Goal: Task Accomplishment & Management: Use online tool/utility

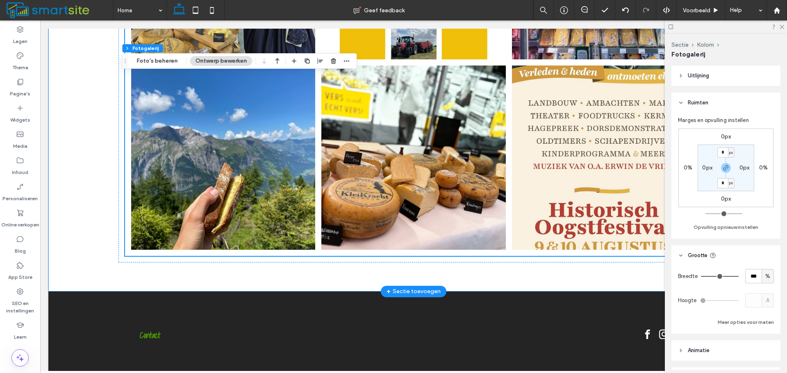
scroll to position [1294, 0]
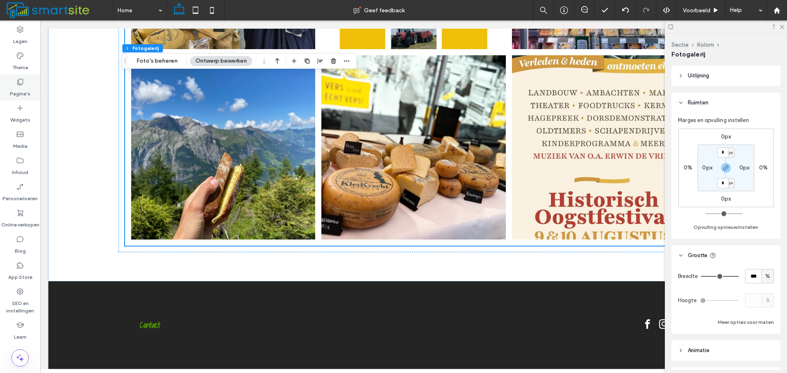
click at [25, 83] on div "Pagina's" at bounding box center [20, 88] width 40 height 26
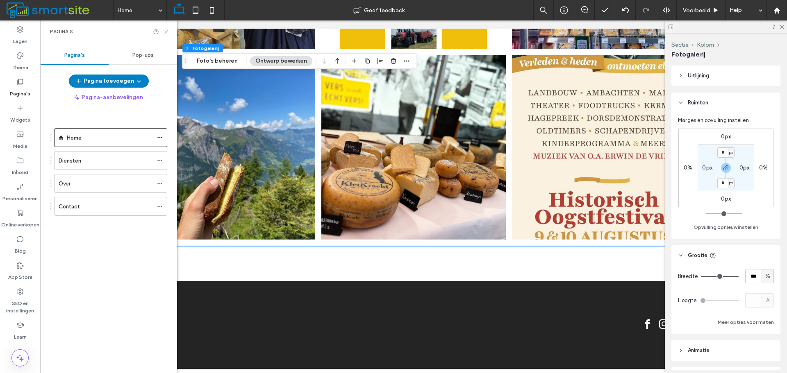
drag, startPoint x: 168, startPoint y: 33, endPoint x: 127, endPoint y: 13, distance: 45.1
click at [165, 34] on icon at bounding box center [166, 32] width 6 height 6
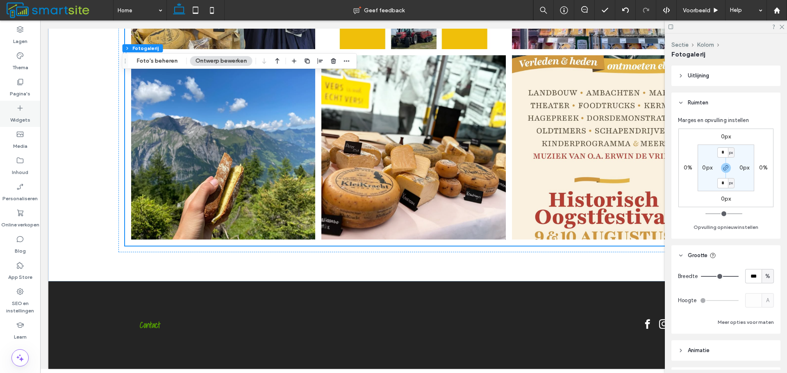
click at [31, 117] on div "Widgets" at bounding box center [20, 114] width 40 height 26
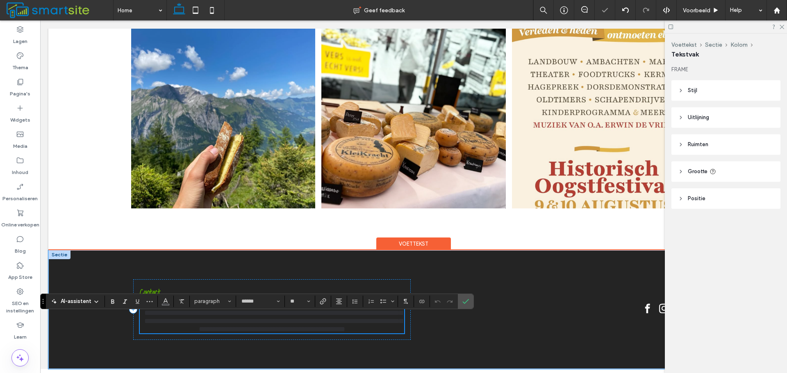
scroll to position [1329, 0]
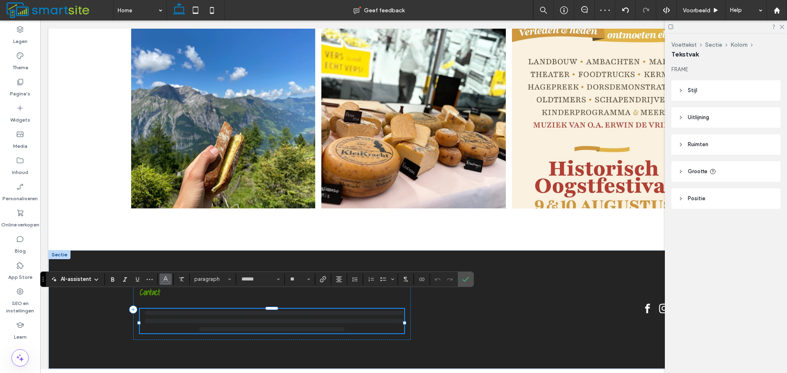
click at [168, 282] on icon "Kleur" at bounding box center [165, 278] width 7 height 7
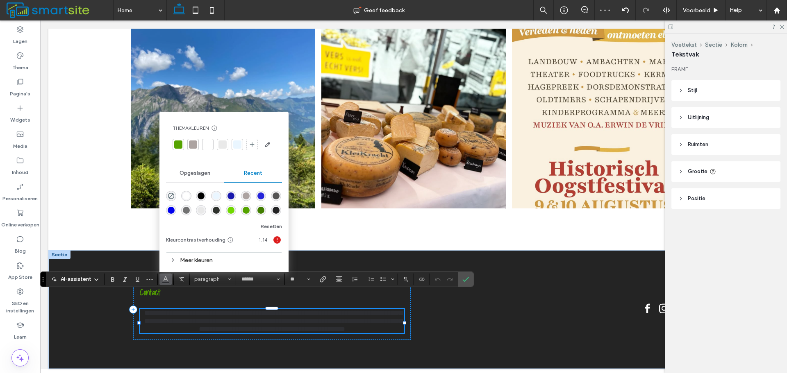
click at [190, 196] on div "rgba(255, 255, 255, 1)" at bounding box center [186, 196] width 10 height 10
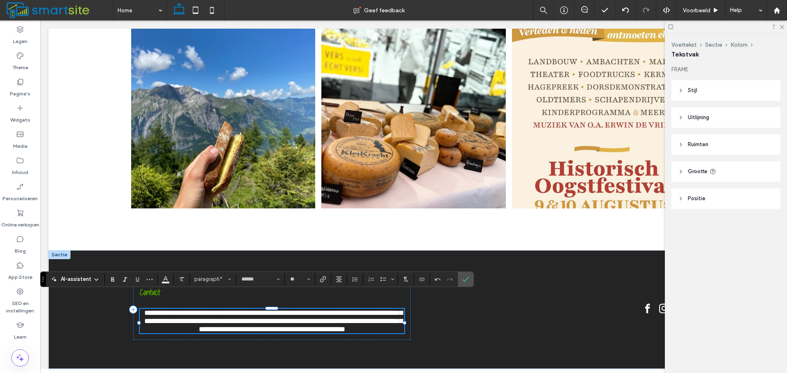
click at [234, 282] on section "paragraph*" at bounding box center [213, 279] width 46 height 11
click at [232, 281] on button "paragraph*" at bounding box center [212, 279] width 43 height 11
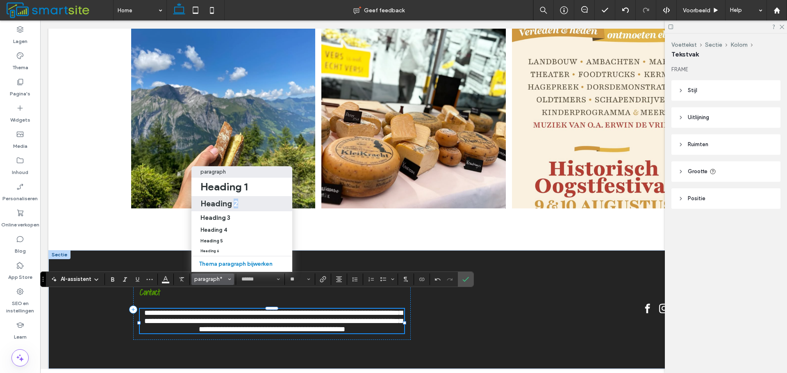
click at [234, 205] on label "Heading 2" at bounding box center [241, 203] width 101 height 15
click at [241, 200] on div "Heading 2" at bounding box center [241, 204] width 83 height 10
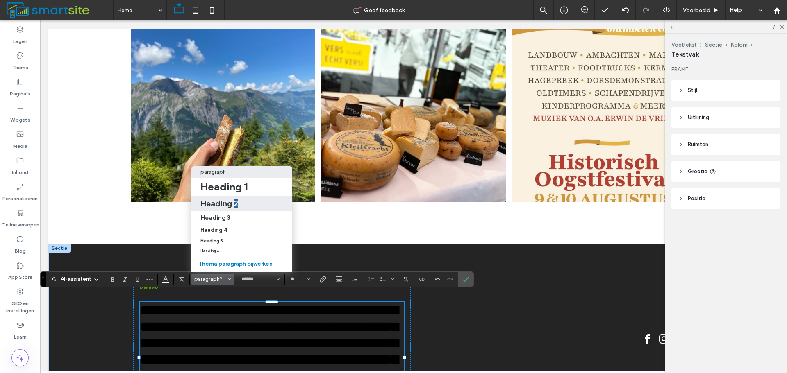
type input "**"
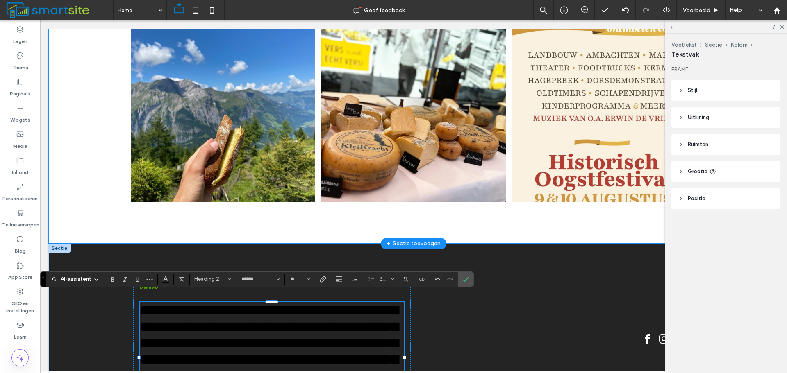
scroll to position [1319, 0]
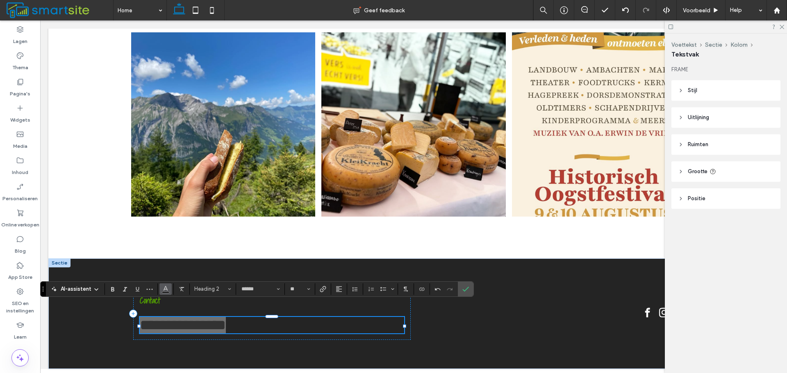
click at [166, 287] on use "Kleur" at bounding box center [166, 288] width 5 height 5
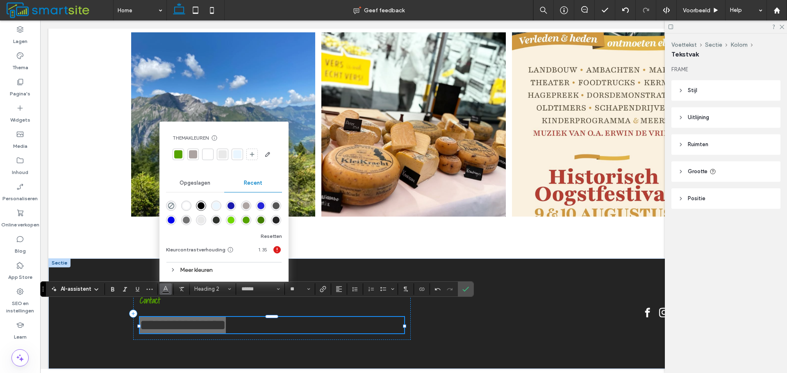
click at [182, 203] on div "rgba(255, 255, 255, 1)" at bounding box center [186, 206] width 10 height 10
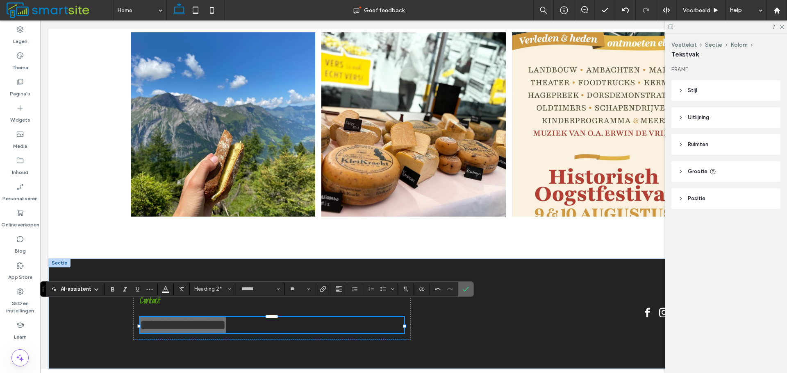
click at [467, 291] on icon "Bevestigen" at bounding box center [465, 289] width 7 height 7
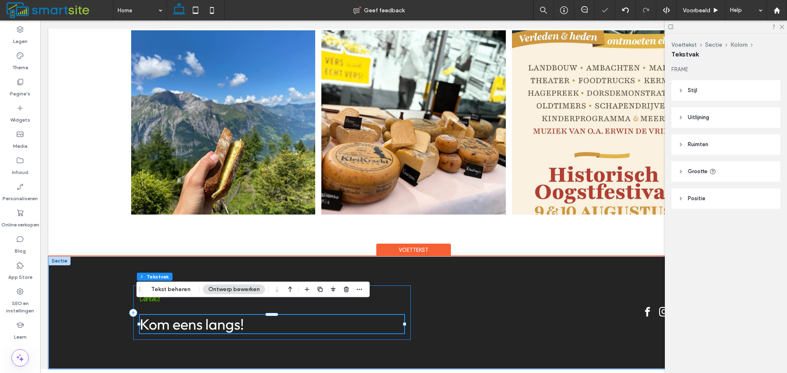
click at [343, 286] on div "Contact Kom eens langs!" at bounding box center [272, 313] width 278 height 55
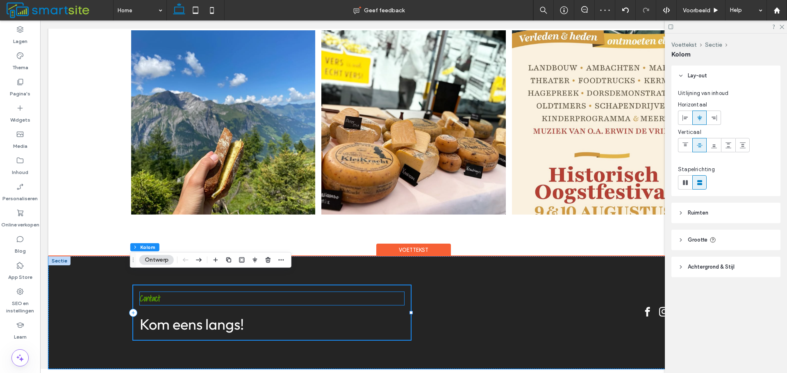
click at [155, 292] on span "Contact" at bounding box center [150, 298] width 20 height 13
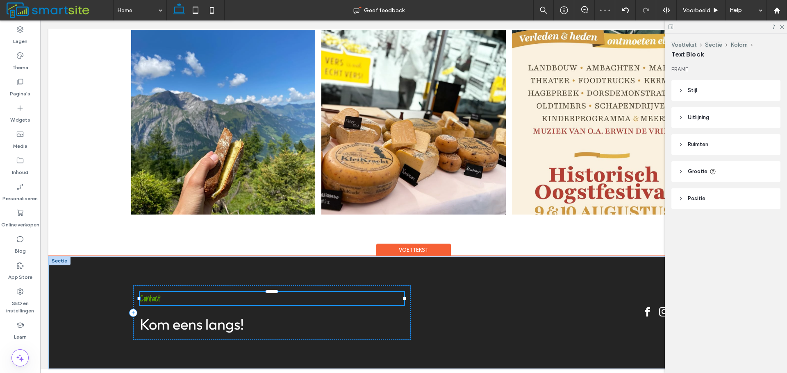
click at [155, 292] on div "Contact" at bounding box center [272, 298] width 265 height 13
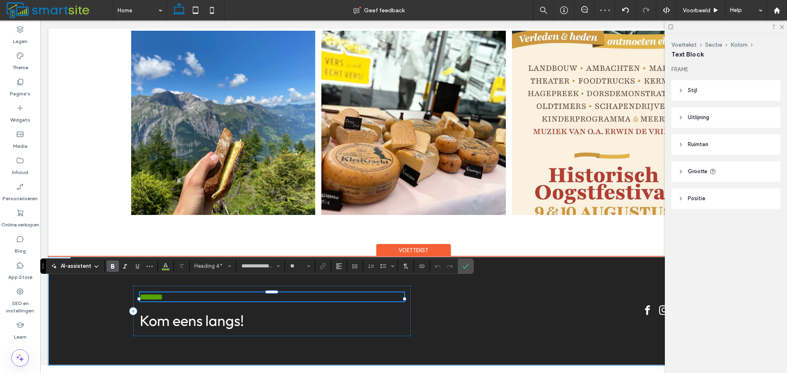
click at [158, 293] on h4 "*******" at bounding box center [272, 297] width 265 height 9
click at [146, 293] on span "*******" at bounding box center [151, 297] width 23 height 8
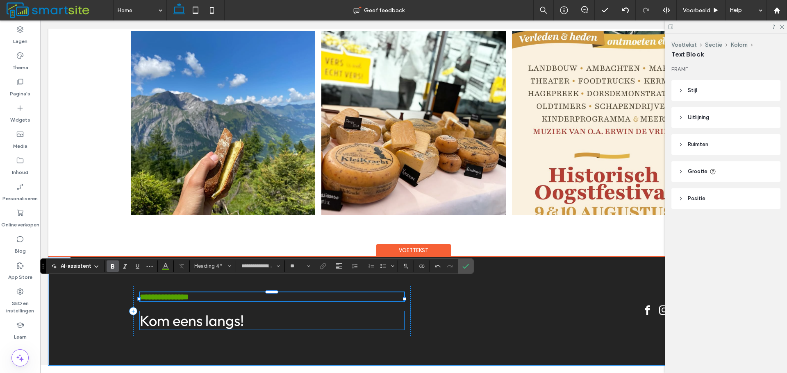
click at [152, 314] on span "Kom eens langs!" at bounding box center [192, 321] width 104 height 18
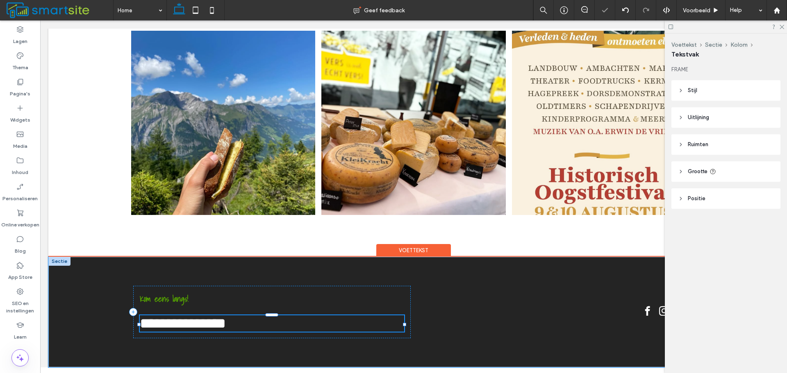
type input "******"
type input "**"
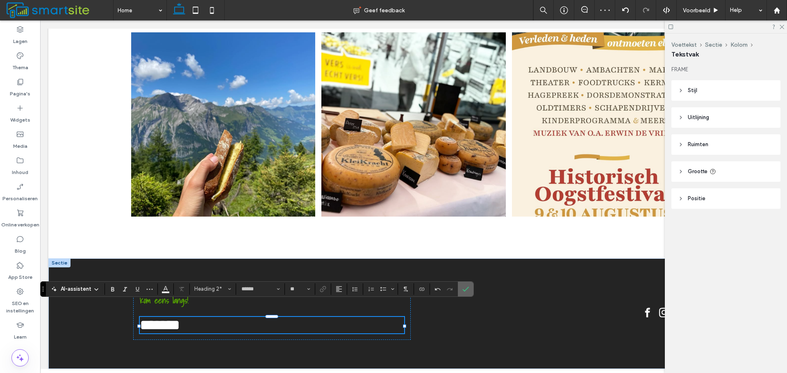
click at [462, 284] on span "Bevestigen" at bounding box center [464, 289] width 4 height 15
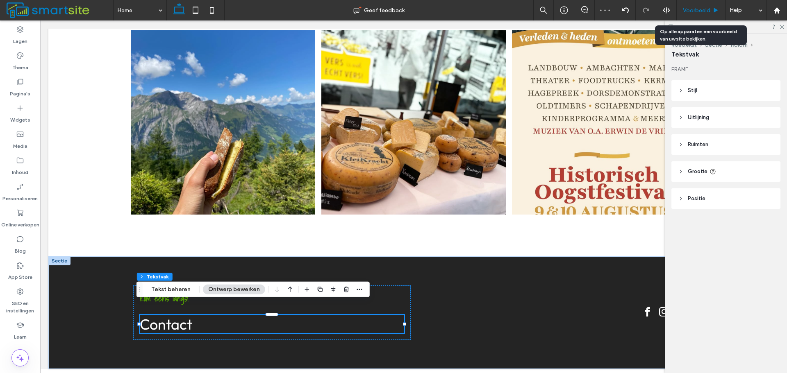
click at [695, 6] on div "Voorbeeld" at bounding box center [701, 10] width 49 height 20
click at [697, 9] on span "Voorbeeld" at bounding box center [696, 10] width 27 height 7
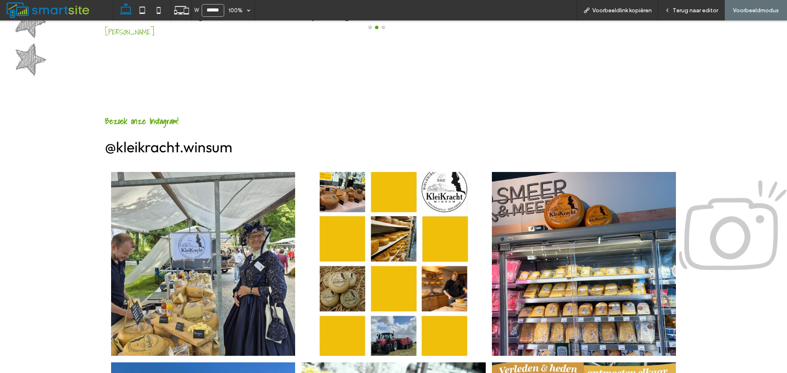
scroll to position [1033, 0]
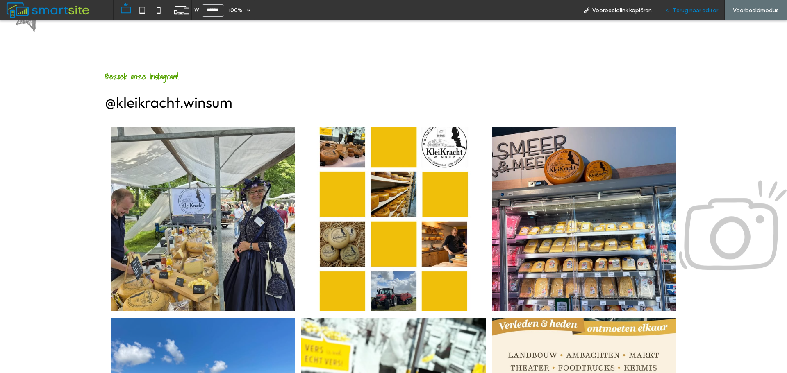
click at [679, 9] on span "Terug naar editor" at bounding box center [695, 10] width 45 height 7
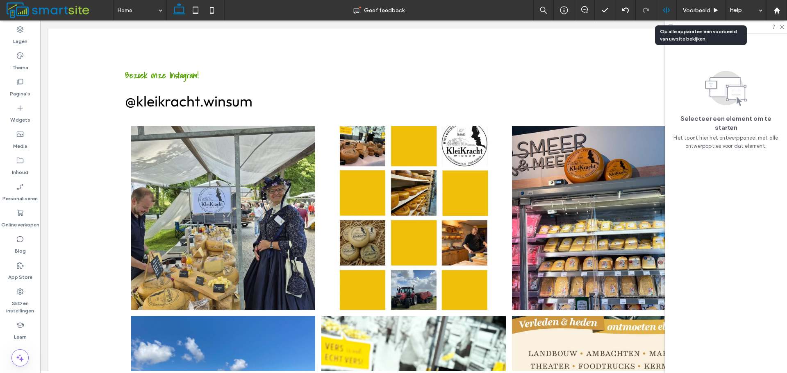
scroll to position [1029, 0]
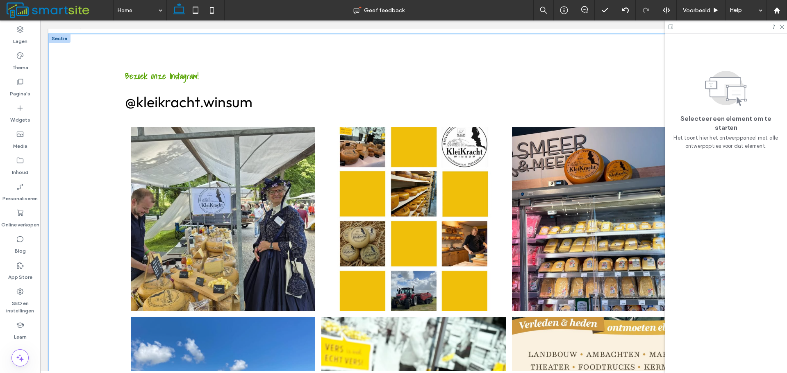
click at [104, 159] on div "Bezoek onze Instagram! @kleikracht.winsum Button Button Button Button Button Bu…" at bounding box center [413, 288] width 730 height 509
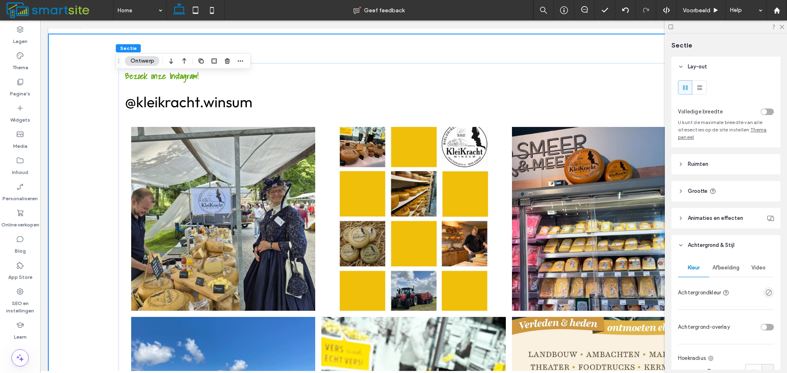
click at [733, 270] on span "Afbeelding" at bounding box center [725, 268] width 27 height 7
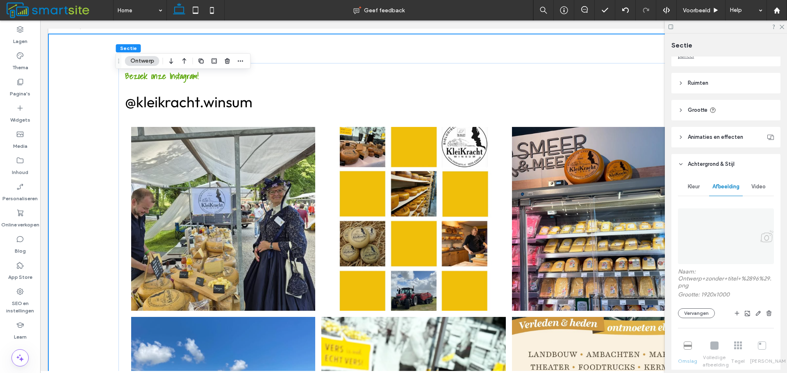
scroll to position [82, 0]
click at [707, 312] on button "Vervangen" at bounding box center [696, 313] width 37 height 10
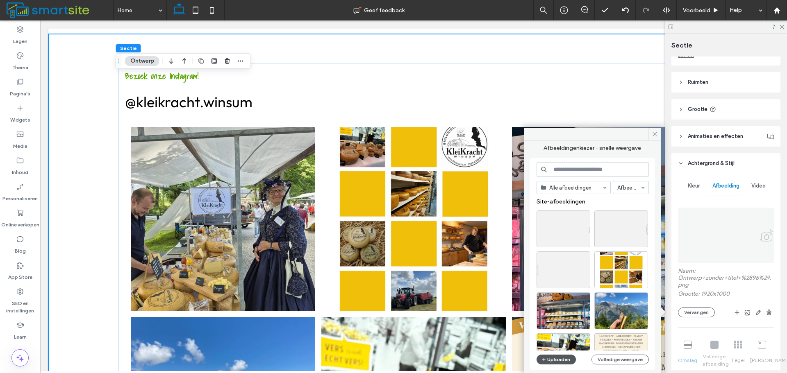
click at [559, 357] on button "Uploaden" at bounding box center [556, 360] width 39 height 10
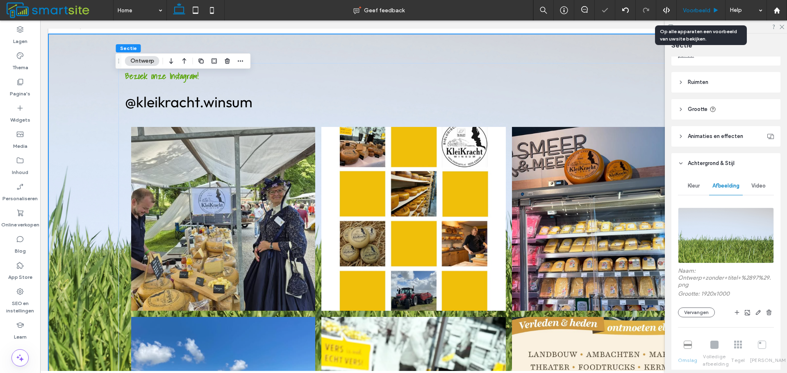
click at [692, 11] on span "Voorbeeld" at bounding box center [696, 10] width 27 height 7
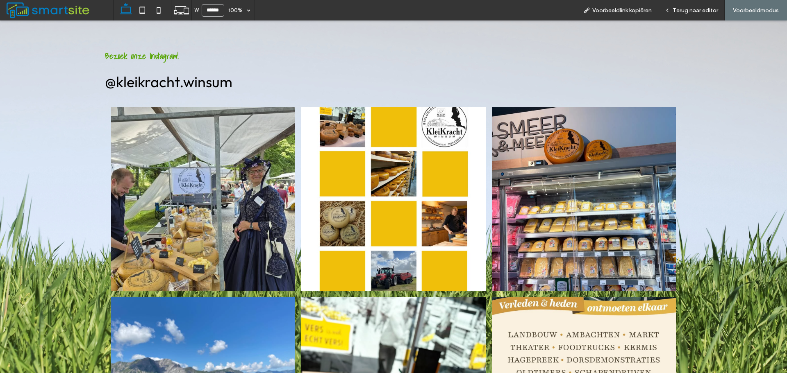
scroll to position [1033, 0]
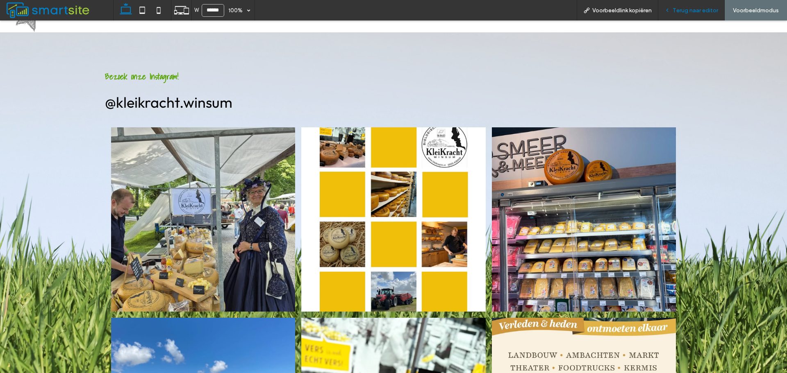
click at [694, 11] on span "Terug naar editor" at bounding box center [695, 10] width 45 height 7
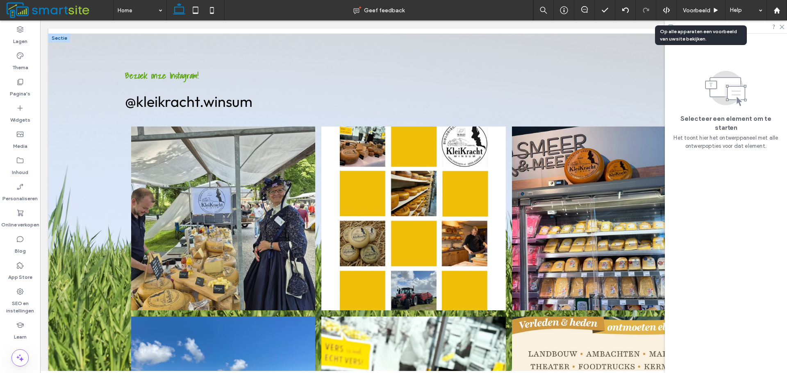
scroll to position [1029, 0]
click at [97, 109] on div "Bezoek onze Instagram! @kleikracht.winsum Button Button Button Button Button Bu…" at bounding box center [413, 288] width 730 height 509
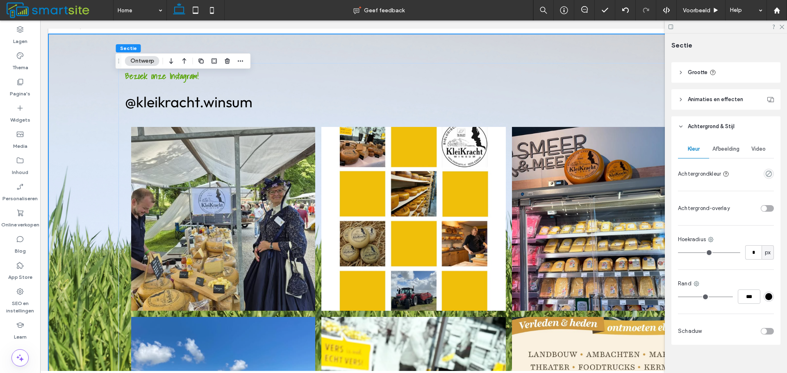
scroll to position [127, 0]
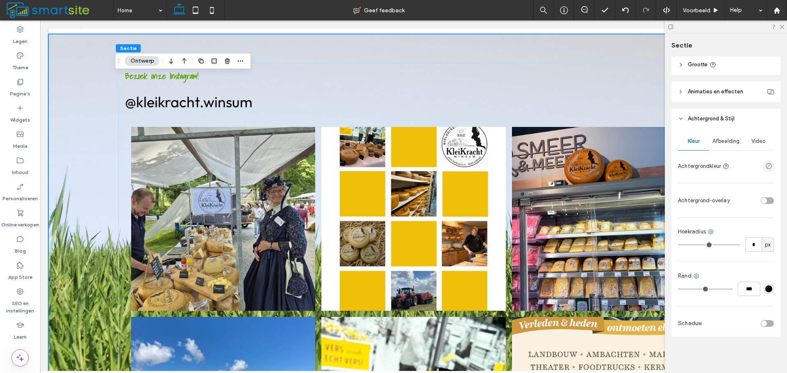
click at [728, 136] on div "Afbeelding" at bounding box center [726, 141] width 34 height 18
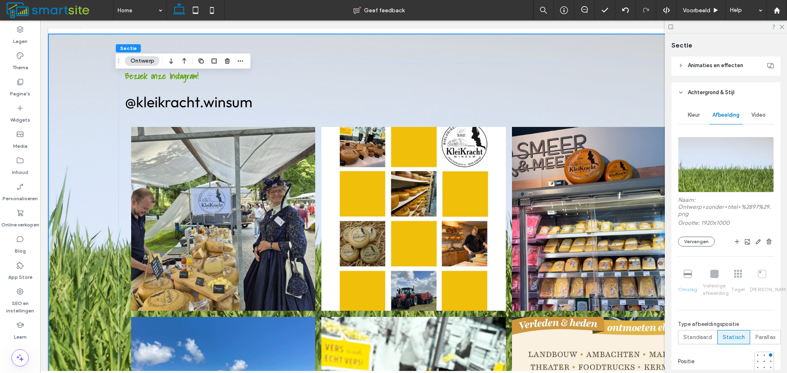
scroll to position [168, 0]
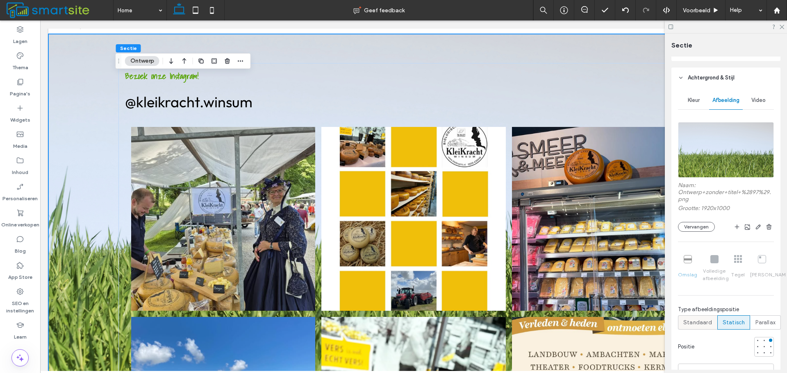
click at [707, 320] on span "Standaard" at bounding box center [697, 323] width 29 height 8
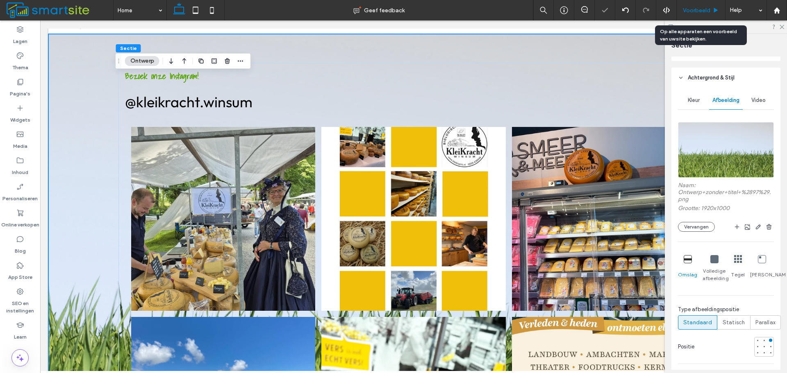
click at [696, 5] on div "Voorbeeld" at bounding box center [701, 10] width 49 height 20
click at [702, 11] on span "Voorbeeld" at bounding box center [696, 10] width 27 height 7
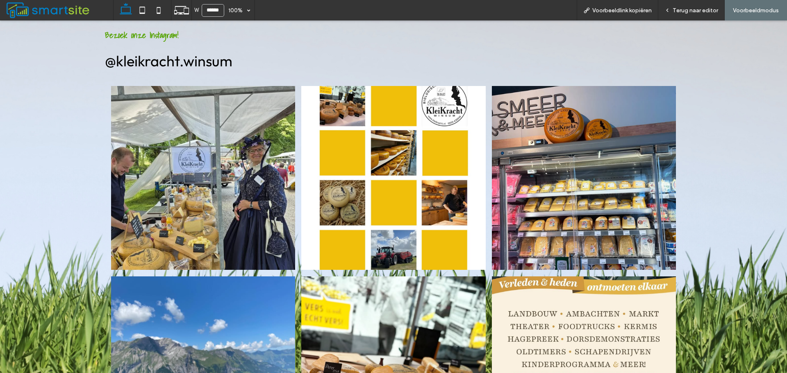
scroll to position [1074, 0]
click at [694, 13] on span "Terug naar editor" at bounding box center [695, 10] width 45 height 7
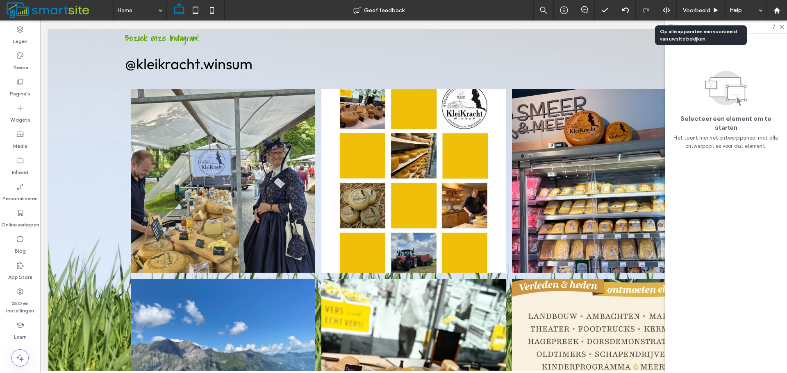
scroll to position [1065, 0]
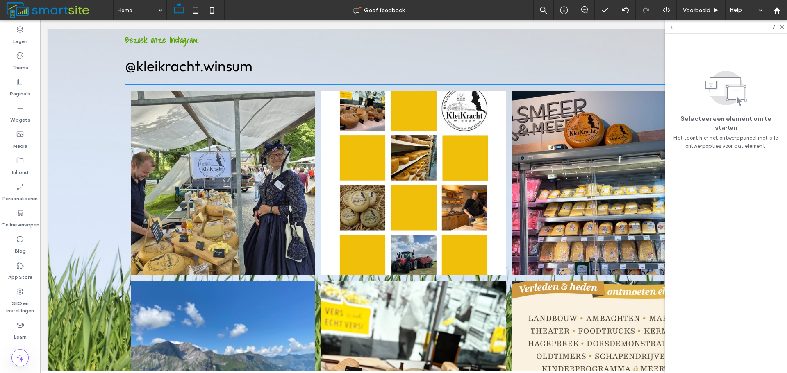
click at [515, 116] on link at bounding box center [604, 183] width 184 height 184
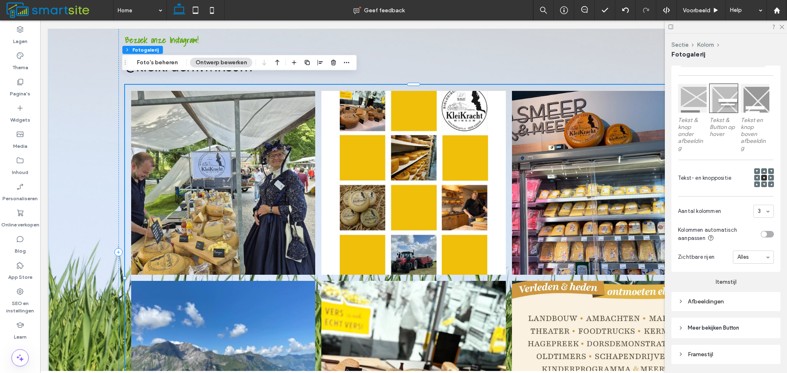
scroll to position [459, 0]
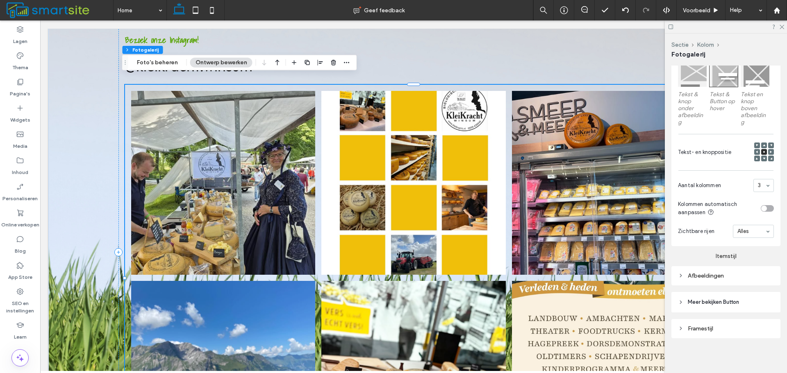
click at [719, 306] on header "Meer bekijken Button" at bounding box center [725, 302] width 109 height 20
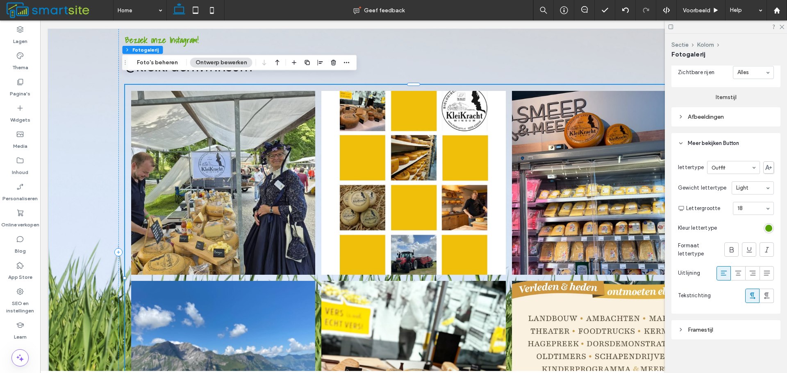
click at [731, 327] on div "Framestijl" at bounding box center [726, 330] width 96 height 7
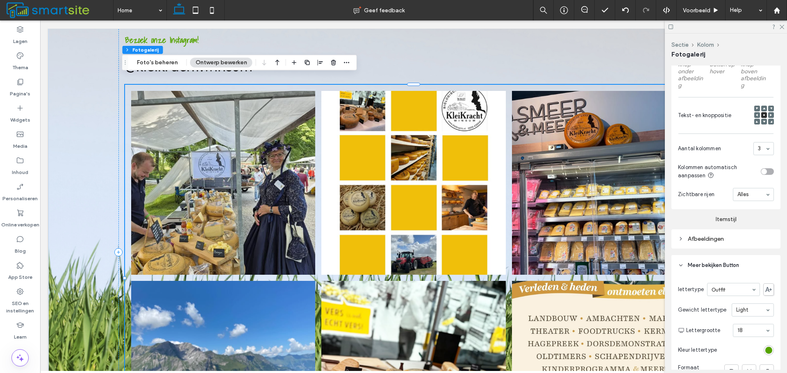
scroll to position [423, 0]
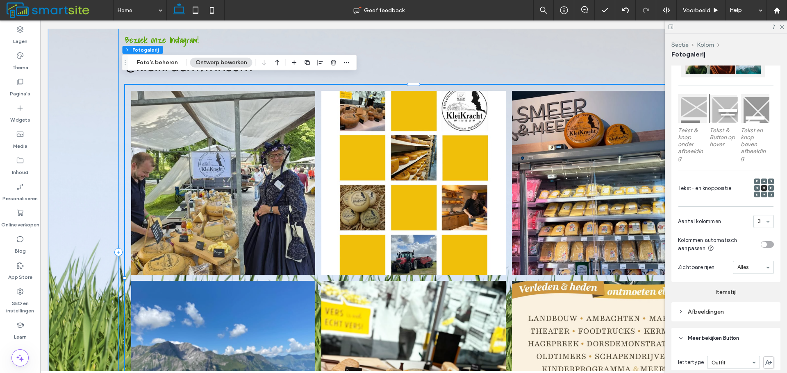
click at [590, 68] on div "Bezoek onze Instagram! @kleikracht.winsum Button Button Button Button Button Bu…" at bounding box center [413, 252] width 590 height 451
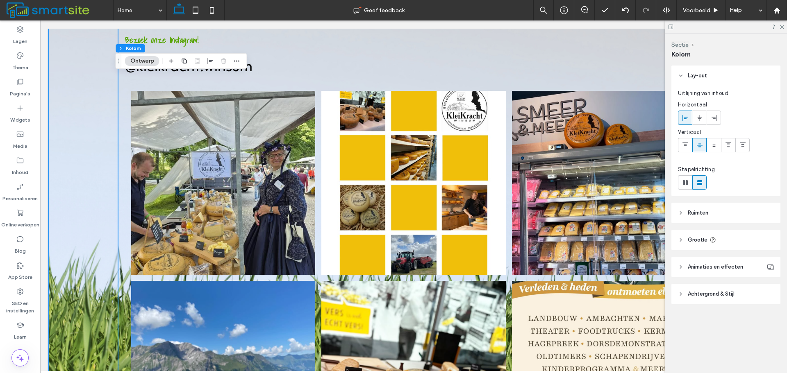
click at [93, 175] on div "Bezoek onze Instagram! @kleikracht.winsum Button Button Button Button Button Bu…" at bounding box center [413, 252] width 730 height 509
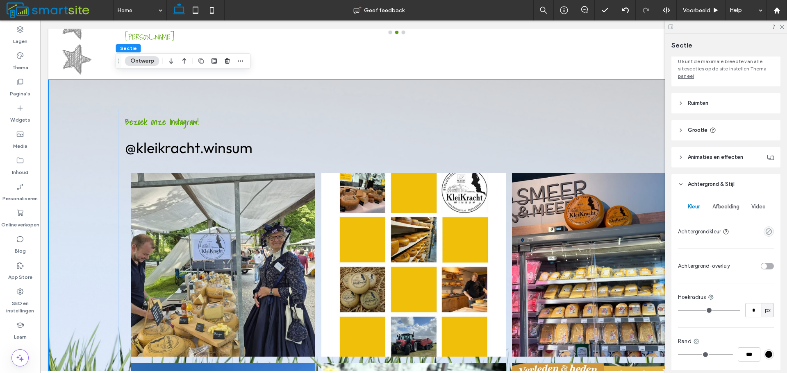
scroll to position [127, 0]
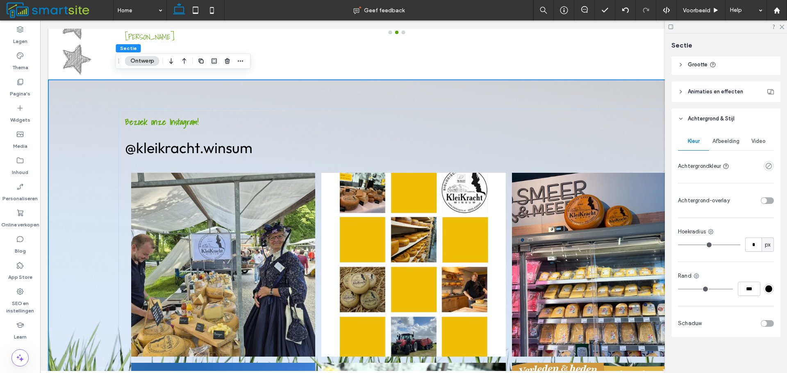
click at [767, 198] on div "toggle" at bounding box center [767, 201] width 13 height 7
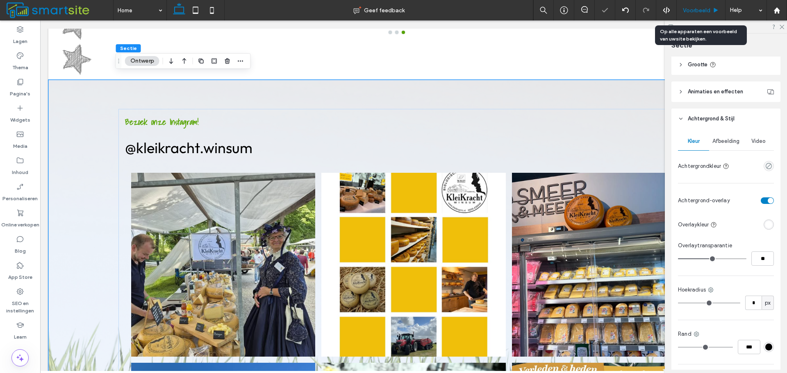
click at [698, 11] on span "Voorbeeld" at bounding box center [696, 10] width 27 height 7
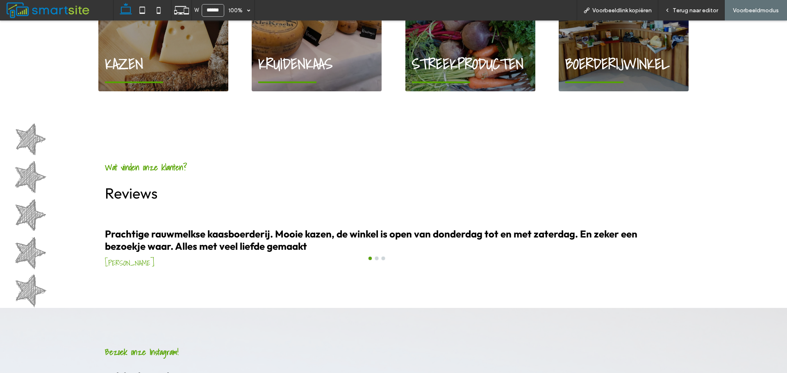
scroll to position [718, 0]
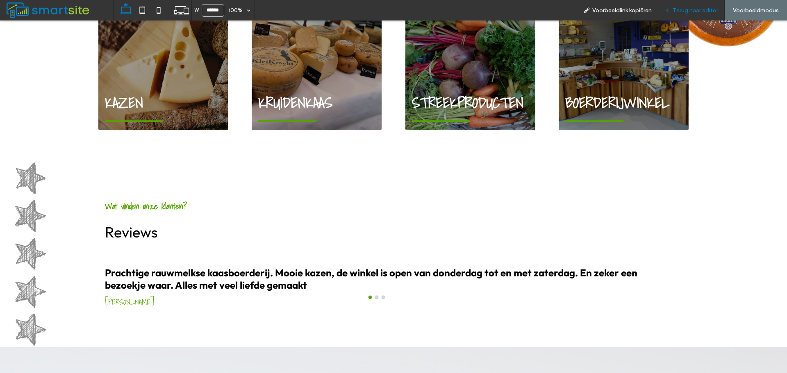
click at [694, 11] on span "Terug naar editor" at bounding box center [695, 10] width 45 height 7
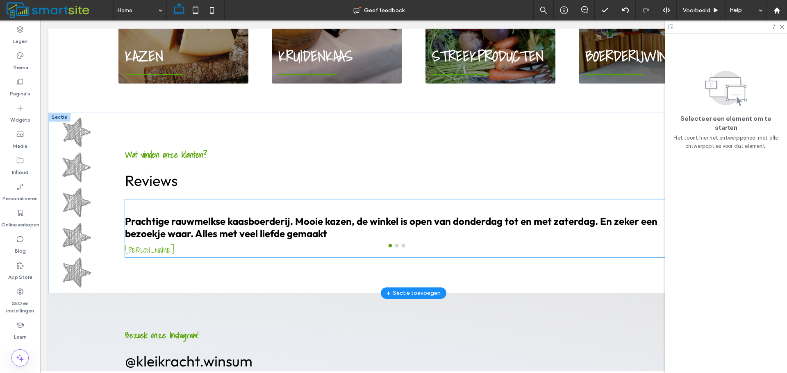
scroll to position [755, 0]
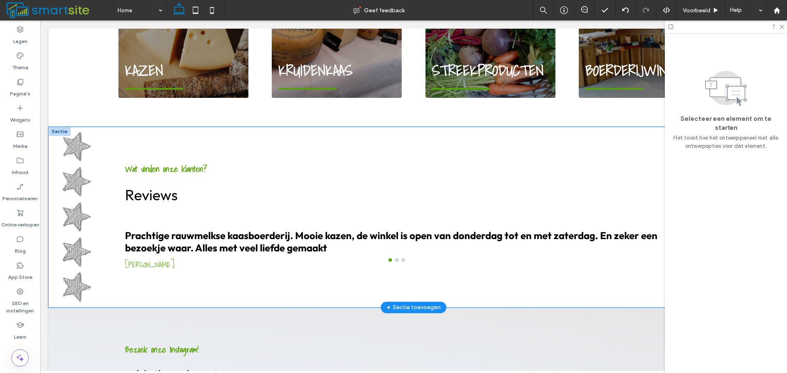
click at [135, 292] on div "Wat vinden onze klanten? Reviews Prachtige rauwmelkse kaasboerderij. Mooie kaze…" at bounding box center [413, 217] width 590 height 181
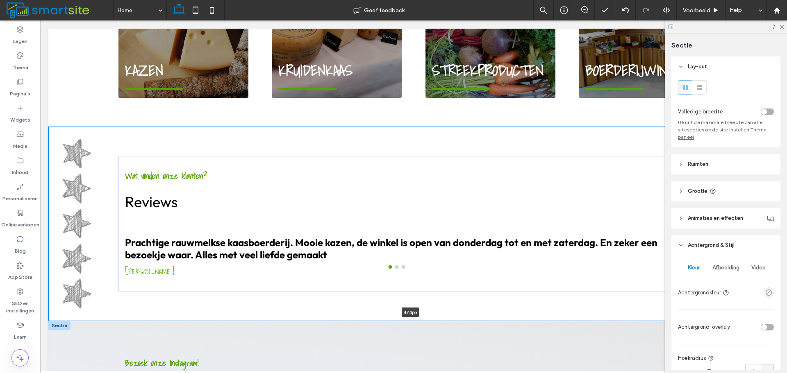
drag, startPoint x: 138, startPoint y: 301, endPoint x: 134, endPoint y: 325, distance: 24.1
click at [134, 325] on div "Kleikracht Winsum Kaas, rechtstreeks van de boer. Contact Openingstijden Sectie…" at bounding box center [413, 81] width 730 height 1498
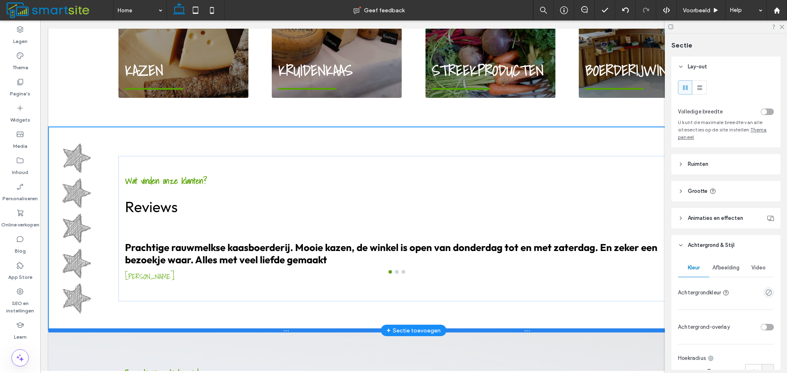
type input "***"
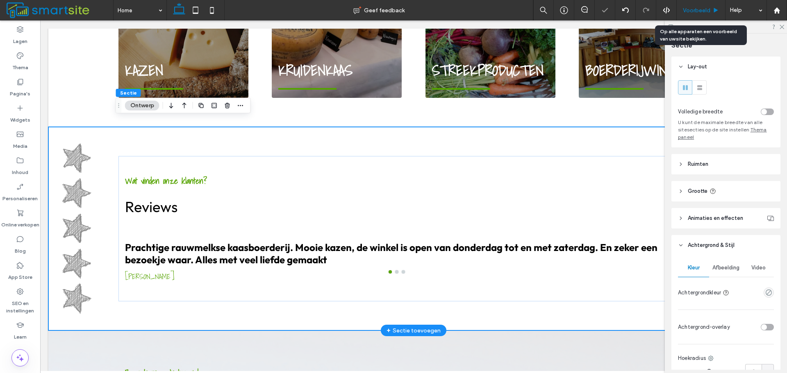
click at [683, 11] on span "Voorbeeld" at bounding box center [696, 10] width 27 height 7
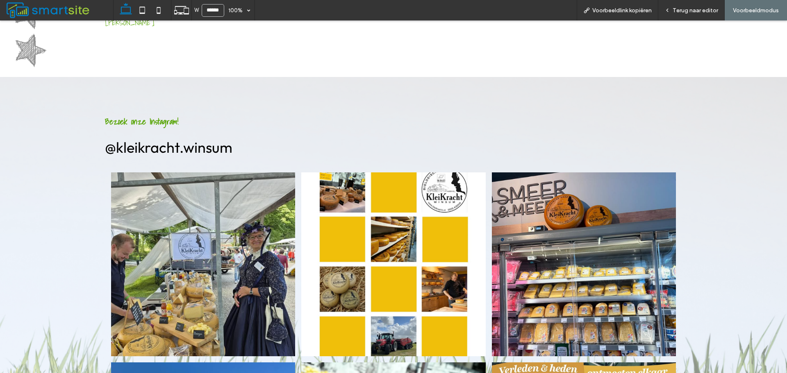
scroll to position [1006, 0]
click at [703, 13] on span "Terug naar editor" at bounding box center [695, 10] width 45 height 7
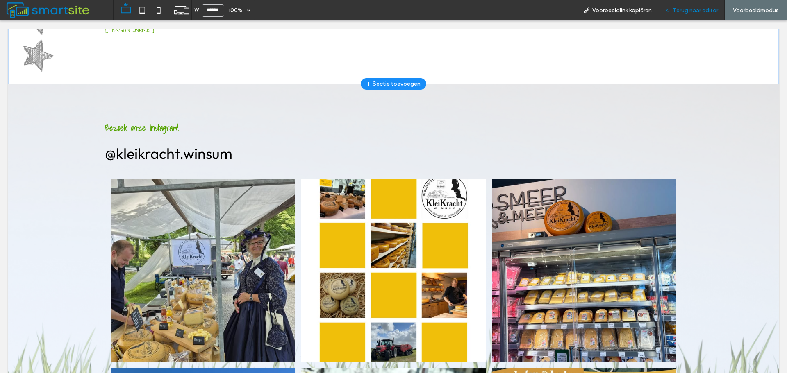
scroll to position [1002, 0]
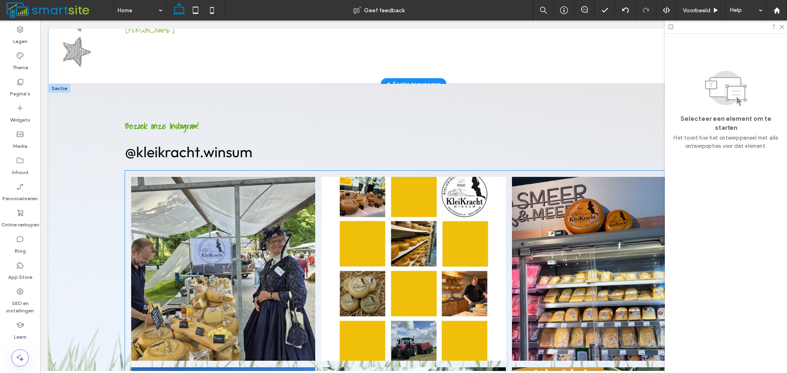
click at [435, 198] on link at bounding box center [413, 269] width 184 height 184
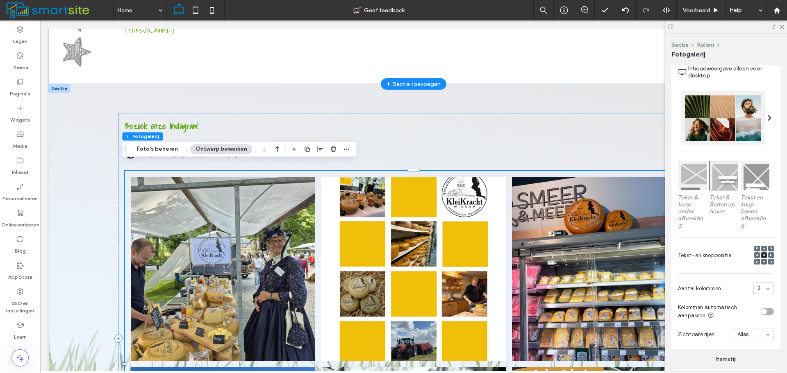
scroll to position [459, 0]
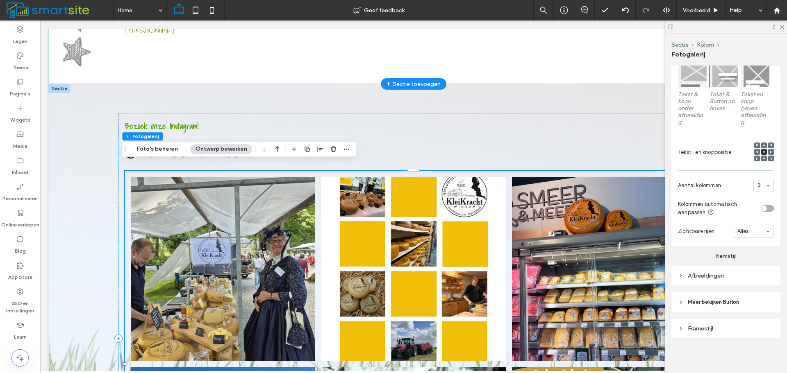
click at [722, 274] on div "Afbeeldingen" at bounding box center [726, 276] width 96 height 7
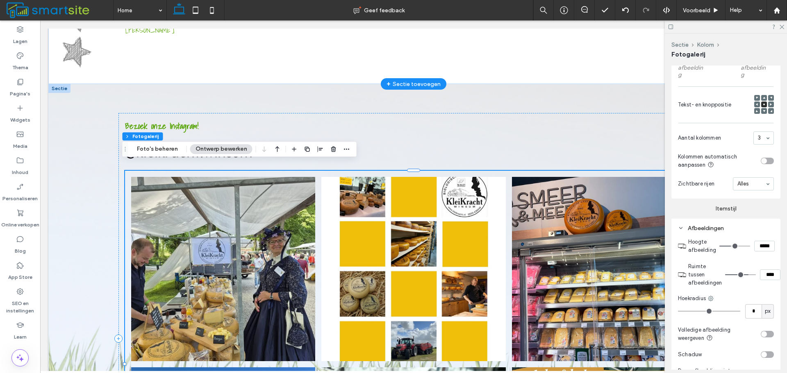
scroll to position [582, 0]
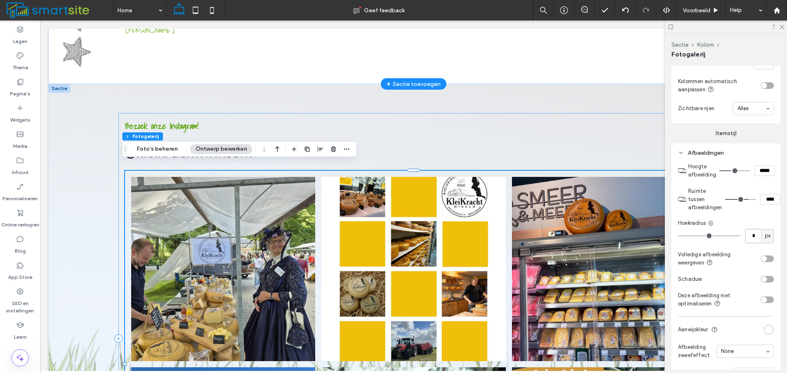
click at [750, 234] on input "*" at bounding box center [753, 236] width 16 height 14
type input "*"
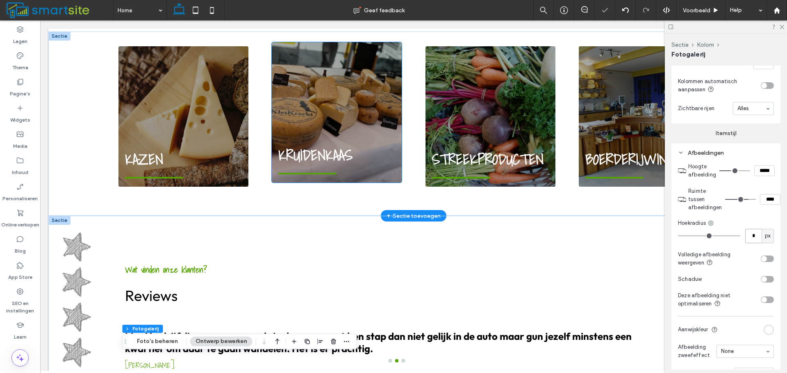
scroll to position [592, 0]
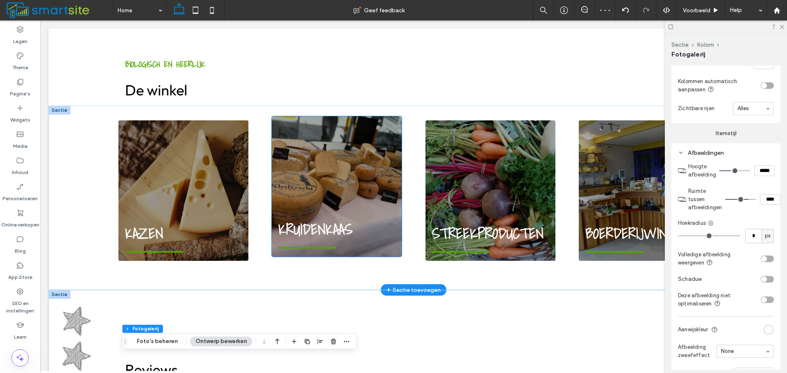
click at [344, 136] on div "KRUIDENKAAS" at bounding box center [337, 186] width 130 height 141
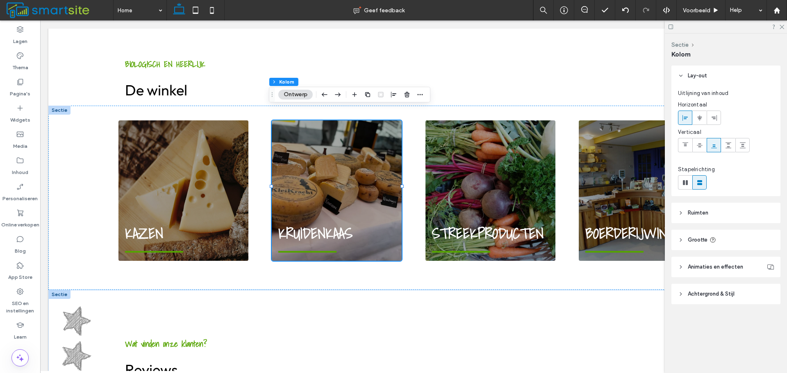
click at [711, 293] on span "Achtergrond & Stijl" at bounding box center [711, 294] width 47 height 8
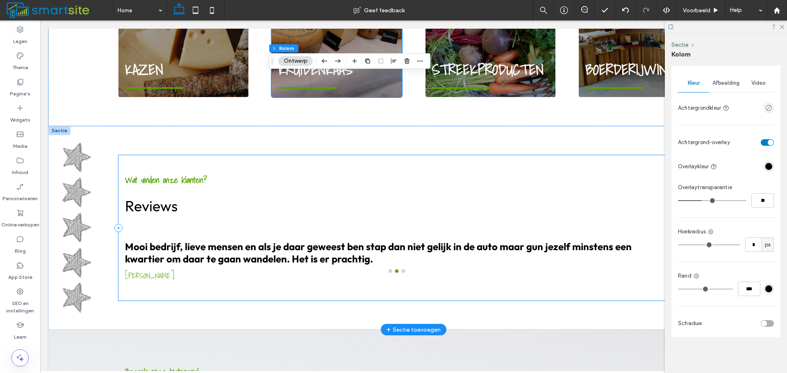
scroll to position [920, 0]
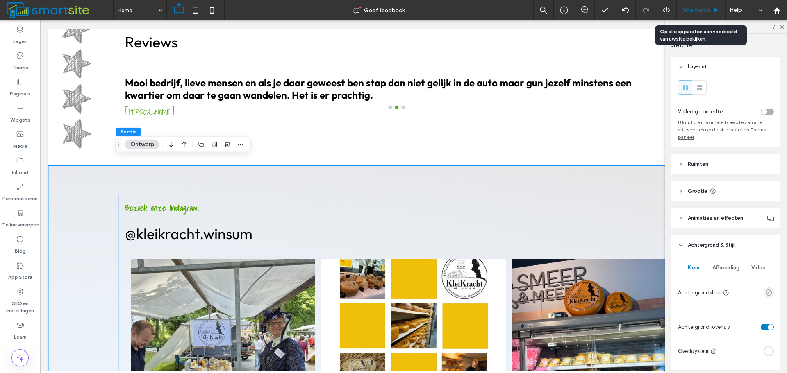
click at [696, 6] on div "Voorbeeld" at bounding box center [701, 10] width 49 height 20
click at [696, 12] on span "Voorbeeld" at bounding box center [696, 10] width 27 height 7
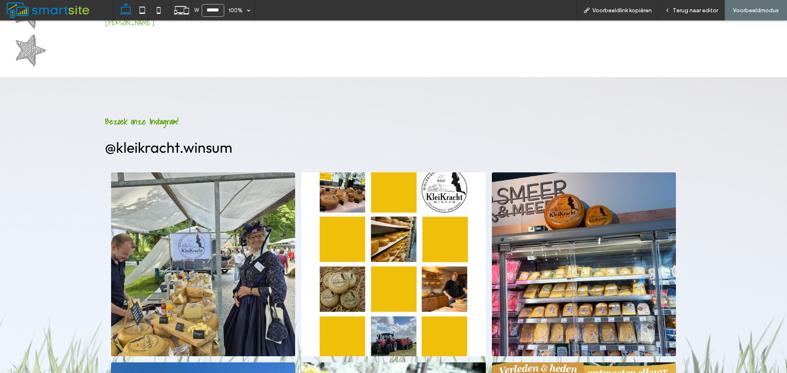
scroll to position [1006, 0]
click at [691, 15] on div "Terug naar editor" at bounding box center [691, 10] width 66 height 20
click at [692, 9] on span "Terug naar editor" at bounding box center [695, 10] width 45 height 7
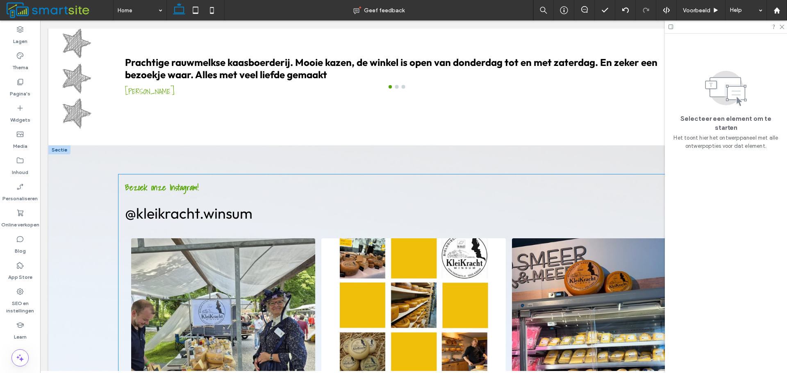
scroll to position [943, 0]
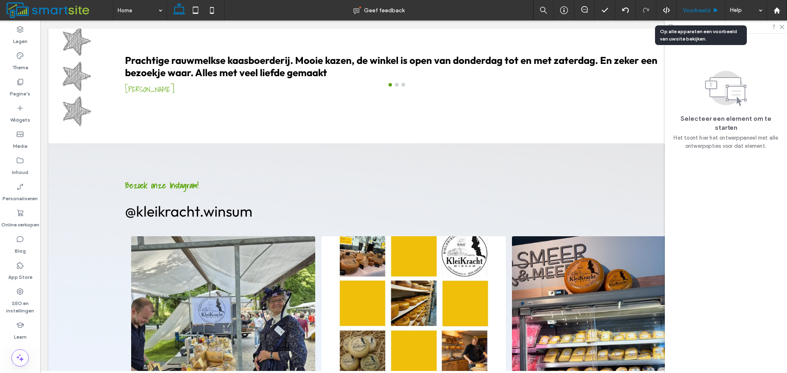
click at [693, 11] on span "Voorbeeld" at bounding box center [696, 10] width 27 height 7
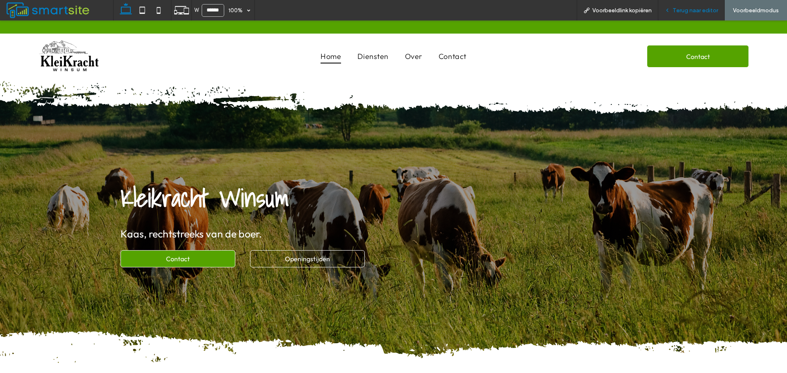
click at [675, 11] on span "Terug naar editor" at bounding box center [695, 10] width 45 height 7
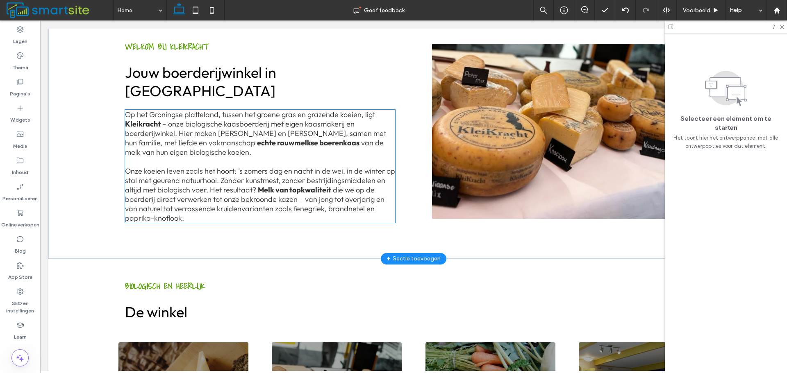
scroll to position [369, 0]
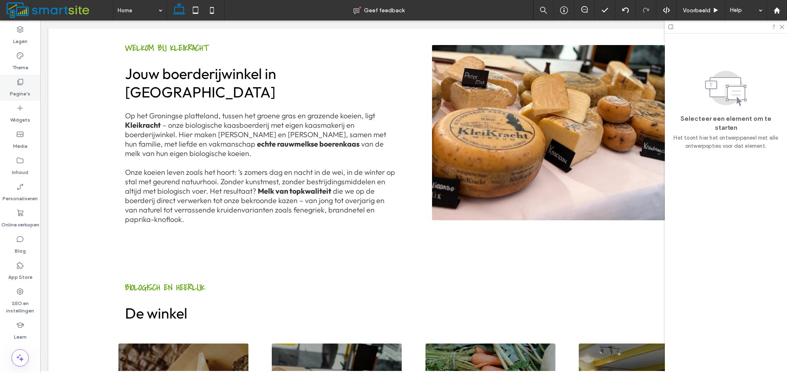
click at [20, 85] on use at bounding box center [21, 82] width 6 height 6
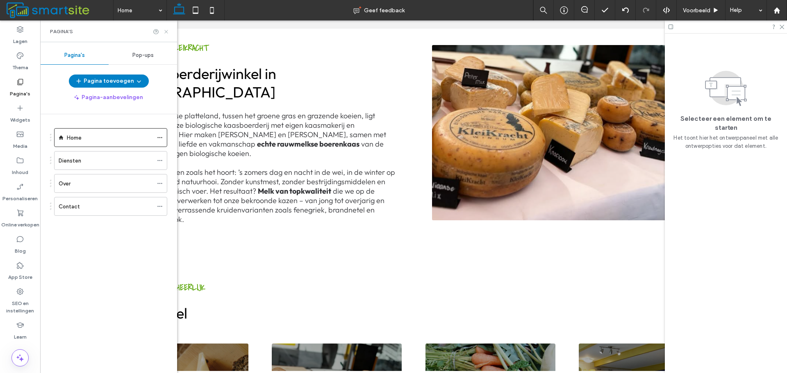
click at [168, 34] on icon at bounding box center [166, 32] width 6 height 6
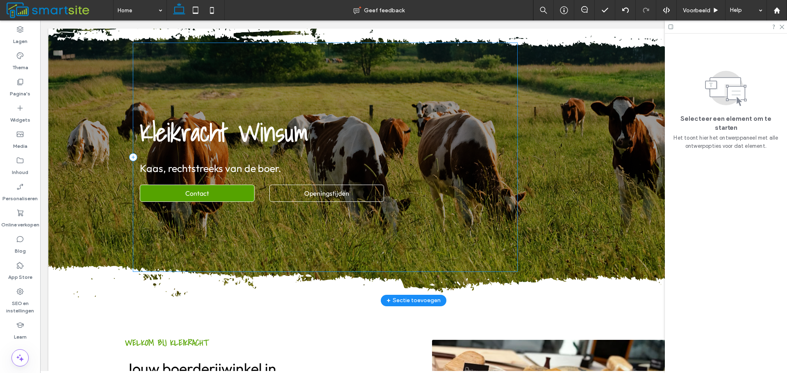
scroll to position [0, 0]
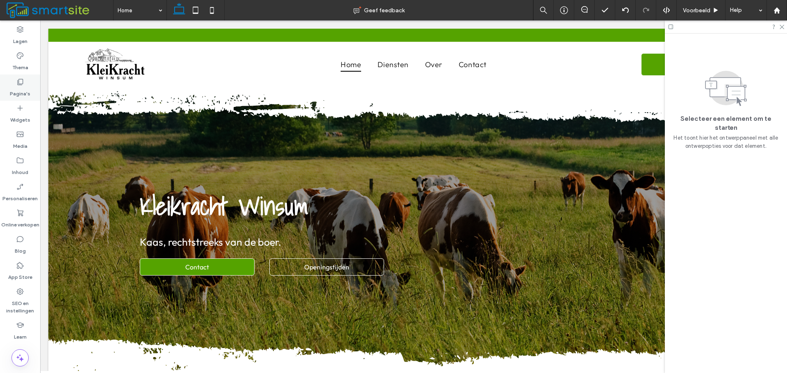
click at [22, 82] on icon at bounding box center [20, 82] width 8 height 8
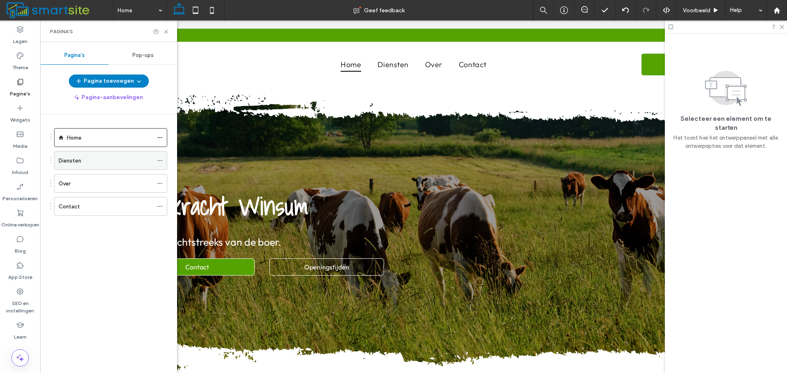
click at [82, 159] on div "Diensten" at bounding box center [106, 161] width 94 height 9
click at [168, 34] on icon at bounding box center [166, 32] width 6 height 6
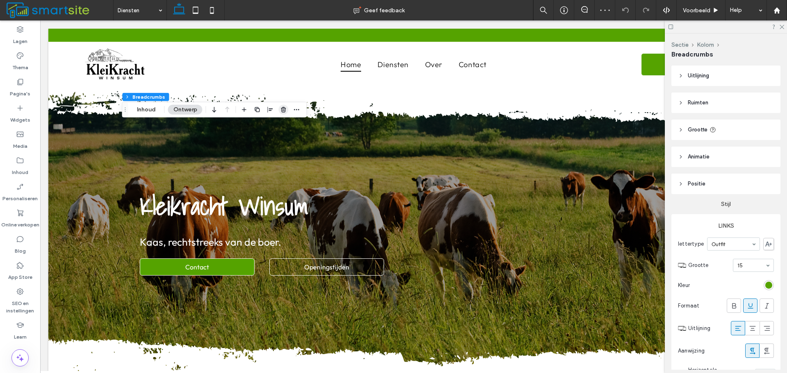
click at [284, 109] on use "button" at bounding box center [283, 109] width 5 height 5
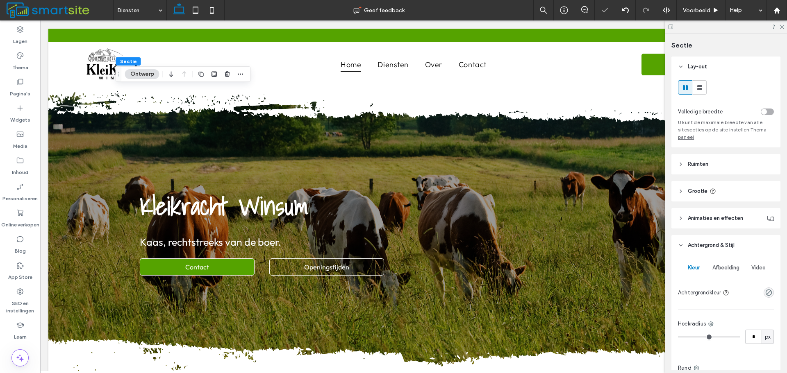
click at [716, 266] on span "Afbeelding" at bounding box center [725, 268] width 27 height 7
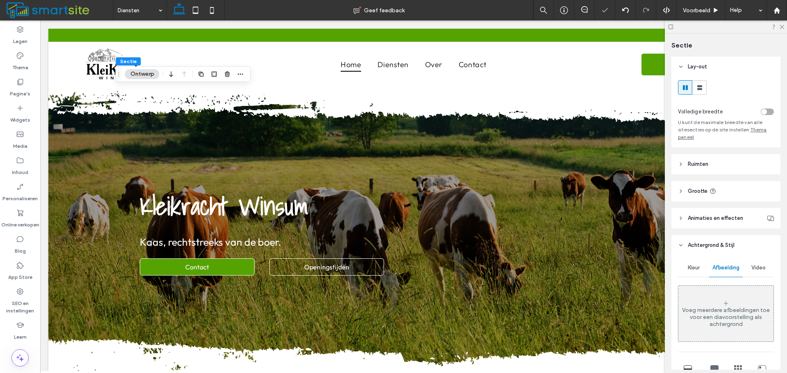
click at [730, 323] on div "Voeg meerdere afbeeldingen toe voor een diavoorstelling als achtergrond" at bounding box center [725, 317] width 95 height 21
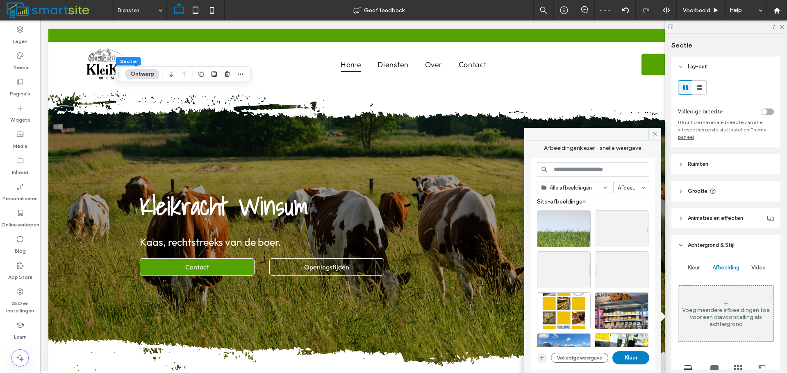
click at [546, 362] on span "button" at bounding box center [542, 358] width 10 height 10
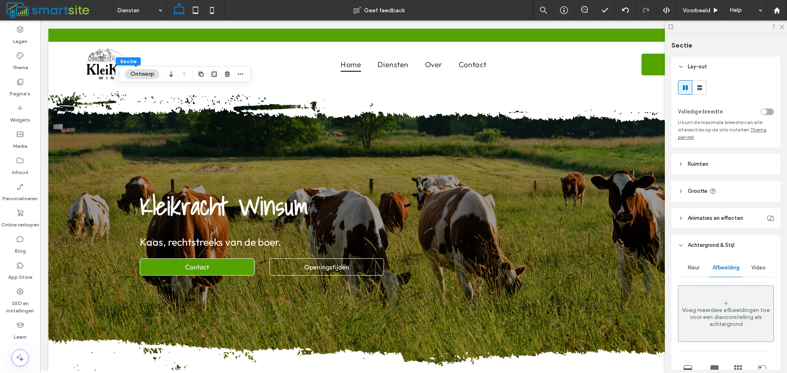
click at [705, 308] on div "Voeg meerdere afbeeldingen toe voor een diavoorstelling als achtergrond" at bounding box center [725, 317] width 95 height 21
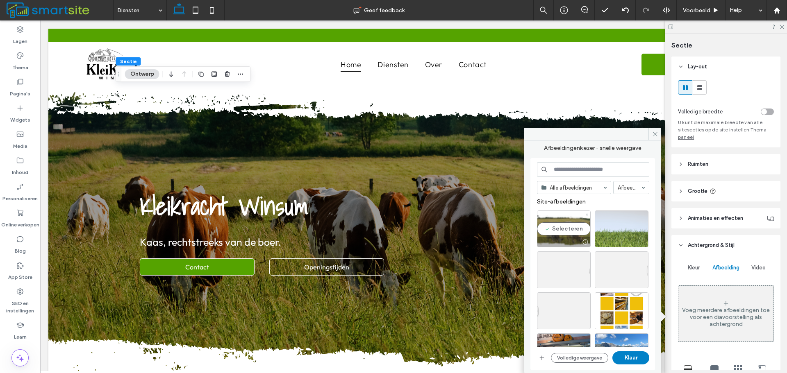
click at [575, 225] on div "Selecteren" at bounding box center [564, 229] width 54 height 37
click at [629, 362] on button "Klaar" at bounding box center [630, 358] width 37 height 13
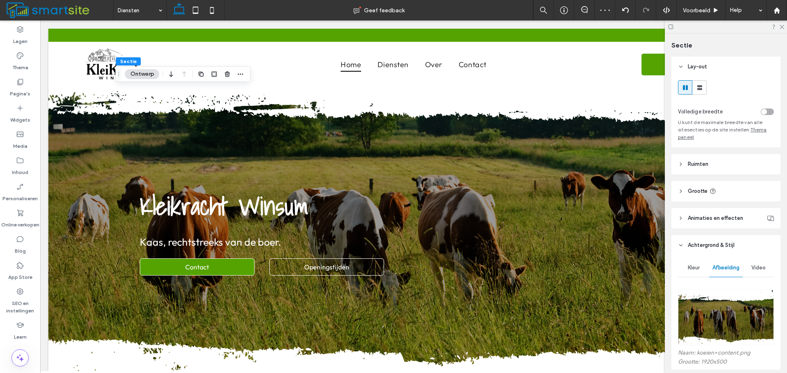
click at [735, 188] on header "Grootte" at bounding box center [725, 191] width 109 height 20
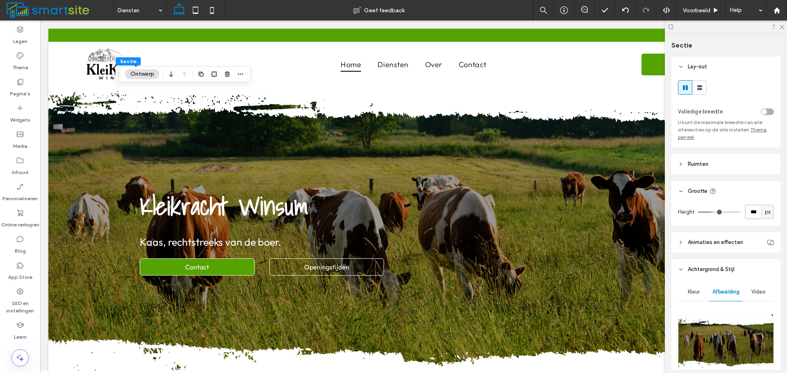
click at [751, 216] on input "***" at bounding box center [753, 212] width 16 height 14
type input "***"
click at [711, 11] on div "Voorbeeld" at bounding box center [701, 10] width 48 height 7
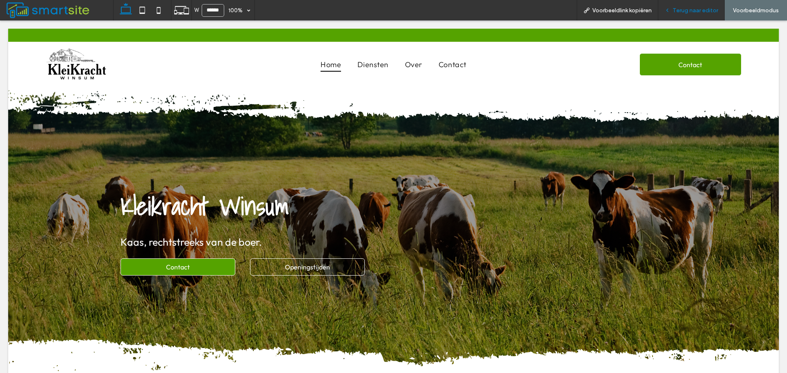
click at [689, 8] on span "Terug naar editor" at bounding box center [695, 10] width 45 height 7
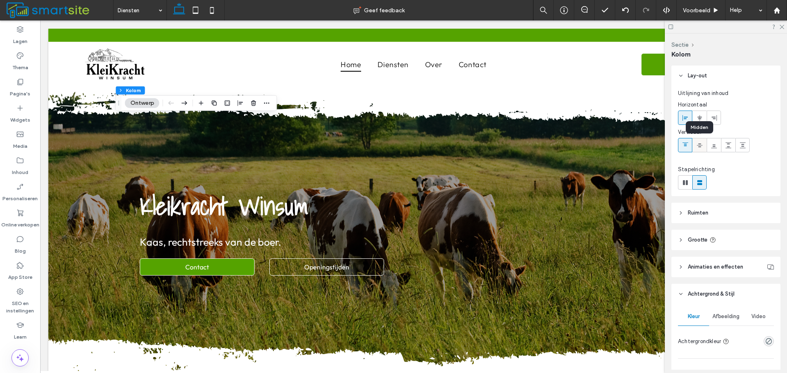
click at [699, 145] on icon at bounding box center [699, 145] width 7 height 7
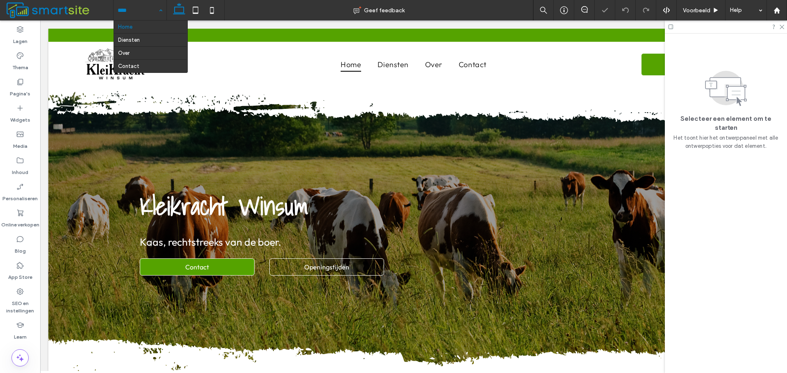
click at [157, 13] on div "Home Diensten Over Contact" at bounding box center [140, 10] width 53 height 20
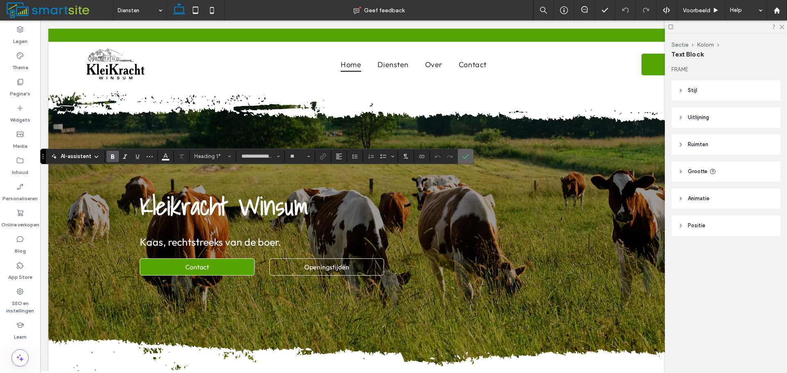
click at [466, 157] on use "Bevestigen" at bounding box center [466, 156] width 7 height 5
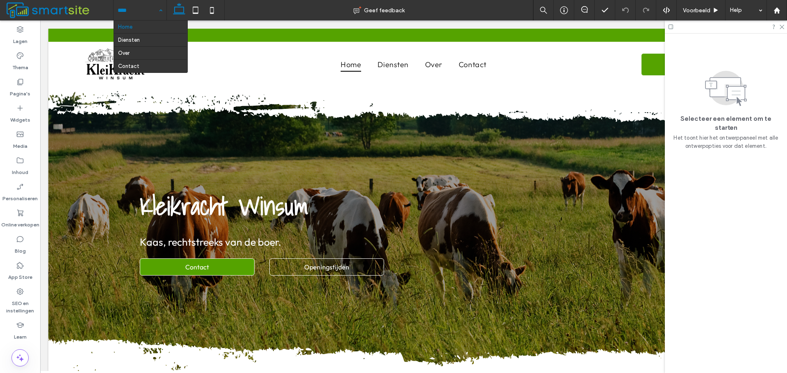
click at [152, 10] on input at bounding box center [138, 10] width 41 height 20
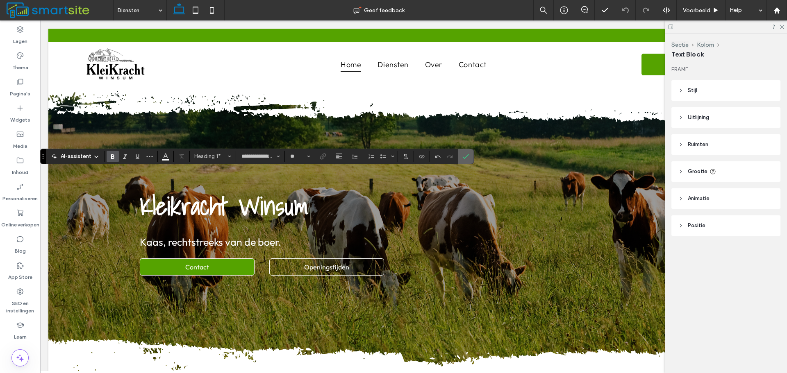
click at [467, 153] on icon "Bevestigen" at bounding box center [465, 156] width 7 height 7
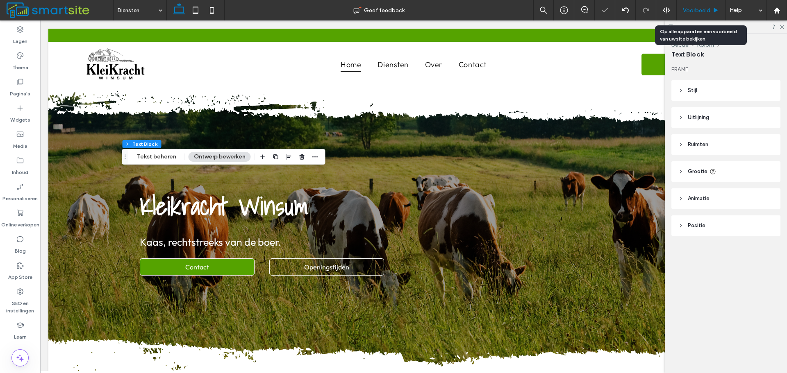
click at [706, 5] on div "Voorbeeld" at bounding box center [701, 10] width 49 height 20
click at [711, 10] on div "Voorbeeld" at bounding box center [701, 10] width 48 height 7
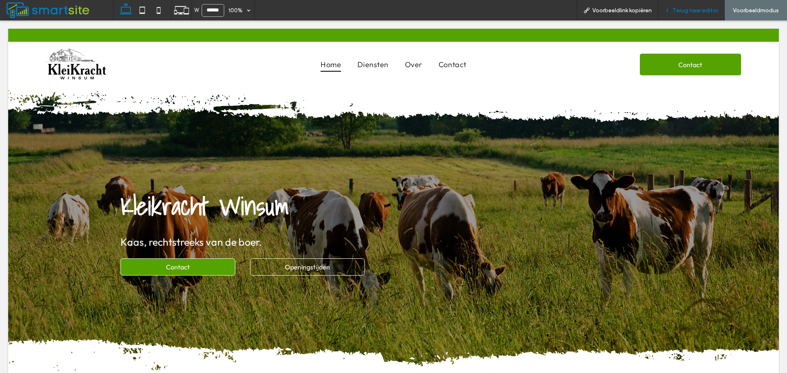
click at [673, 7] on span "Terug naar editor" at bounding box center [695, 10] width 45 height 7
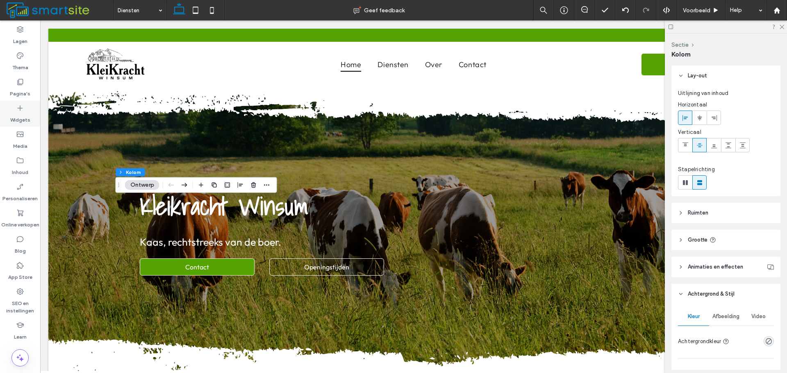
click at [27, 109] on div "Widgets" at bounding box center [20, 114] width 40 height 26
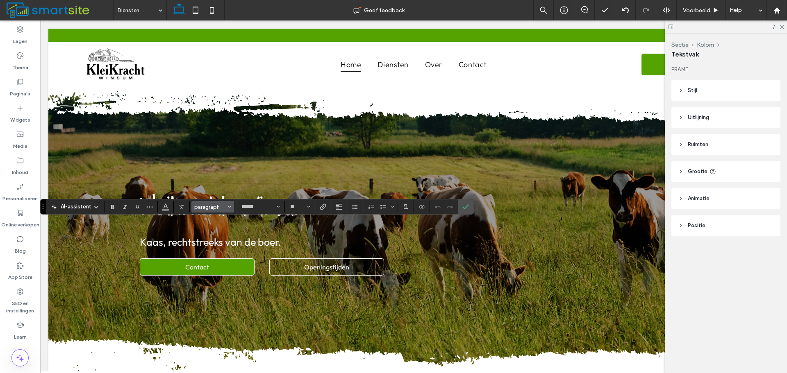
click at [219, 204] on span "paragraph" at bounding box center [210, 207] width 32 height 6
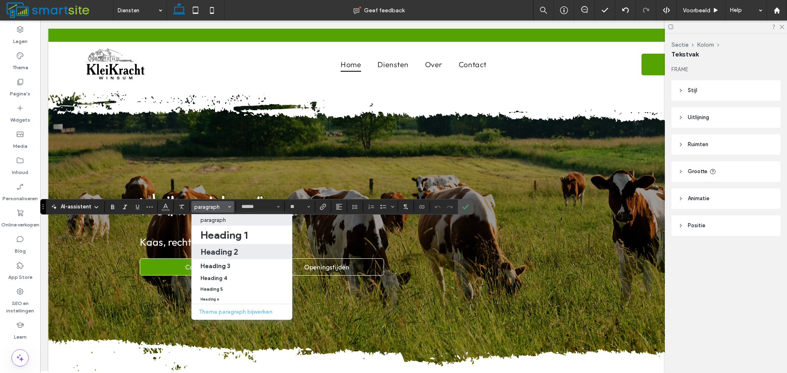
click at [261, 252] on div "Heading 2" at bounding box center [241, 252] width 83 height 10
type input "**"
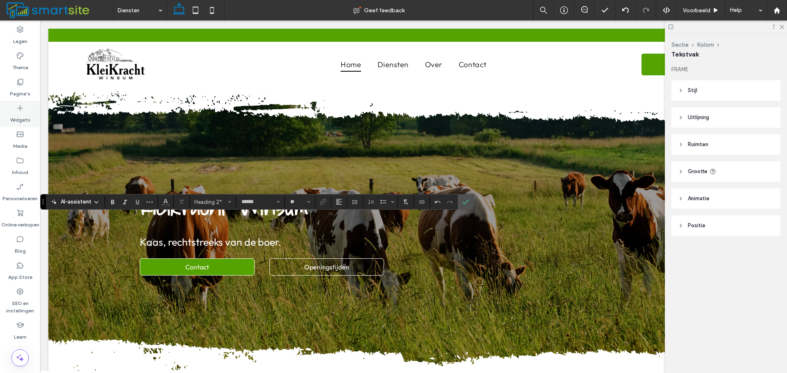
click at [33, 119] on div "Widgets" at bounding box center [20, 114] width 40 height 26
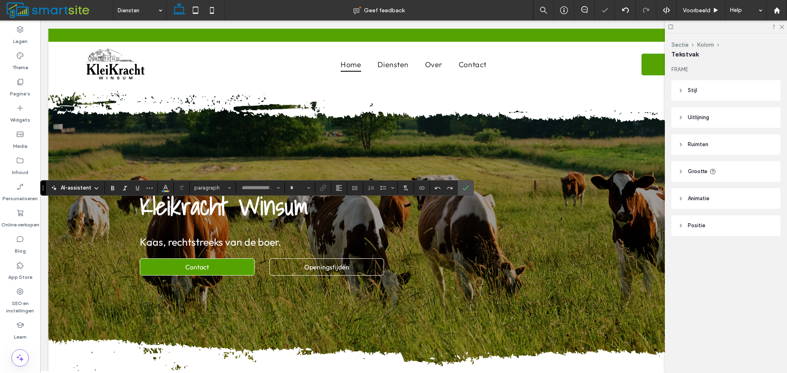
type input "******"
type input "**"
click at [202, 191] on span "paragraph" at bounding box center [210, 188] width 32 height 6
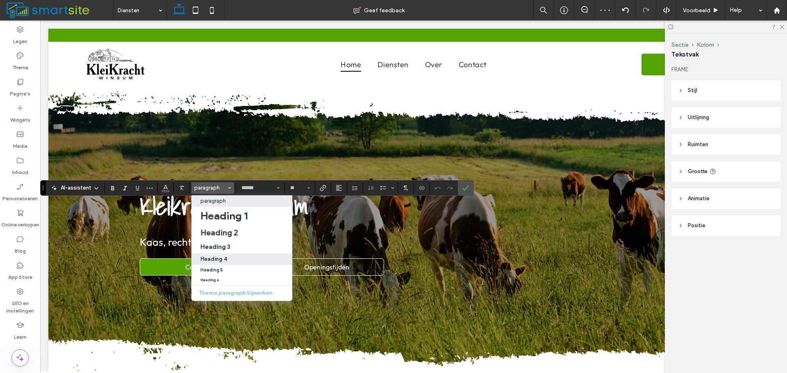
click at [217, 257] on h4 "Heading 4" at bounding box center [213, 259] width 27 height 6
type input "**********"
type input "**"
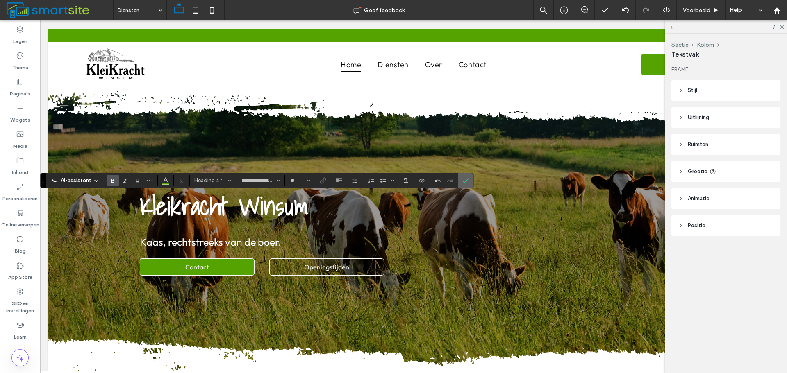
click at [464, 182] on use "Bevestigen" at bounding box center [466, 180] width 7 height 5
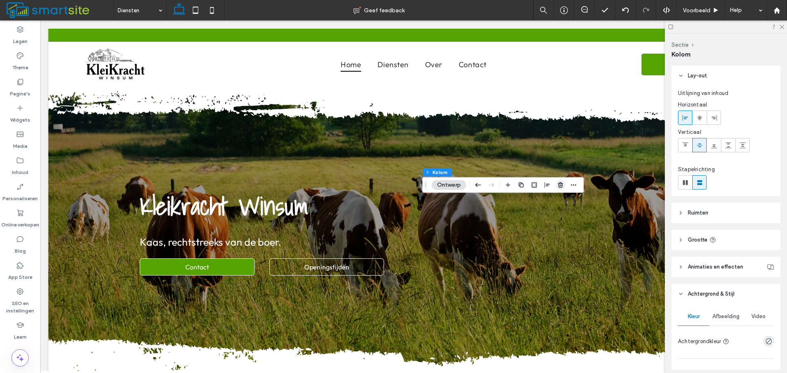
click at [562, 186] on use "button" at bounding box center [560, 184] width 5 height 5
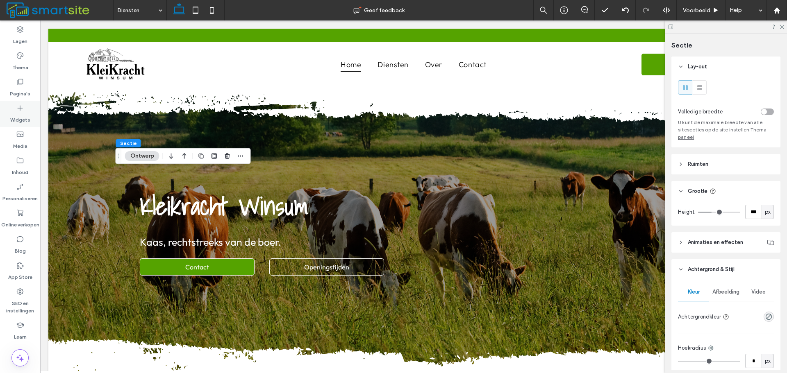
click at [20, 107] on use at bounding box center [20, 108] width 5 height 5
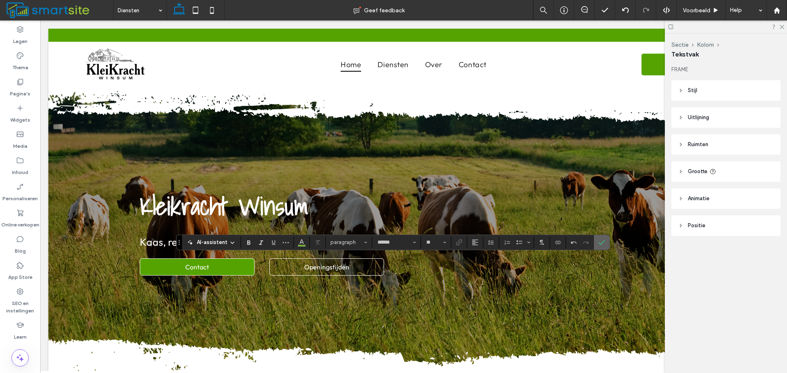
click at [604, 243] on icon "Bevestigen" at bounding box center [601, 242] width 7 height 7
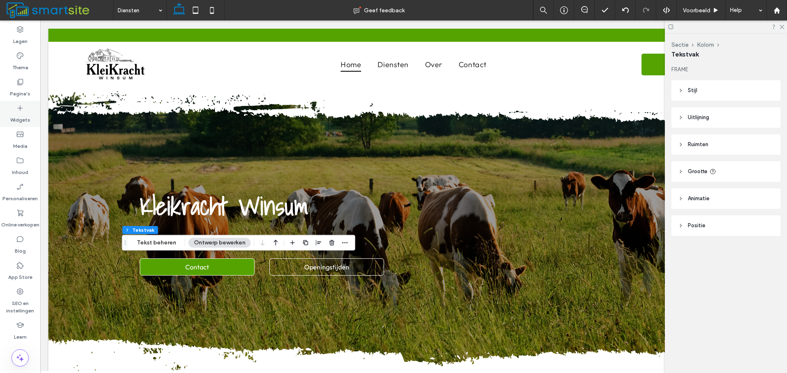
click at [26, 113] on label "Widgets" at bounding box center [20, 117] width 20 height 11
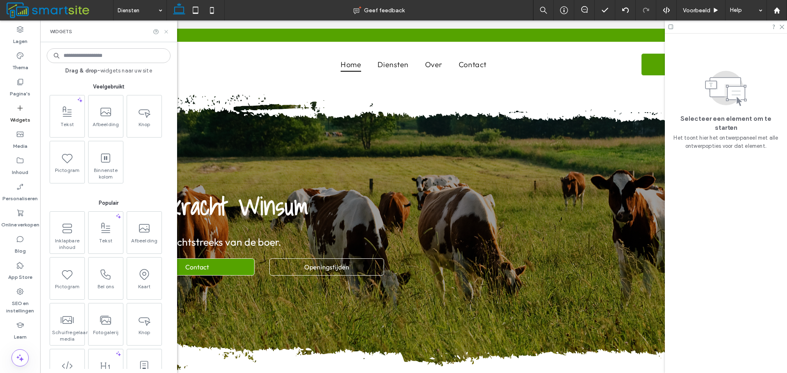
click at [167, 30] on icon at bounding box center [166, 32] width 6 height 6
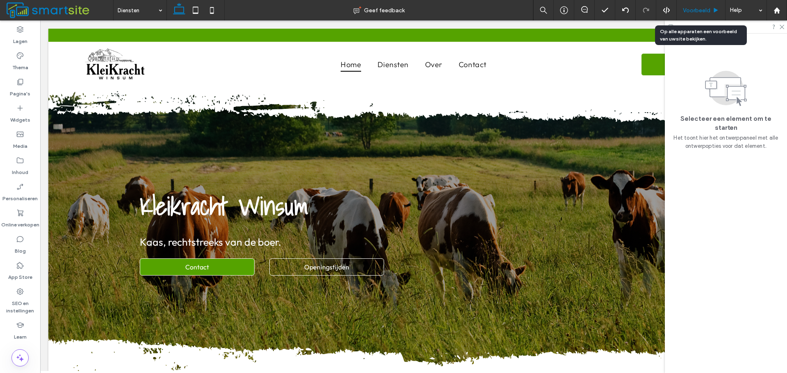
click at [696, 14] on span "Voorbeeld" at bounding box center [696, 10] width 27 height 7
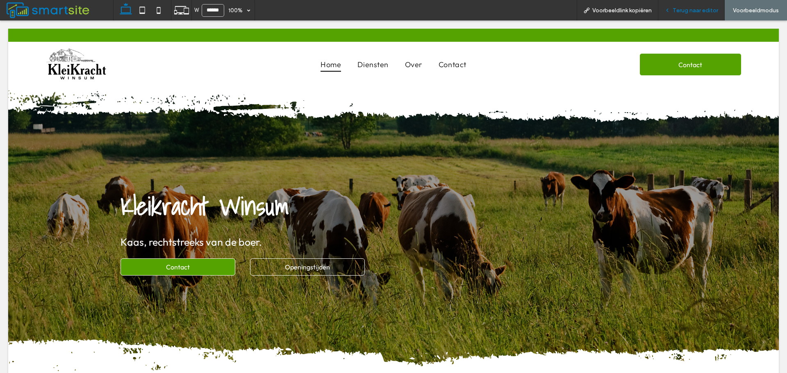
click at [698, 12] on span "Terug naar editor" at bounding box center [695, 10] width 45 height 7
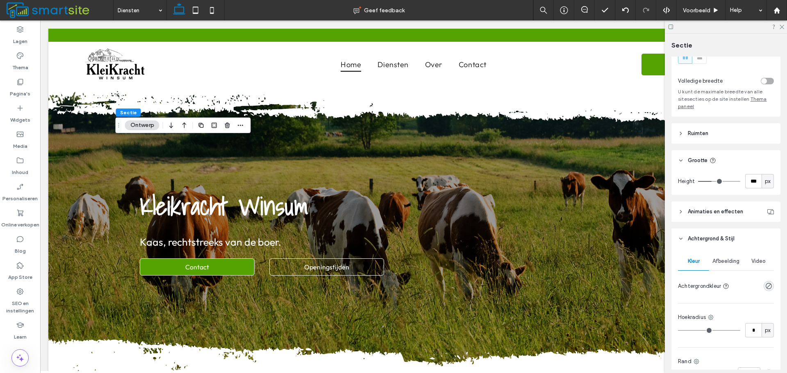
scroll to position [82, 0]
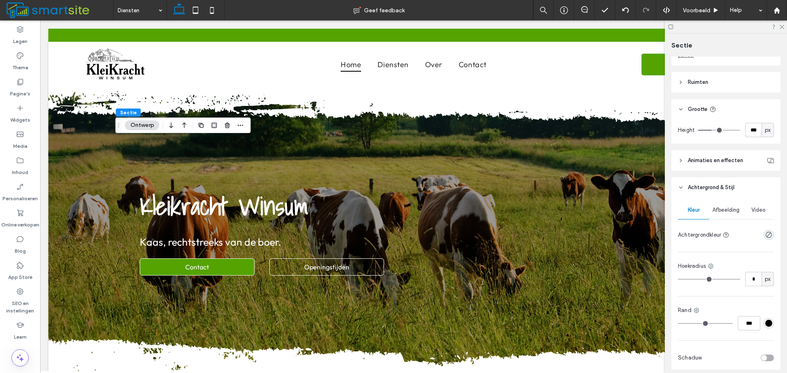
click at [729, 216] on div "Afbeelding" at bounding box center [726, 210] width 34 height 18
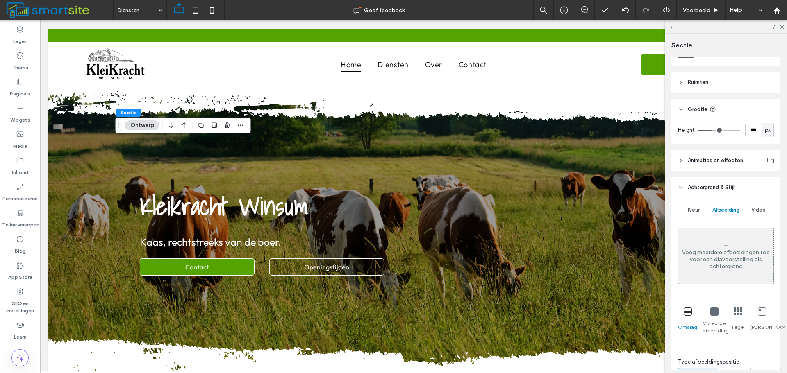
click at [728, 257] on div "Voeg meerdere afbeeldingen toe voor een diavoorstelling als achtergrond" at bounding box center [725, 259] width 95 height 21
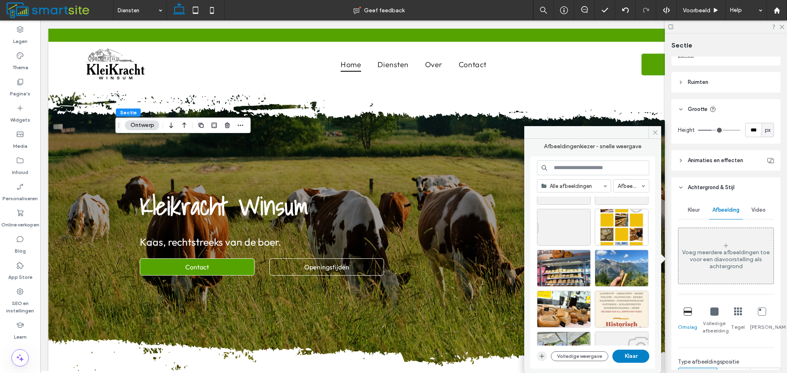
click at [544, 356] on icon "button" at bounding box center [542, 356] width 7 height 7
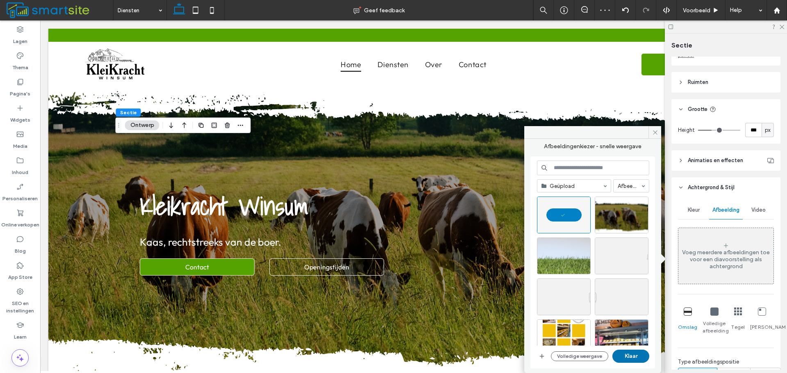
click at [644, 357] on button "Klaar" at bounding box center [630, 356] width 37 height 13
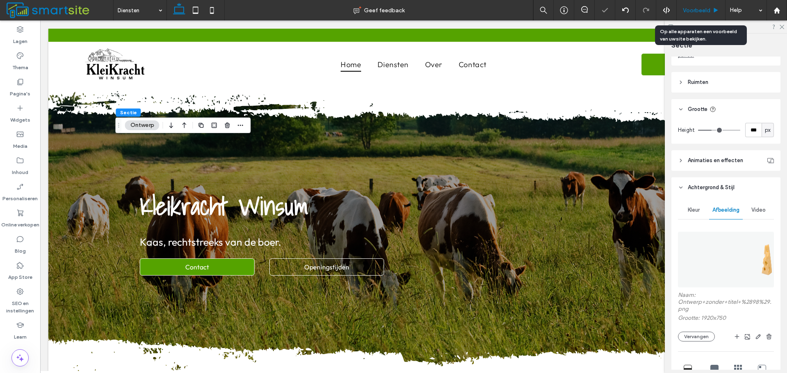
click at [705, 7] on span "Voorbeeld" at bounding box center [696, 10] width 27 height 7
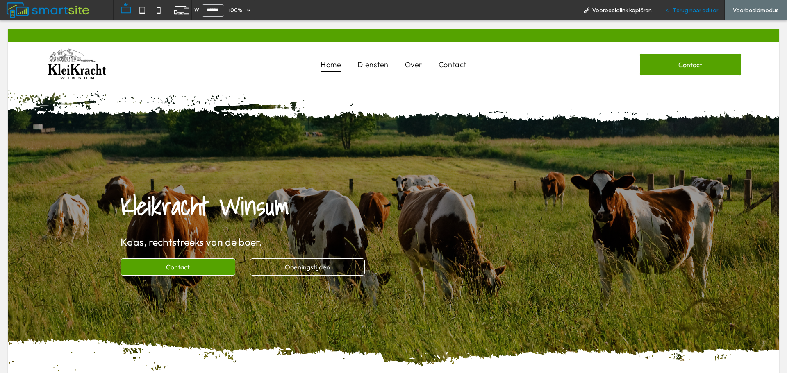
click at [703, 12] on span "Terug naar editor" at bounding box center [695, 10] width 45 height 7
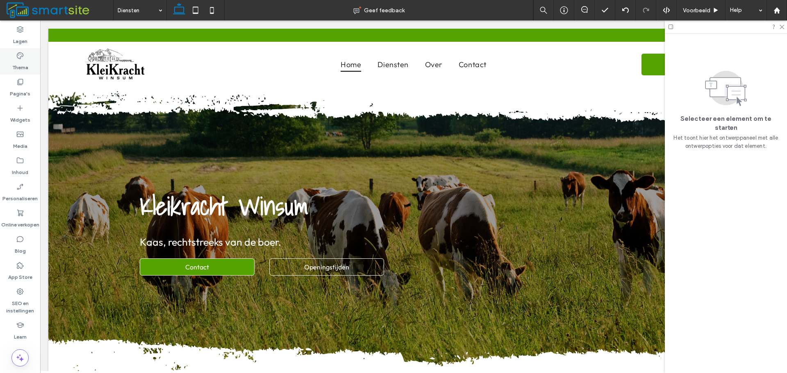
click at [27, 62] on label "Thema" at bounding box center [20, 65] width 16 height 11
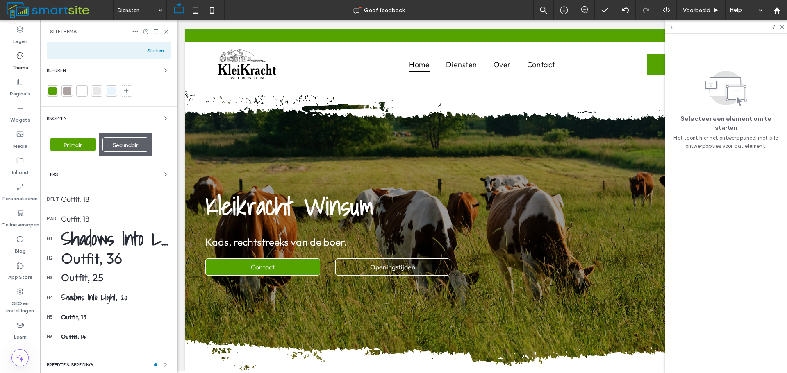
scroll to position [107, 0]
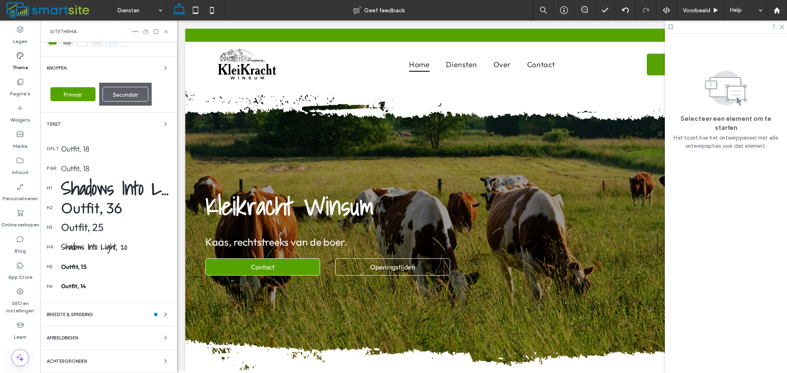
click at [128, 317] on div "BREEDTE & SPREIDING" at bounding box center [109, 315] width 124 height 10
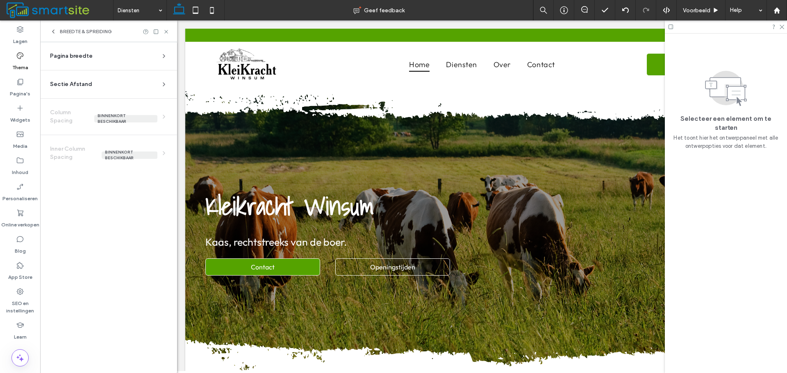
scroll to position [0, 0]
click at [84, 42] on div "BREEDTE & SPREIDING" at bounding box center [108, 31] width 137 height 22
click at [89, 47] on div "Pagina breedte Stel de maximale breedte in voor alle sitesecties die niet zijn …" at bounding box center [108, 207] width 137 height 331
click at [92, 53] on div "Pagina breedte" at bounding box center [105, 56] width 111 height 8
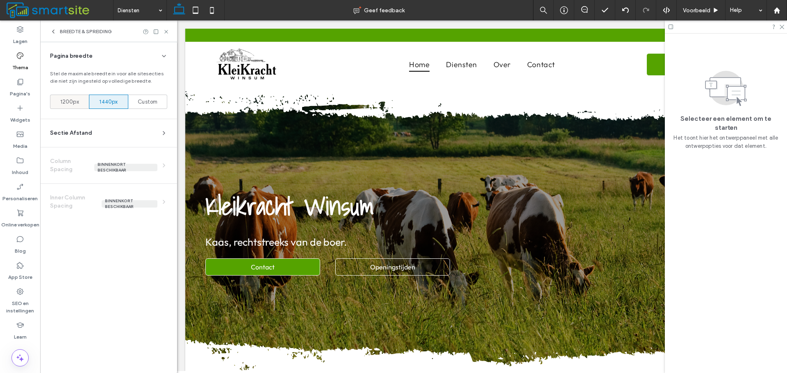
click at [80, 104] on div "1200px" at bounding box center [69, 102] width 28 height 14
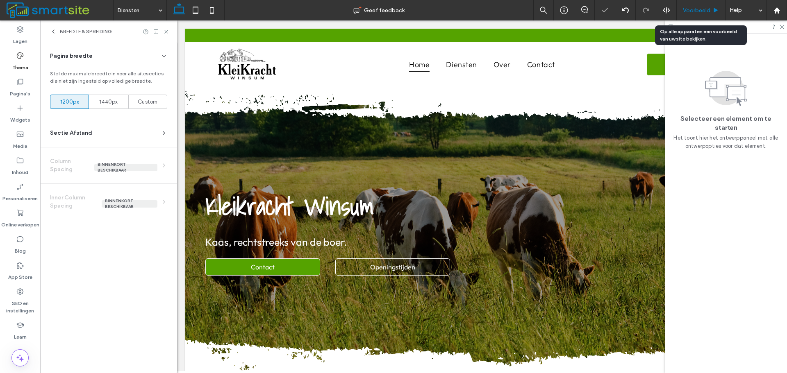
click at [697, 12] on span "Voorbeeld" at bounding box center [696, 10] width 27 height 7
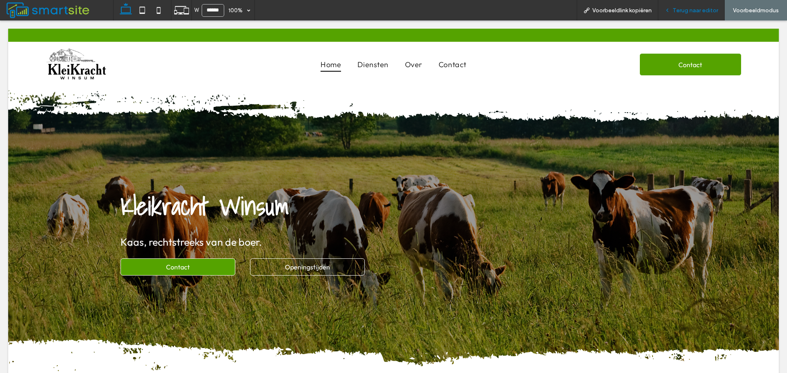
click at [679, 7] on span "Terug naar editor" at bounding box center [695, 10] width 45 height 7
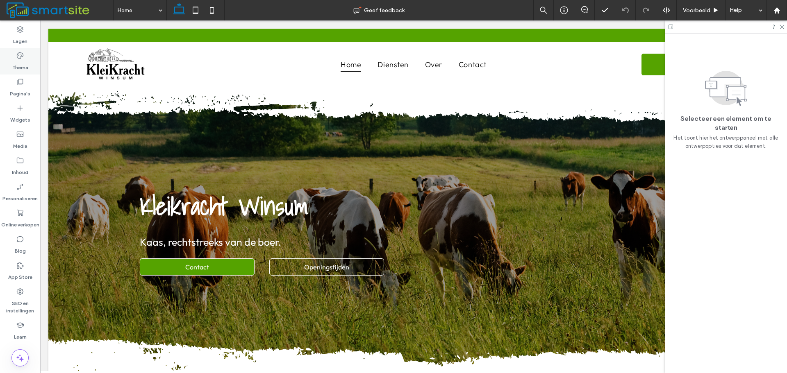
click at [23, 55] on icon at bounding box center [20, 56] width 8 height 8
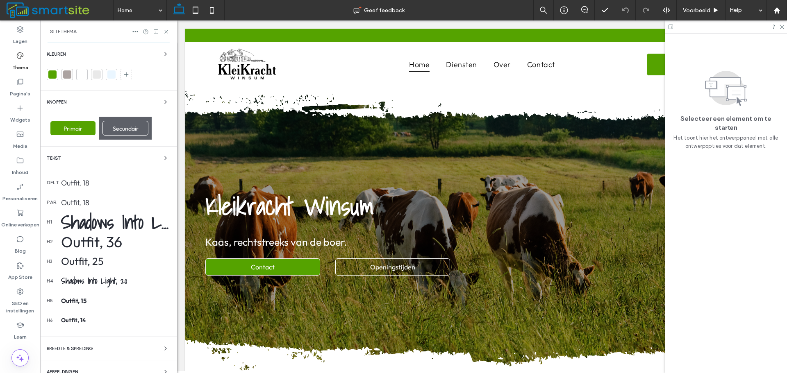
scroll to position [107, 0]
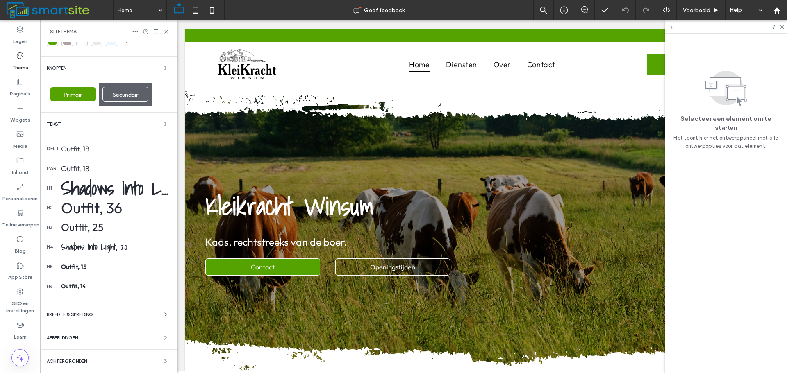
click at [123, 316] on div "BREEDTE & SPREIDING" at bounding box center [109, 315] width 124 height 10
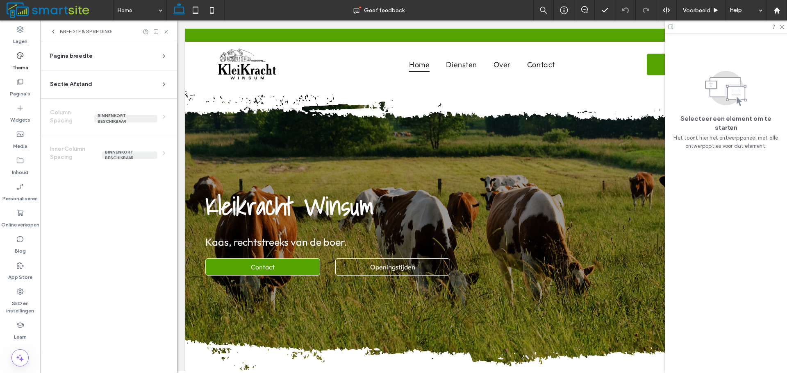
scroll to position [0, 0]
click at [132, 58] on div "Pagina breedte" at bounding box center [105, 56] width 111 height 8
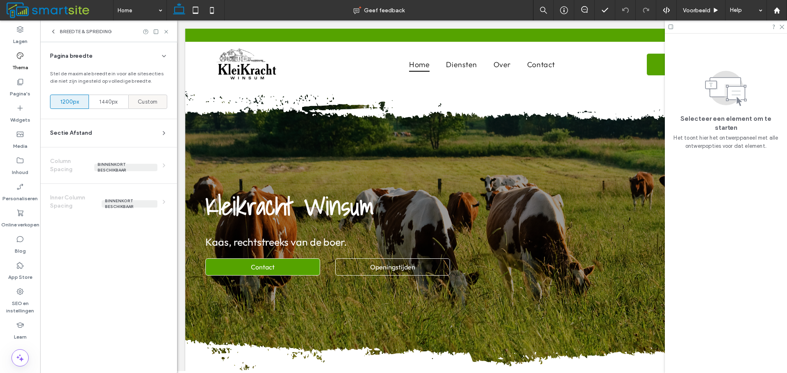
click at [134, 98] on div "Custom" at bounding box center [148, 102] width 28 height 14
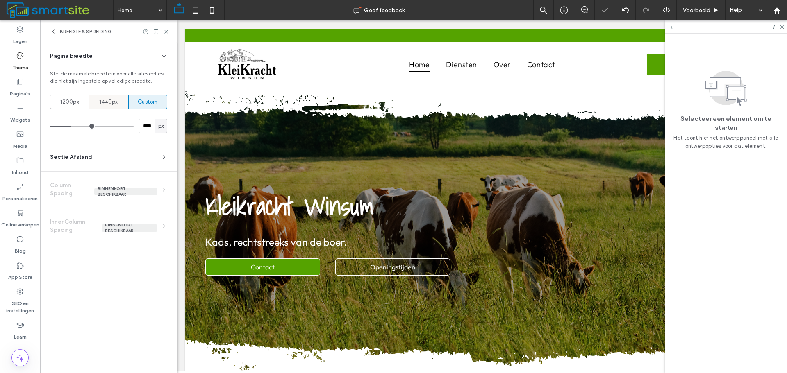
click at [110, 100] on span "1440px" at bounding box center [108, 102] width 18 height 8
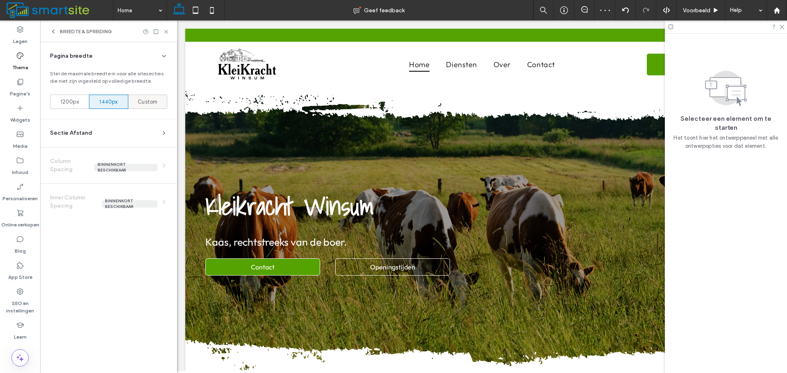
click at [136, 103] on div "Custom" at bounding box center [148, 102] width 28 height 14
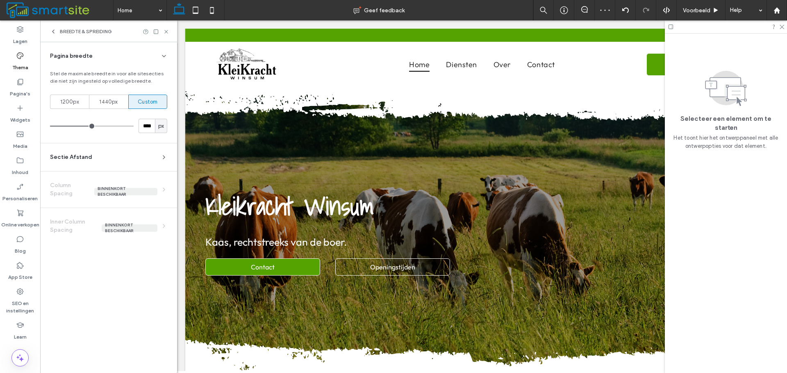
type input "****"
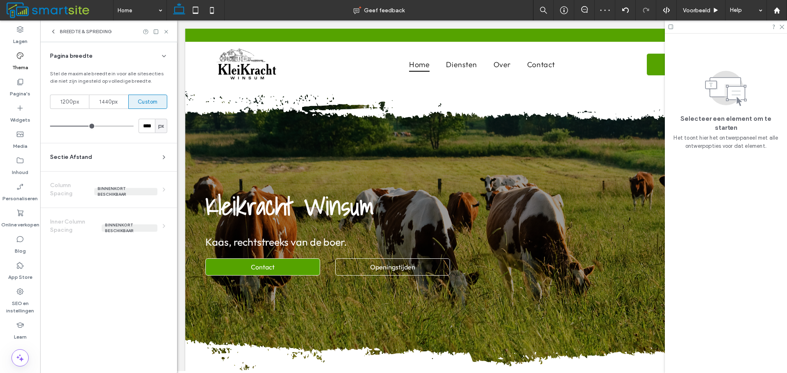
type input "****"
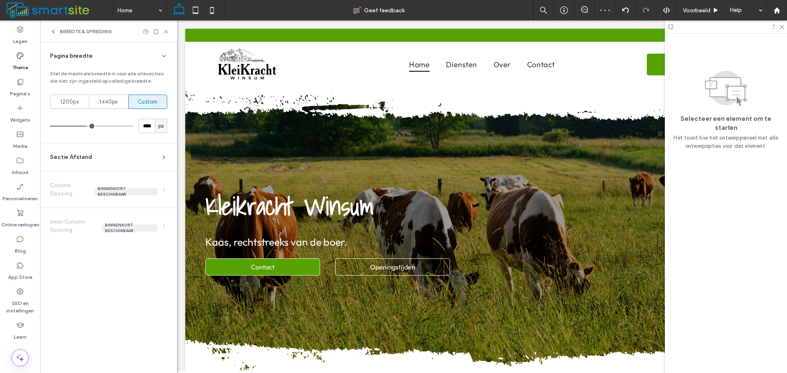
type input "****"
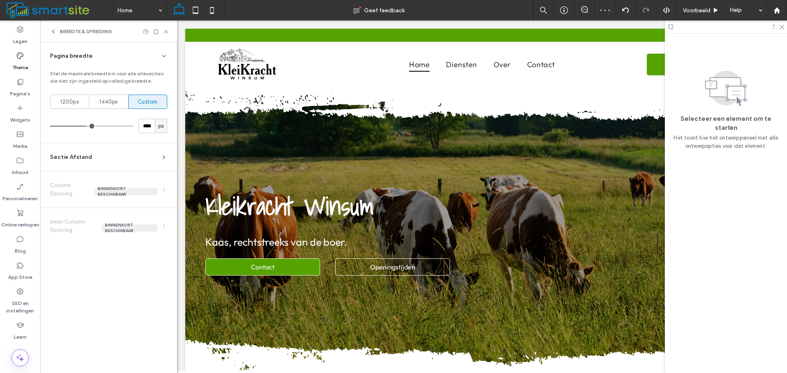
type input "****"
drag, startPoint x: 89, startPoint y: 127, endPoint x: 85, endPoint y: 127, distance: 4.5
type input "****"
click at [85, 127] on input "range" at bounding box center [92, 126] width 84 height 1
click at [692, 7] on span "Voorbeeld" at bounding box center [696, 10] width 27 height 7
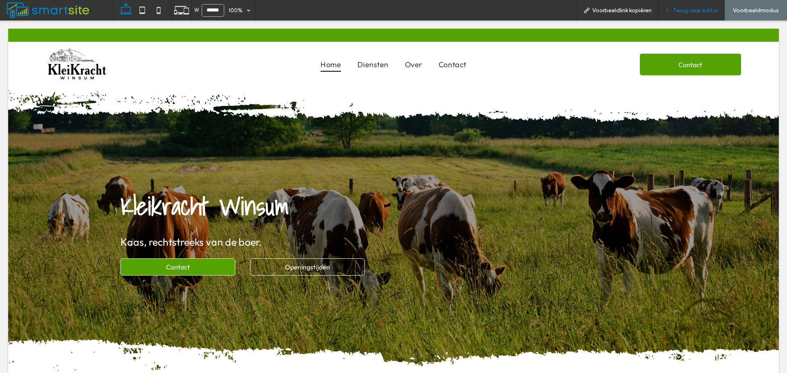
click at [684, 12] on span "Terug naar editor" at bounding box center [695, 10] width 45 height 7
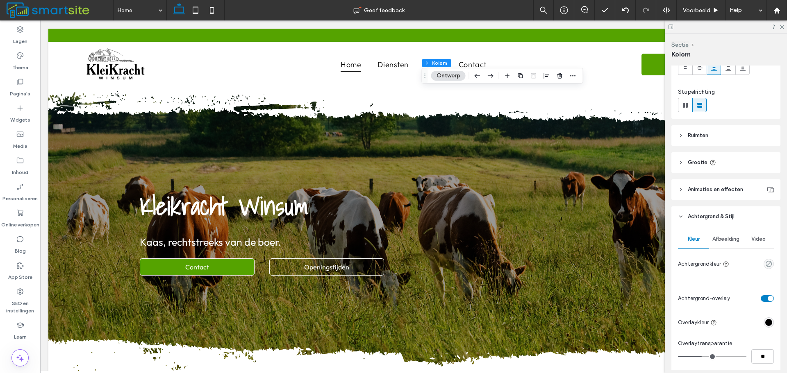
scroll to position [70, 0]
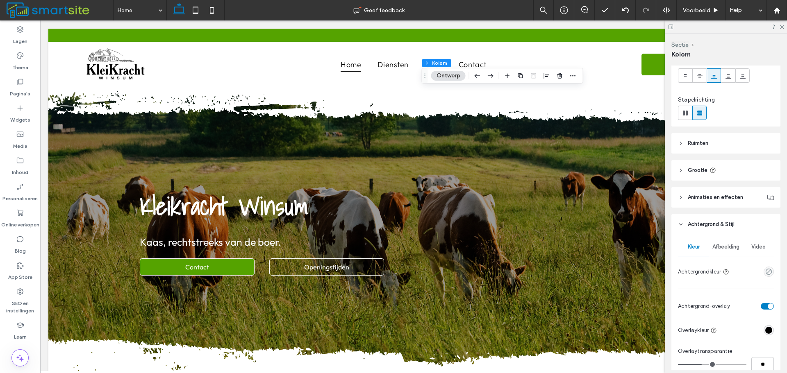
click at [728, 169] on header "Grootte" at bounding box center [725, 170] width 109 height 20
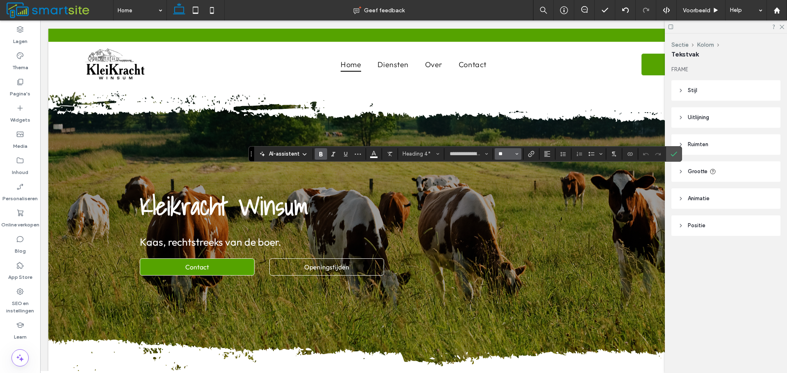
click at [512, 156] on input "**" at bounding box center [506, 154] width 16 height 7
type input "**"
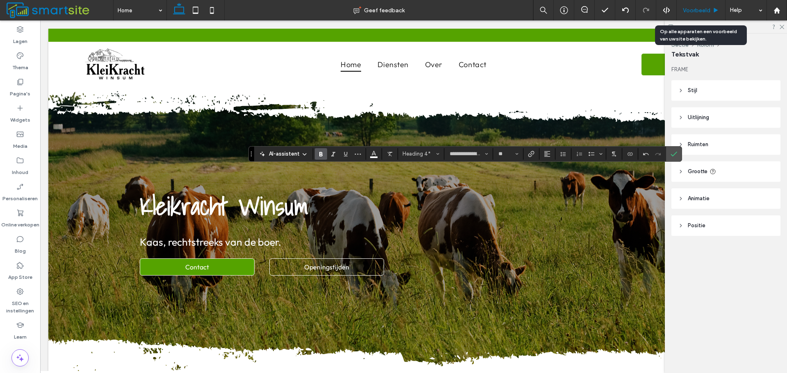
click at [698, 12] on span "Voorbeeld" at bounding box center [696, 10] width 27 height 7
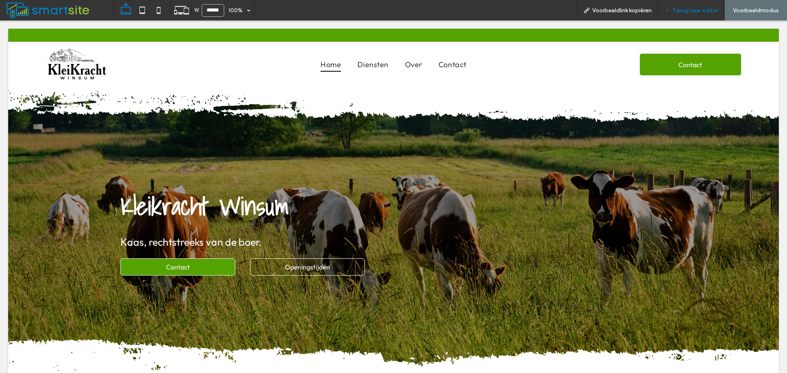
click at [675, 8] on span "Terug naar editor" at bounding box center [695, 10] width 45 height 7
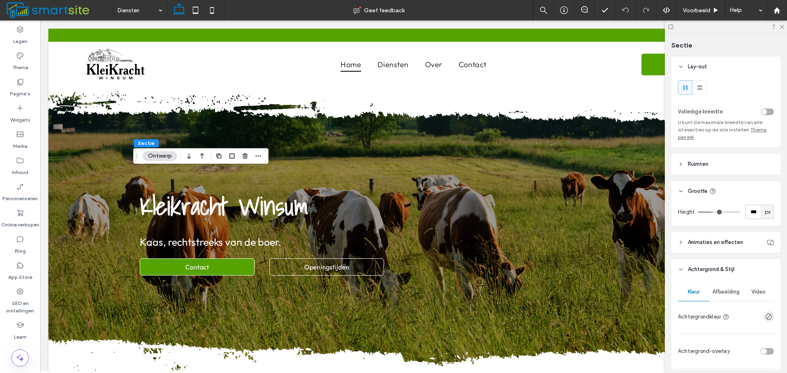
scroll to position [41, 0]
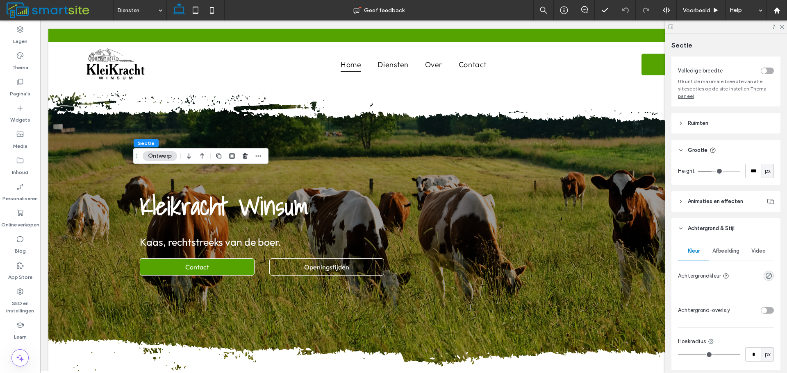
click at [723, 249] on span "Afbeelding" at bounding box center [725, 251] width 27 height 7
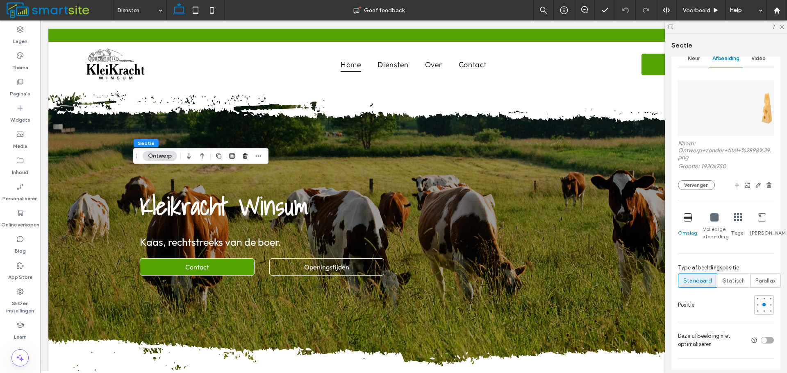
scroll to position [246, 0]
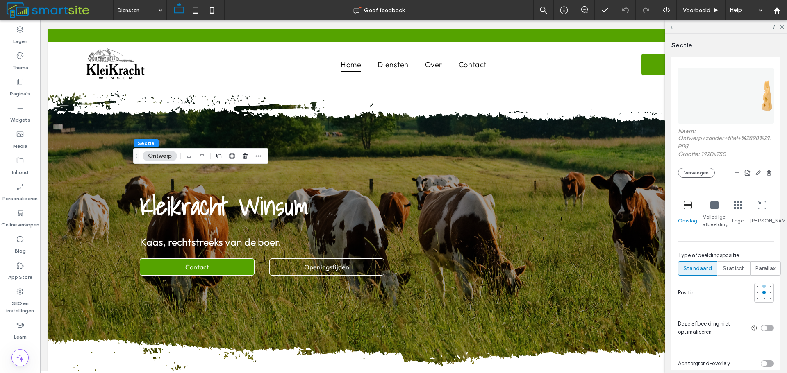
click at [761, 289] on div at bounding box center [764, 287] width 6 height 6
click at [709, 10] on span "Voorbeeld" at bounding box center [696, 10] width 27 height 7
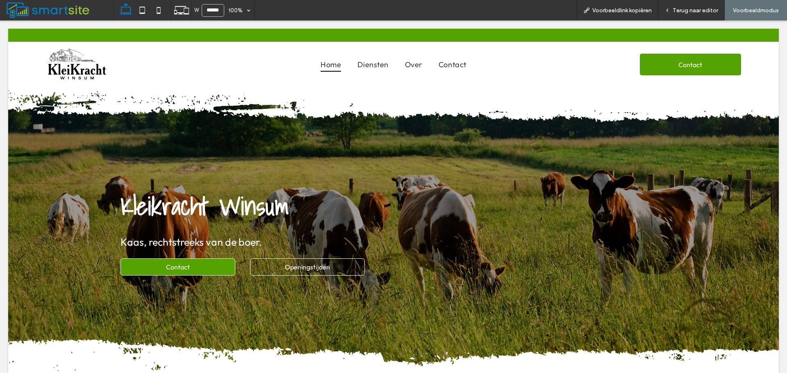
click at [709, 10] on span "Terug naar editor" at bounding box center [695, 10] width 45 height 7
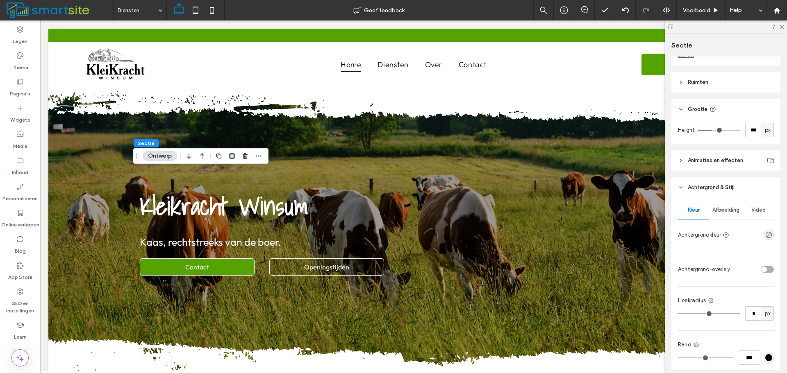
click at [731, 213] on span "Afbeelding" at bounding box center [725, 210] width 27 height 7
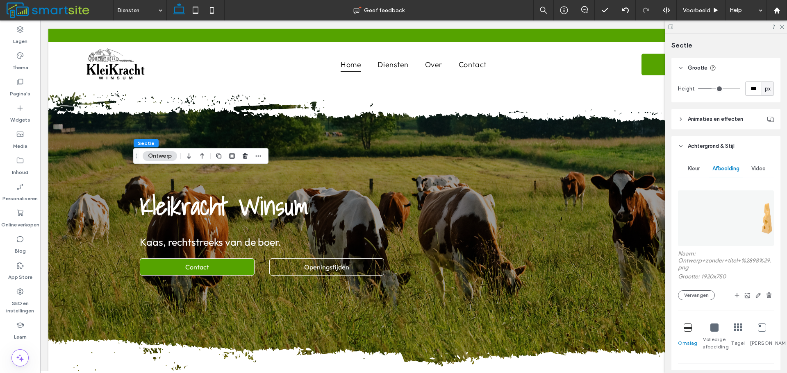
scroll to position [205, 0]
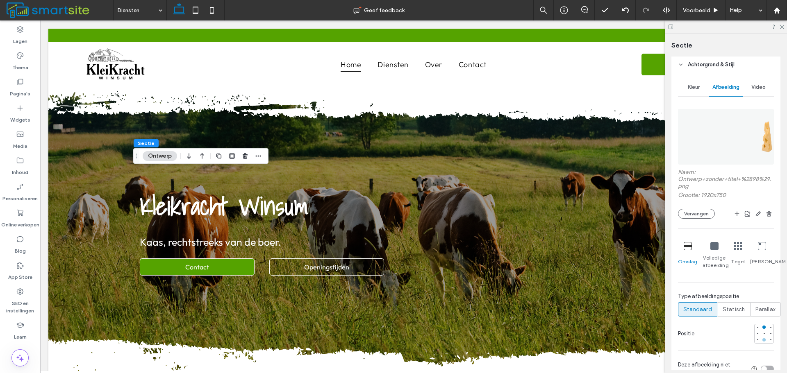
click at [762, 340] on div at bounding box center [763, 340] width 3 height 3
click at [688, 14] on div "Voorbeeld" at bounding box center [701, 10] width 49 height 20
click at [696, 10] on span "Voorbeeld" at bounding box center [696, 10] width 27 height 7
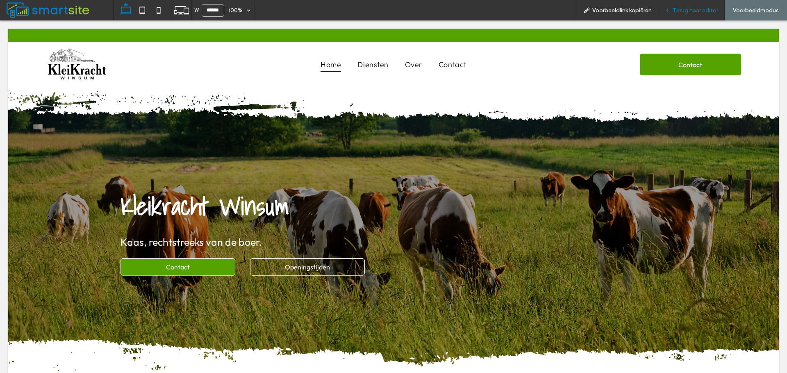
click at [705, 8] on span "Terug naar editor" at bounding box center [695, 10] width 45 height 7
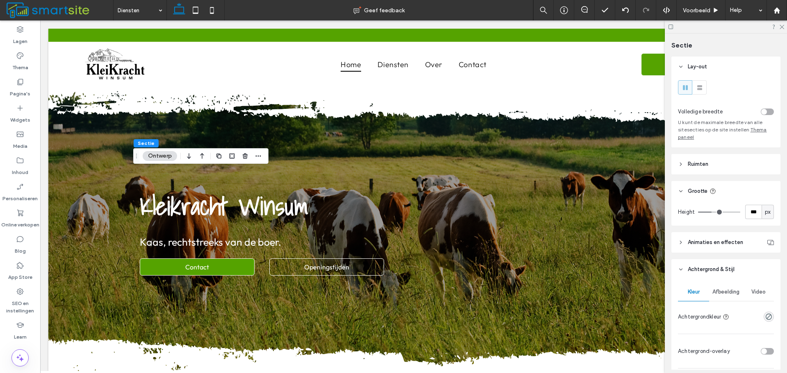
click at [728, 287] on div "Afbeelding" at bounding box center [726, 292] width 34 height 18
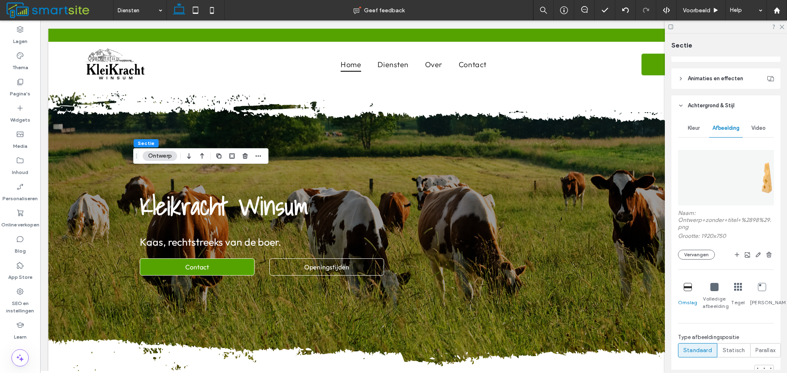
scroll to position [205, 0]
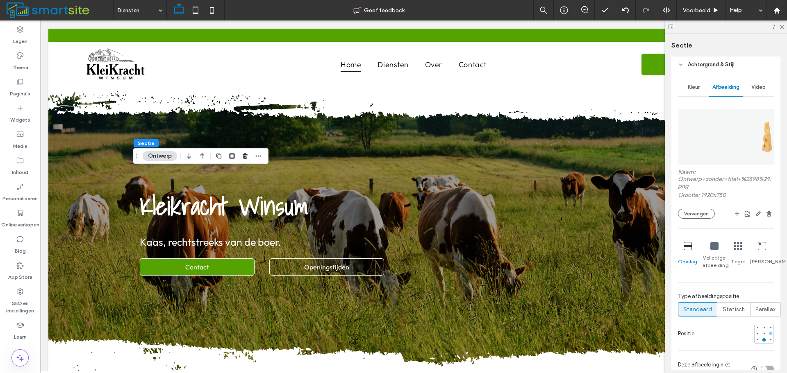
click at [768, 336] on div at bounding box center [771, 334] width 6 height 6
click at [756, 335] on div at bounding box center [757, 333] width 3 height 3
click at [768, 332] on div at bounding box center [771, 334] width 6 height 6
click at [704, 5] on div "Voorbeeld" at bounding box center [701, 10] width 49 height 20
click at [707, 8] on span "Voorbeeld" at bounding box center [696, 10] width 27 height 7
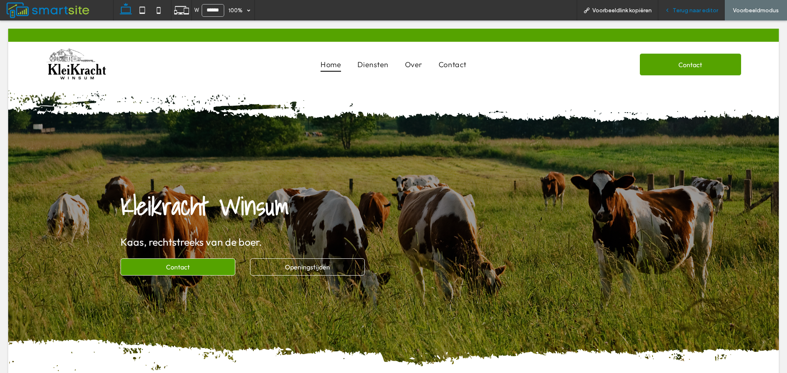
click at [690, 14] on span "Terug naar editor" at bounding box center [695, 10] width 45 height 7
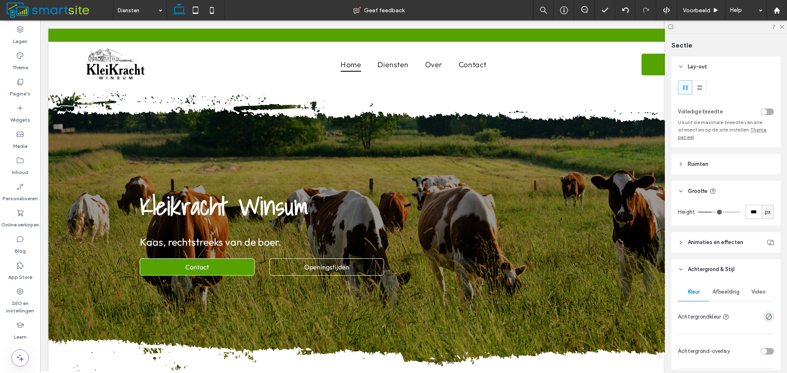
type input "***"
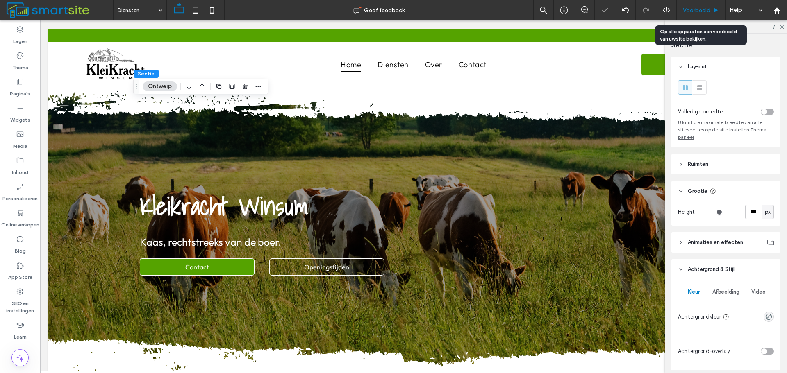
click at [712, 13] on div "Voorbeeld" at bounding box center [701, 10] width 48 height 7
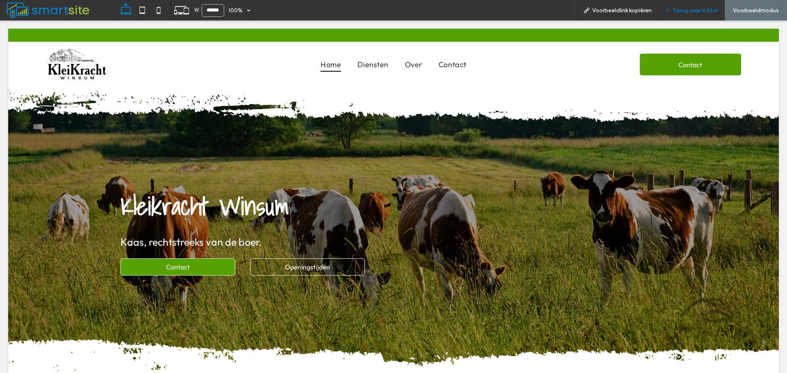
click at [706, 9] on span "Terug naar editor" at bounding box center [695, 10] width 45 height 7
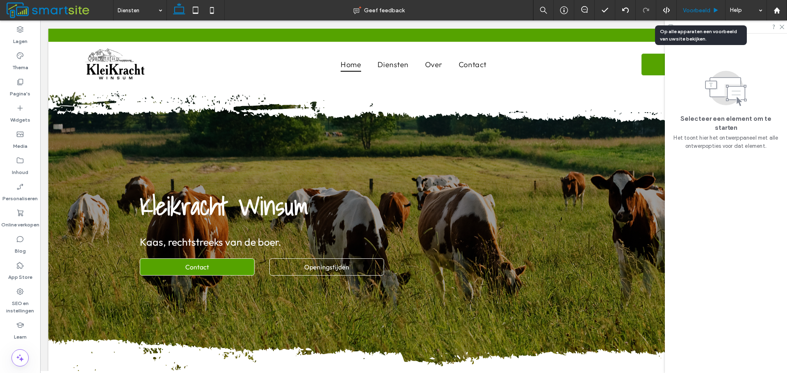
click at [708, 14] on div "Voorbeeld" at bounding box center [701, 10] width 49 height 20
click at [711, 11] on div "Voorbeeld" at bounding box center [701, 10] width 48 height 7
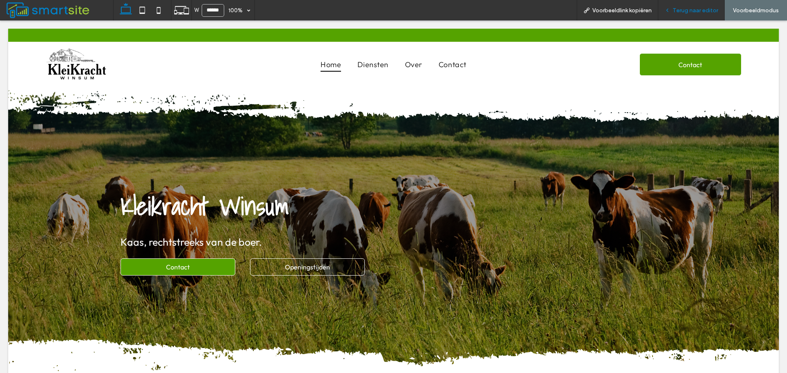
click at [694, 9] on span "Terug naar editor" at bounding box center [695, 10] width 45 height 7
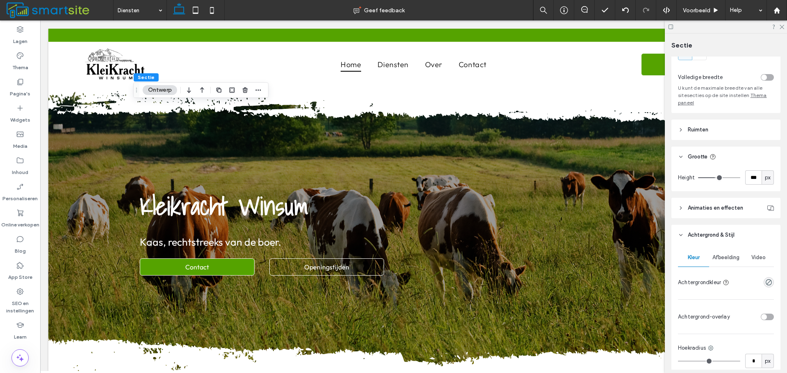
scroll to position [82, 0]
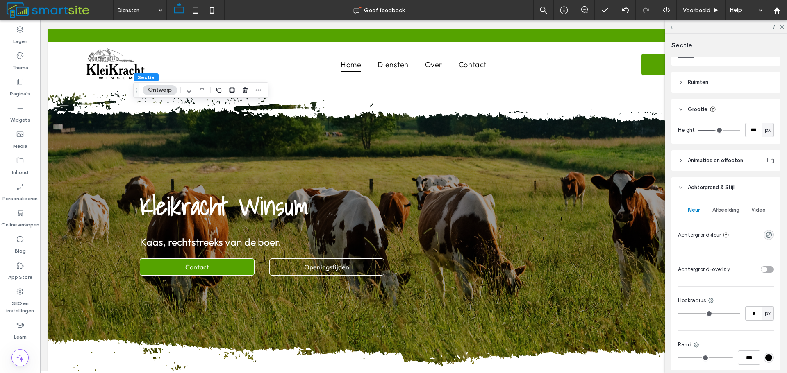
click at [723, 212] on span "Afbeelding" at bounding box center [725, 210] width 27 height 7
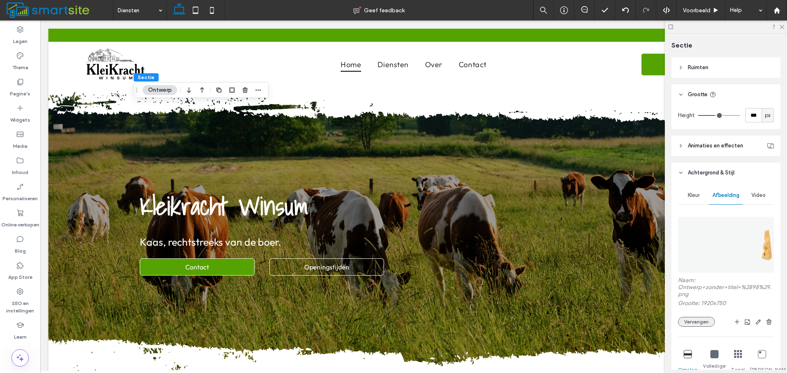
scroll to position [123, 0]
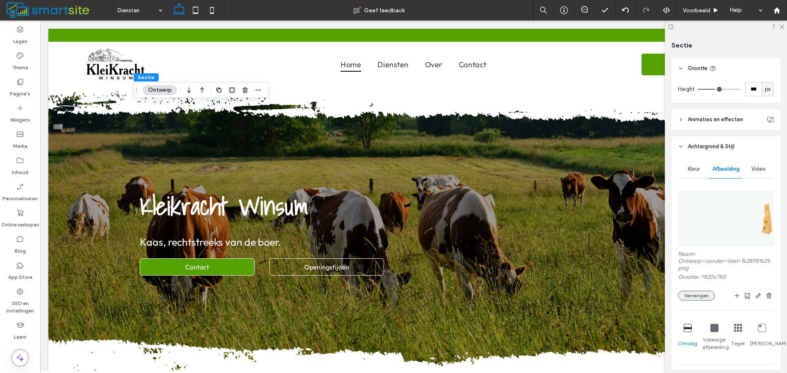
click at [712, 297] on button "Vervangen" at bounding box center [696, 296] width 37 height 10
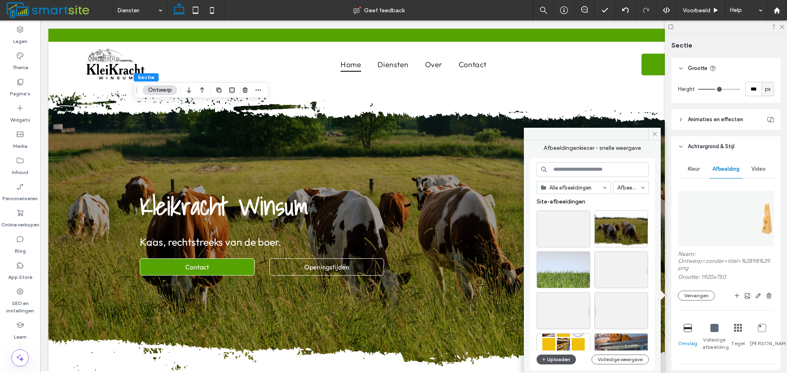
click at [556, 360] on button "Uploaden" at bounding box center [556, 360] width 39 height 10
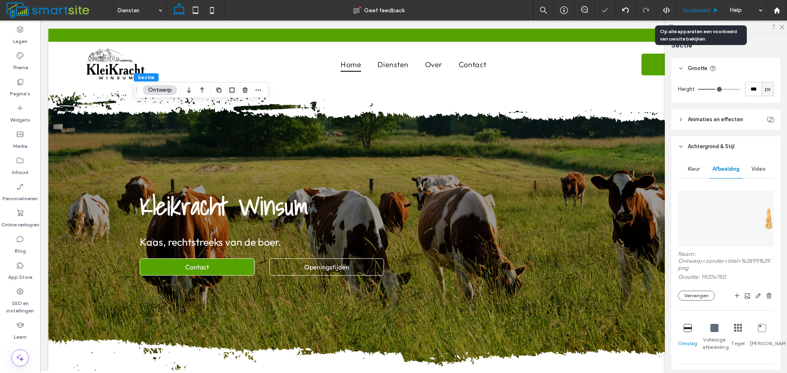
click at [691, 8] on span "Voorbeeld" at bounding box center [696, 10] width 27 height 7
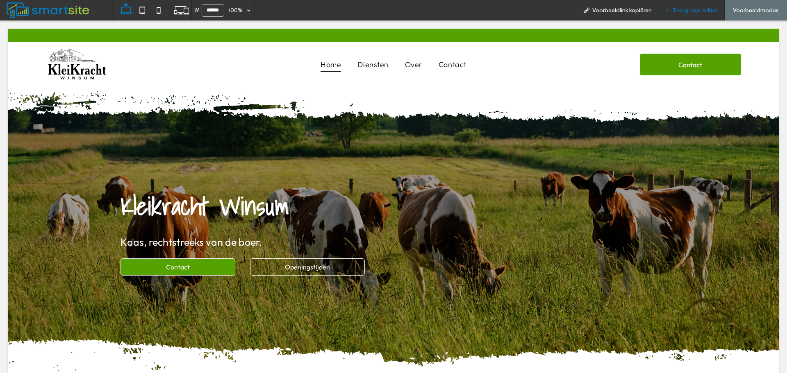
click at [692, 11] on span "Terug naar editor" at bounding box center [695, 10] width 45 height 7
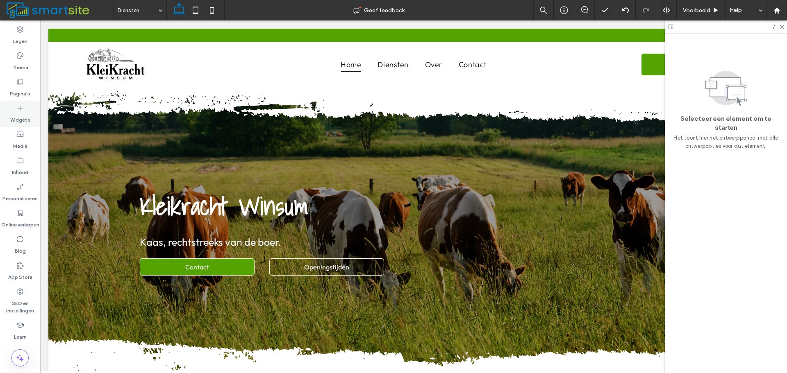
click at [22, 109] on icon at bounding box center [20, 108] width 8 height 8
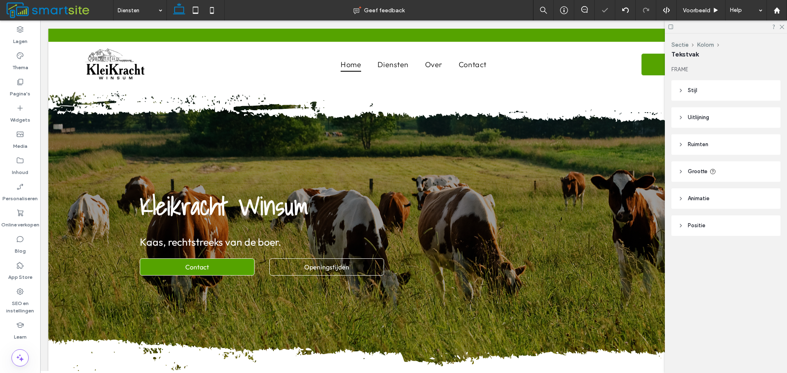
type input "******"
type input "**"
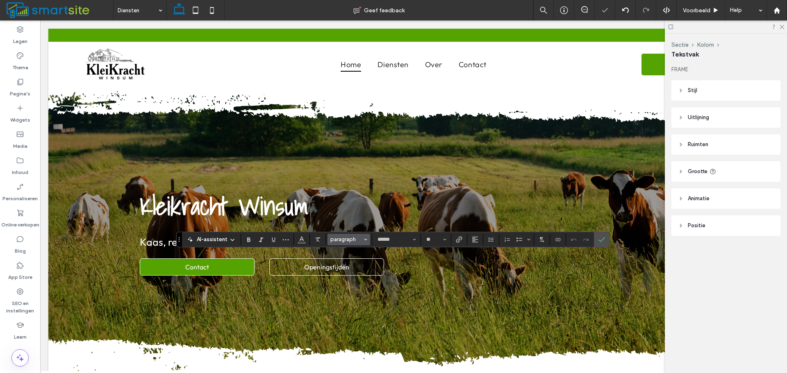
click at [346, 241] on span "paragraph" at bounding box center [346, 239] width 32 height 6
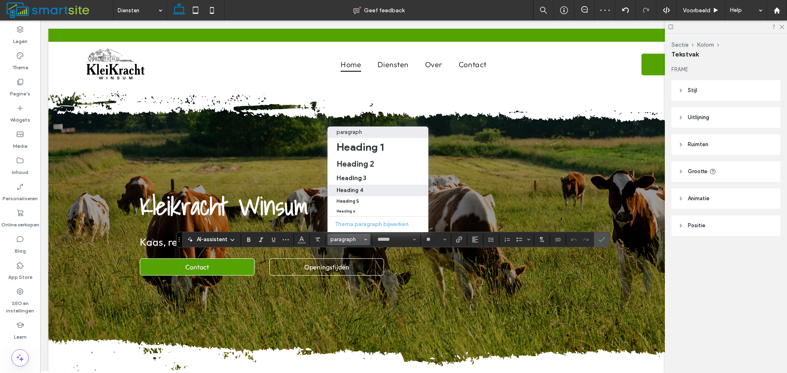
click at [364, 187] on div "Heading 4" at bounding box center [378, 190] width 83 height 6
type input "**********"
type input "**"
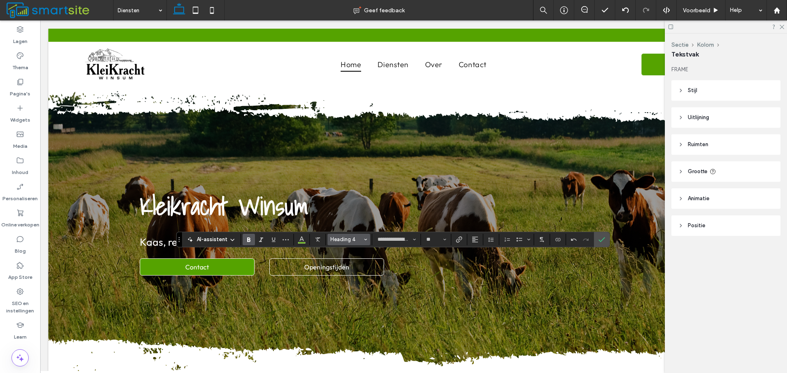
click at [353, 239] on span "Heading 4" at bounding box center [346, 239] width 32 height 6
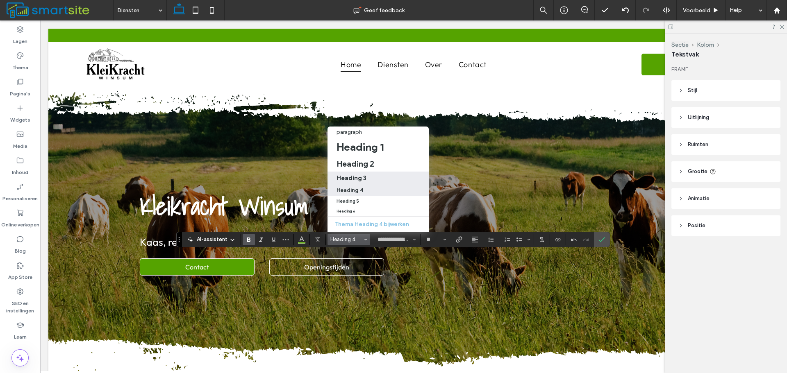
click at [370, 174] on div "Heading 3" at bounding box center [378, 178] width 83 height 8
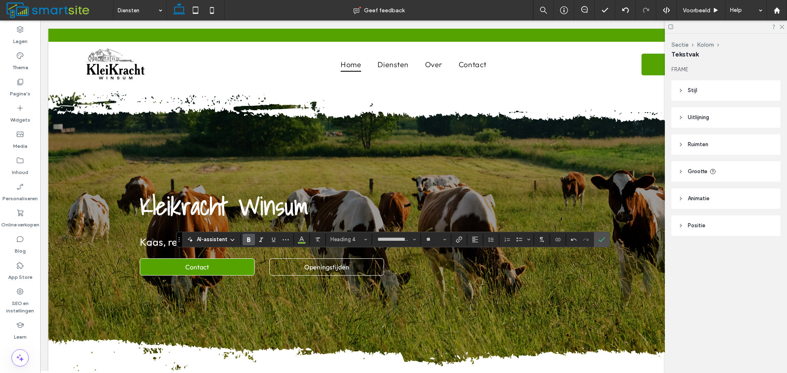
type input "******"
type input "**"
click at [35, 114] on div "Widgets" at bounding box center [20, 114] width 40 height 26
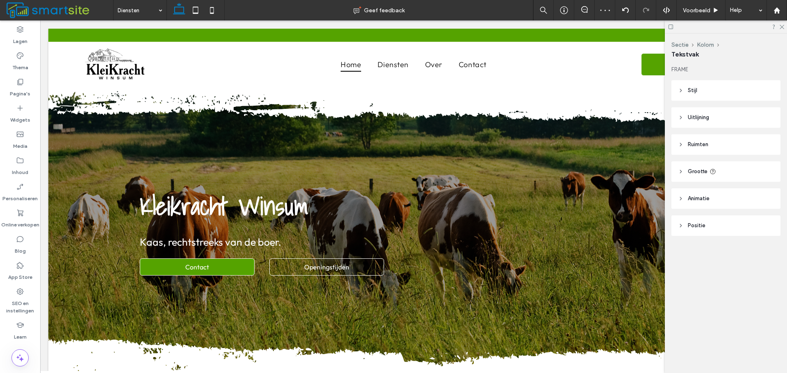
type input "******"
type input "**"
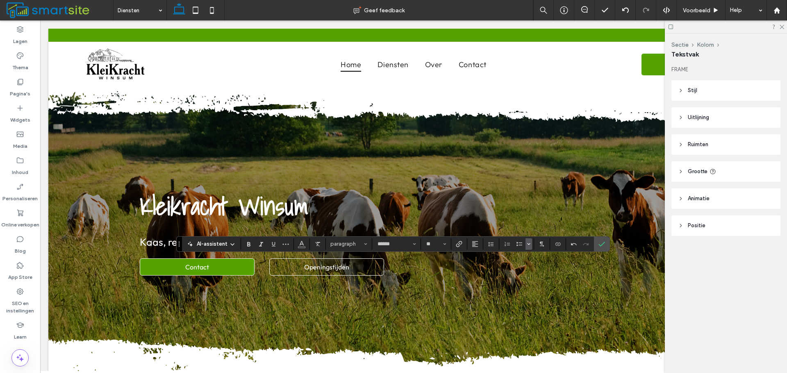
click at [531, 244] on button "Bulleted list menu" at bounding box center [528, 244] width 7 height 11
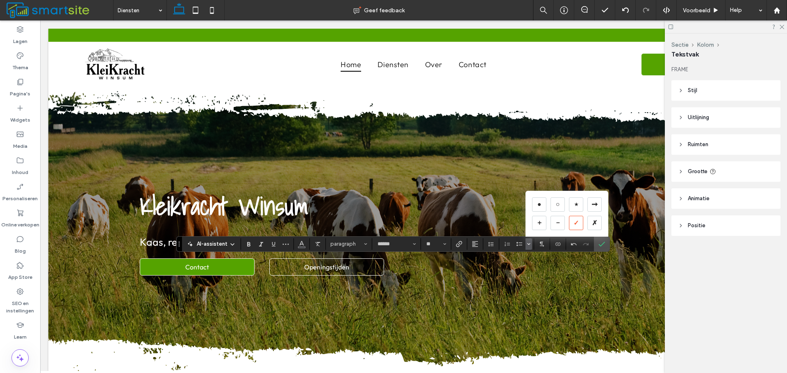
click at [573, 221] on div "✓" at bounding box center [576, 223] width 14 height 14
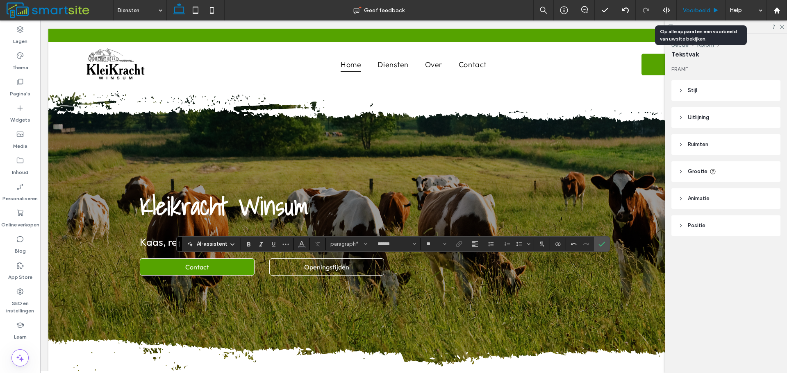
click at [704, 4] on div "Voorbeeld" at bounding box center [701, 10] width 49 height 20
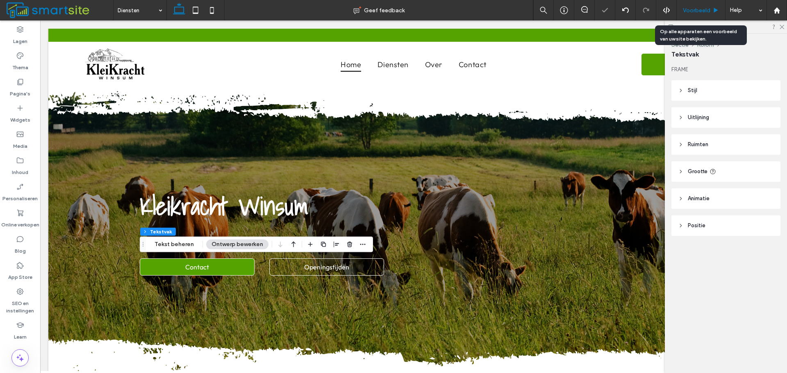
click at [705, 10] on span "Voorbeeld" at bounding box center [696, 10] width 27 height 7
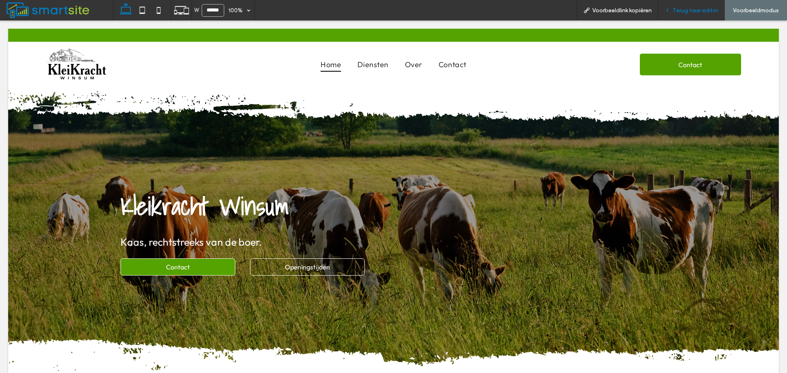
click at [691, 10] on span "Terug naar editor" at bounding box center [695, 10] width 45 height 7
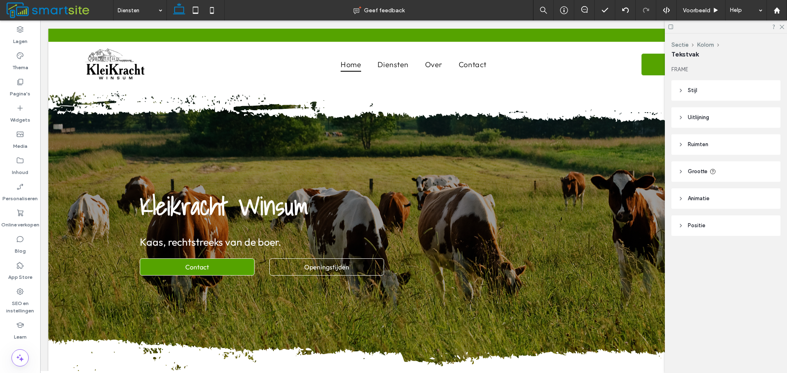
type input "******"
type input "**"
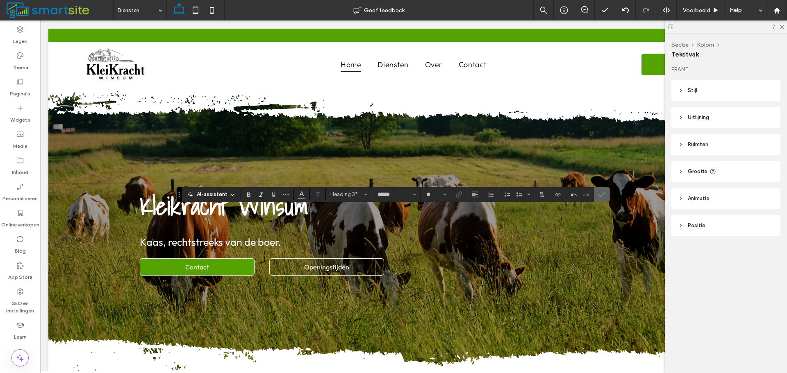
click at [607, 191] on label "Bevestigen" at bounding box center [602, 194] width 12 height 15
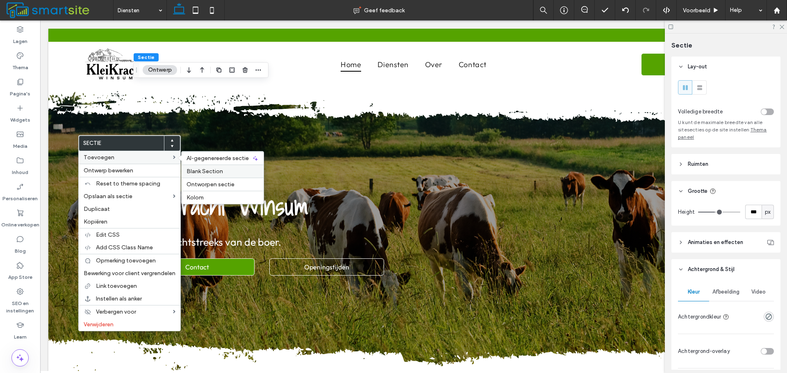
click at [202, 170] on span "Blank Section" at bounding box center [204, 171] width 36 height 7
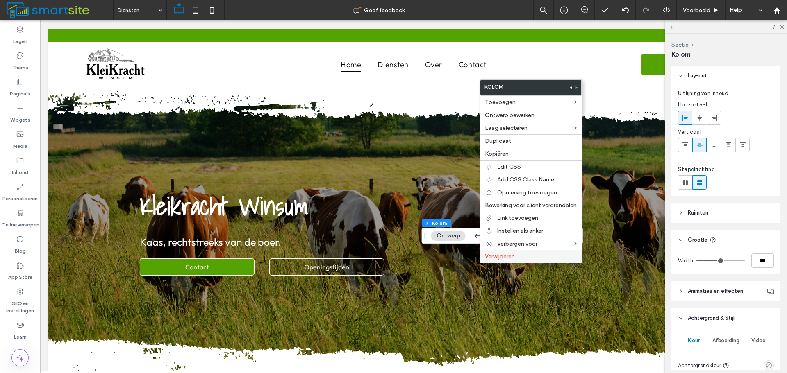
click at [494, 260] on div "Verwijderen" at bounding box center [531, 256] width 102 height 13
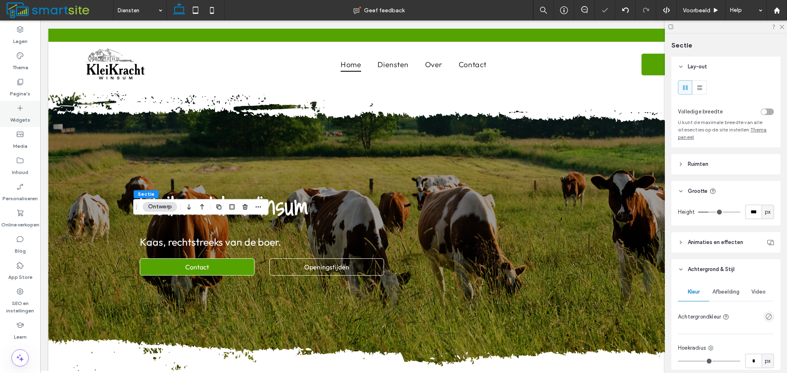
click at [30, 118] on div "Widgets" at bounding box center [20, 114] width 40 height 26
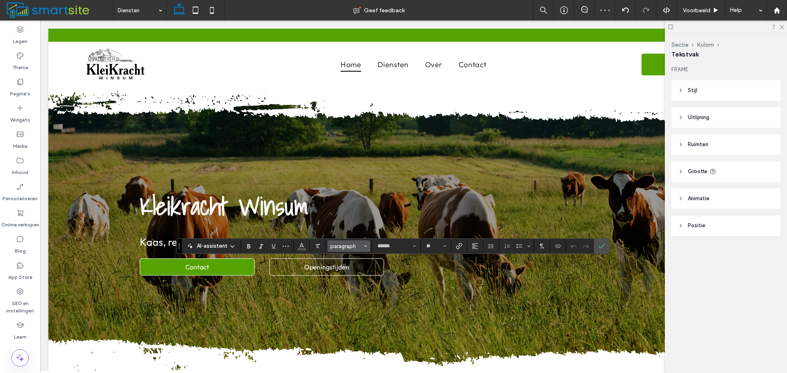
click at [364, 246] on icon "Stijlen" at bounding box center [365, 246] width 3 height 3
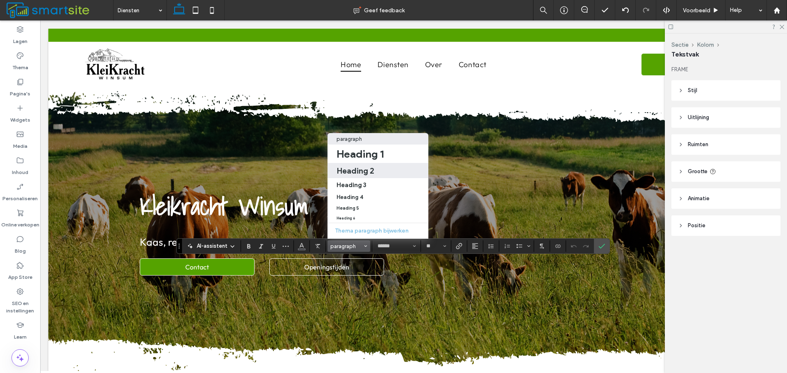
click at [379, 166] on div "Heading 2" at bounding box center [378, 171] width 83 height 10
type input "**"
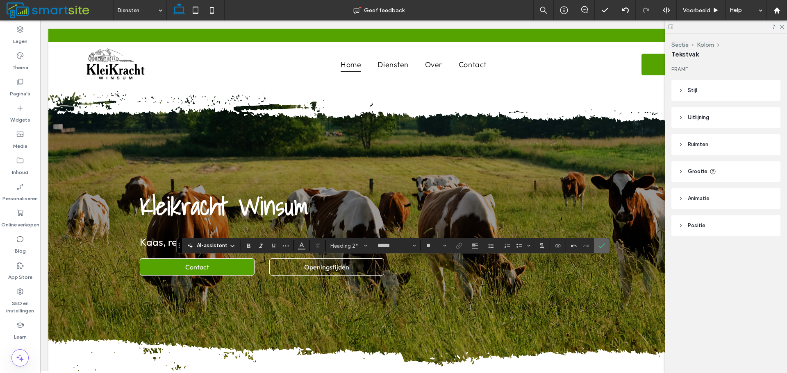
click at [598, 245] on icon "Bevestigen" at bounding box center [601, 246] width 7 height 7
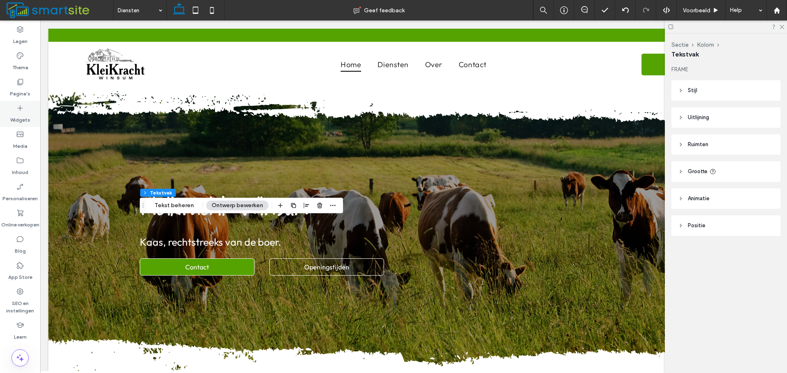
click at [26, 116] on label "Widgets" at bounding box center [20, 117] width 20 height 11
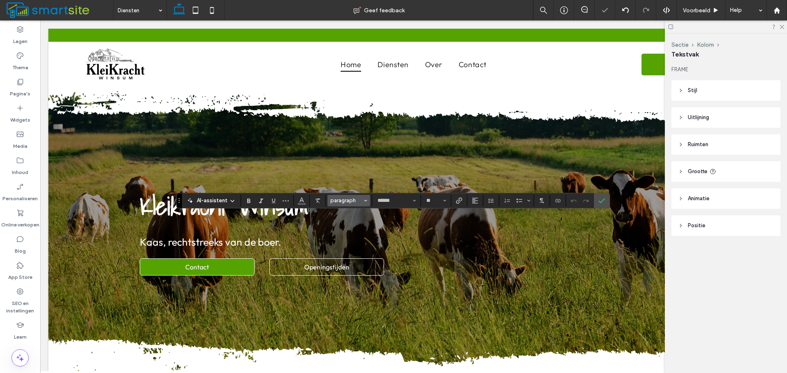
click at [339, 200] on span "paragraph" at bounding box center [346, 201] width 32 height 6
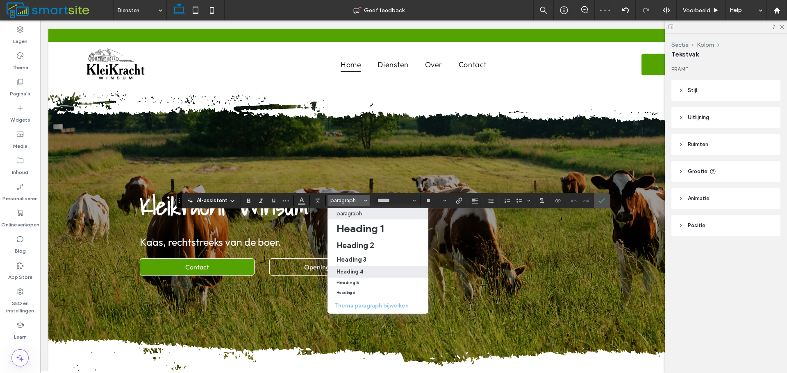
click at [351, 269] on label "Heading 4" at bounding box center [377, 271] width 101 height 11
type input "**********"
type input "**"
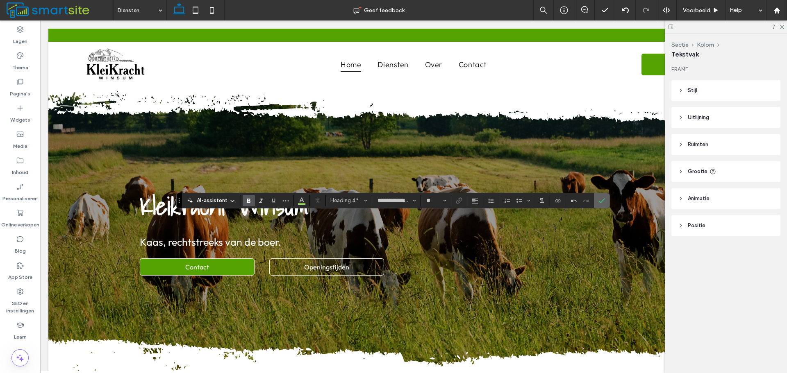
click at [607, 204] on section at bounding box center [602, 200] width 16 height 15
click at [605, 204] on label "Bevestigen" at bounding box center [602, 200] width 12 height 15
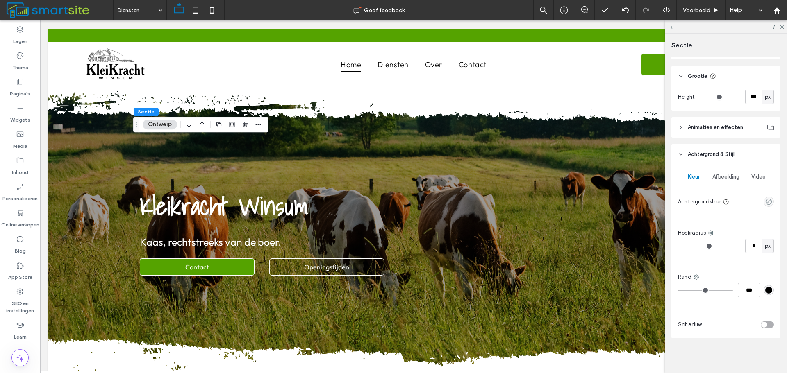
scroll to position [116, 0]
click at [765, 205] on div "empty color" at bounding box center [769, 201] width 10 height 10
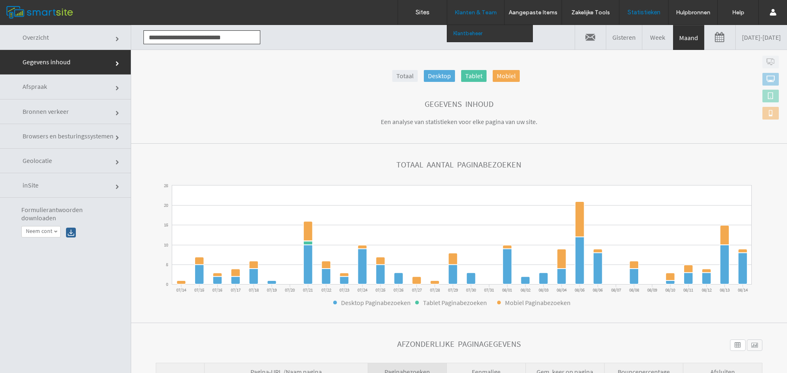
scroll to position [213, 0]
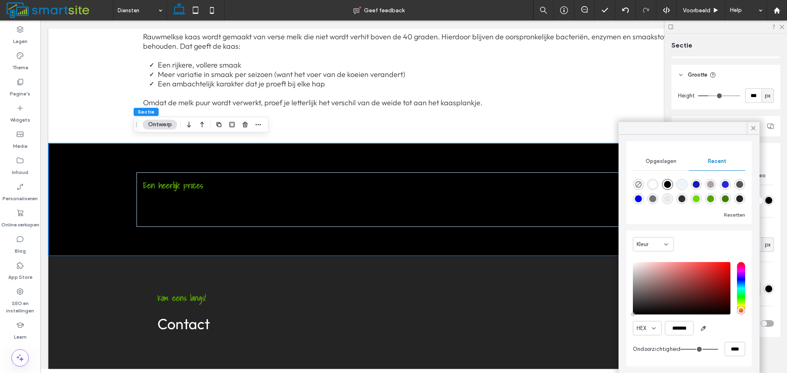
type input "**"
type input "***"
type input "**"
type input "***"
type input "**"
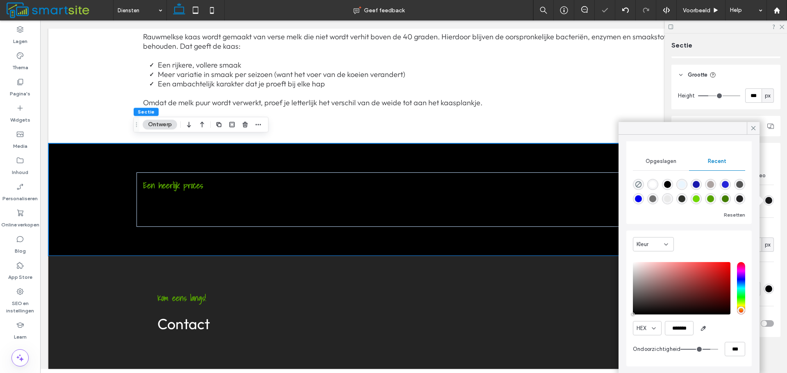
type input "***"
type input "**"
type input "***"
type input "**"
type input "***"
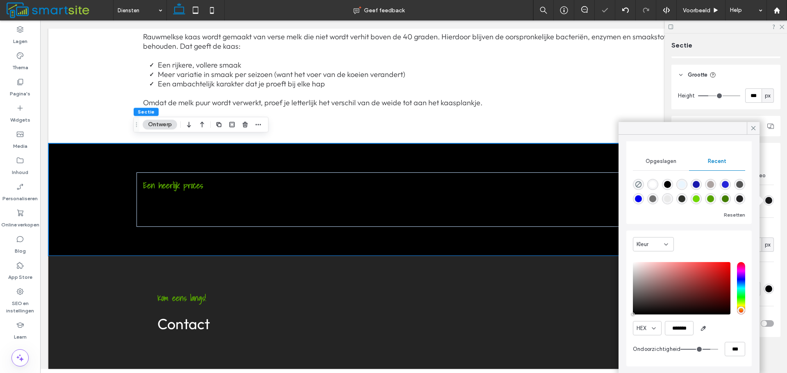
type input "**"
type input "***"
type input "**"
type input "***"
type input "**"
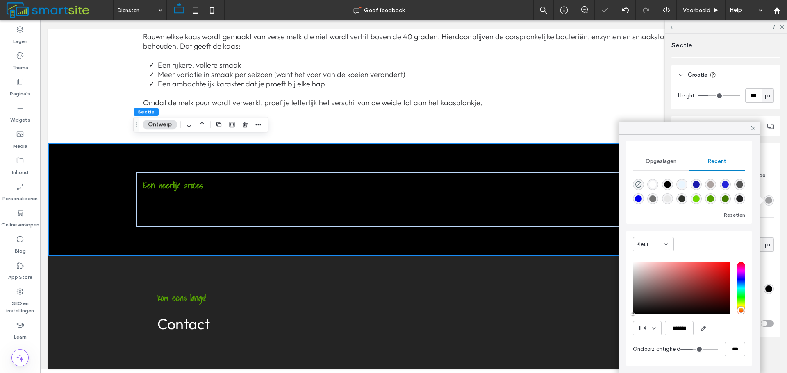
type input "***"
type input "**"
type input "***"
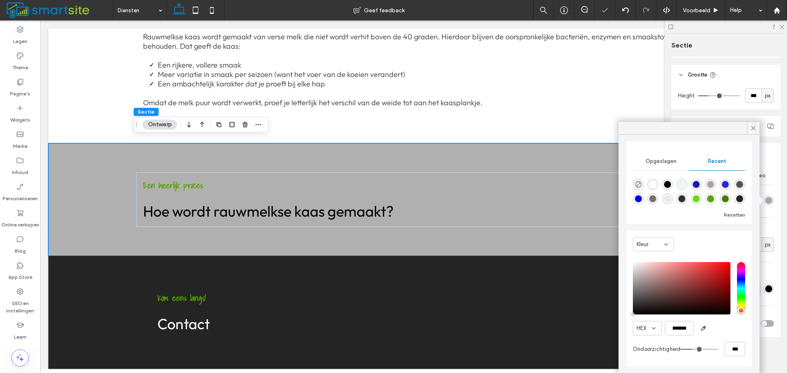
type input "**"
type input "***"
type input "**"
type input "***"
type input "**"
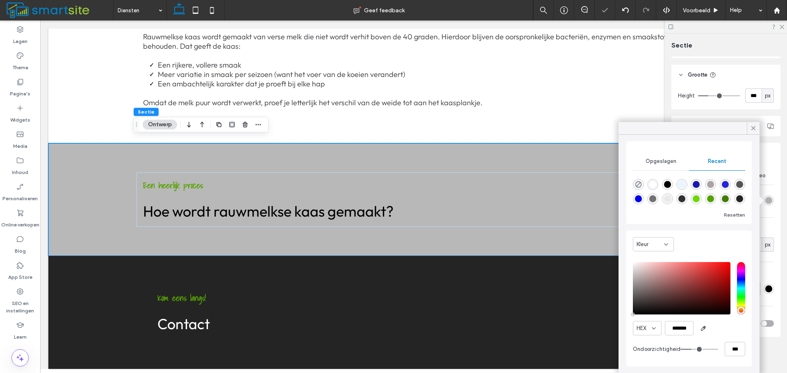
type input "***"
type input "**"
type input "***"
type input "**"
type input "***"
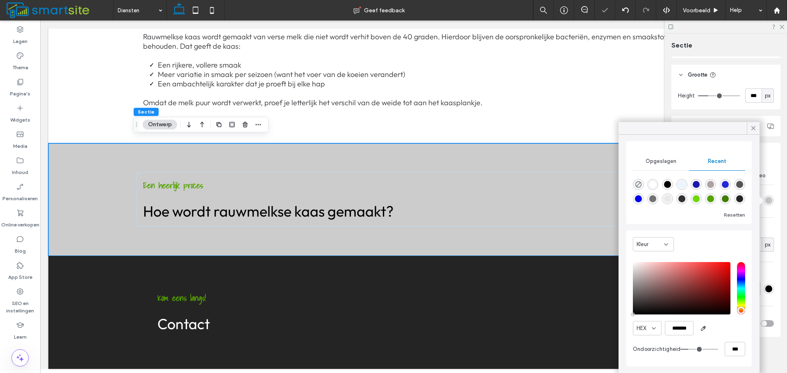
type input "**"
type input "***"
type input "**"
type input "***"
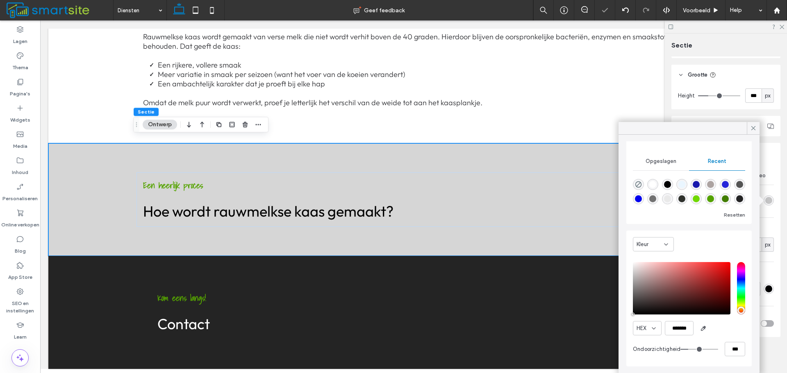
type input "**"
type input "***"
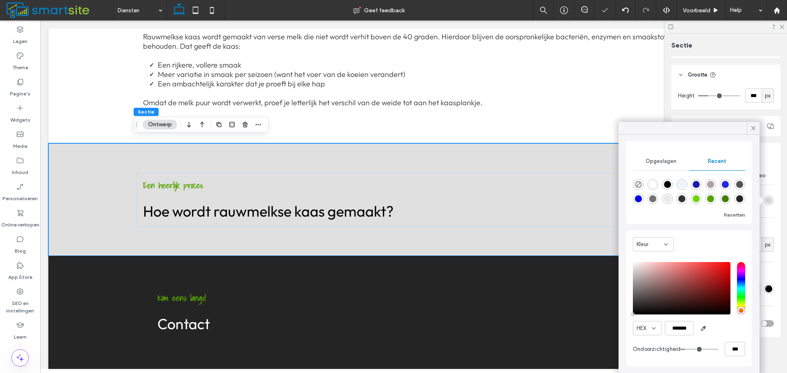
type input "**"
type input "***"
drag, startPoint x: 709, startPoint y: 351, endPoint x: 686, endPoint y: 352, distance: 23.8
type input "**"
click at [686, 350] on input "range" at bounding box center [699, 349] width 38 height 1
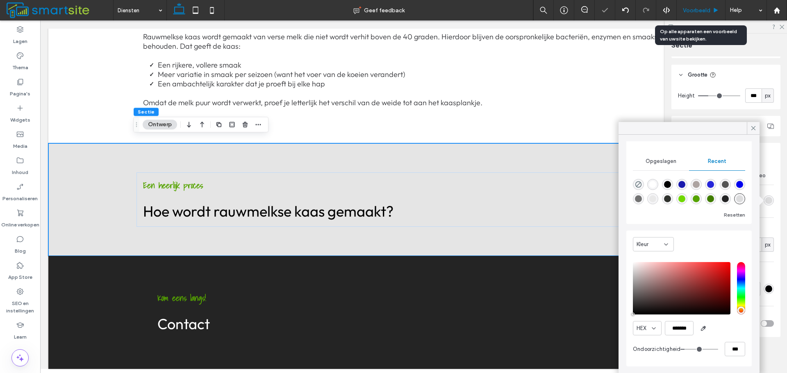
click at [702, 11] on span "Voorbeeld" at bounding box center [696, 10] width 27 height 7
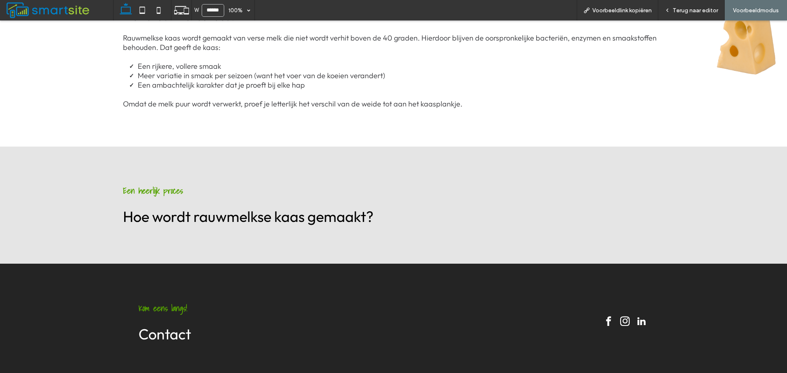
scroll to position [320, 0]
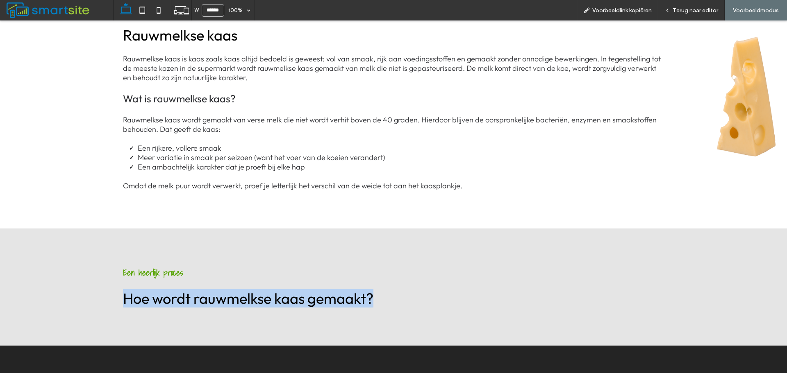
drag, startPoint x: 119, startPoint y: 289, endPoint x: 382, endPoint y: 290, distance: 262.7
click at [382, 290] on div "Een heerlijk proces Hoe wordt rauwmelkse kaas gemaakt?" at bounding box center [393, 287] width 555 height 55
click at [387, 287] on div "Een heerlijk proces Hoe wordt rauwmelkse kaas gemaakt?" at bounding box center [393, 287] width 555 height 55
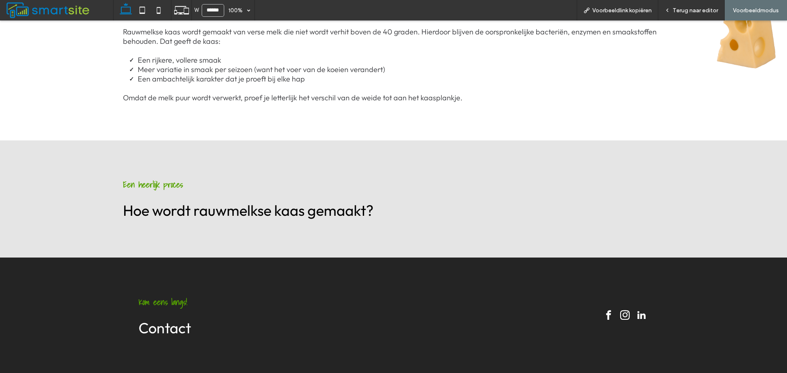
scroll to position [409, 0]
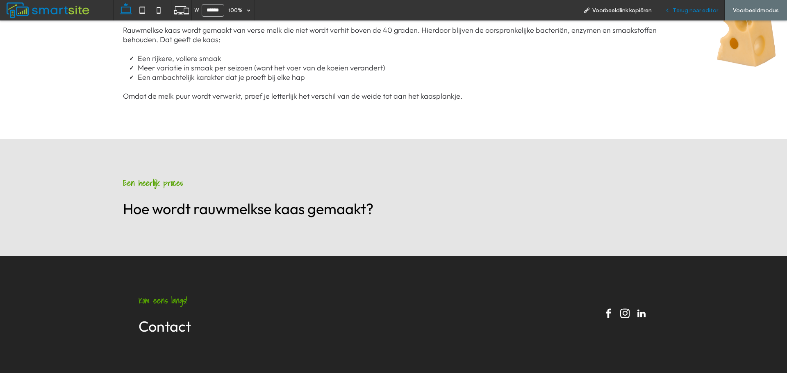
click at [667, 8] on icon at bounding box center [667, 10] width 6 height 6
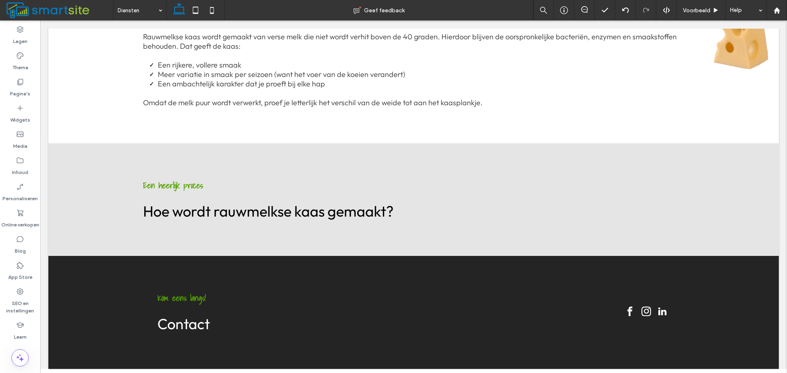
scroll to position [408, 0]
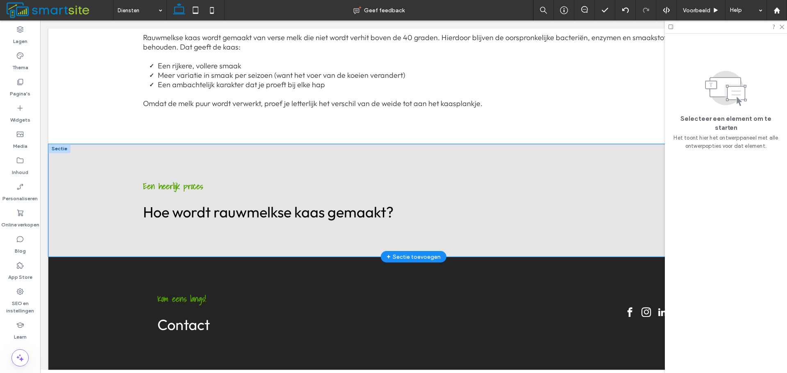
click at [98, 181] on div "Een heerlijk proces Hoe wordt rauwmelkse kaas gemaakt?" at bounding box center [413, 200] width 730 height 113
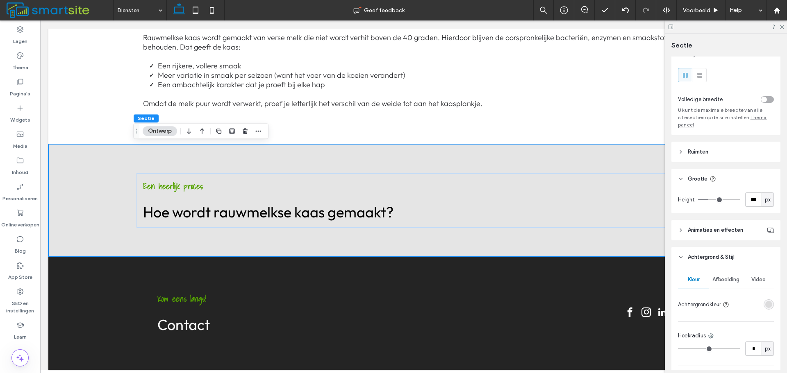
scroll to position [0, 0]
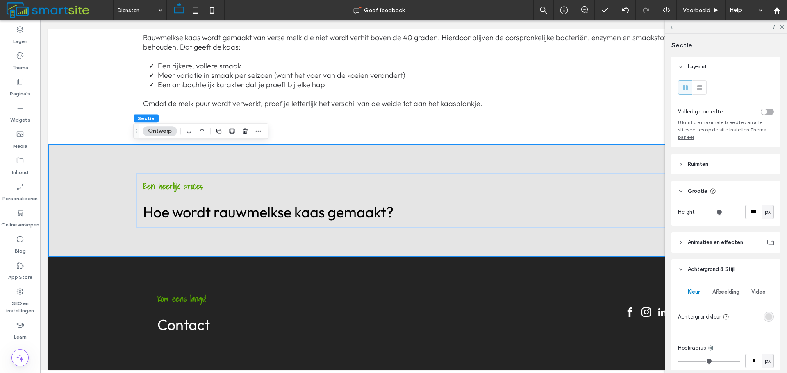
click at [716, 168] on header "Ruimten" at bounding box center [725, 164] width 109 height 20
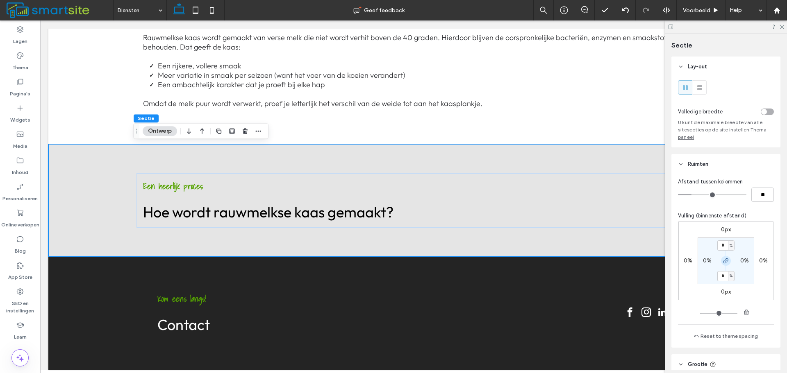
click at [723, 258] on icon "button" at bounding box center [726, 261] width 7 height 7
click at [721, 275] on label "4%" at bounding box center [725, 276] width 9 height 7
type input "*"
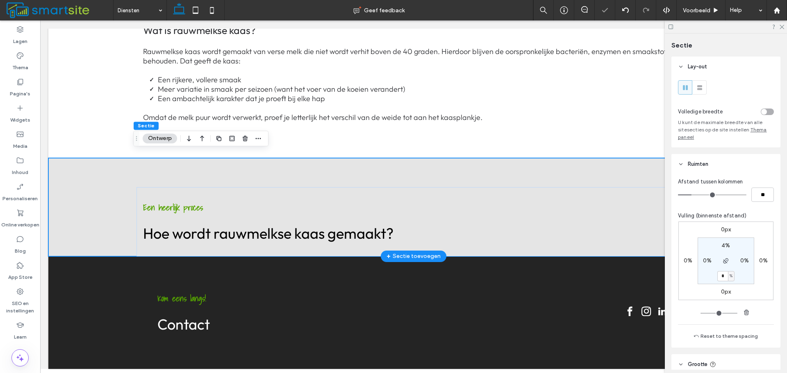
click at [58, 161] on div "Een heerlijk proces Hoe wordt rauwmelkse kaas gemaakt?" at bounding box center [413, 207] width 730 height 98
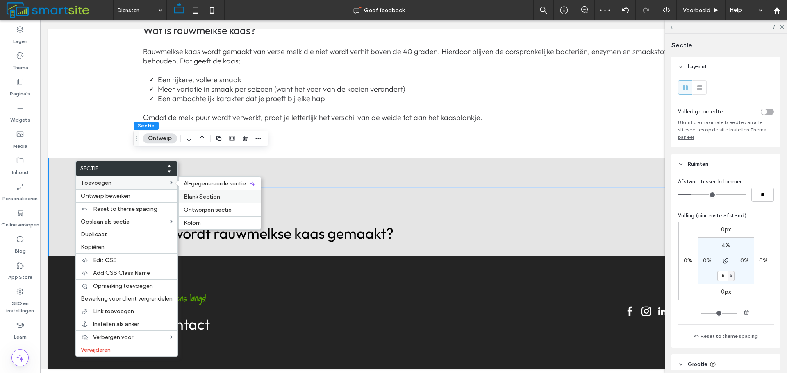
click at [198, 198] on span "Blank Section" at bounding box center [202, 196] width 36 height 7
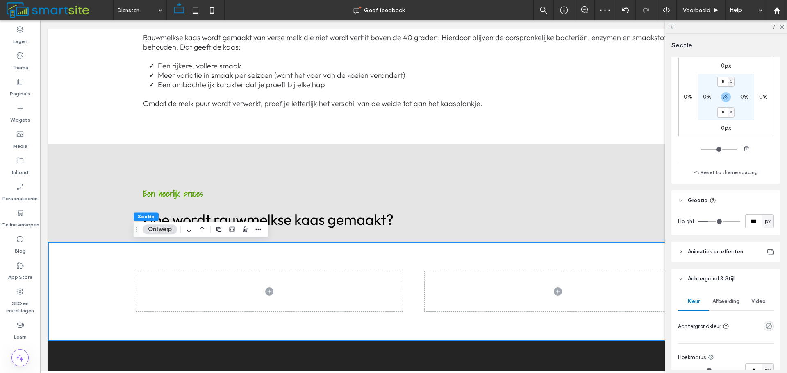
scroll to position [205, 0]
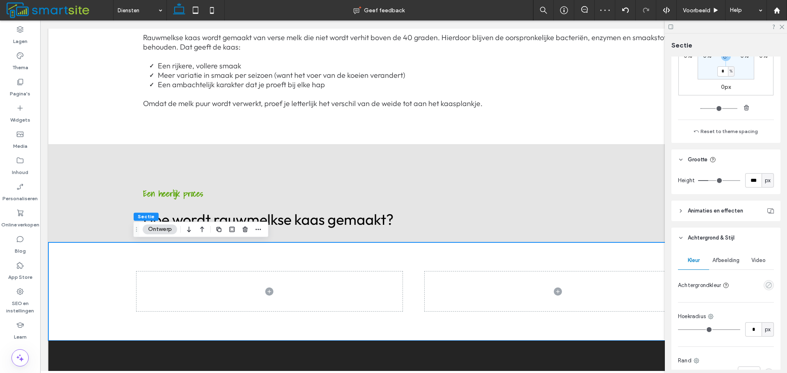
click at [768, 287] on icon "empty color" at bounding box center [768, 285] width 7 height 7
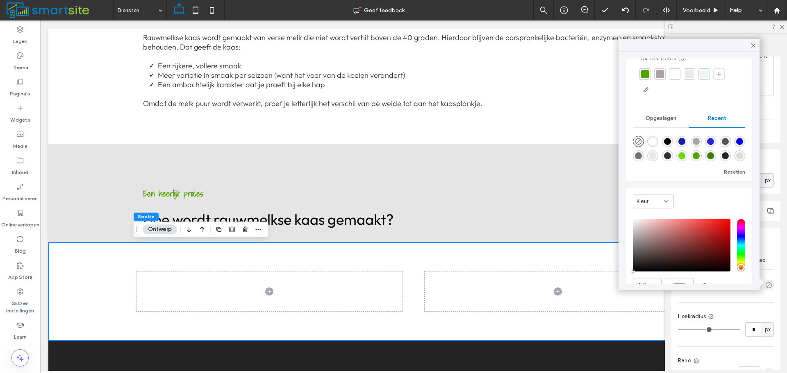
scroll to position [63, 0]
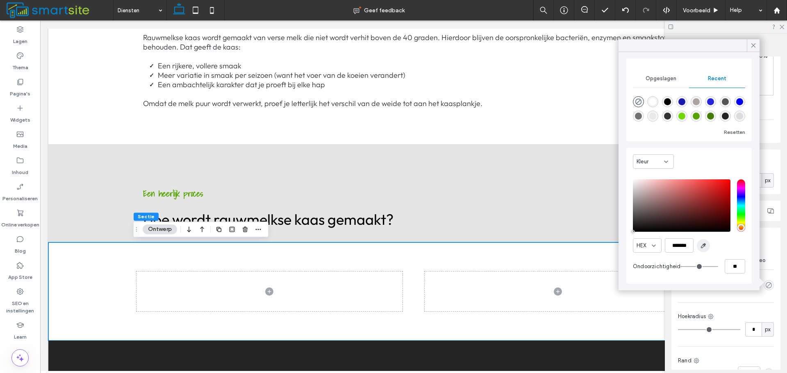
click at [700, 246] on span "button" at bounding box center [703, 245] width 13 height 13
type input "*******"
type input "***"
type input "****"
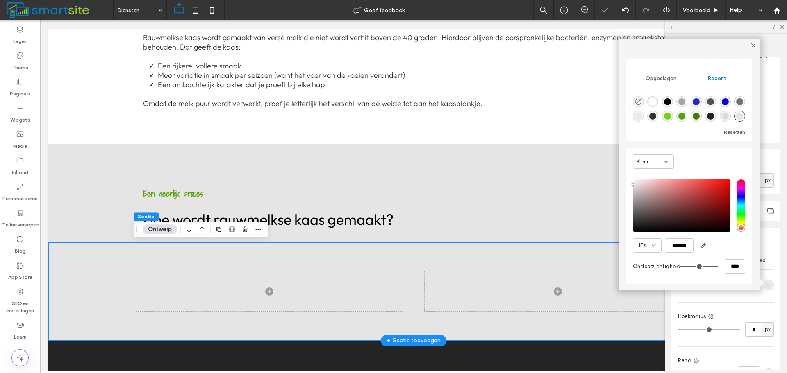
click at [448, 257] on div at bounding box center [413, 292] width 555 height 98
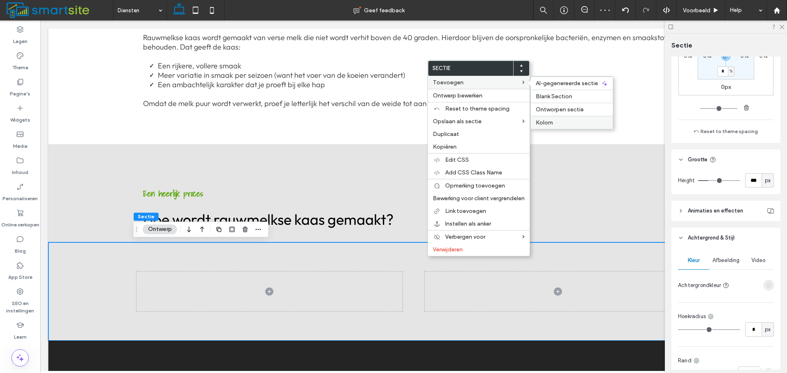
click at [547, 119] on span "Kolom" at bounding box center [544, 122] width 17 height 7
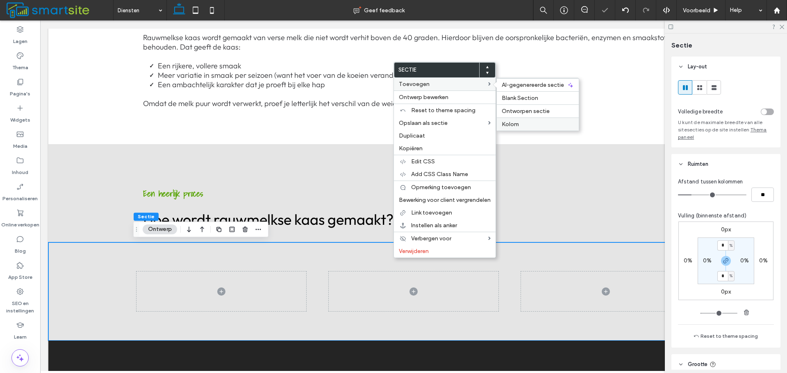
click at [518, 124] on span "Kolom" at bounding box center [510, 124] width 17 height 7
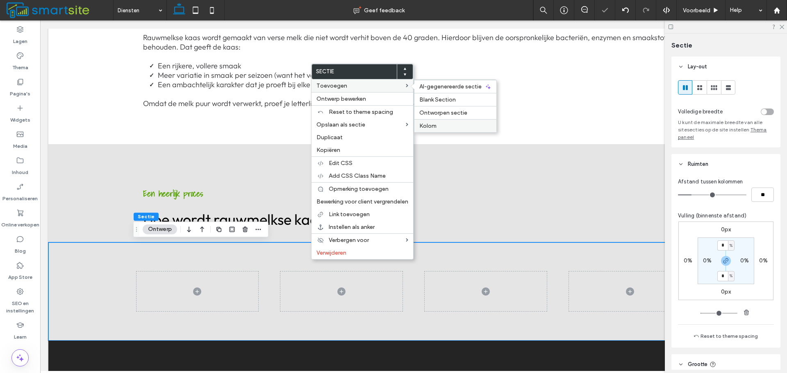
click at [436, 122] on div "Kolom" at bounding box center [455, 125] width 82 height 13
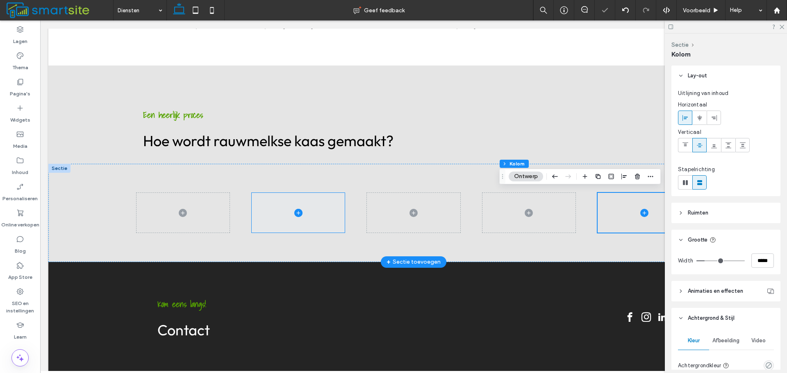
scroll to position [490, 0]
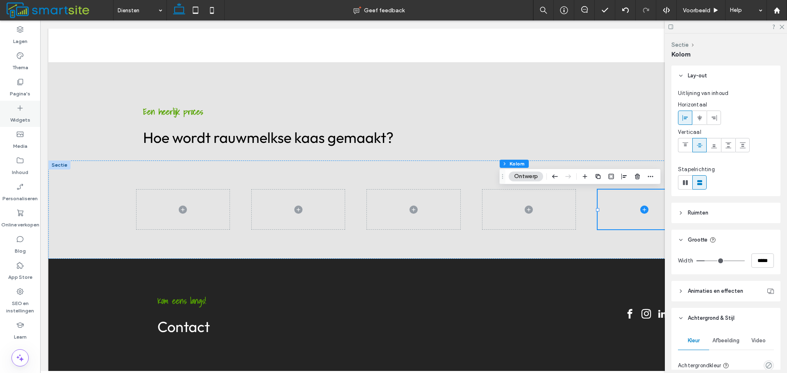
click at [6, 109] on div "Widgets" at bounding box center [20, 114] width 40 height 26
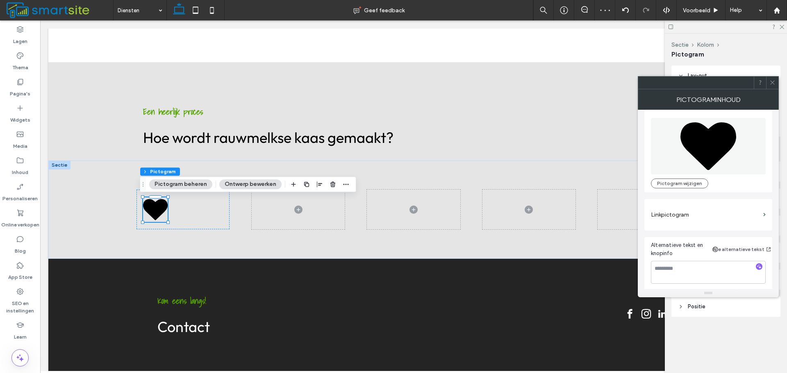
scroll to position [9, 0]
click at [718, 211] on label "Linkpictogram" at bounding box center [705, 212] width 109 height 15
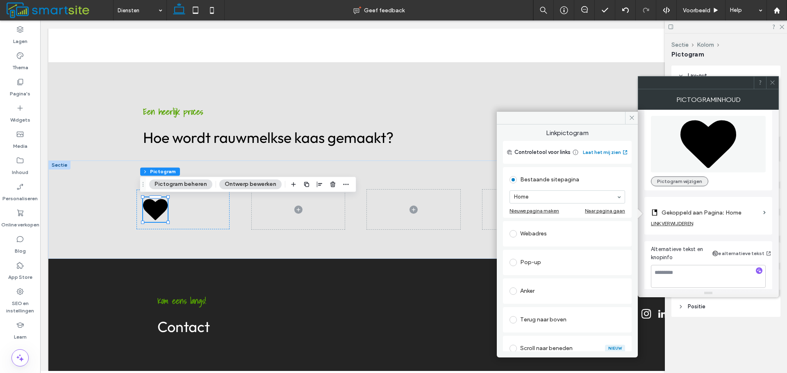
click at [689, 184] on button "Pictogram wijzigen" at bounding box center [679, 182] width 57 height 10
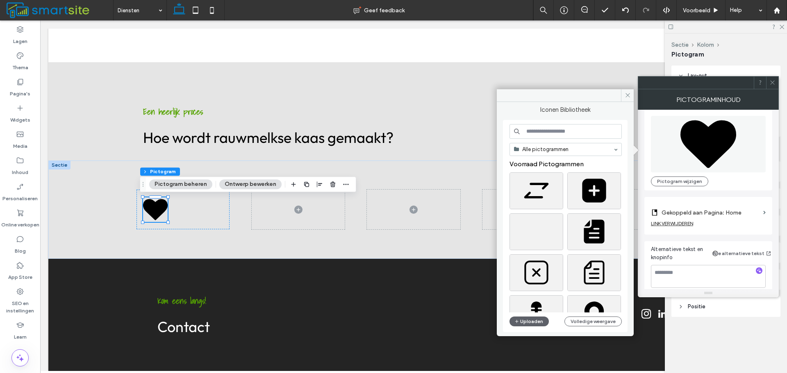
click at [752, 215] on label "Gekoppeld aan Pagina: Home" at bounding box center [711, 212] width 98 height 15
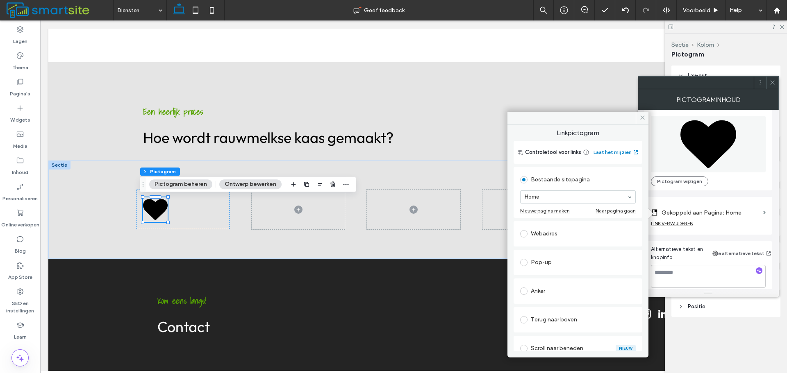
click at [692, 223] on div "LINK VERWIJDEREN" at bounding box center [672, 224] width 42 height 6
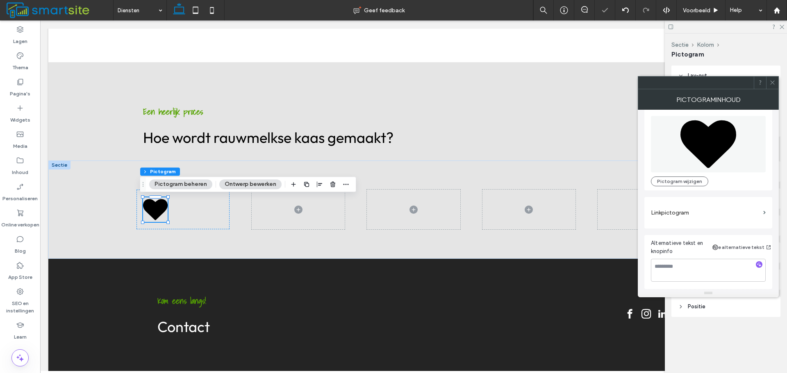
click at [689, 187] on div "Pictogram wijzigen" at bounding box center [708, 149] width 128 height 83
click at [692, 180] on button "Pictogram wijzigen" at bounding box center [679, 182] width 57 height 10
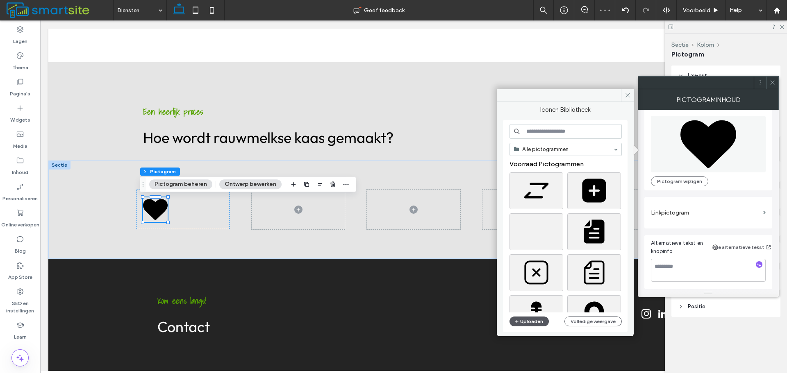
click at [544, 323] on button "Uploaden" at bounding box center [528, 322] width 39 height 10
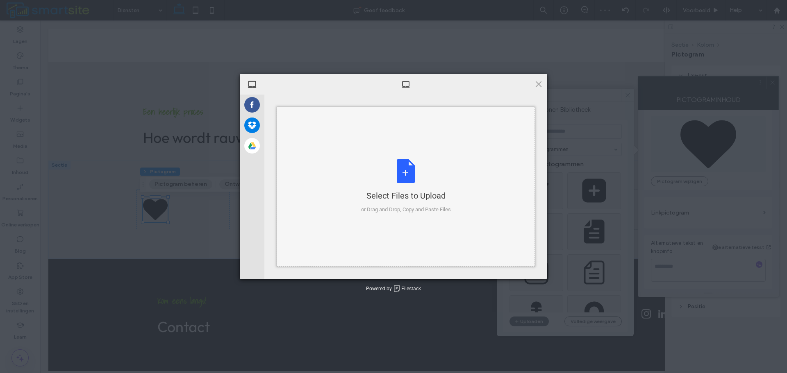
click at [403, 162] on div "Select Files to Upload or Drag and Drop, Copy and Paste Files" at bounding box center [406, 186] width 90 height 55
click at [352, 167] on div "Select Files to Upload or Drag and Drop, Copy and Paste Files" at bounding box center [406, 187] width 258 height 160
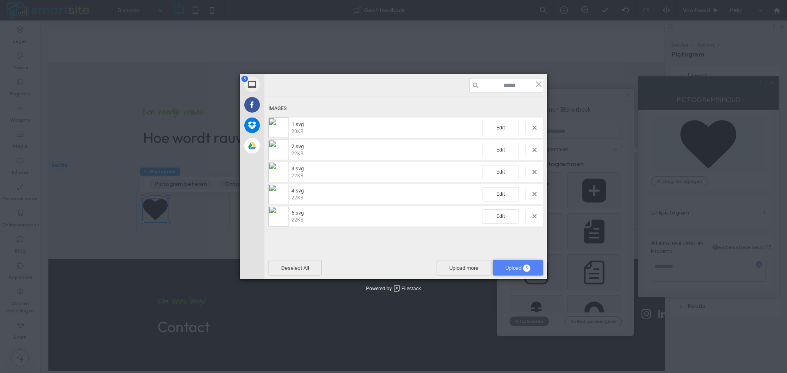
click at [521, 265] on span "Upload 5" at bounding box center [518, 268] width 50 height 16
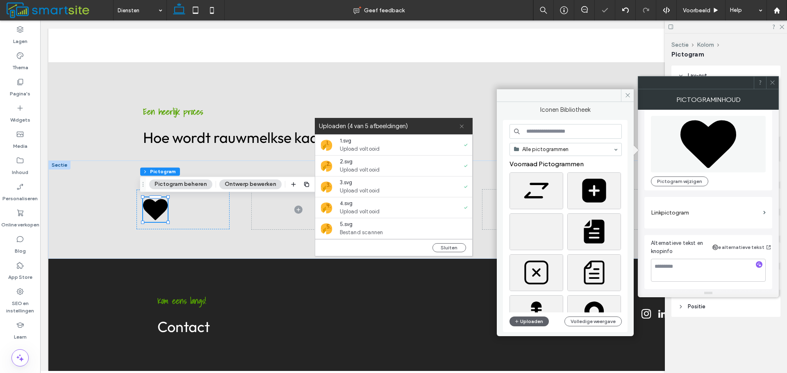
click at [461, 127] on icon at bounding box center [461, 126] width 5 height 5
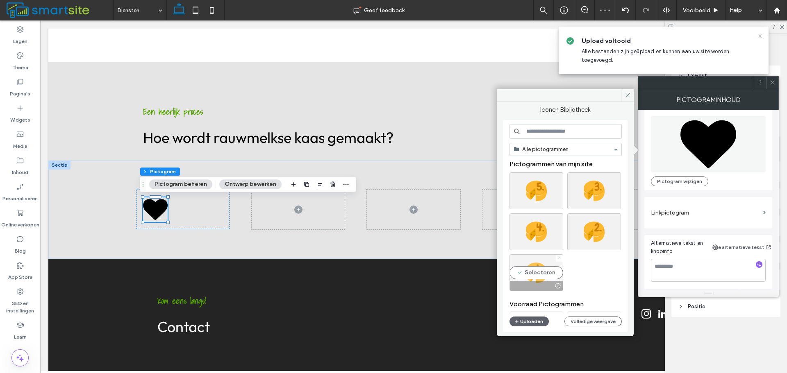
click at [545, 264] on div "Selecteren" at bounding box center [536, 273] width 54 height 37
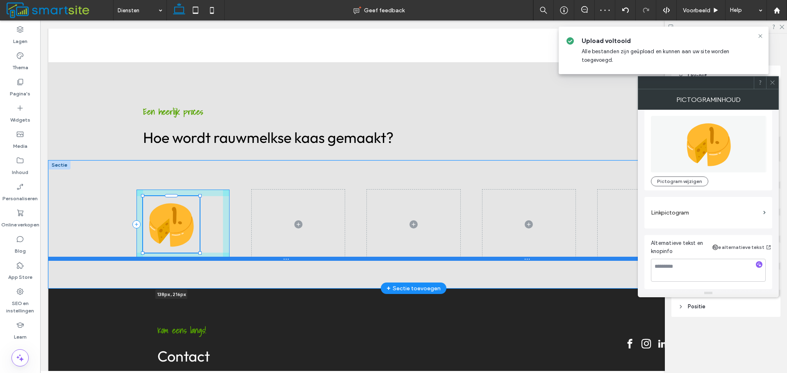
drag, startPoint x: 166, startPoint y: 223, endPoint x: 193, endPoint y: 260, distance: 45.7
click at [193, 260] on div "138px , 216px Sectie + Sectie toevoegen" at bounding box center [413, 225] width 730 height 128
type input "***"
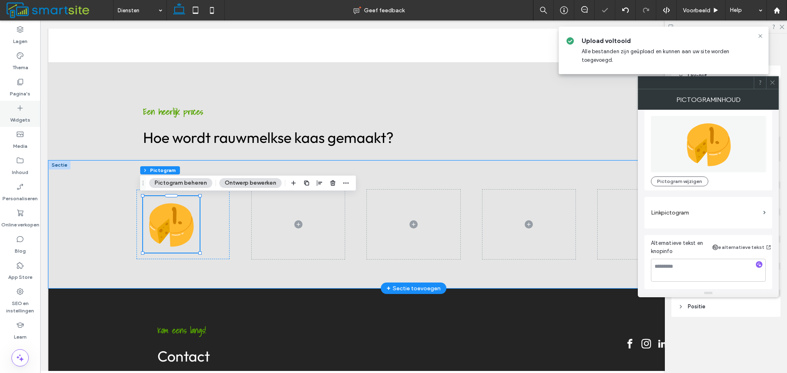
click at [27, 115] on label "Widgets" at bounding box center [20, 117] width 20 height 11
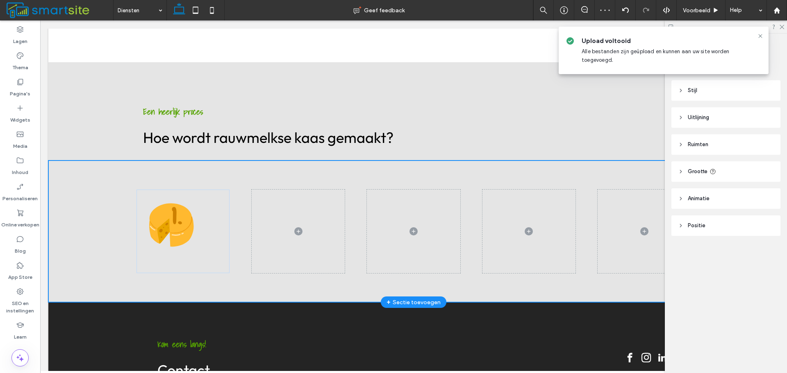
type input "******"
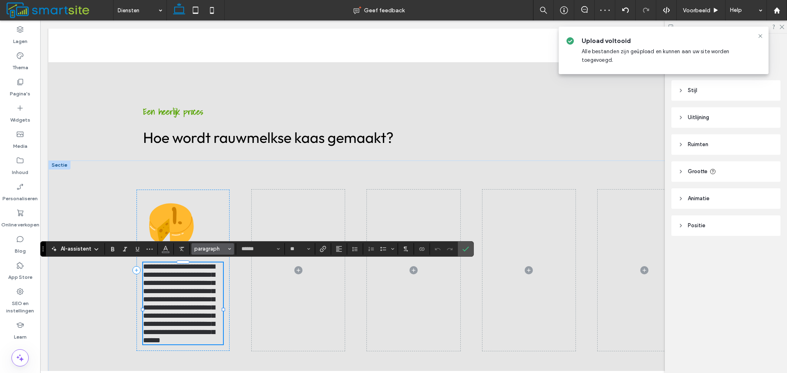
click at [210, 252] on span "paragraph" at bounding box center [210, 249] width 32 height 6
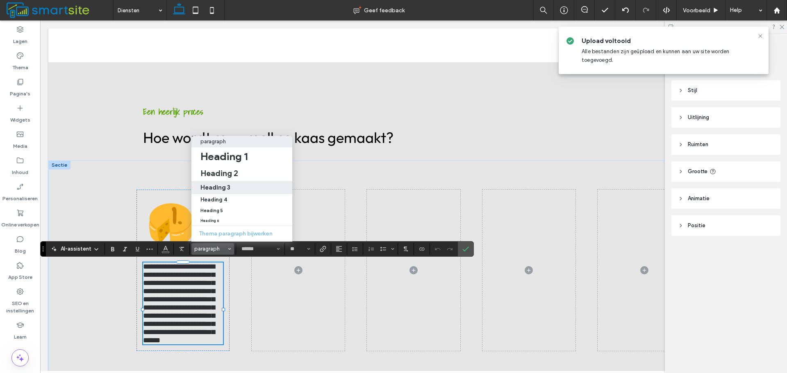
click at [229, 184] on h3 "Heading 3" at bounding box center [215, 188] width 30 height 8
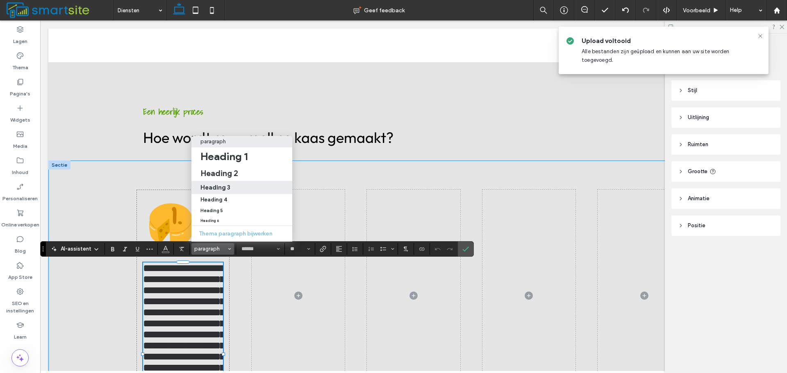
type input "**"
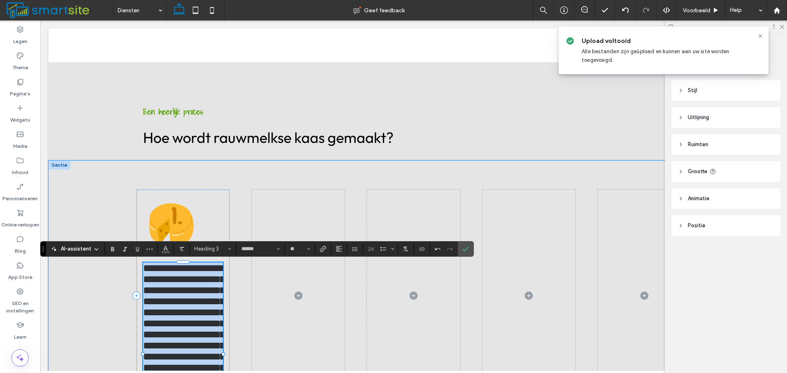
click at [191, 293] on span "**********" at bounding box center [184, 329] width 82 height 132
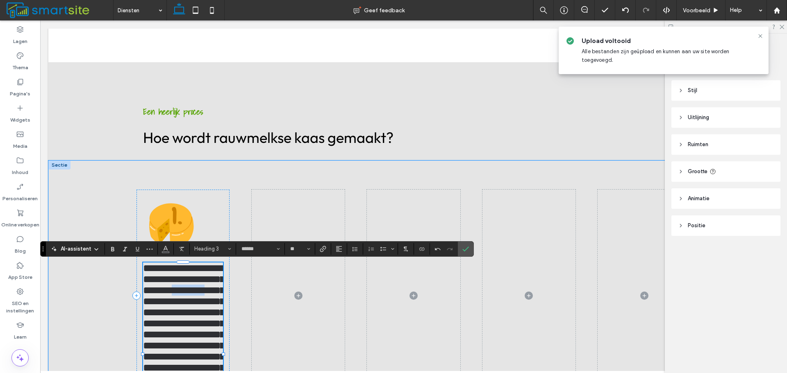
click at [191, 293] on span "**********" at bounding box center [184, 329] width 82 height 132
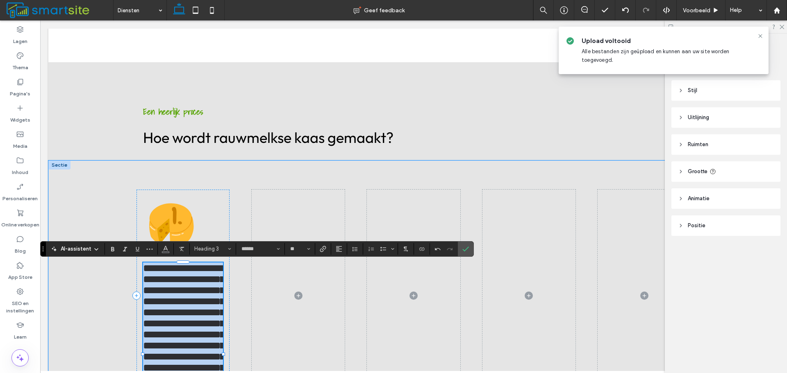
click at [191, 293] on span "**********" at bounding box center [184, 329] width 82 height 132
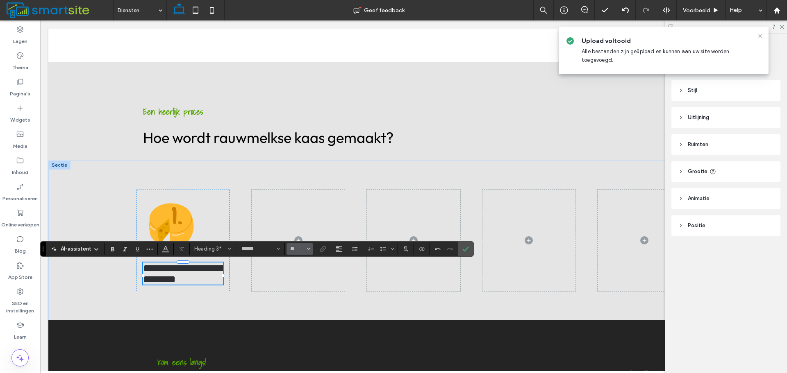
click at [307, 249] on icon "Grootte" at bounding box center [308, 249] width 3 height 3
click at [307, 193] on label "18" at bounding box center [300, 191] width 26 height 11
click at [227, 250] on button "Heading 3" at bounding box center [212, 248] width 43 height 11
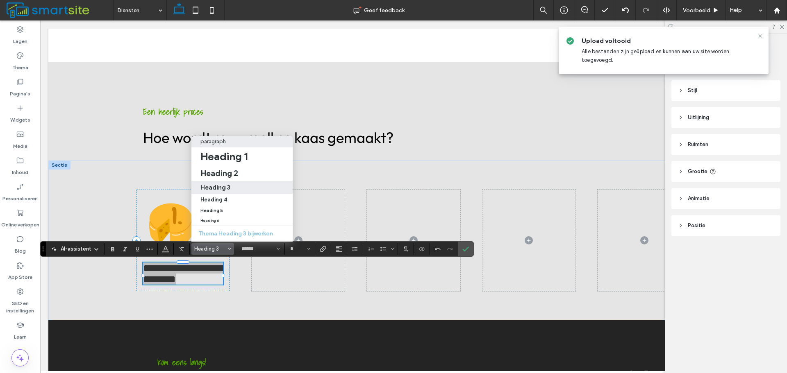
click at [241, 139] on div "paragraph" at bounding box center [241, 142] width 83 height 6
type input "**"
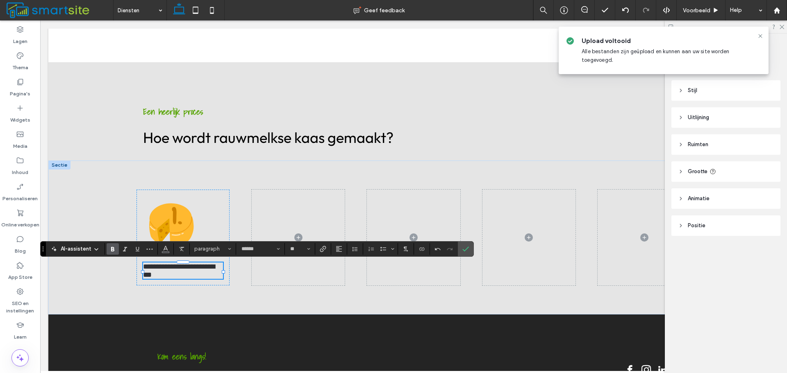
click at [117, 248] on label "Vet" at bounding box center [113, 248] width 12 height 11
click at [206, 285] on div "**********" at bounding box center [182, 238] width 93 height 96
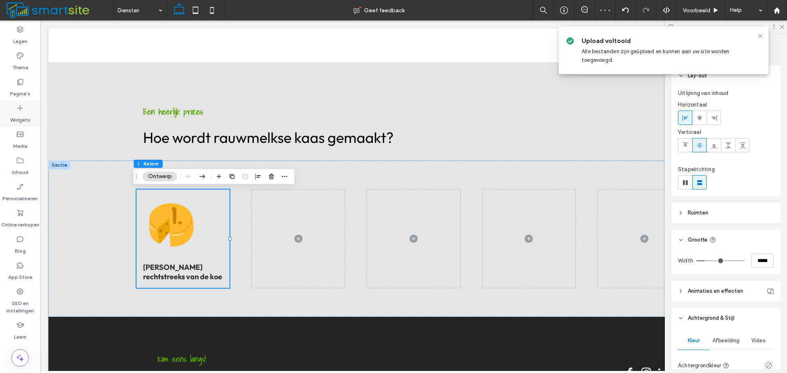
click at [14, 110] on div "Widgets" at bounding box center [20, 114] width 40 height 26
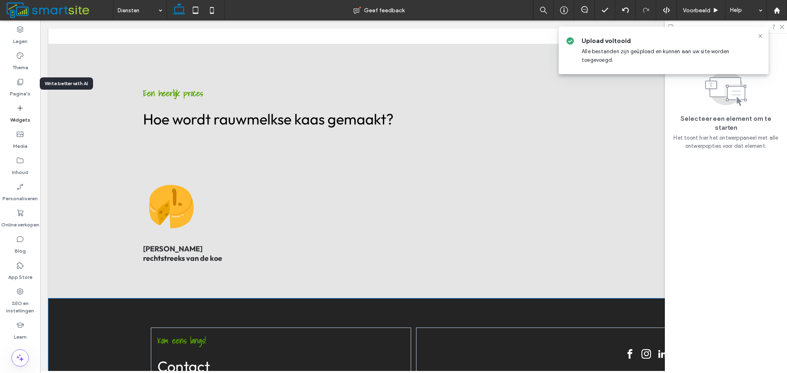
scroll to position [518, 0]
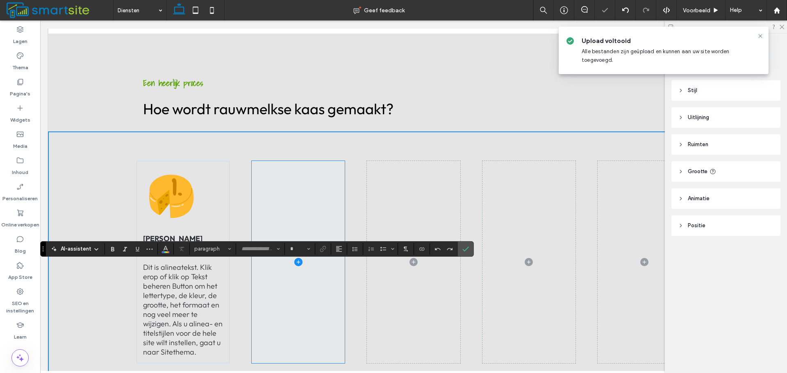
type input "******"
type input "**"
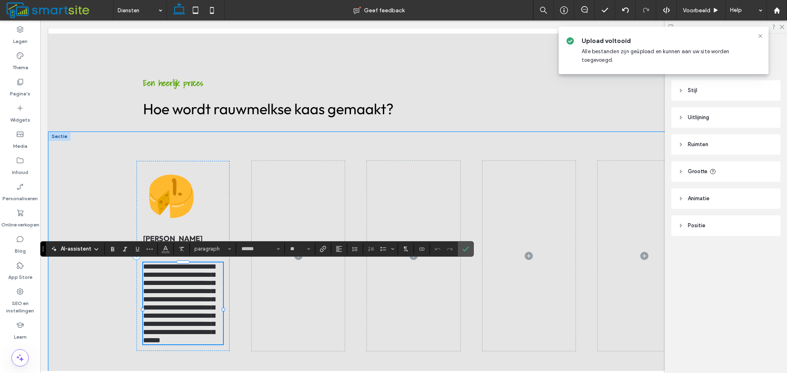
click at [182, 304] on span "**********" at bounding box center [179, 303] width 72 height 81
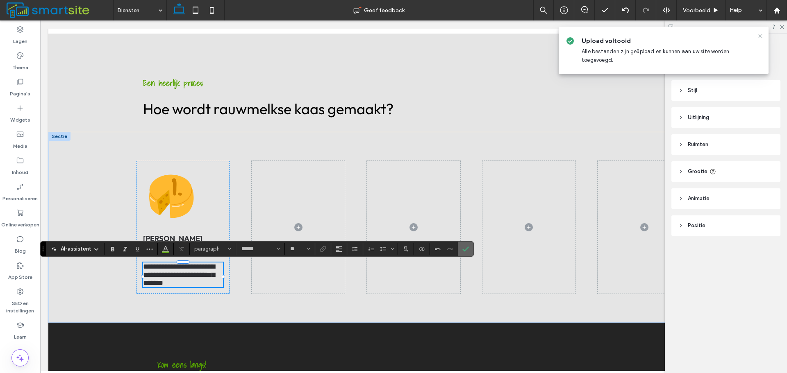
click at [464, 251] on use "Bevestigen" at bounding box center [466, 249] width 7 height 5
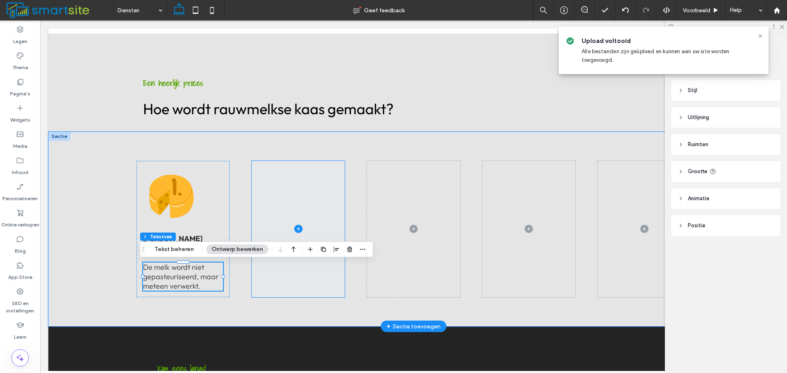
click at [265, 180] on span at bounding box center [298, 229] width 93 height 136
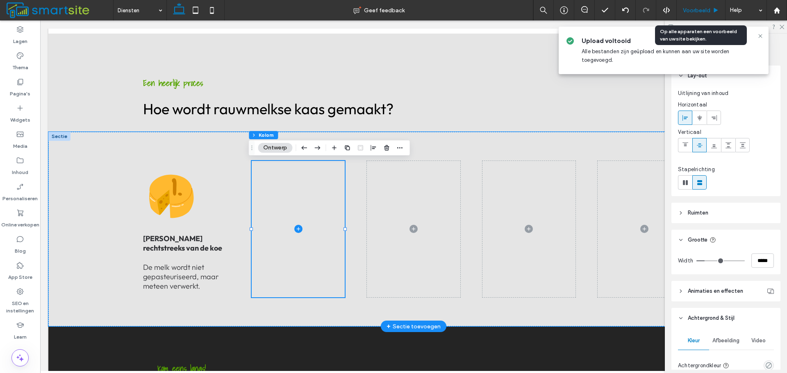
click at [702, 10] on span "Voorbeeld" at bounding box center [696, 10] width 27 height 7
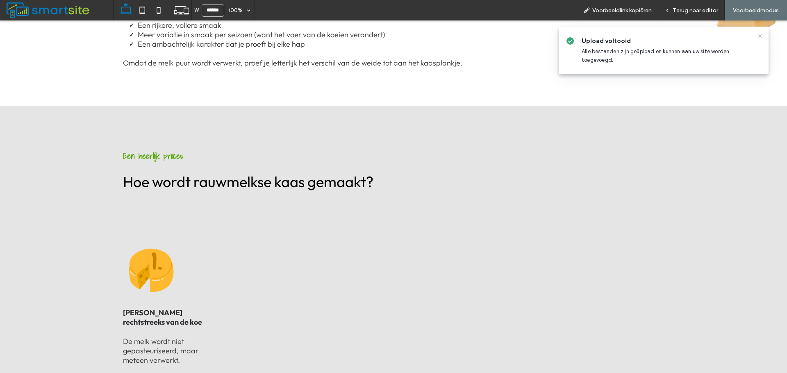
scroll to position [437, 0]
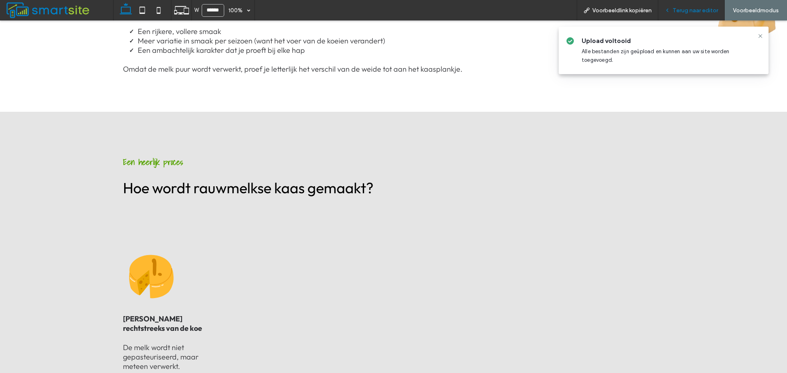
click at [701, 12] on span "Terug naar editor" at bounding box center [695, 10] width 45 height 7
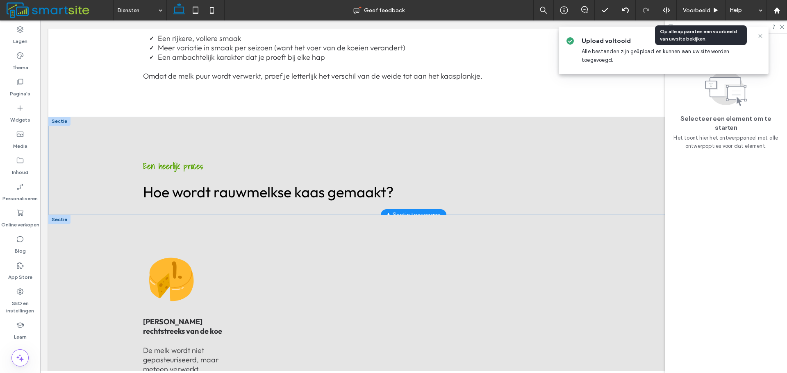
scroll to position [435, 0]
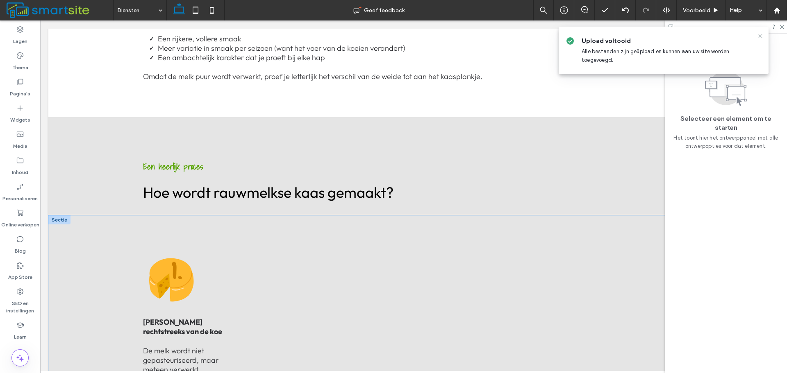
click at [123, 234] on div "Melk rechtstreeks van de koe ﻿ De melk wordt niet gepasteuriseerd, maar meteen …" at bounding box center [413, 313] width 730 height 195
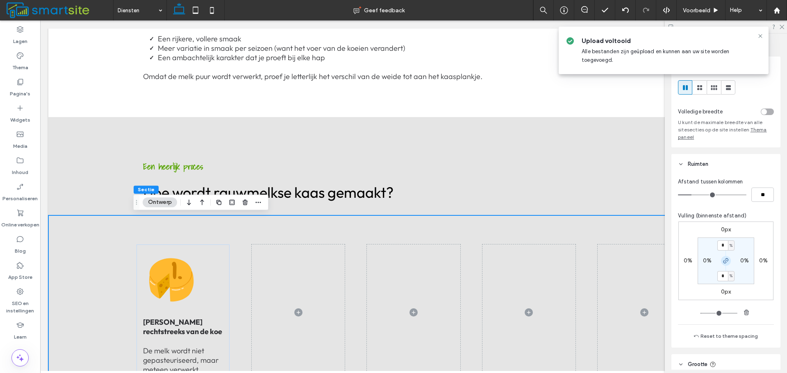
click at [724, 259] on icon "button" at bounding box center [726, 261] width 7 height 7
click at [724, 248] on input "*" at bounding box center [722, 246] width 11 height 10
type input "*"
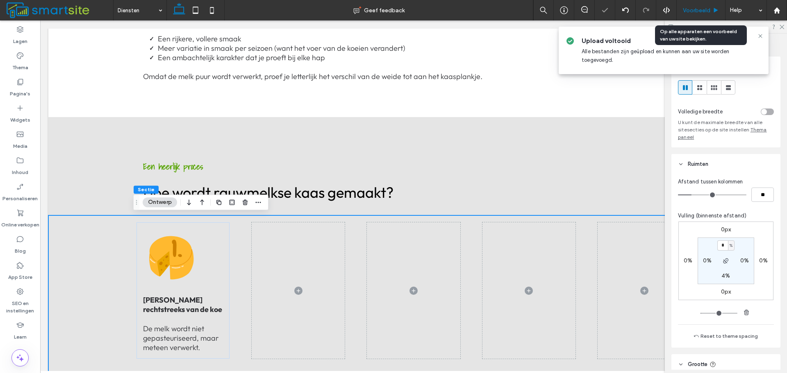
click at [718, 15] on div "Voorbeeld" at bounding box center [701, 10] width 49 height 20
click at [715, 13] on icon at bounding box center [716, 10] width 6 height 6
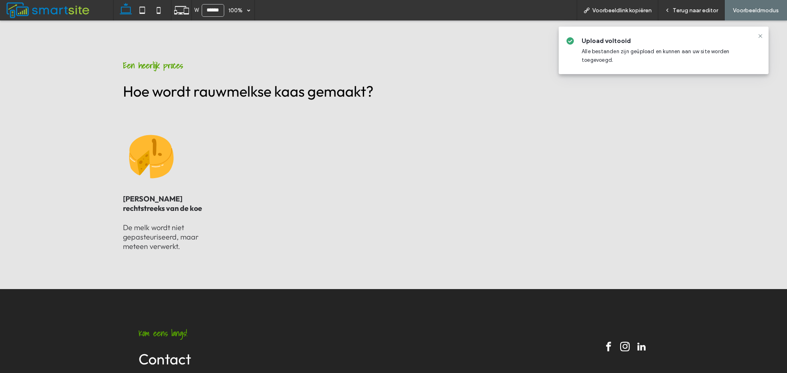
scroll to position [518, 0]
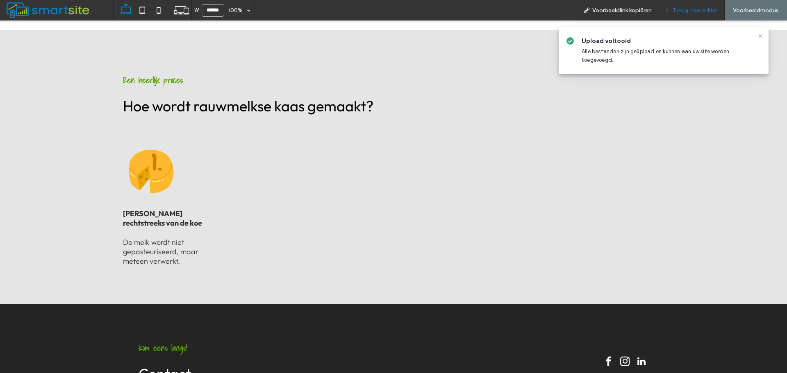
click at [677, 10] on span "Terug naar editor" at bounding box center [695, 10] width 45 height 7
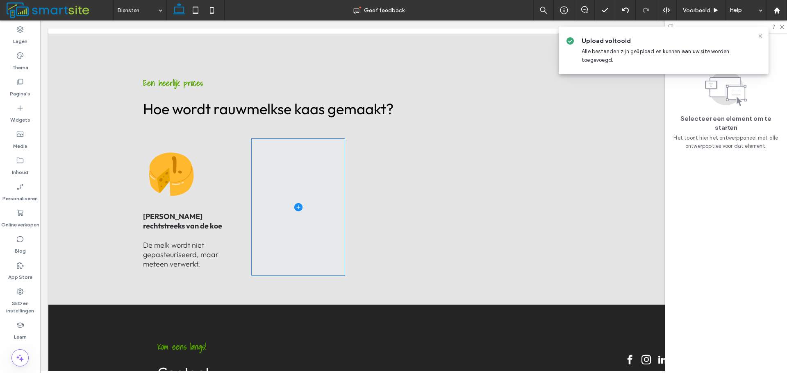
click at [334, 152] on span at bounding box center [298, 207] width 93 height 136
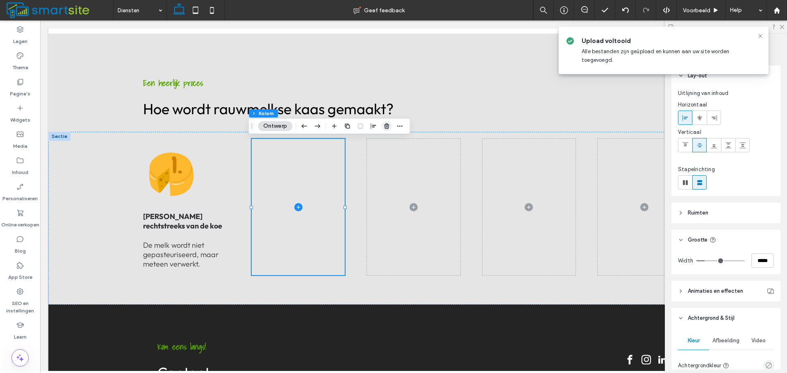
drag, startPoint x: 389, startPoint y: 129, endPoint x: 355, endPoint y: 114, distance: 36.9
click at [389, 129] on icon "button" at bounding box center [386, 126] width 7 height 7
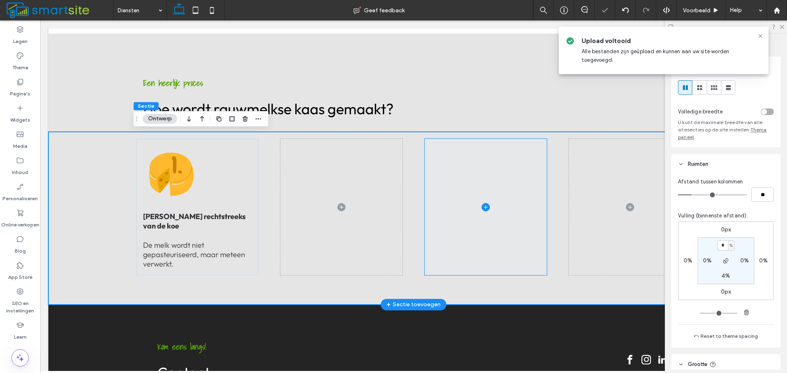
click at [446, 148] on span at bounding box center [486, 207] width 122 height 136
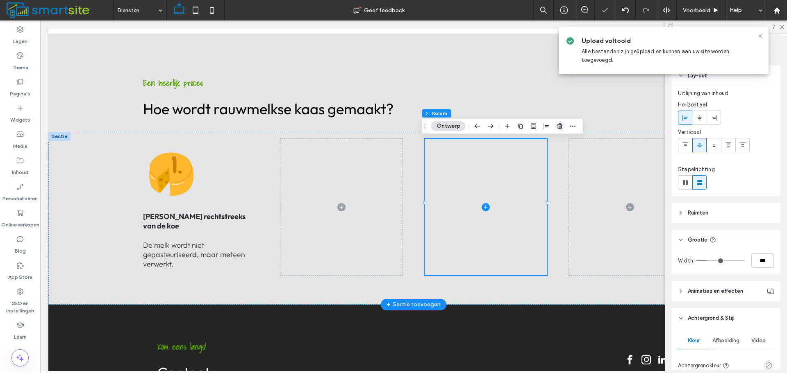
click at [560, 127] on icon "button" at bounding box center [560, 126] width 7 height 7
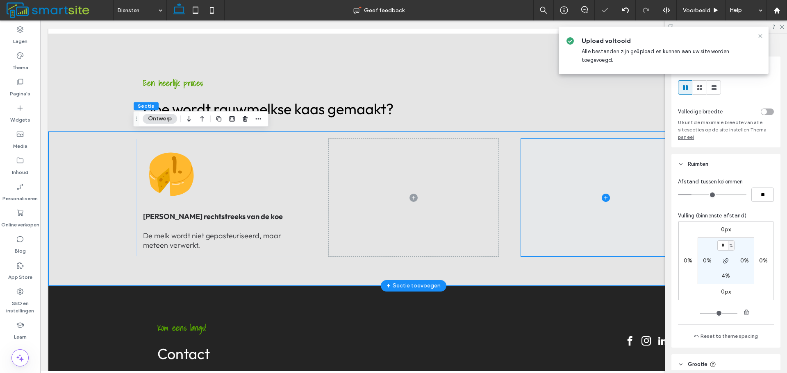
click at [562, 150] on span at bounding box center [606, 198] width 170 height 118
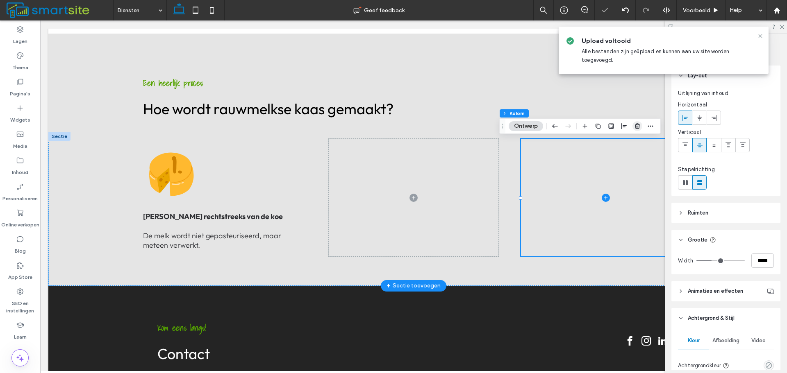
drag, startPoint x: 595, startPoint y: 106, endPoint x: 635, endPoint y: 126, distance: 45.1
click at [635, 126] on icon "button" at bounding box center [637, 126] width 7 height 7
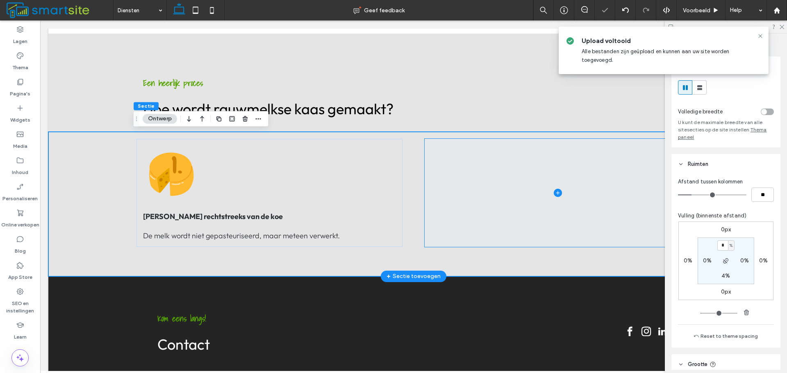
click at [538, 148] on span at bounding box center [558, 193] width 266 height 108
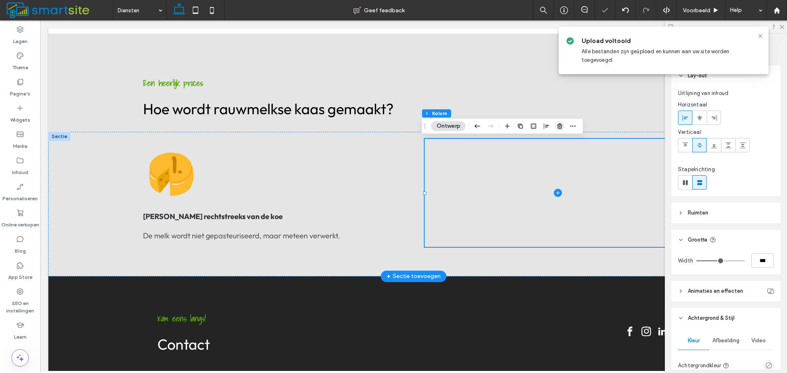
click at [562, 130] on span "button" at bounding box center [560, 126] width 10 height 10
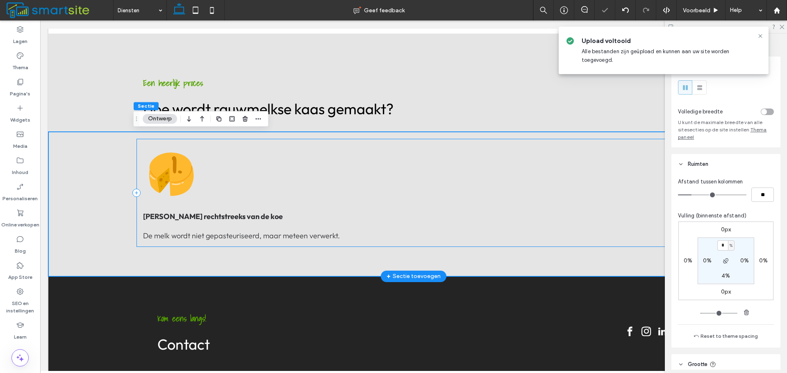
click at [280, 152] on div "Melk rechtstreeks van de koe ﻿ De melk wordt niet gepasteuriseerd, maar meteen …" at bounding box center [413, 193] width 555 height 108
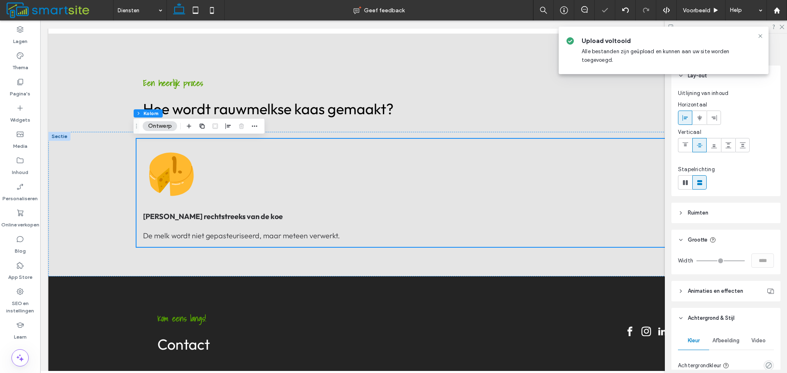
click at [204, 125] on use "button" at bounding box center [202, 126] width 5 height 5
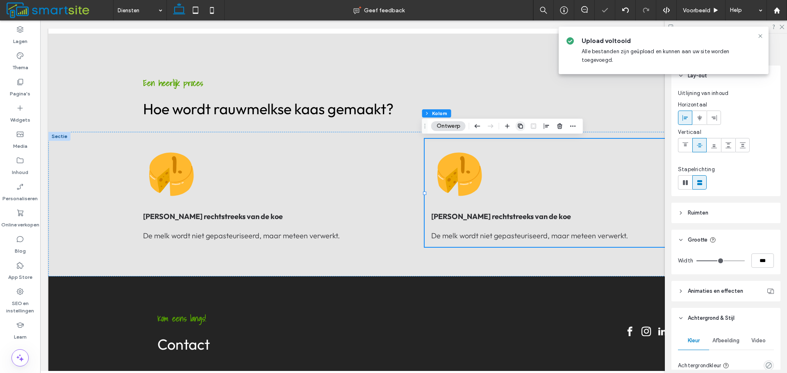
click at [521, 126] on icon "button" at bounding box center [520, 126] width 7 height 7
type input "**"
type input "*****"
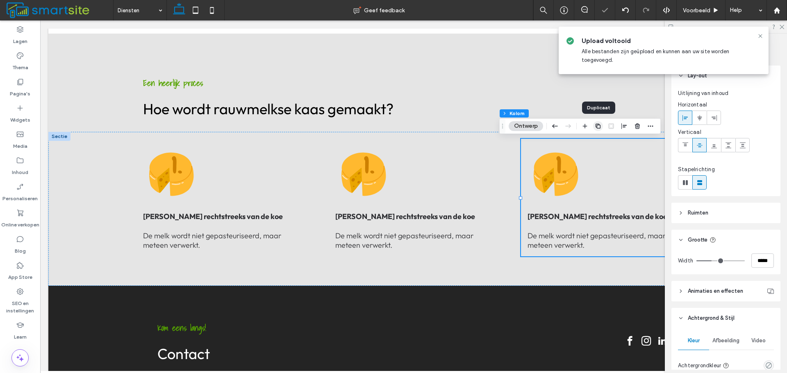
click at [596, 129] on icon "button" at bounding box center [598, 126] width 7 height 7
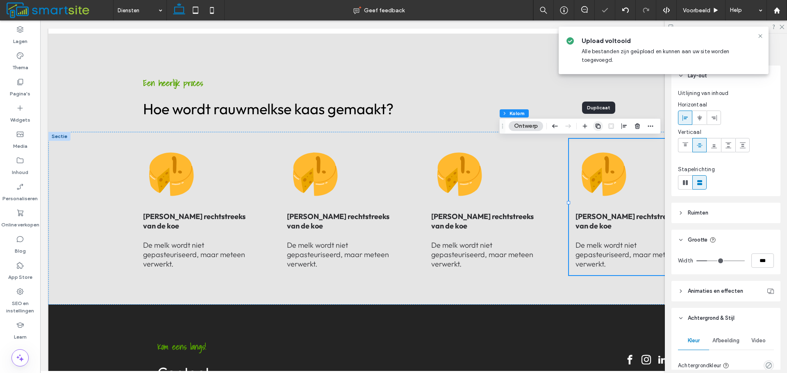
click at [599, 127] on icon "button" at bounding box center [598, 126] width 7 height 7
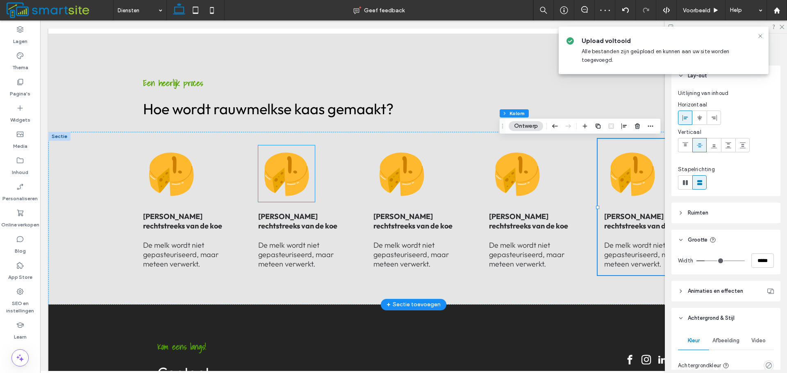
click at [300, 188] on icon at bounding box center [286, 174] width 44 height 43
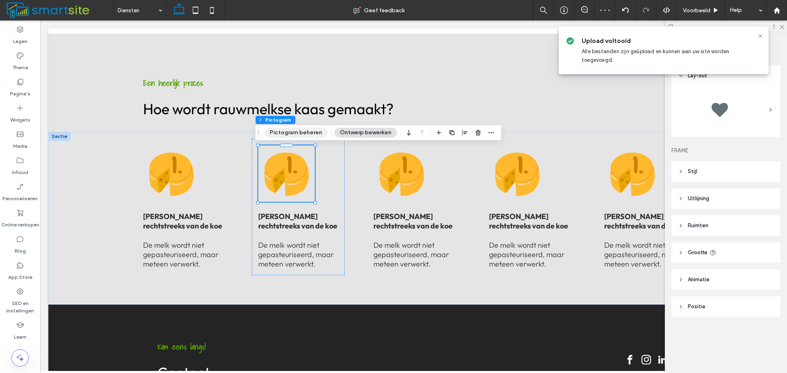
click at [310, 131] on button "Pictogram beheren" at bounding box center [295, 133] width 63 height 10
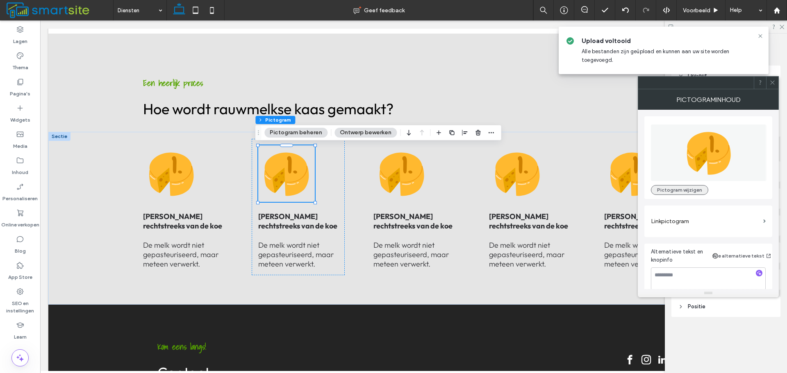
click at [682, 187] on button "Pictogram wijzigen" at bounding box center [679, 190] width 57 height 10
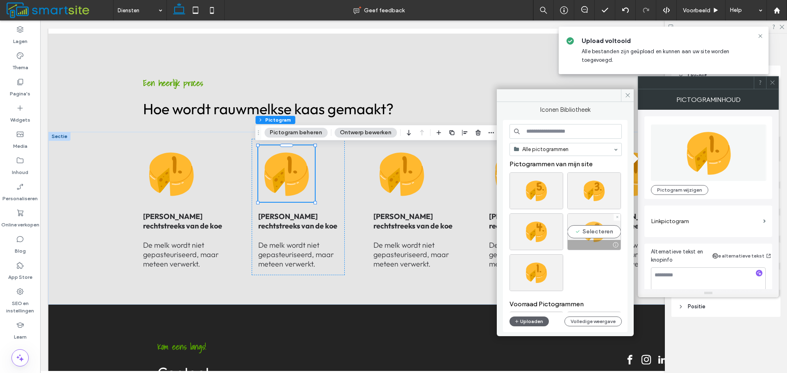
click at [608, 227] on div "Selecteren" at bounding box center [594, 232] width 54 height 37
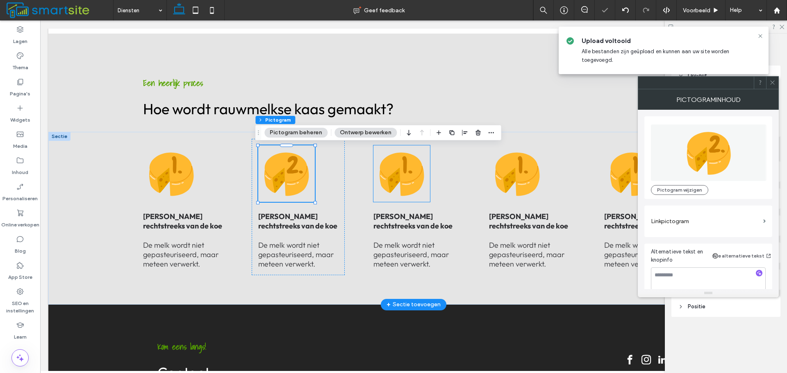
click at [423, 180] on icon at bounding box center [401, 174] width 57 height 57
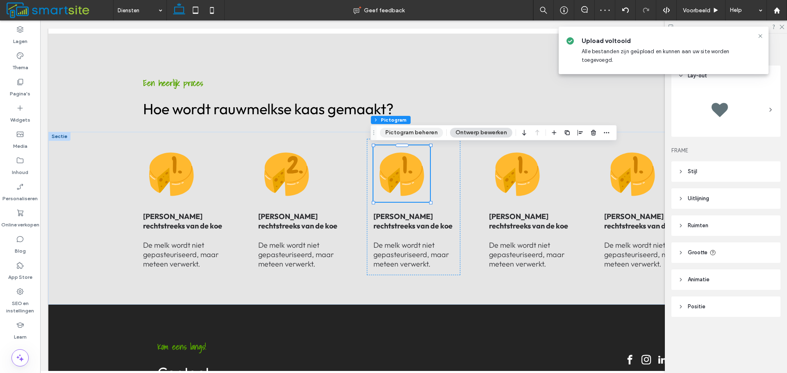
click at [411, 128] on button "Pictogram beheren" at bounding box center [411, 133] width 63 height 10
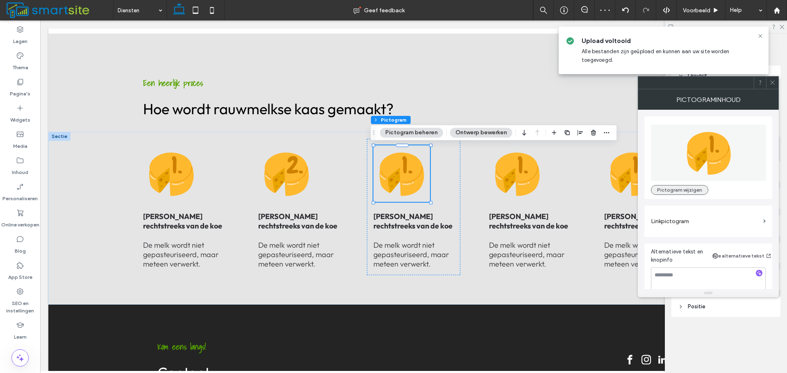
click at [693, 189] on button "Pictogram wijzigen" at bounding box center [679, 190] width 57 height 10
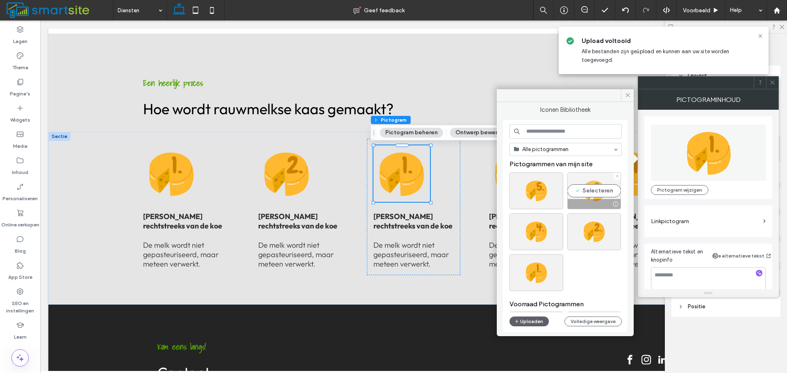
click at [595, 187] on div "Selecteren" at bounding box center [594, 191] width 54 height 37
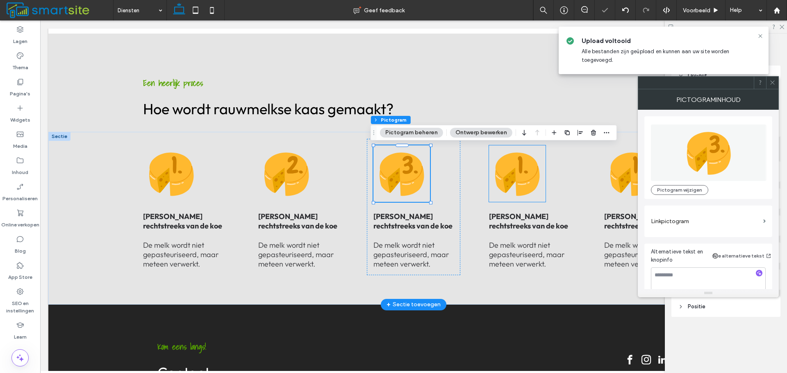
click at [532, 172] on icon at bounding box center [517, 174] width 44 height 43
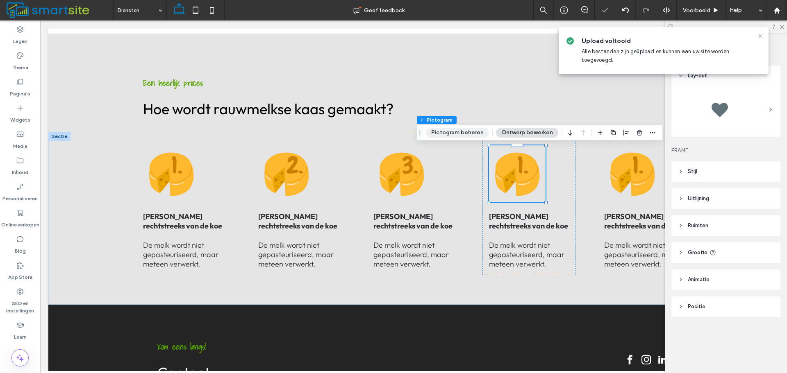
click at [472, 134] on button "Pictogram beheren" at bounding box center [457, 133] width 63 height 10
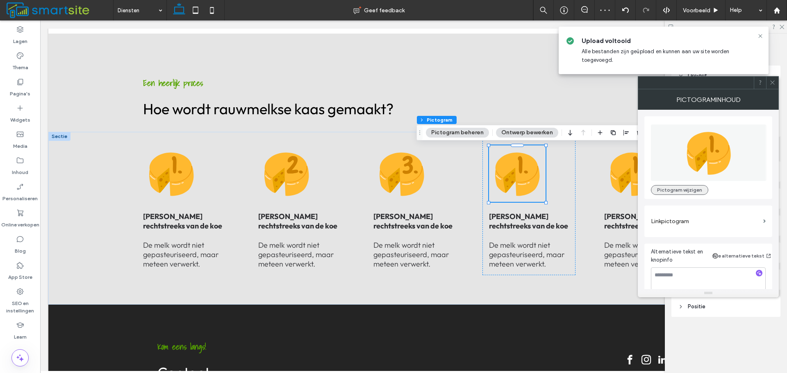
click at [688, 187] on button "Pictogram wijzigen" at bounding box center [679, 190] width 57 height 10
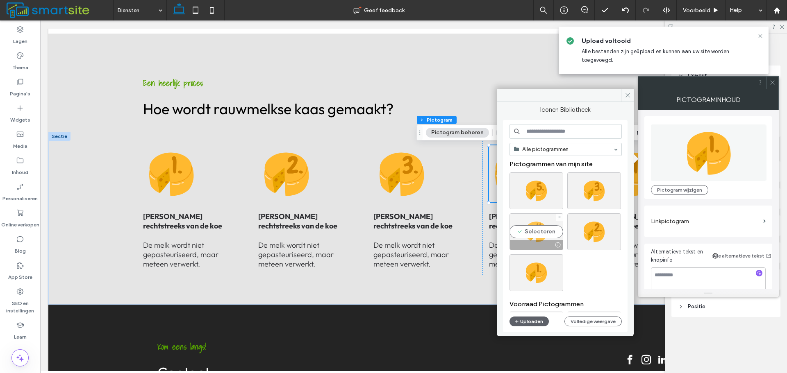
click at [553, 225] on div "Selecteren" at bounding box center [536, 232] width 54 height 37
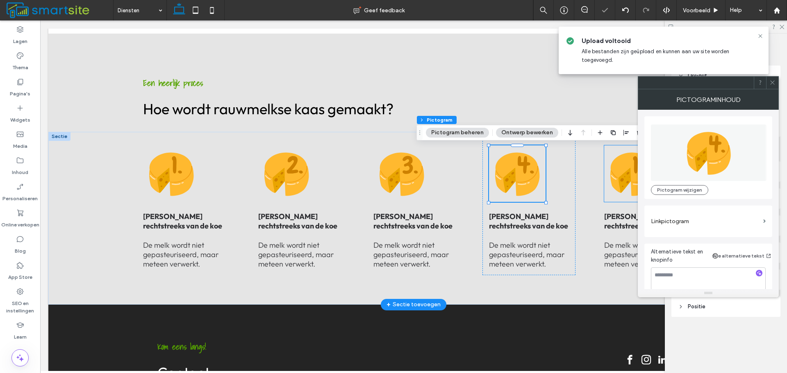
click at [625, 167] on icon at bounding box center [632, 174] width 44 height 43
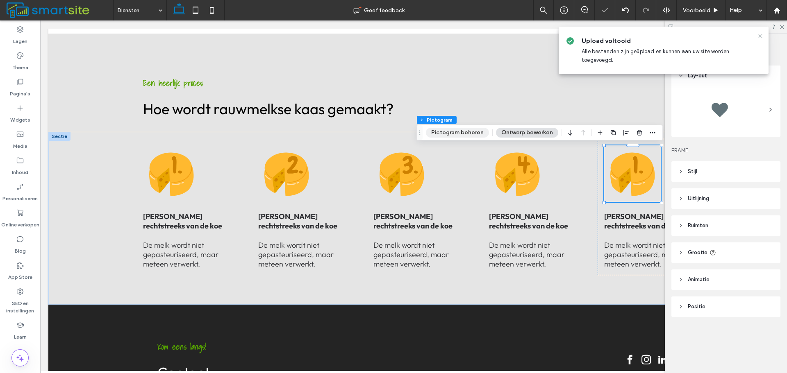
click at [475, 132] on button "Pictogram beheren" at bounding box center [457, 133] width 63 height 10
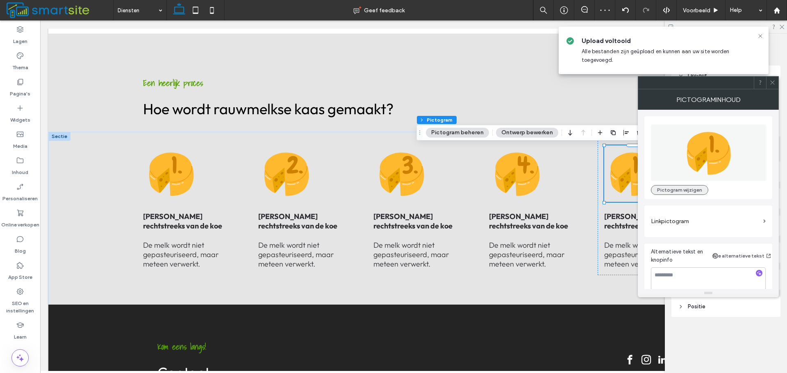
click at [687, 188] on button "Pictogram wijzigen" at bounding box center [679, 190] width 57 height 10
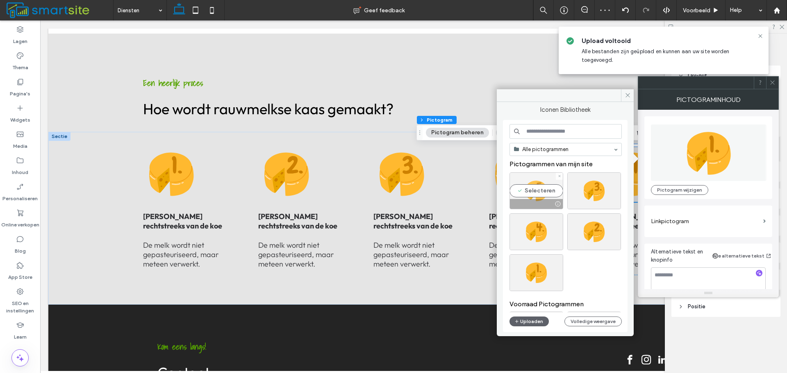
click at [552, 191] on div "Selecteren" at bounding box center [536, 191] width 54 height 37
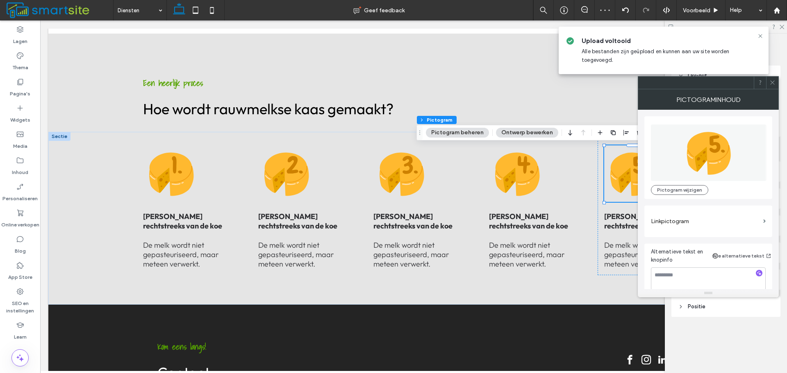
click at [776, 86] on div at bounding box center [772, 83] width 12 height 12
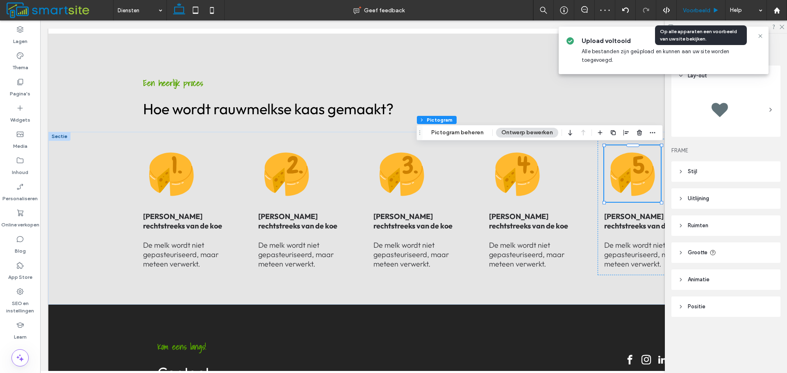
click at [708, 6] on div "Voorbeeld" at bounding box center [701, 10] width 49 height 20
click at [706, 9] on span "Voorbeeld" at bounding box center [696, 10] width 27 height 7
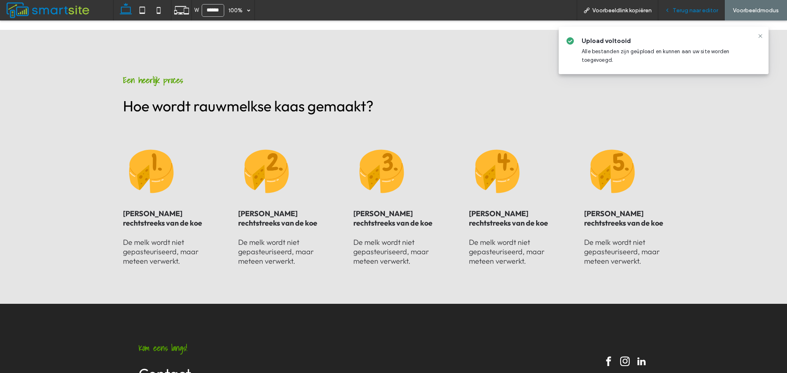
click at [690, 8] on span "Terug naar editor" at bounding box center [695, 10] width 45 height 7
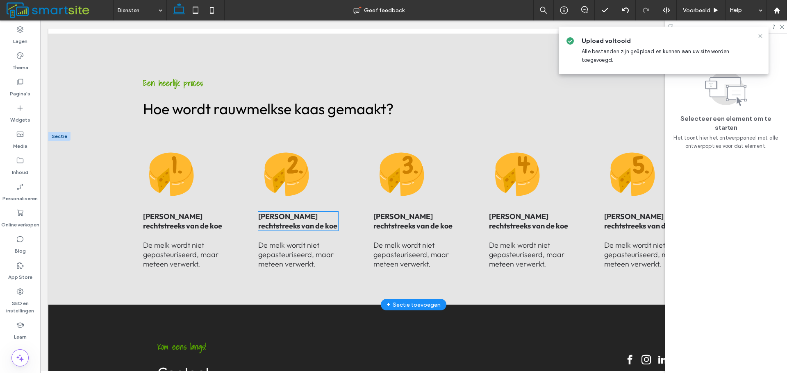
click at [282, 221] on strong "[PERSON_NAME] rechtstreeks van de koe" at bounding box center [297, 221] width 79 height 19
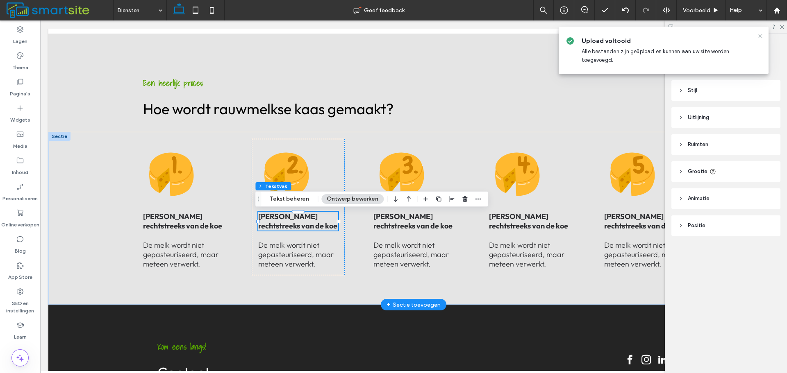
click at [283, 223] on p "Melk rechtstreeks van de koe ﻿" at bounding box center [298, 221] width 80 height 19
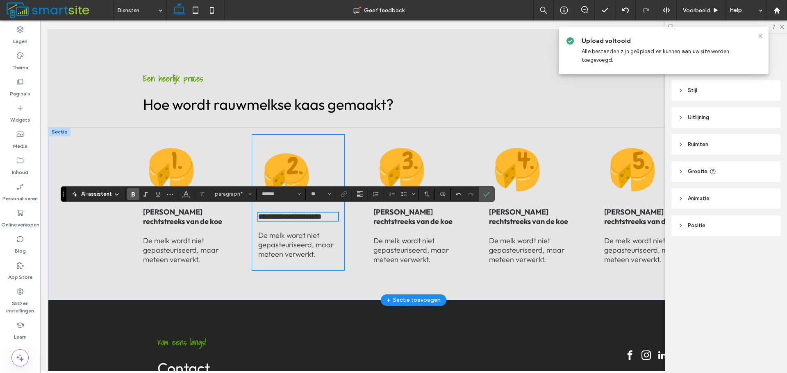
scroll to position [518, 0]
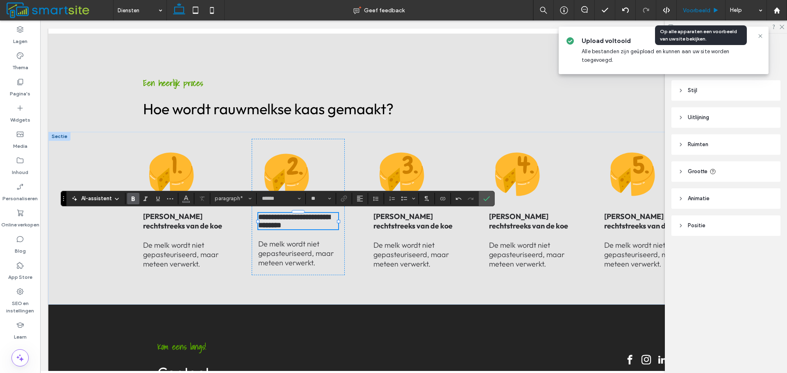
click at [713, 13] on icon at bounding box center [716, 10] width 6 height 6
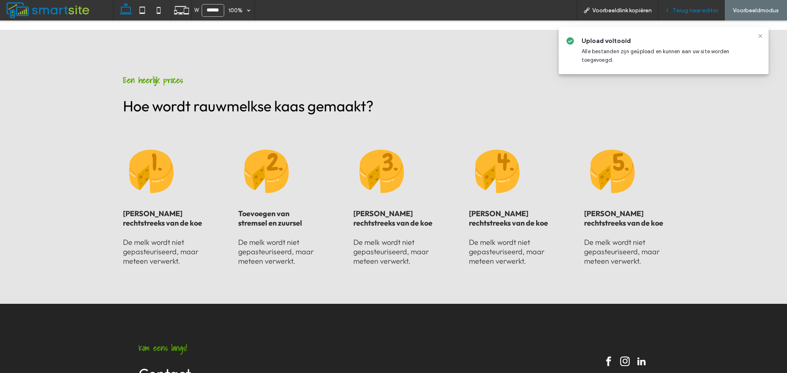
click at [714, 8] on span "Terug naar editor" at bounding box center [695, 10] width 45 height 7
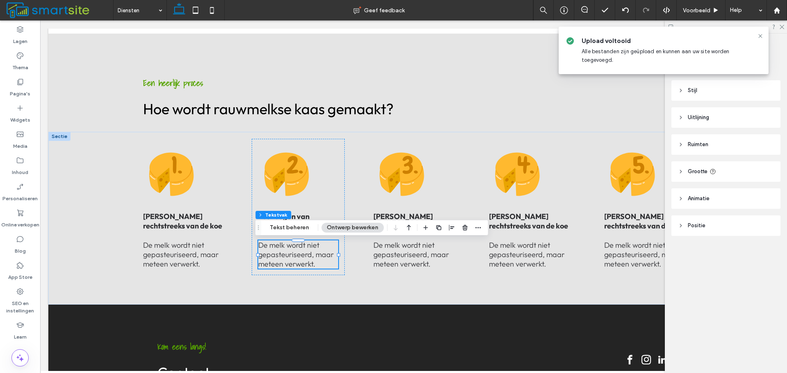
click at [274, 254] on div "De melk wordt niet gepasteuriseerd, maar meteen verwerkt." at bounding box center [298, 255] width 80 height 28
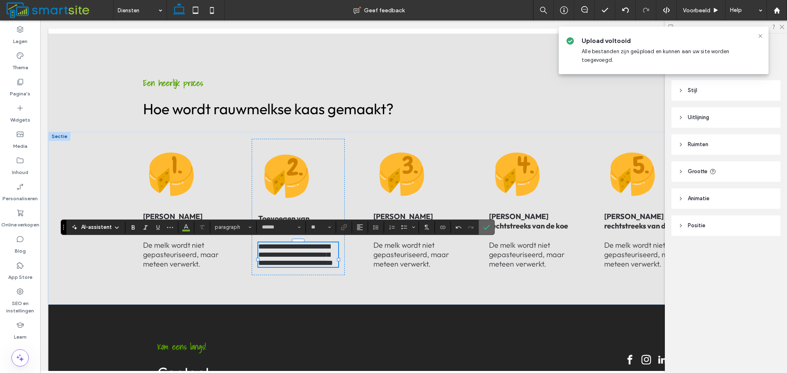
drag, startPoint x: 489, startPoint y: 227, endPoint x: 448, endPoint y: 207, distance: 45.3
click at [489, 227] on icon "Bevestigen" at bounding box center [486, 227] width 7 height 7
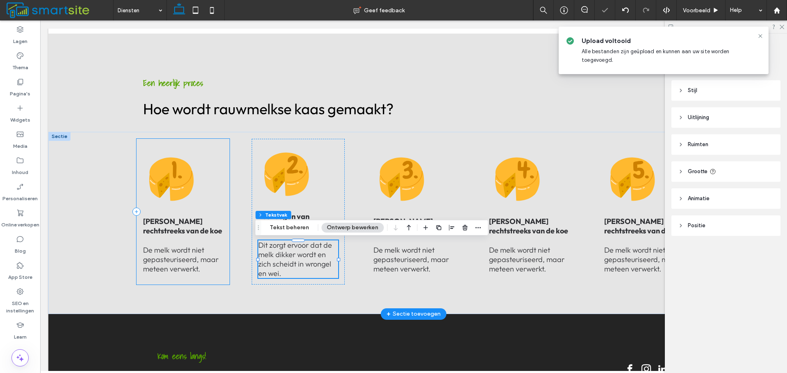
click at [212, 157] on div "Melk rechtstreeks van de koe ﻿ De melk wordt niet gepasteuriseerd, maar meteen …" at bounding box center [182, 212] width 93 height 146
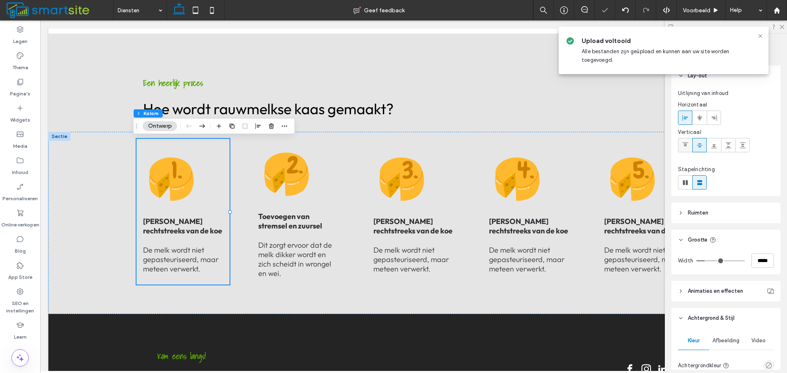
click at [683, 144] on icon at bounding box center [685, 145] width 7 height 7
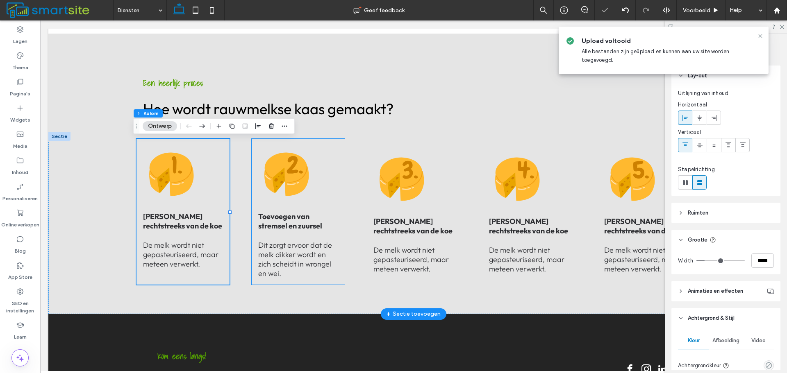
click at [332, 151] on div "Toevoegen van stremsel en zuursel Dit zorgt ervoor dat de melk dikker wordt en …" at bounding box center [298, 212] width 93 height 146
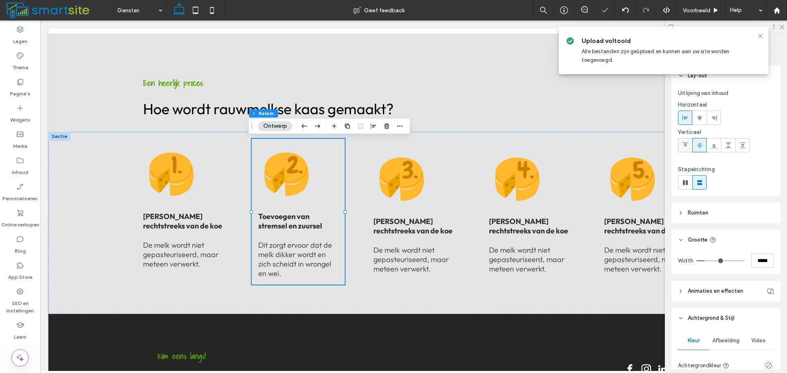
click at [688, 143] on icon at bounding box center [685, 145] width 7 height 7
click at [449, 154] on div "Melk rechtstreeks van de koe ﻿ De melk wordt niet gepasteuriseerd, maar meteen …" at bounding box center [413, 212] width 93 height 146
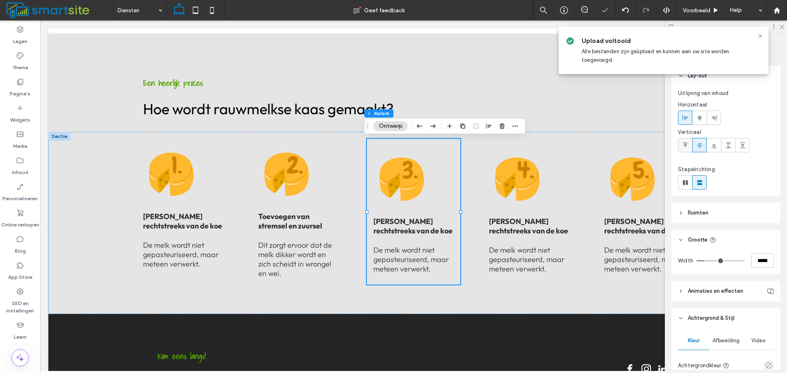
click at [689, 149] on div at bounding box center [685, 146] width 14 height 14
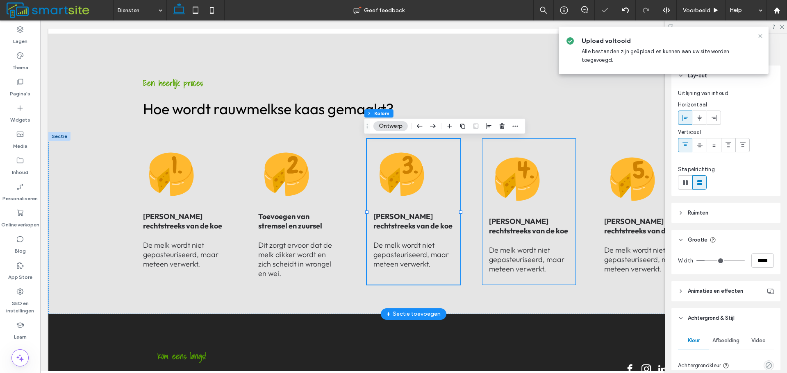
click at [556, 153] on div "Melk rechtstreeks van de koe ﻿ De melk wordt niet gepasteuriseerd, maar meteen …" at bounding box center [528, 212] width 93 height 146
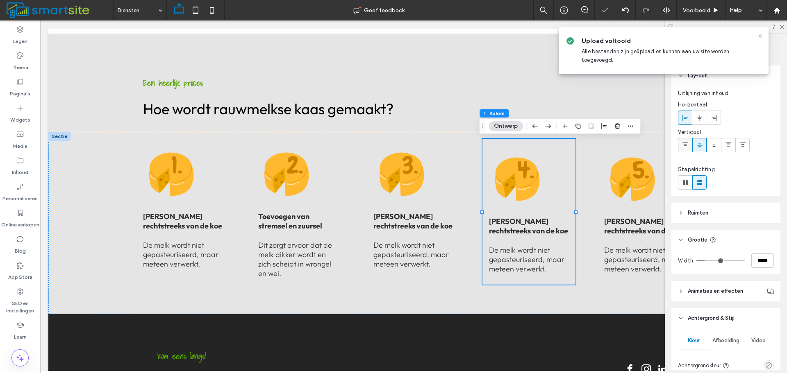
click at [679, 145] on div at bounding box center [685, 146] width 14 height 14
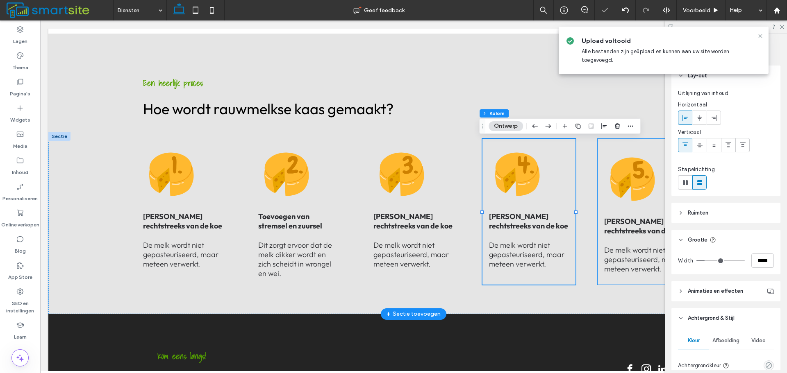
click at [599, 150] on div "Melk rechtstreeks van de koe ﻿ De melk wordt niet gepasteuriseerd, maar meteen …" at bounding box center [644, 212] width 93 height 146
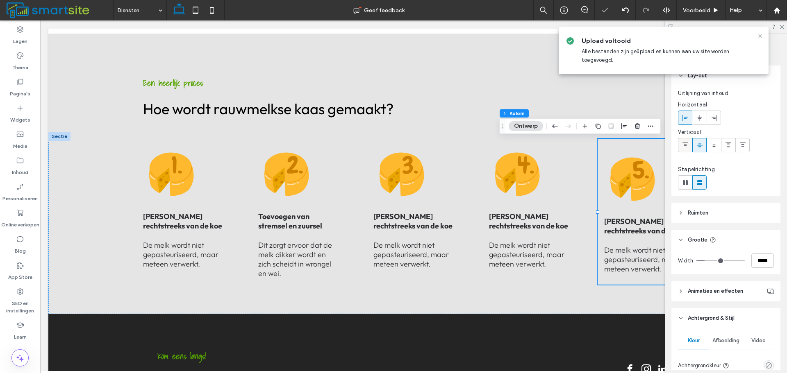
click at [687, 142] on icon at bounding box center [685, 145] width 7 height 7
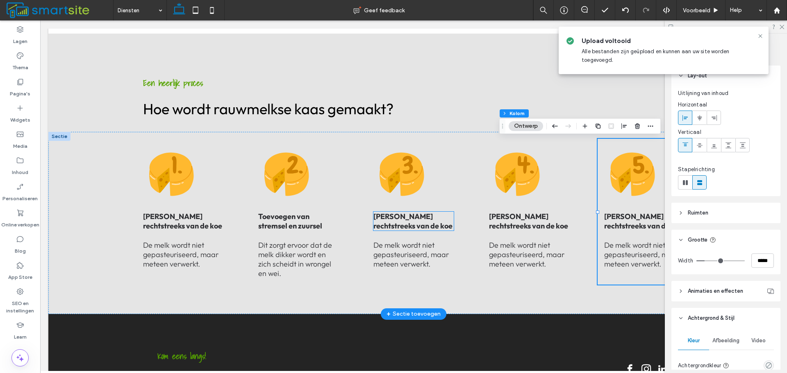
click at [409, 223] on p "Melk rechtstreeks van de koe ﻿" at bounding box center [413, 221] width 80 height 19
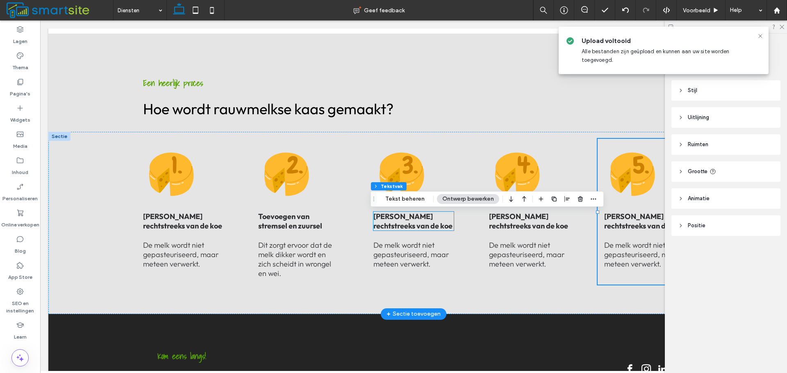
click at [408, 221] on div "Melk rechtstreeks van de koe ﻿" at bounding box center [413, 221] width 80 height 19
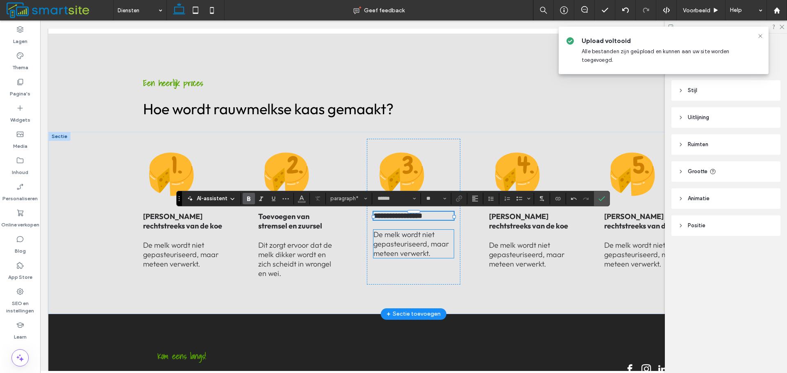
click at [425, 246] on span "De melk wordt niet gepasteuriseerd, maar meteen verwerkt." at bounding box center [410, 244] width 75 height 28
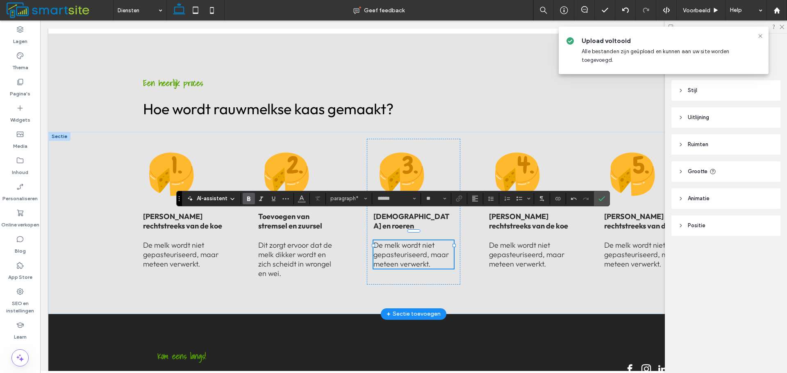
click at [425, 246] on div "De melk wordt niet gepasteuriseerd, maar meteen verwerkt." at bounding box center [413, 255] width 80 height 28
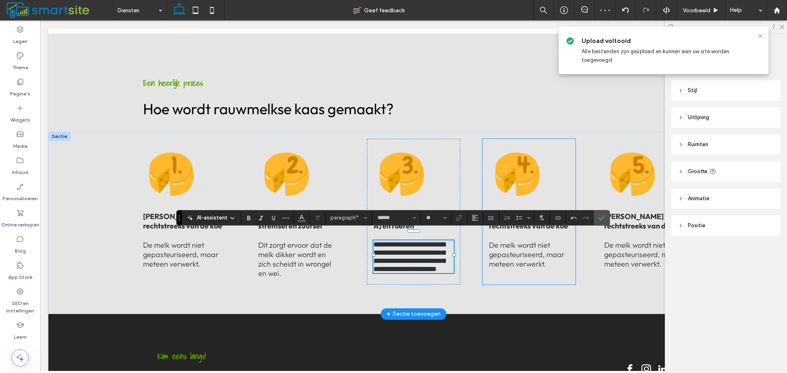
click at [546, 237] on div "Melk rechtstreeks van de koe ﻿ De melk wordt niet gepasteuriseerd, maar meteen …" at bounding box center [528, 212] width 93 height 146
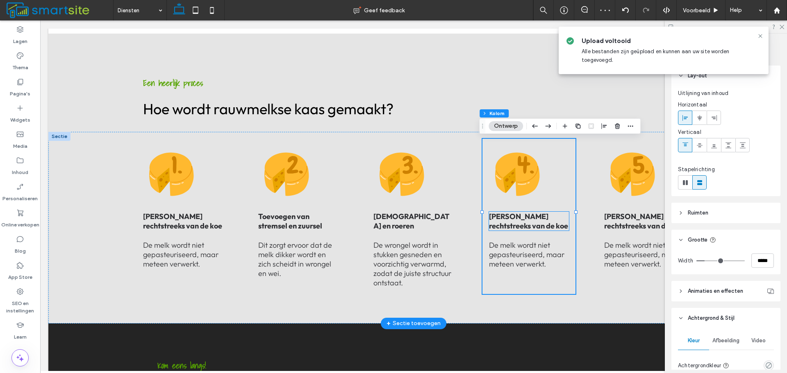
click at [508, 221] on strong "[PERSON_NAME] rechtstreeks van de koe" at bounding box center [528, 221] width 79 height 19
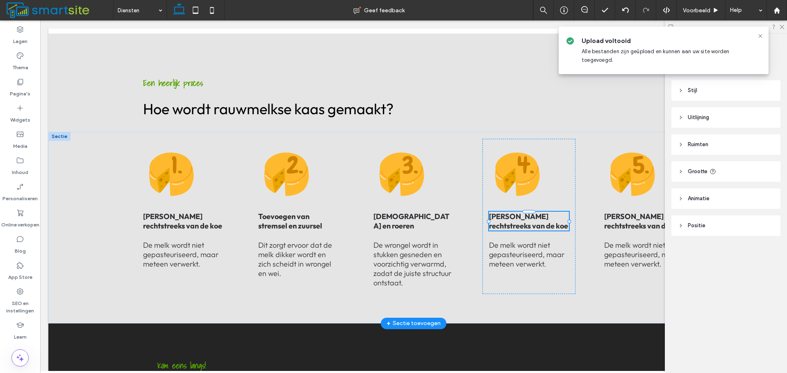
type input "******"
type input "**"
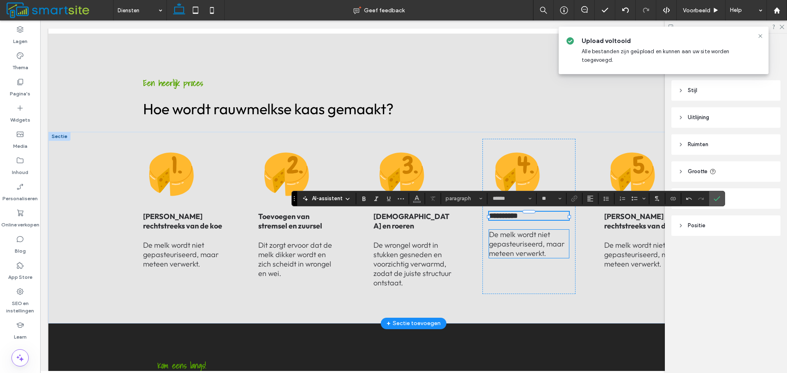
click at [549, 248] on span "De melk wordt niet gepasteuriseerd, maar meteen verwerkt." at bounding box center [526, 244] width 75 height 28
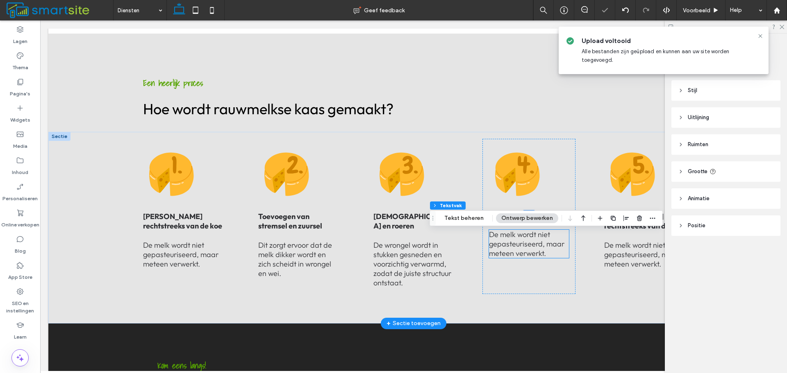
click at [549, 248] on div "De melk wordt niet gepasteuriseerd, maar meteen verwerkt." at bounding box center [529, 244] width 80 height 28
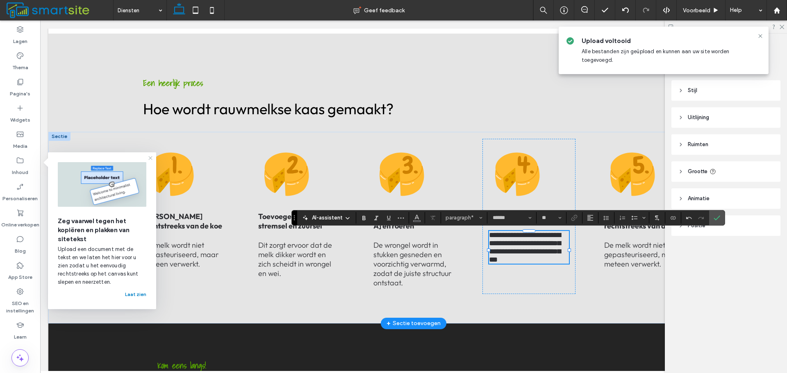
click at [148, 160] on icon at bounding box center [150, 158] width 7 height 7
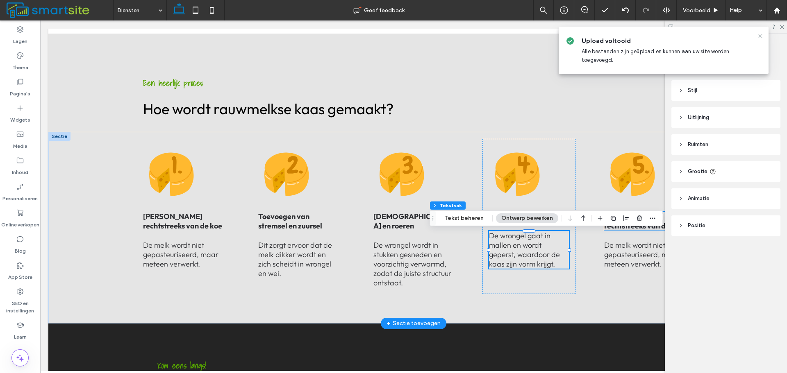
click at [663, 222] on p "Melk rechtstreeks van de koe ﻿" at bounding box center [644, 221] width 80 height 19
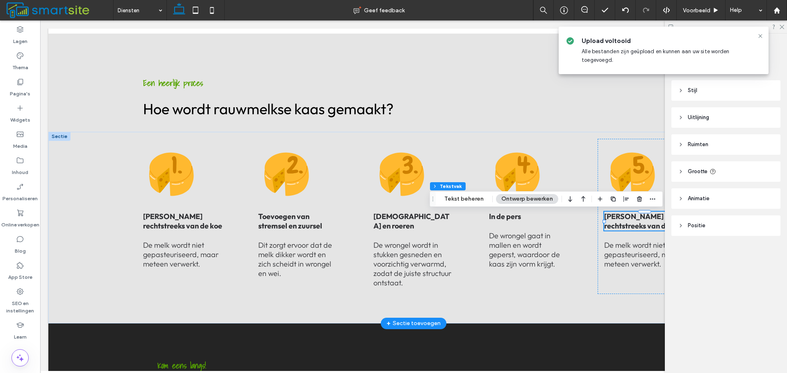
click at [663, 222] on div "Melk rechtstreeks van de koe ﻿" at bounding box center [644, 221] width 80 height 19
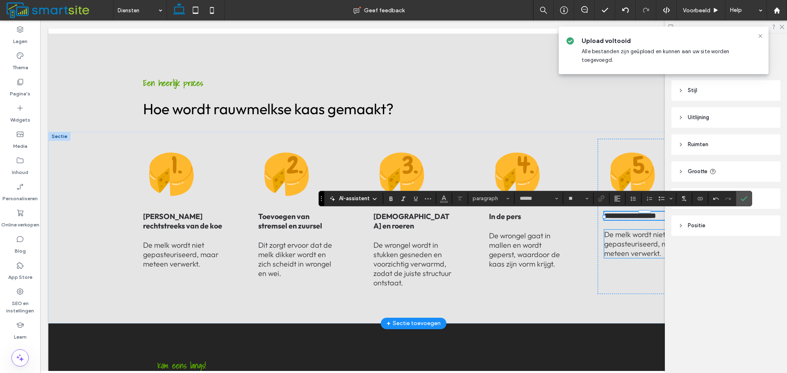
click at [623, 258] on span "De melk wordt niet gepasteuriseerd, maar meteen verwerkt." at bounding box center [641, 244] width 75 height 28
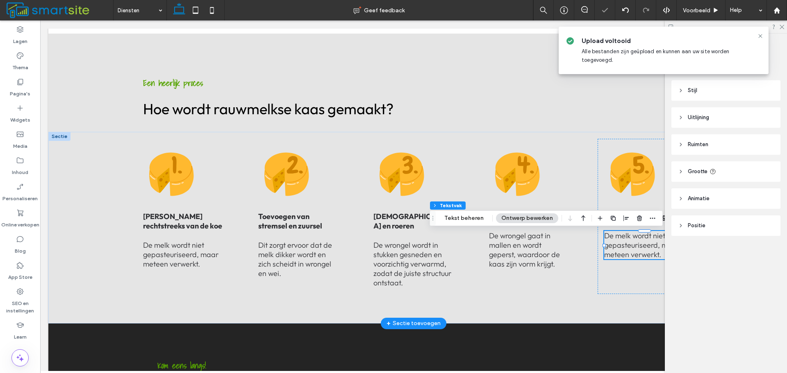
click at [623, 259] on div "De melk wordt niet gepasteuriseerd, maar meteen verwerkt." at bounding box center [644, 245] width 80 height 28
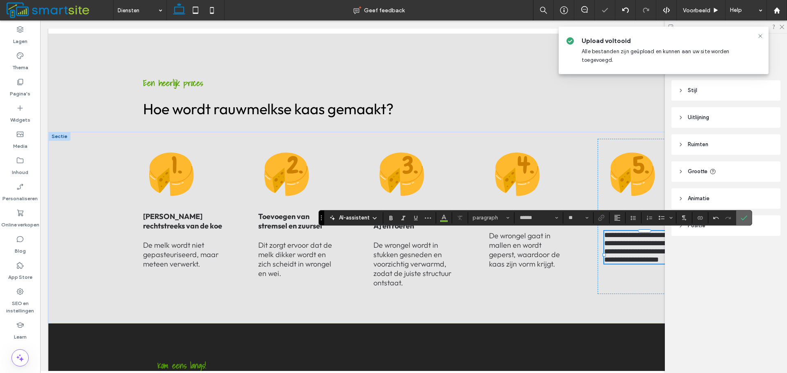
click at [744, 216] on icon "Bevestigen" at bounding box center [744, 218] width 7 height 7
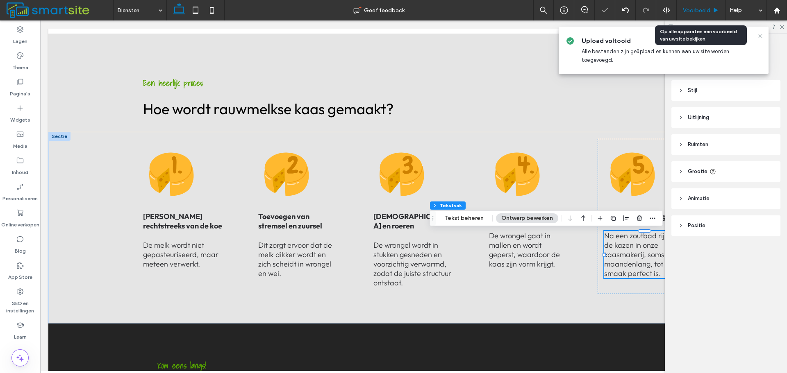
click at [695, 14] on span "Voorbeeld" at bounding box center [696, 10] width 27 height 7
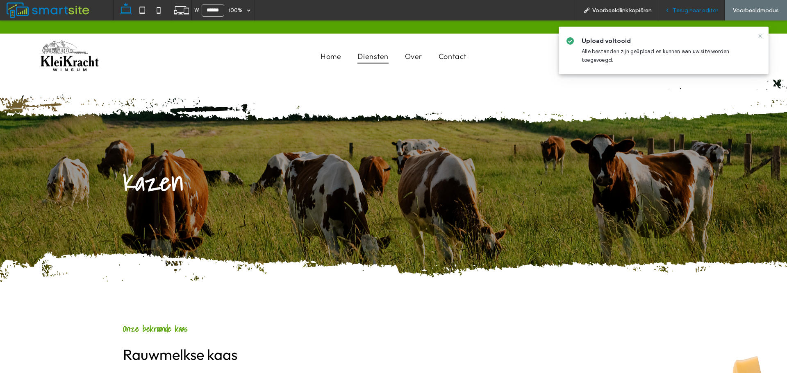
click at [666, 9] on icon at bounding box center [667, 10] width 6 height 6
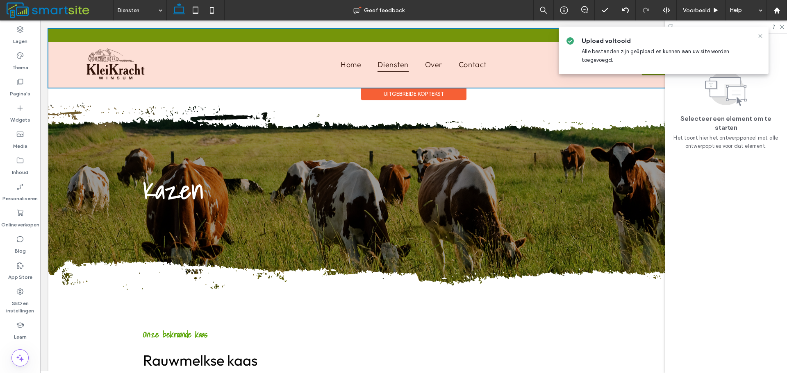
click at [238, 73] on div at bounding box center [413, 58] width 730 height 59
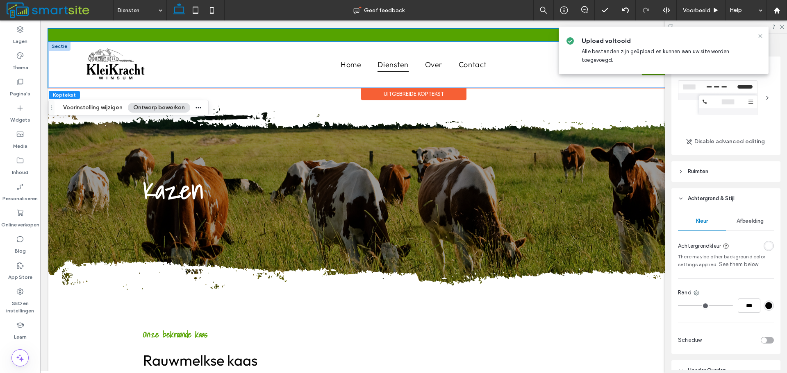
click at [69, 57] on div "Home Diensten Over Contact Contact" at bounding box center [413, 65] width 730 height 46
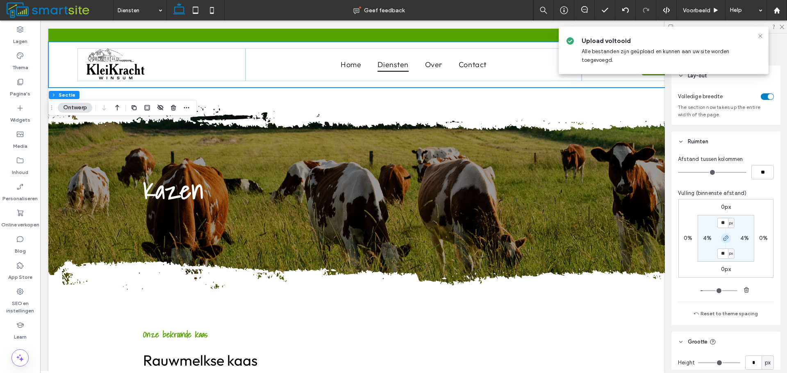
click at [725, 242] on span "button" at bounding box center [726, 239] width 10 height 10
click at [718, 259] on section "** px 4% 16px 4%" at bounding box center [726, 238] width 57 height 47
click at [725, 251] on label "16px" at bounding box center [726, 253] width 12 height 7
type input "*"
click at [723, 223] on label "16px" at bounding box center [726, 223] width 12 height 7
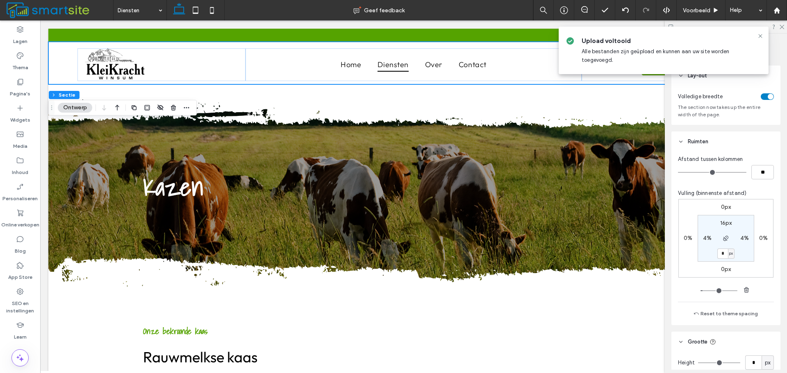
type input "**"
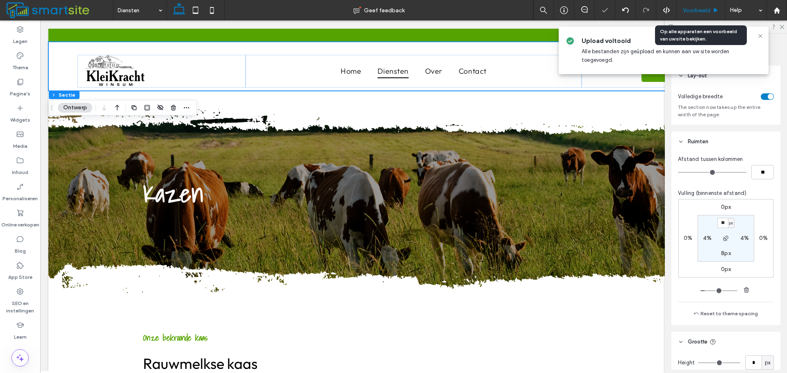
click at [710, 9] on div "Voorbeeld" at bounding box center [701, 10] width 48 height 7
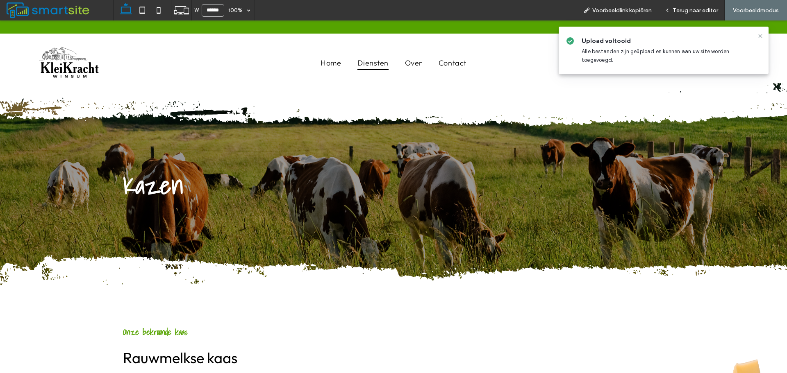
click at [505, 60] on ul "Home Diensten Over Contact" at bounding box center [393, 63] width 349 height 14
click at [757, 34] on icon at bounding box center [760, 36] width 7 height 7
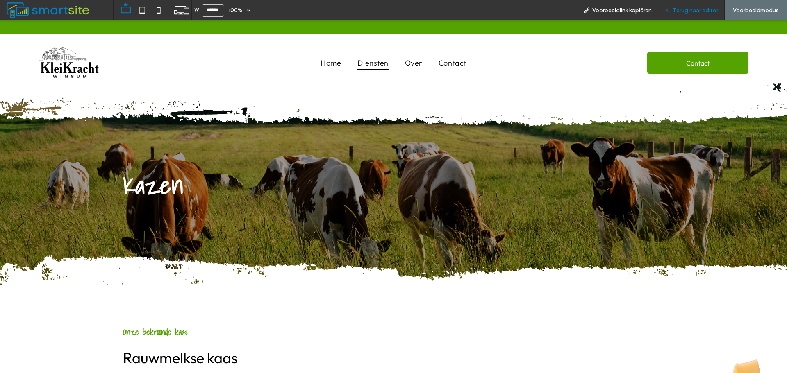
click at [670, 7] on icon at bounding box center [667, 10] width 6 height 6
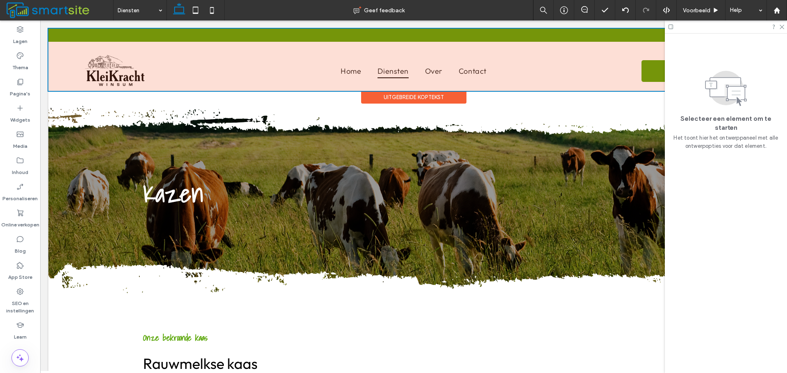
click at [428, 73] on div at bounding box center [413, 60] width 730 height 62
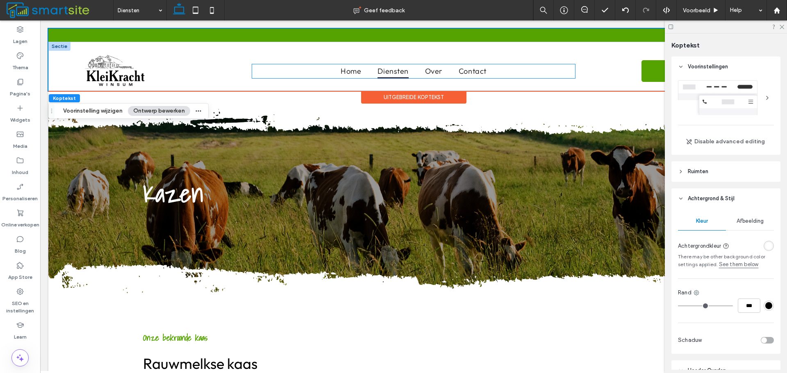
click at [396, 70] on span "Diensten" at bounding box center [392, 71] width 31 height 14
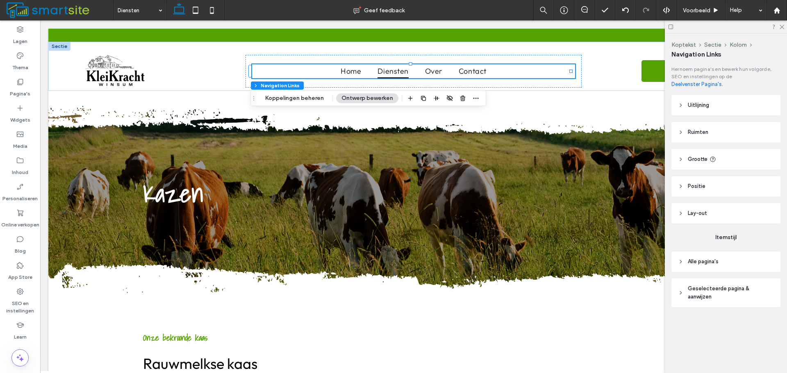
click at [730, 285] on span "Geselecteerde pagina & aanwijzen" at bounding box center [729, 293] width 82 height 16
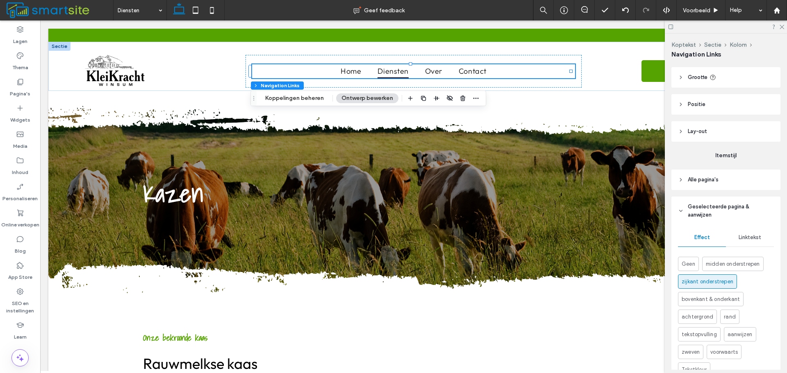
click at [747, 241] on div "Linktekst" at bounding box center [750, 238] width 48 height 18
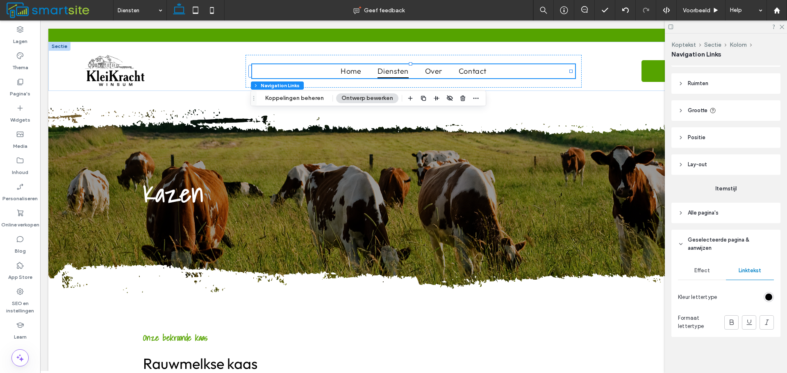
click at [714, 271] on div "Effect" at bounding box center [702, 271] width 48 height 18
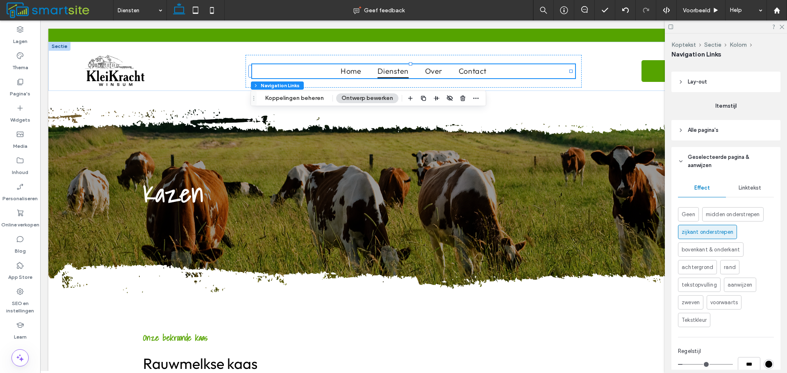
click at [749, 185] on span "Linktekst" at bounding box center [750, 188] width 23 height 7
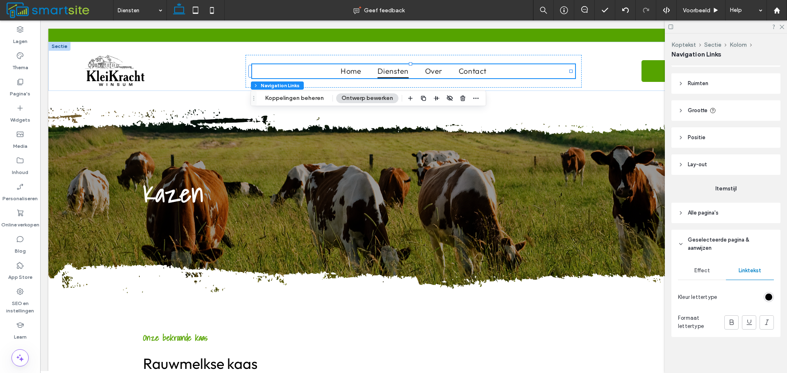
click at [733, 221] on header "Alle pagina's" at bounding box center [725, 213] width 109 height 20
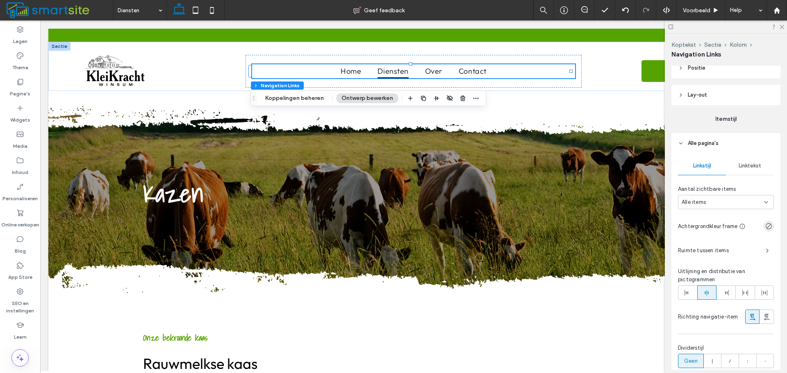
scroll to position [132, 0]
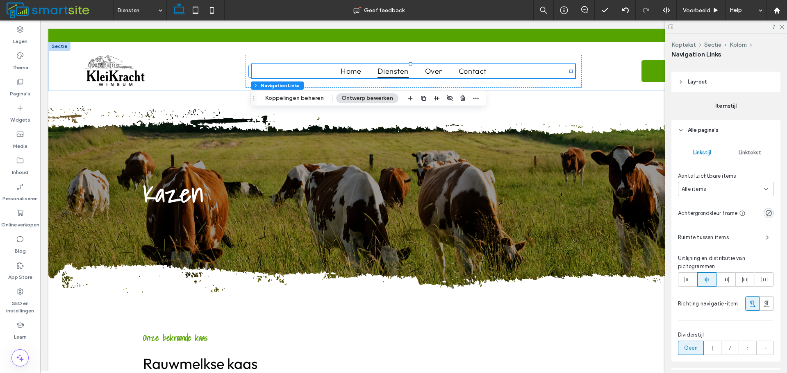
click at [756, 155] on span "Linktekst" at bounding box center [750, 153] width 23 height 7
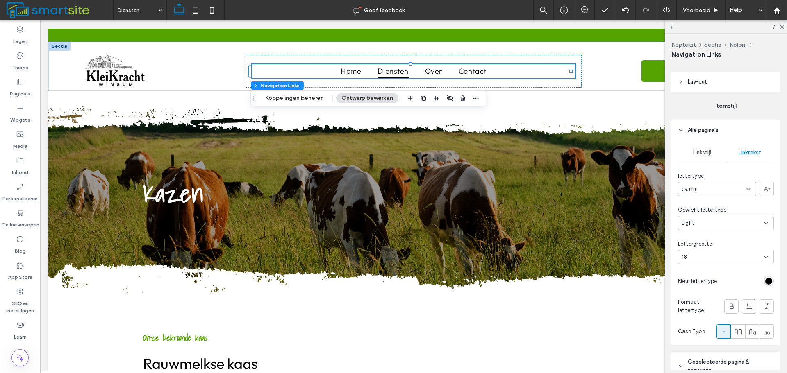
click at [749, 186] on div "Outfit" at bounding box center [717, 189] width 78 height 14
click at [714, 238] on span "Shadows Into Light" at bounding box center [700, 240] width 37 height 8
click at [728, 306] on icon at bounding box center [732, 306] width 8 height 8
click at [726, 257] on div "18" at bounding box center [721, 257] width 79 height 8
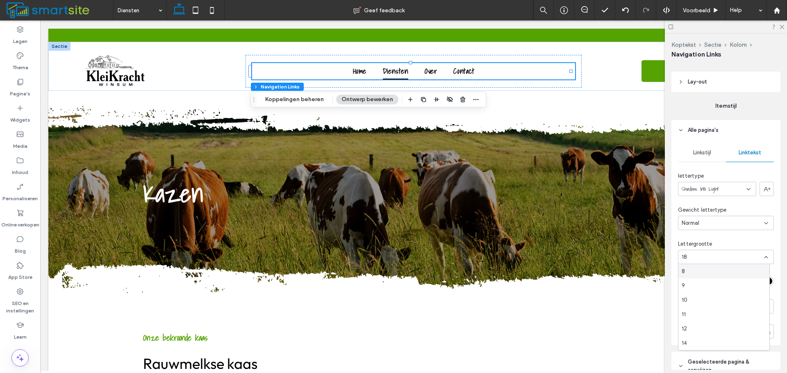
scroll to position [82, 0]
type input "**"
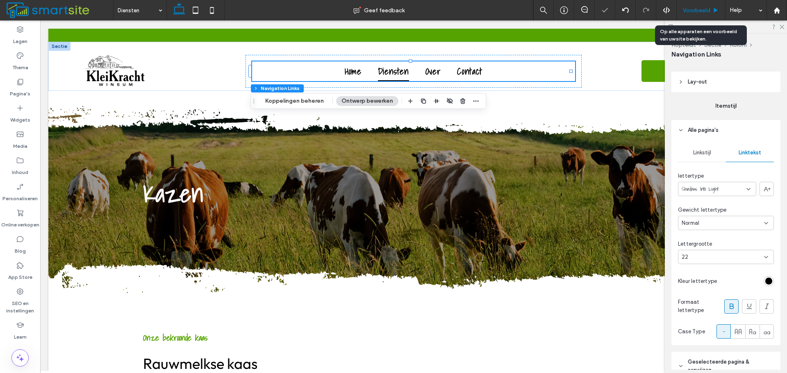
click at [697, 10] on span "Voorbeeld" at bounding box center [696, 10] width 27 height 7
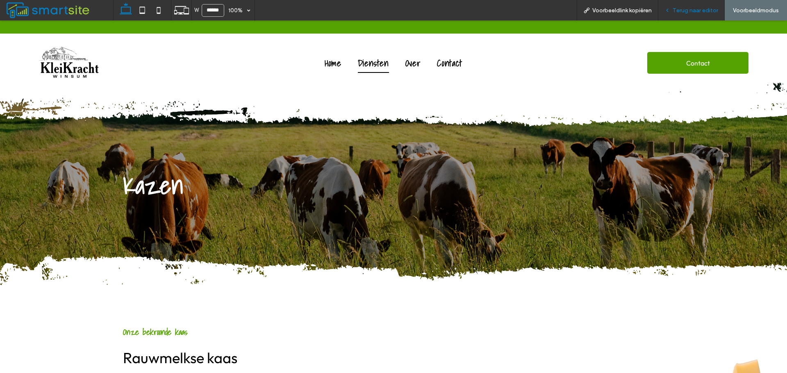
click at [701, 14] on div "Terug naar editor" at bounding box center [691, 10] width 66 height 20
click at [685, 9] on span "Terug naar editor" at bounding box center [695, 10] width 45 height 7
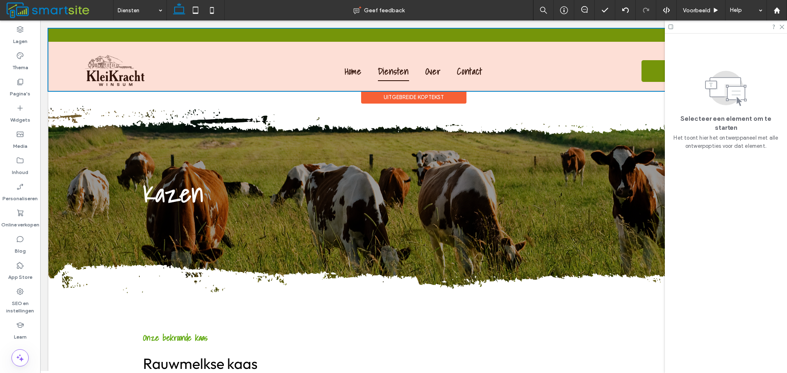
click at [472, 68] on div at bounding box center [413, 60] width 730 height 62
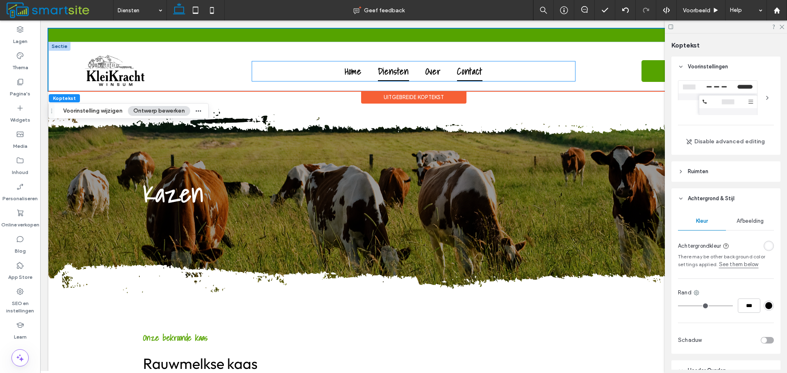
click at [464, 74] on span "Contact" at bounding box center [469, 71] width 25 height 20
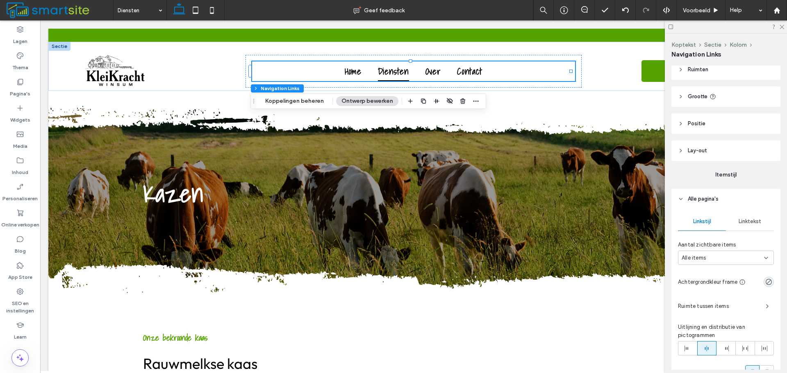
scroll to position [123, 0]
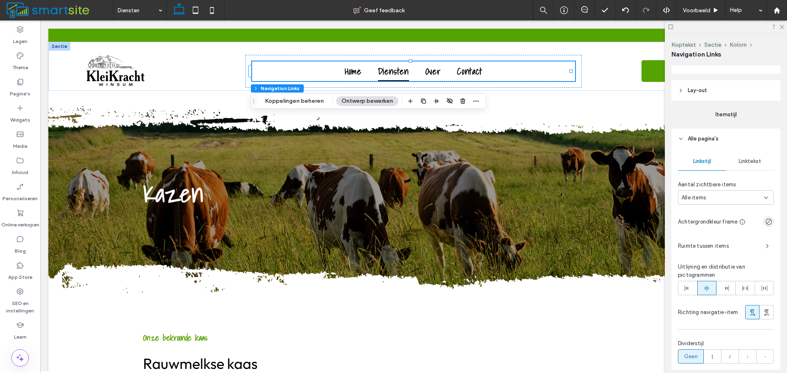
click at [751, 164] on span "Linktekst" at bounding box center [750, 161] width 23 height 7
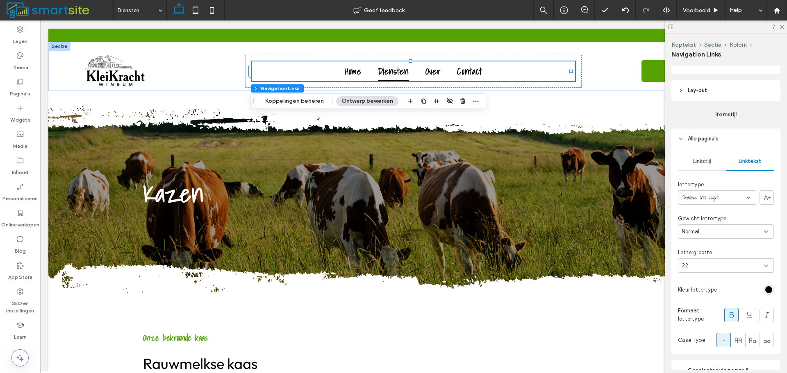
click at [731, 313] on icon at bounding box center [732, 315] width 8 height 8
click at [735, 346] on span at bounding box center [738, 341] width 8 height 14
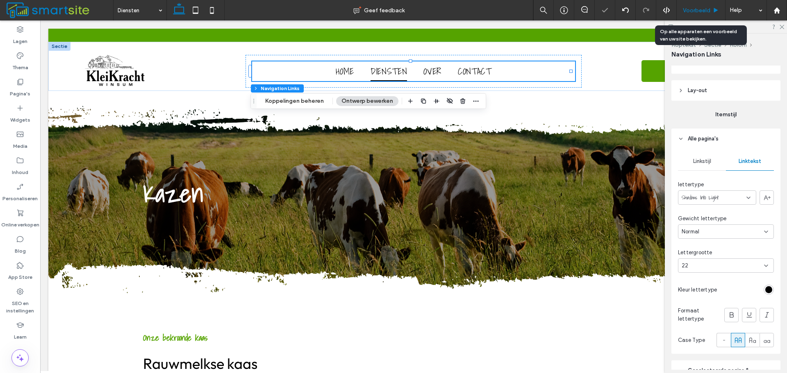
click at [694, 11] on span "Voorbeeld" at bounding box center [696, 10] width 27 height 7
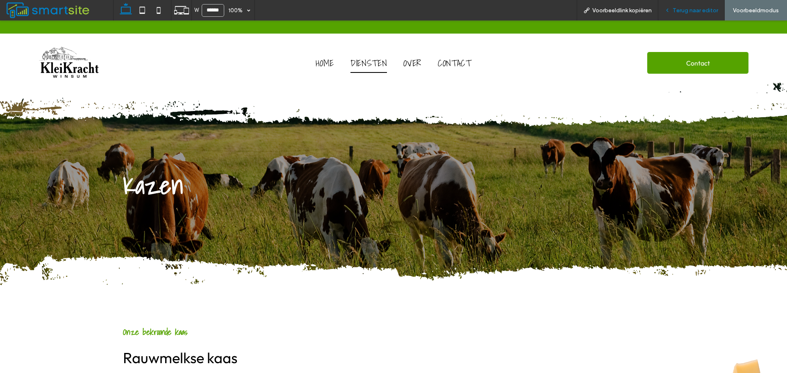
click at [665, 6] on div "Terug naar editor" at bounding box center [691, 10] width 66 height 20
click at [673, 7] on div "Terug naar editor" at bounding box center [691, 10] width 66 height 7
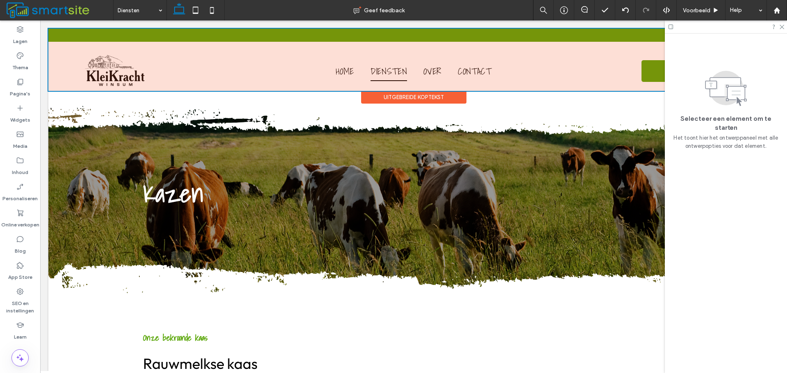
click at [278, 76] on div at bounding box center [413, 60] width 730 height 62
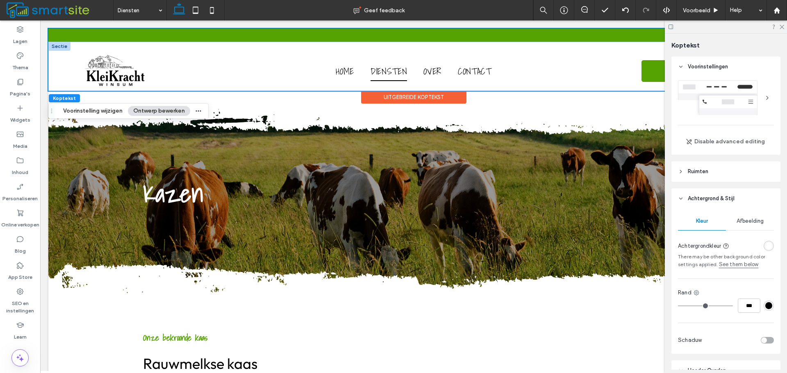
click at [232, 49] on div "Home Diensten Over Contact Contact" at bounding box center [413, 66] width 730 height 49
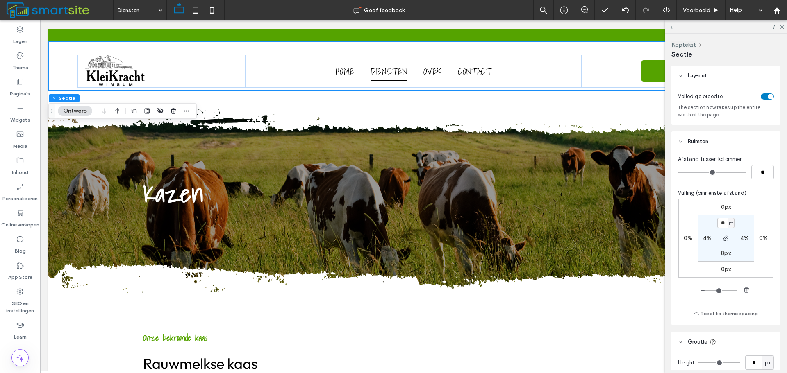
click at [728, 250] on label "8px" at bounding box center [726, 253] width 10 height 7
type input "*"
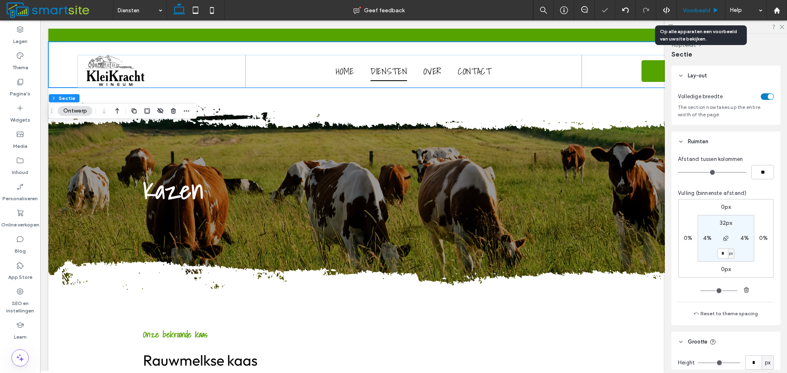
click at [709, 10] on span "Voorbeeld" at bounding box center [696, 10] width 27 height 7
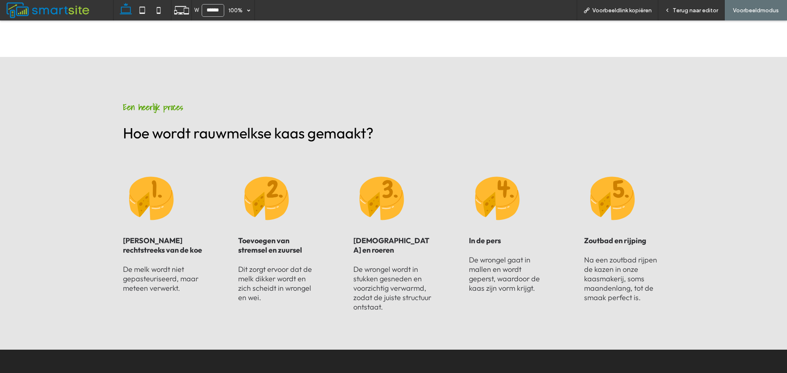
scroll to position [492, 0]
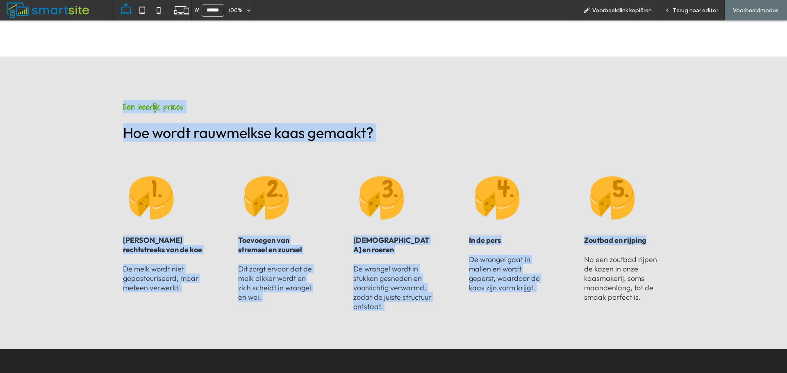
drag, startPoint x: 99, startPoint y: 102, endPoint x: 684, endPoint y: 233, distance: 599.4
click at [703, 249] on div "Melk rechtstreeks van de koe ﻿ De melk wordt niet gepasteuriseerd, maar meteen …" at bounding box center [393, 252] width 787 height 195
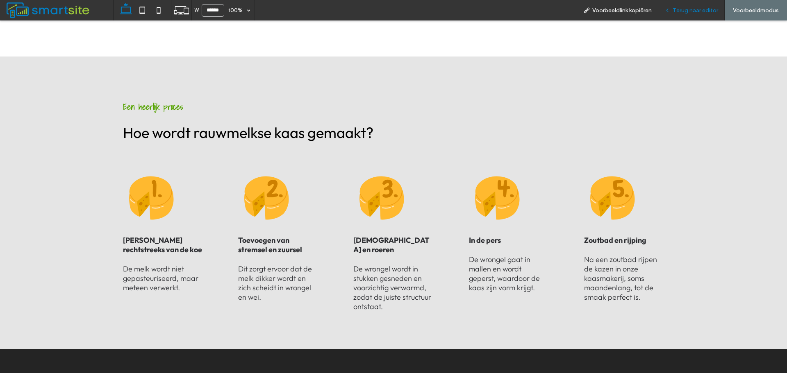
click at [683, 13] on span "Terug naar editor" at bounding box center [695, 10] width 45 height 7
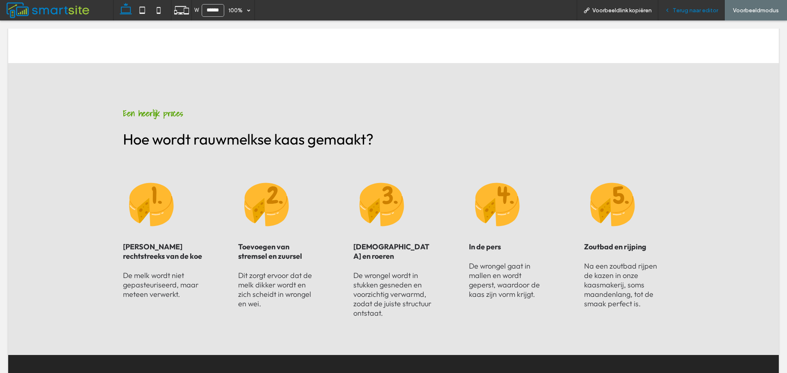
scroll to position [490, 0]
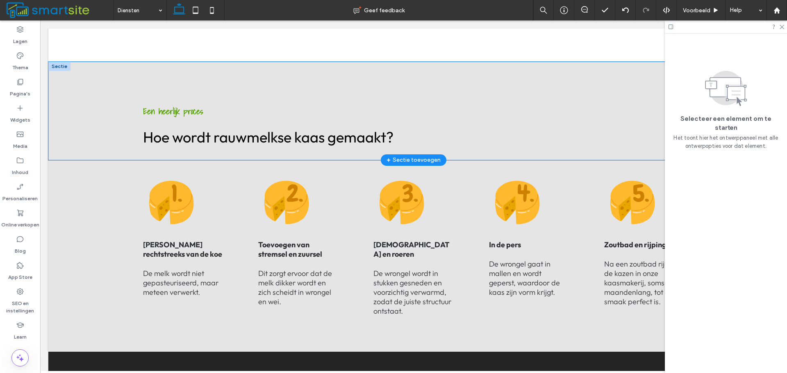
click at [76, 105] on div "Een heerlijk proces Hoe wordt rauwmelkse kaas gemaakt?" at bounding box center [413, 111] width 730 height 98
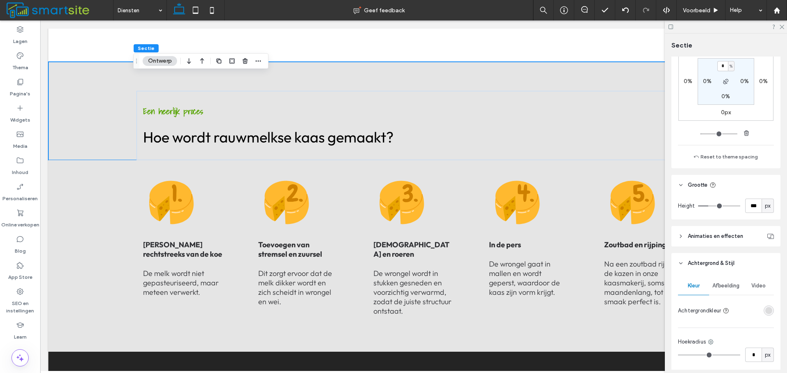
scroll to position [246, 0]
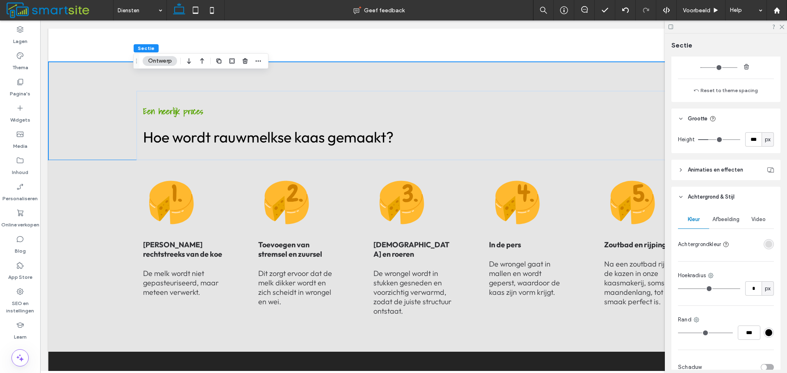
click at [723, 218] on span "Afbeelding" at bounding box center [725, 219] width 27 height 7
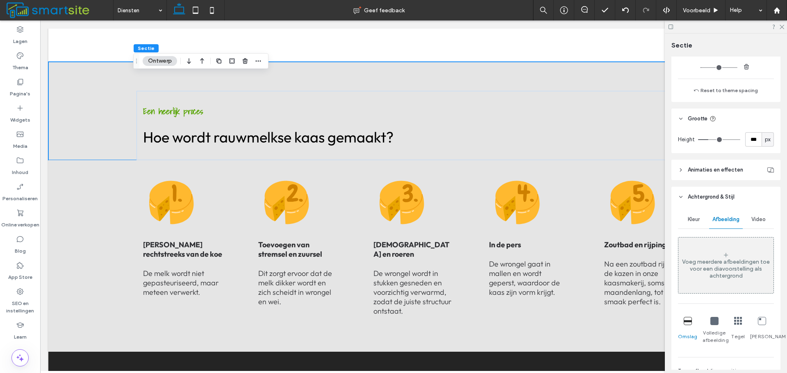
click at [721, 264] on div "Voeg meerdere afbeeldingen toe voor een diavoorstelling als achtergrond" at bounding box center [725, 269] width 95 height 21
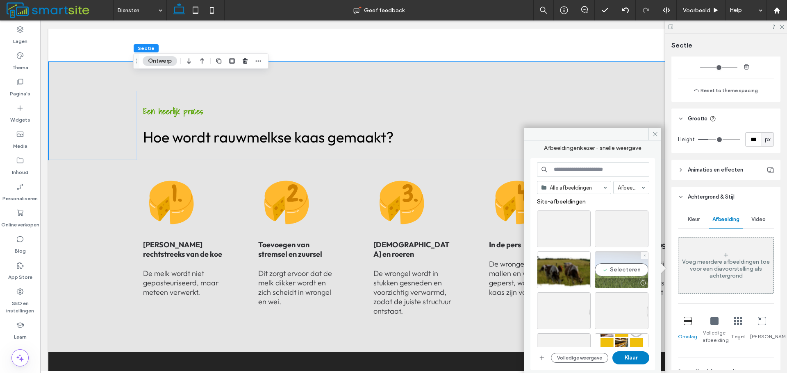
click at [628, 266] on div "Selecteren" at bounding box center [622, 270] width 54 height 37
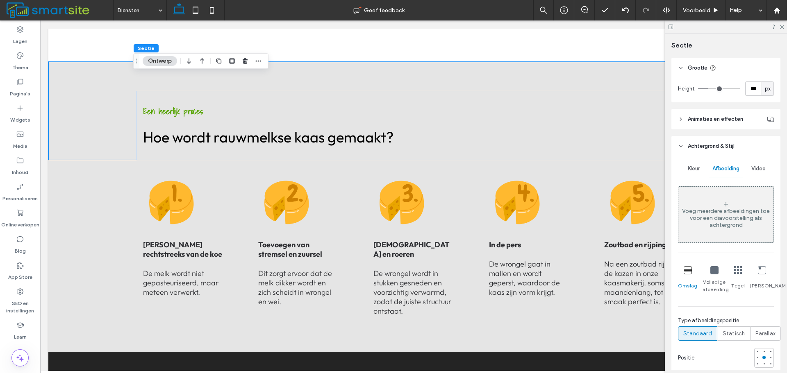
scroll to position [328, 0]
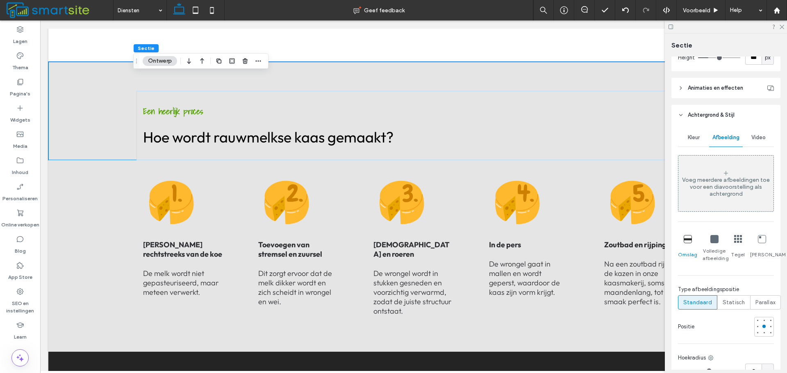
click at [714, 185] on div "Voeg meerdere afbeeldingen toe voor een diavoorstelling als achtergrond" at bounding box center [725, 187] width 95 height 21
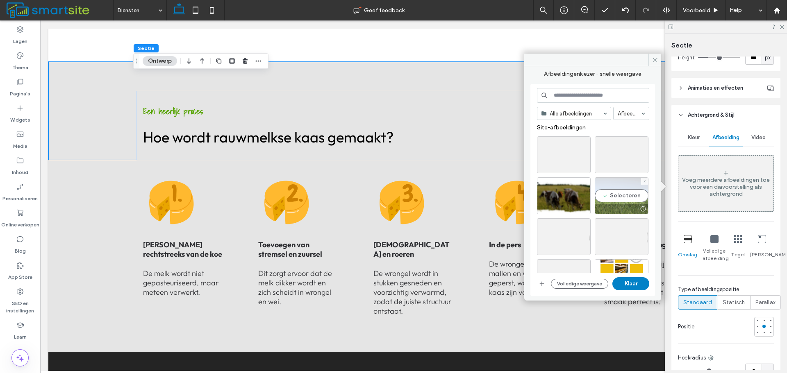
click at [623, 196] on div "Selecteren" at bounding box center [622, 195] width 54 height 37
drag, startPoint x: 642, startPoint y: 285, endPoint x: 604, endPoint y: 263, distance: 43.5
click at [642, 285] on button "Klaar" at bounding box center [630, 283] width 37 height 13
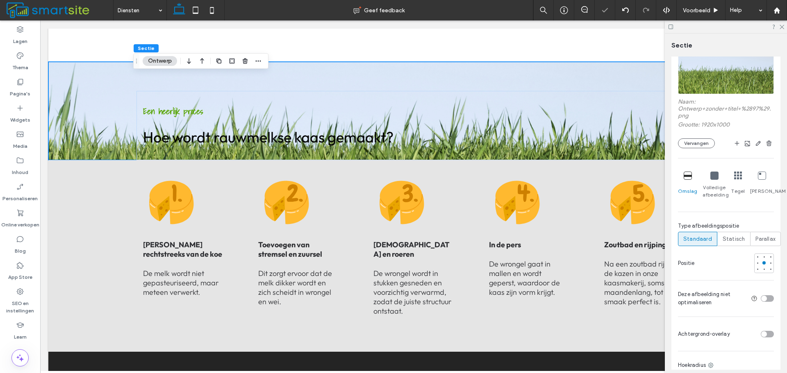
scroll to position [451, 0]
click at [741, 240] on label "Statisch" at bounding box center [733, 237] width 33 height 14
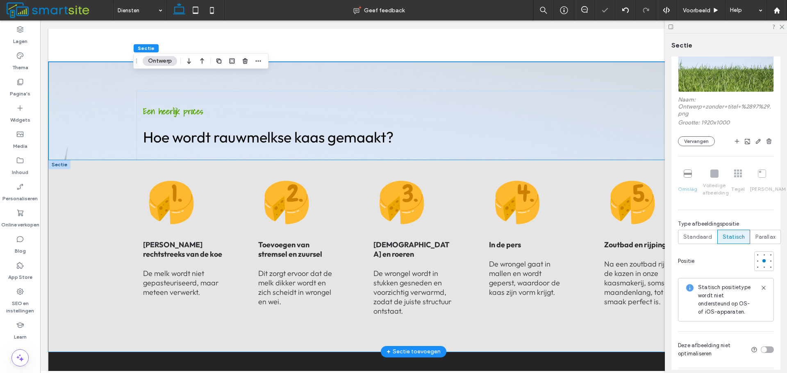
click at [93, 192] on div "Melk rechtstreeks van de koe ﻿ De melk wordt niet gepasteuriseerd, maar meteen …" at bounding box center [413, 256] width 730 height 192
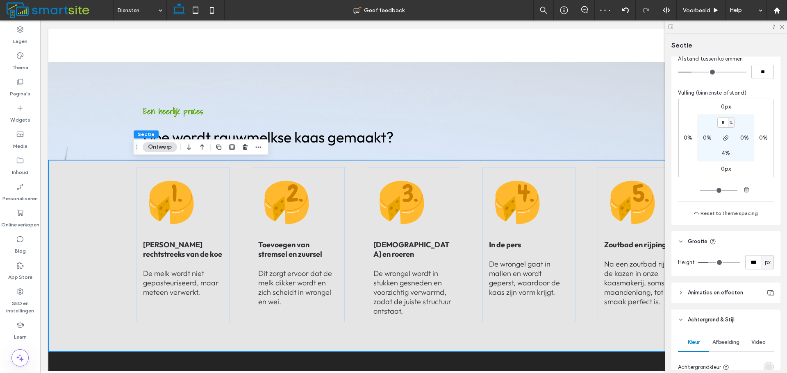
scroll to position [246, 0]
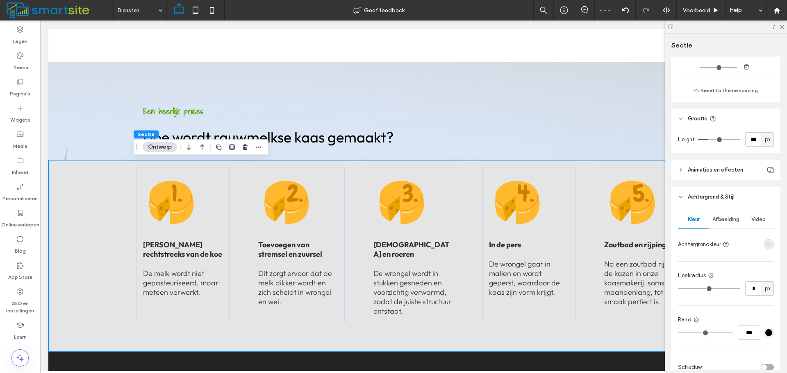
click at [729, 218] on span "Afbeelding" at bounding box center [725, 219] width 27 height 7
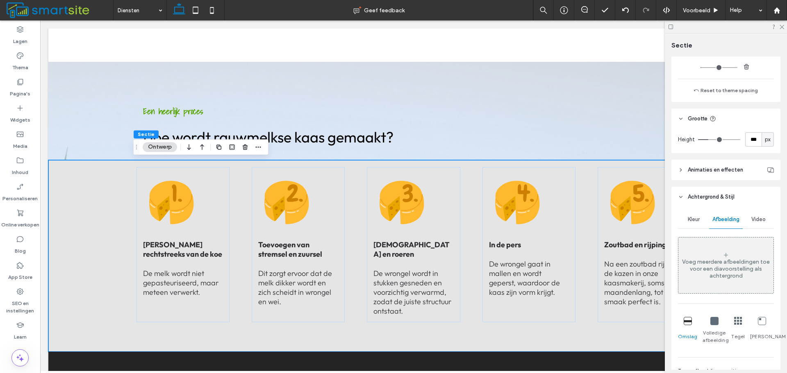
click at [719, 267] on div "Voeg meerdere afbeeldingen toe voor een diavoorstelling als achtergrond" at bounding box center [725, 269] width 95 height 21
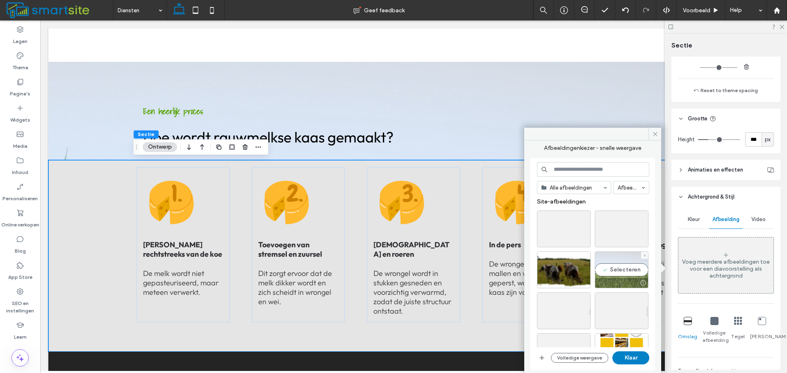
click at [611, 268] on div "Selecteren" at bounding box center [622, 270] width 54 height 37
click at [621, 357] on button "Klaar" at bounding box center [630, 358] width 37 height 13
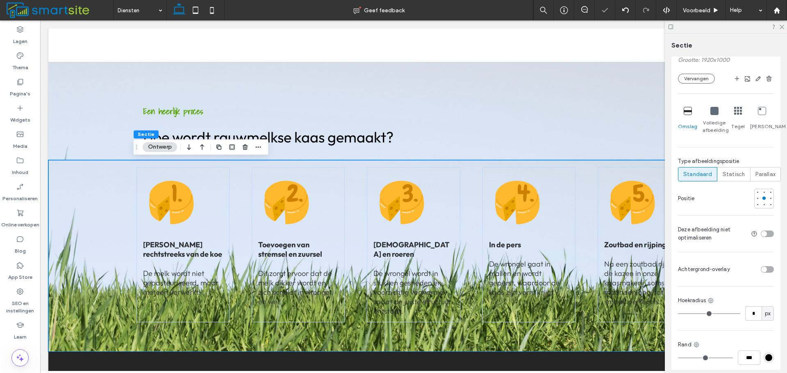
scroll to position [582, 0]
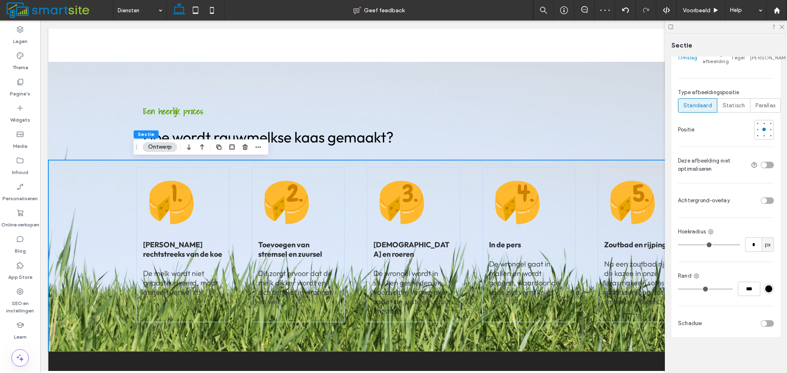
click at [761, 201] on div "toggle" at bounding box center [764, 201] width 6 height 6
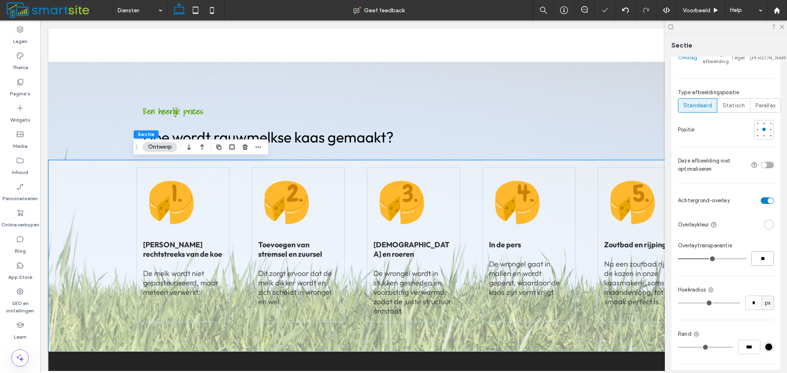
click at [758, 260] on input "**" at bounding box center [762, 259] width 23 height 14
type input "**"
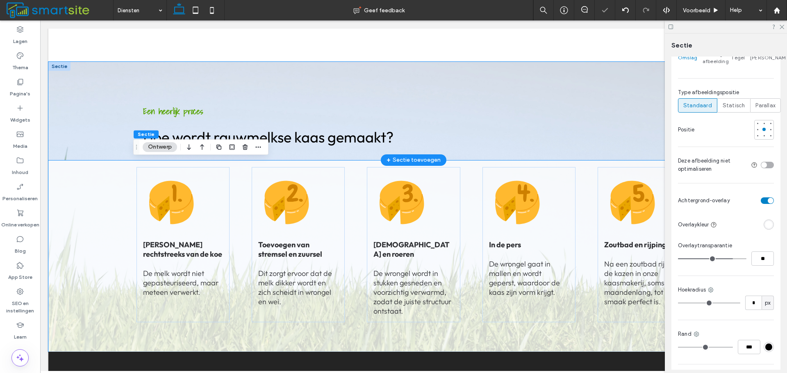
click at [600, 81] on div "Een heerlijk proces Hoe wordt rauwmelkse kaas gemaakt?" at bounding box center [413, 111] width 555 height 98
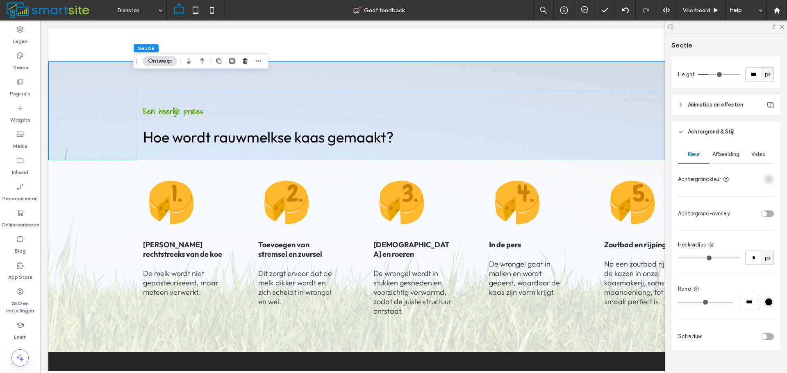
scroll to position [324, 0]
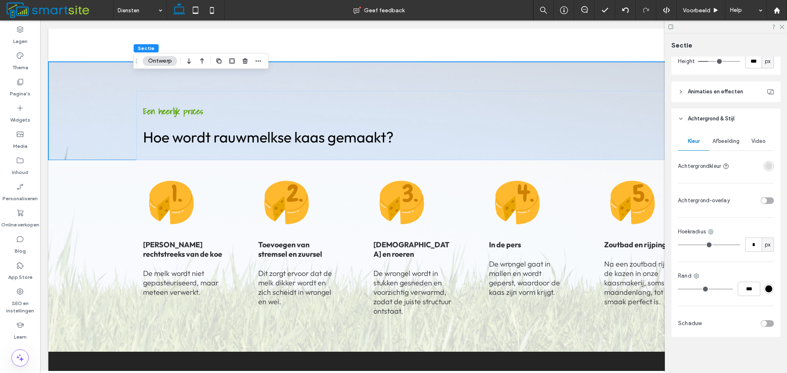
click at [761, 202] on div "toggle" at bounding box center [764, 201] width 6 height 6
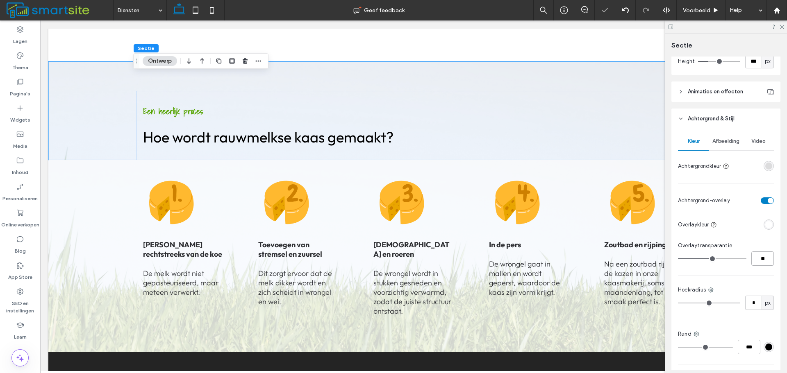
click at [760, 264] on input "**" at bounding box center [762, 259] width 23 height 14
type input "**"
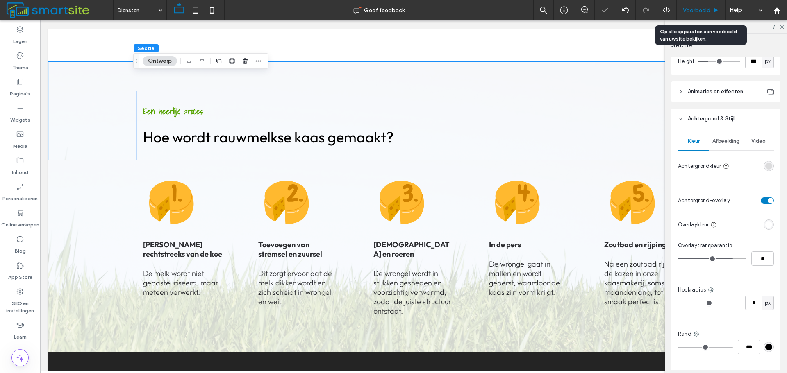
click at [708, 13] on span "Voorbeeld" at bounding box center [696, 10] width 27 height 7
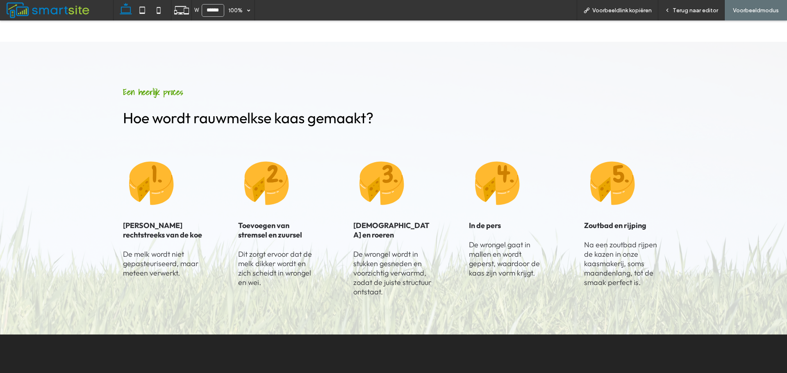
scroll to position [492, 0]
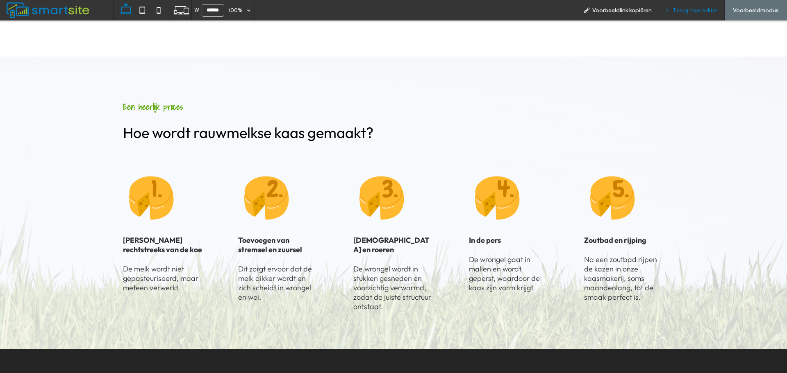
click at [681, 9] on span "Terug naar editor" at bounding box center [695, 10] width 45 height 7
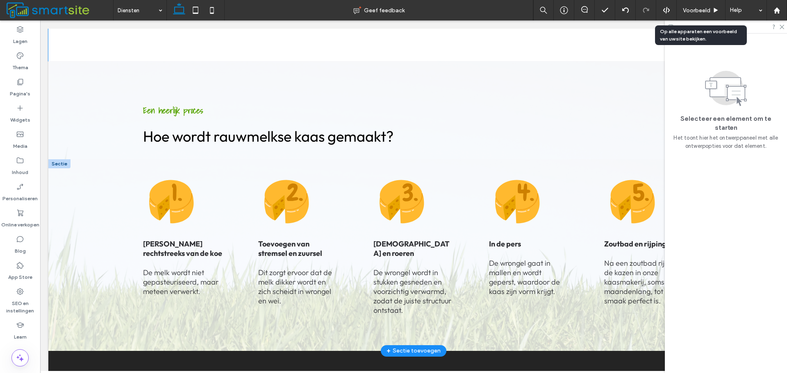
scroll to position [490, 0]
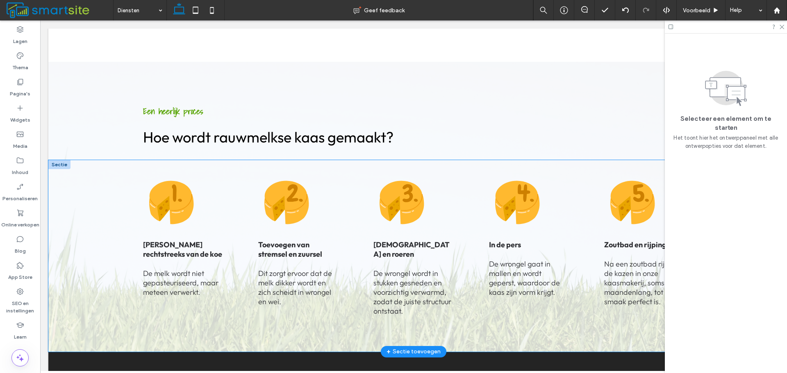
click at [90, 184] on div "Melk rechtstreeks van de koe ﻿ De melk wordt niet gepasteuriseerd, maar meteen …" at bounding box center [413, 256] width 730 height 192
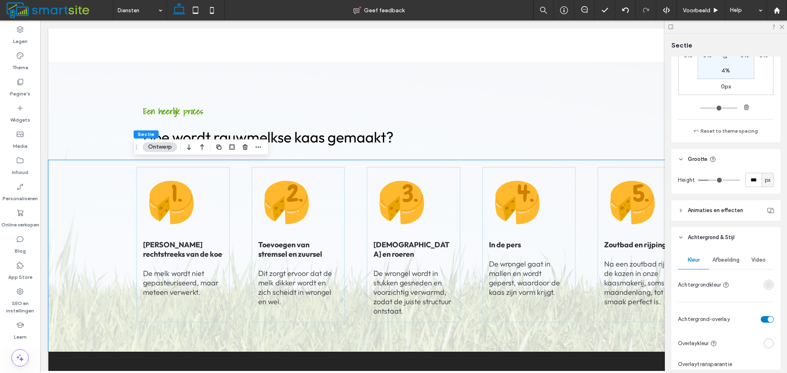
scroll to position [205, 0]
click at [724, 261] on span "Afbeelding" at bounding box center [725, 260] width 27 height 7
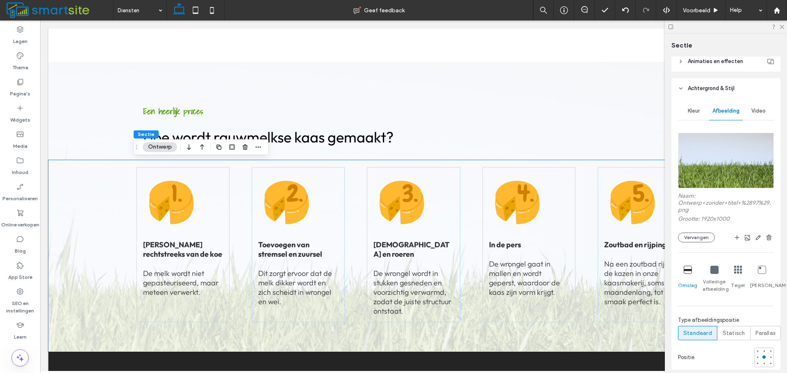
scroll to position [369, 0]
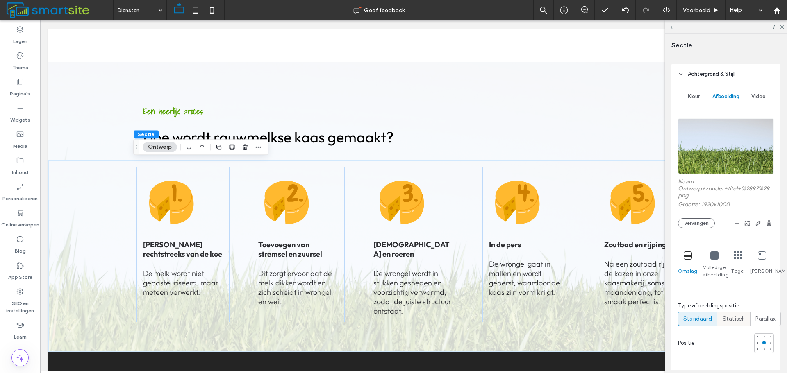
click at [738, 318] on span "Statisch" at bounding box center [734, 319] width 23 height 8
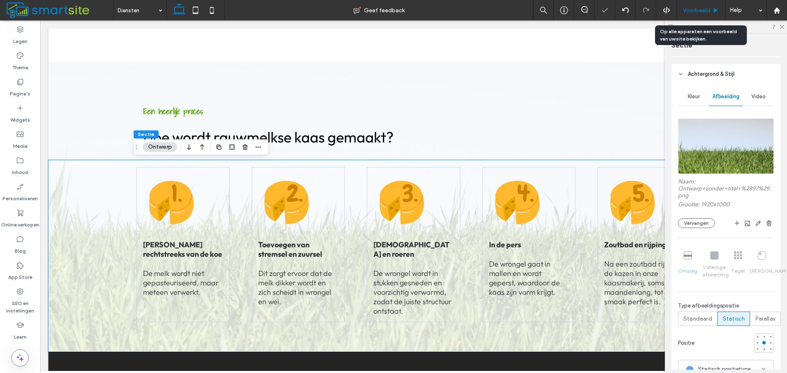
click at [694, 10] on span "Voorbeeld" at bounding box center [696, 10] width 27 height 7
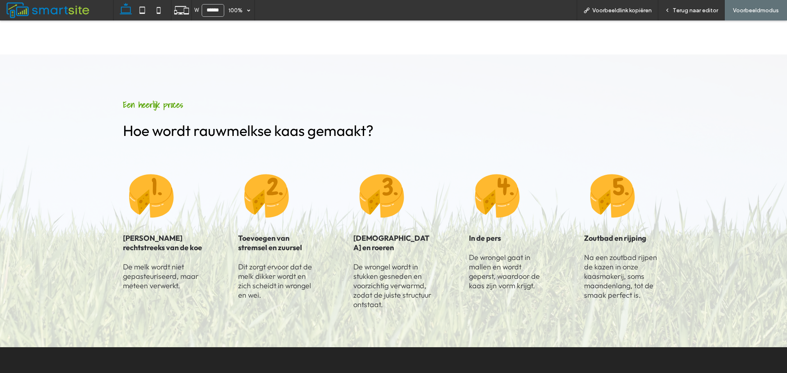
scroll to position [535, 0]
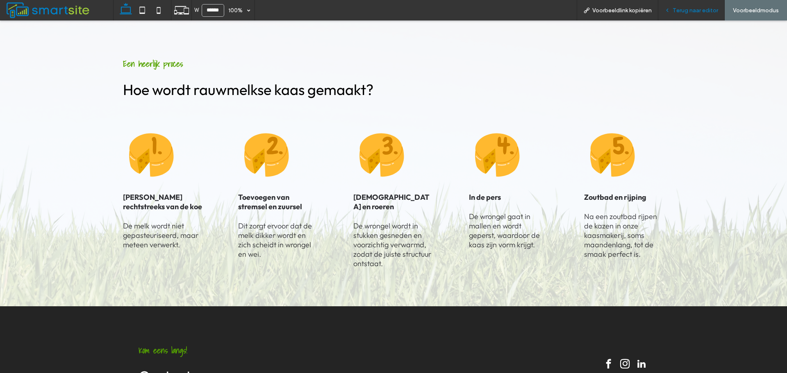
click at [671, 9] on div "Terug naar editor" at bounding box center [691, 10] width 66 height 7
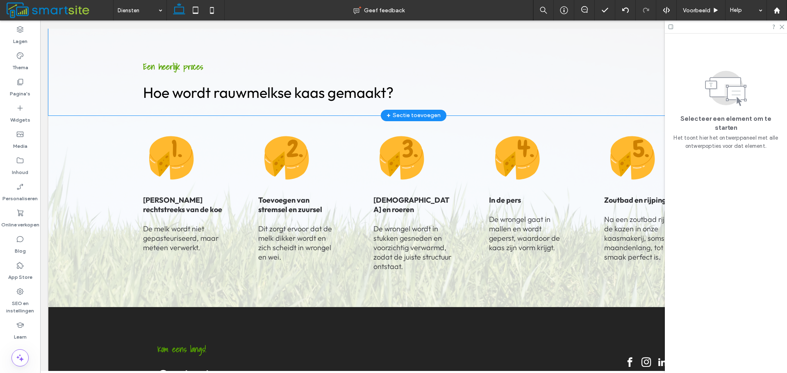
click at [101, 100] on div "Een heerlijk proces Hoe wordt rauwmelkse kaas gemaakt?" at bounding box center [413, 66] width 730 height 98
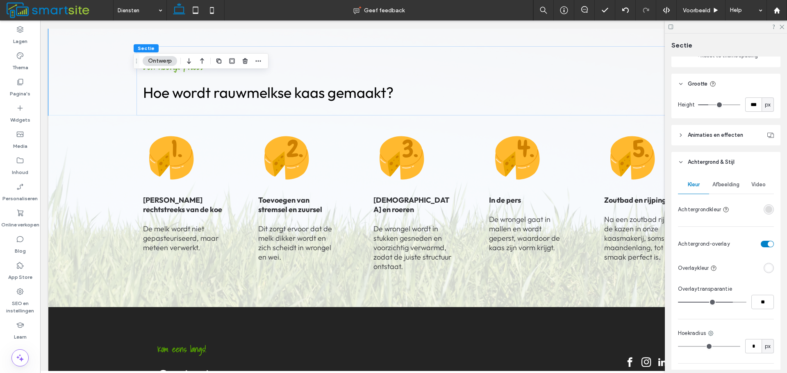
scroll to position [328, 0]
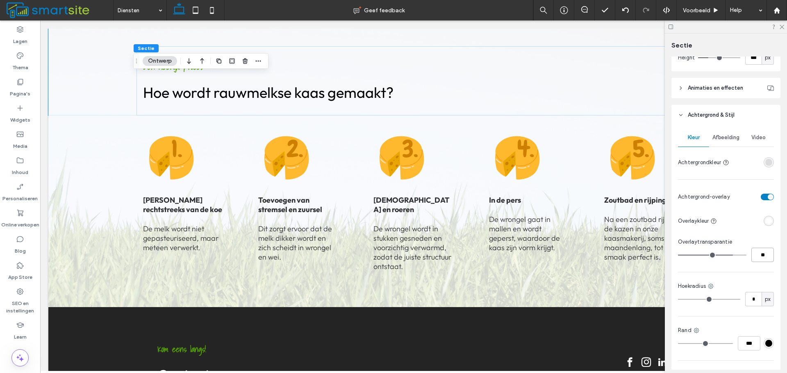
click at [762, 258] on input "**" at bounding box center [762, 255] width 23 height 14
type input "**"
click at [750, 273] on div "Kleur Afbeelding Video Achtergrondkleur Achtergrond-overlay Overlaykleur Overla…" at bounding box center [725, 258] width 109 height 266
click at [114, 160] on div "Melk rechtstreeks van de koe ﻿ De melk wordt niet gepasteuriseerd, maar meteen …" at bounding box center [413, 212] width 730 height 192
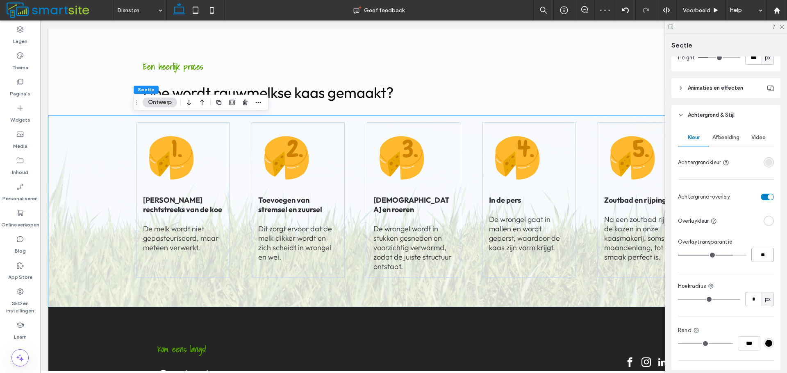
click at [766, 259] on input "**" at bounding box center [762, 255] width 23 height 14
type input "**"
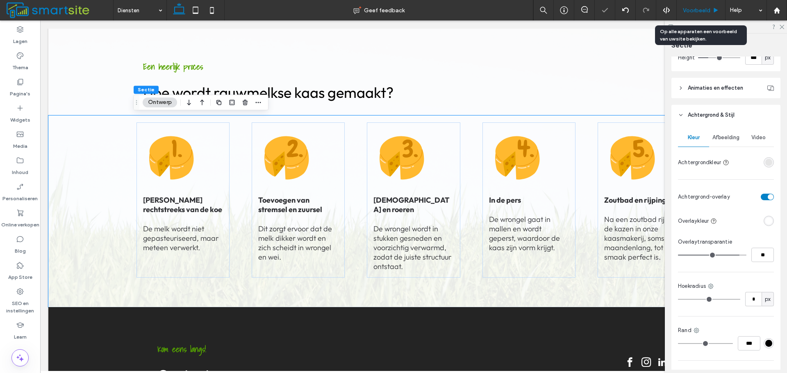
click at [689, 9] on span "Voorbeeld" at bounding box center [696, 10] width 27 height 7
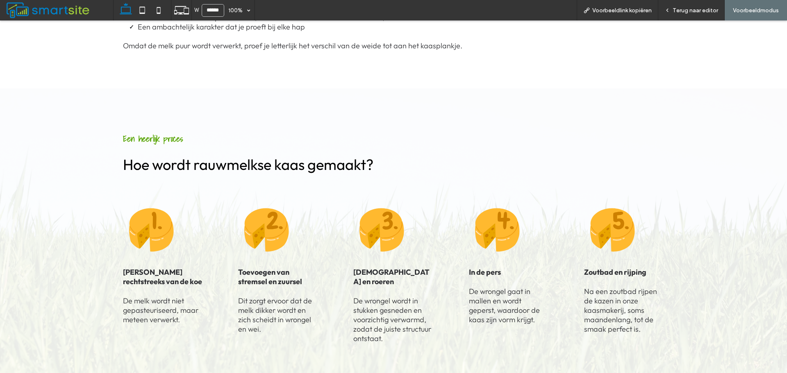
scroll to position [494, 0]
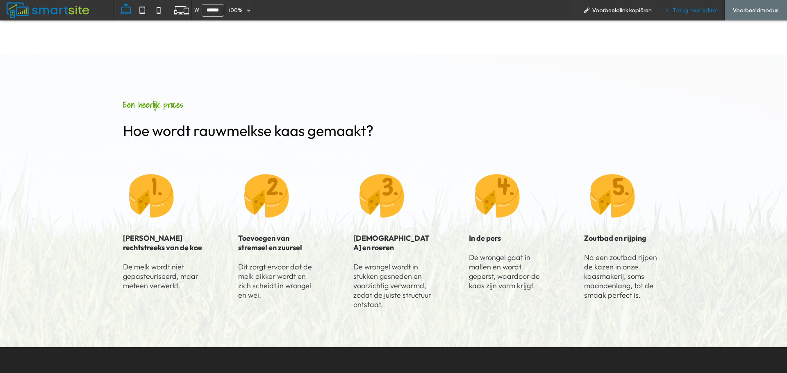
click at [674, 9] on span "Terug naar editor" at bounding box center [695, 10] width 45 height 7
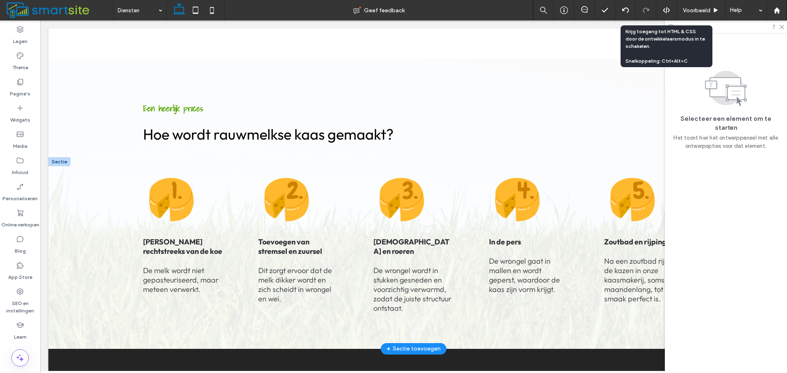
scroll to position [492, 0]
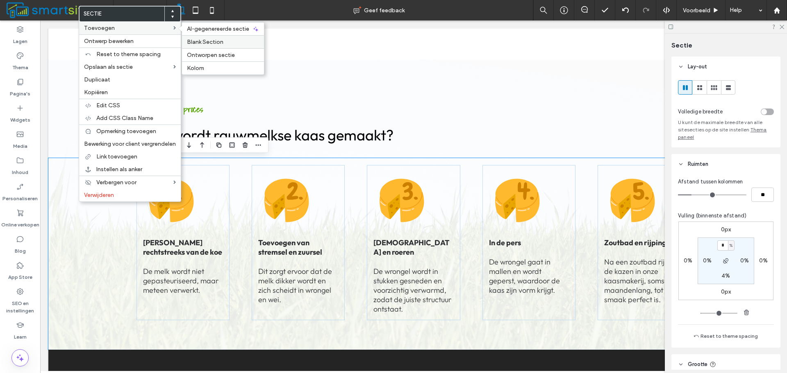
click at [205, 39] on div "Blank Section" at bounding box center [223, 41] width 82 height 13
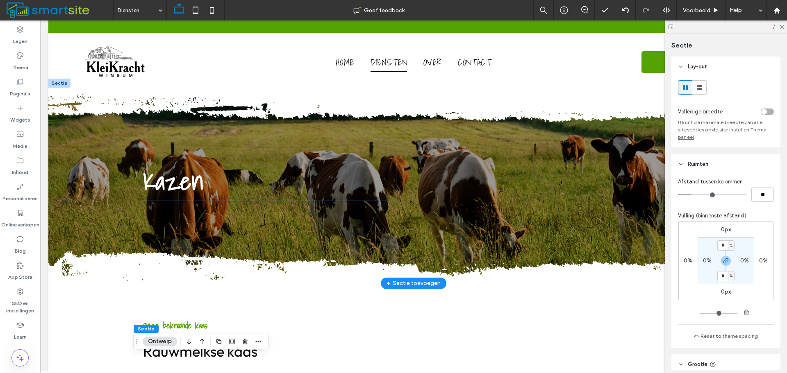
scroll to position [0, 0]
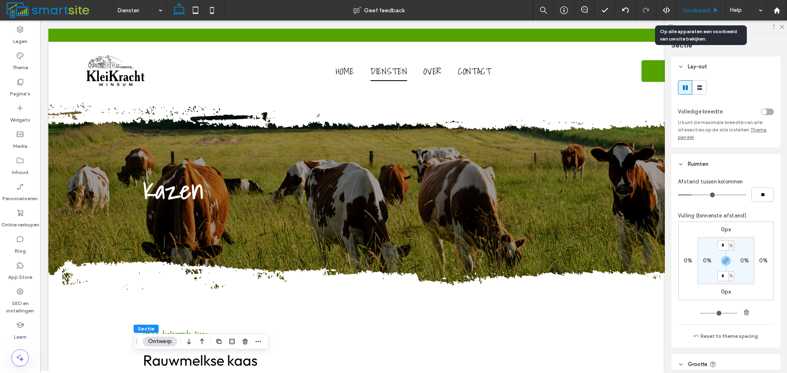
click at [712, 11] on div "Voorbeeld" at bounding box center [701, 10] width 48 height 7
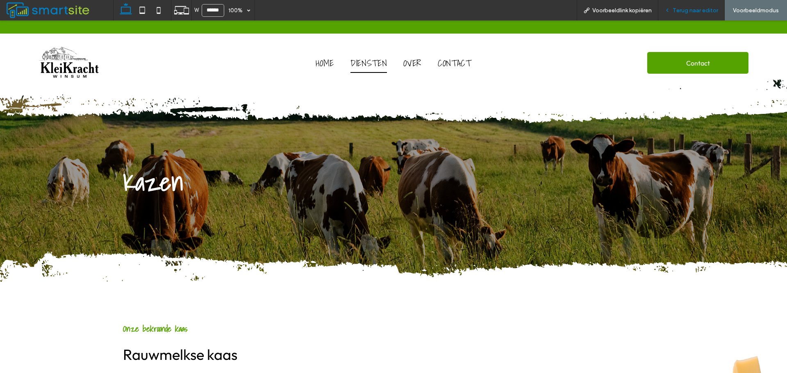
click at [673, 11] on div "Terug naar editor" at bounding box center [691, 10] width 66 height 7
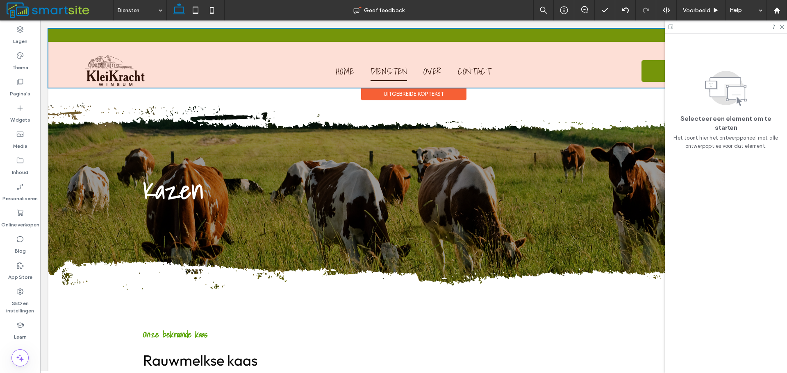
click at [473, 75] on div at bounding box center [413, 58] width 730 height 59
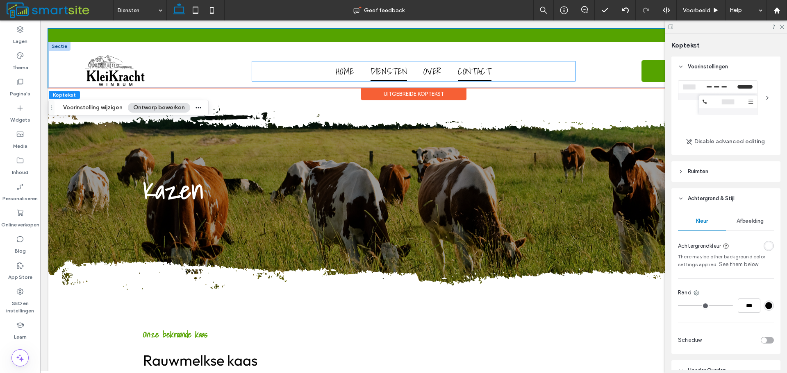
click at [476, 70] on span "Contact" at bounding box center [475, 71] width 34 height 20
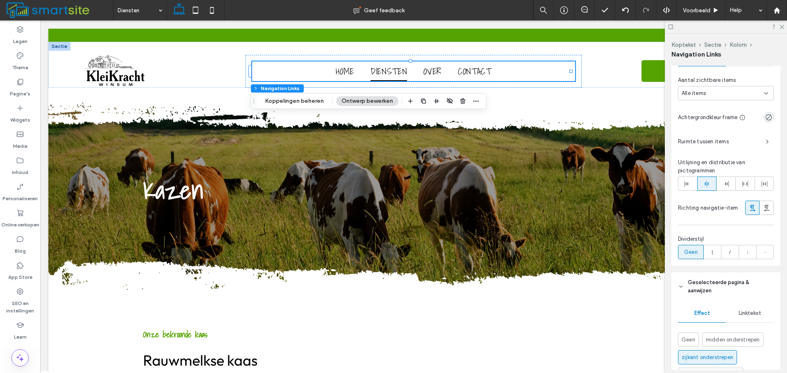
scroll to position [246, 0]
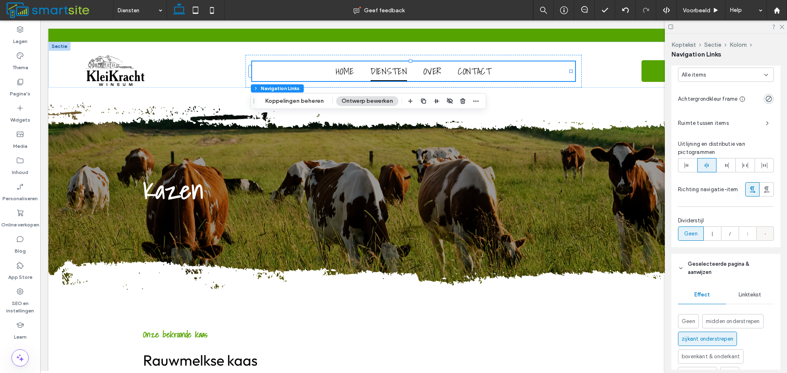
click at [761, 234] on icon at bounding box center [765, 234] width 8 height 8
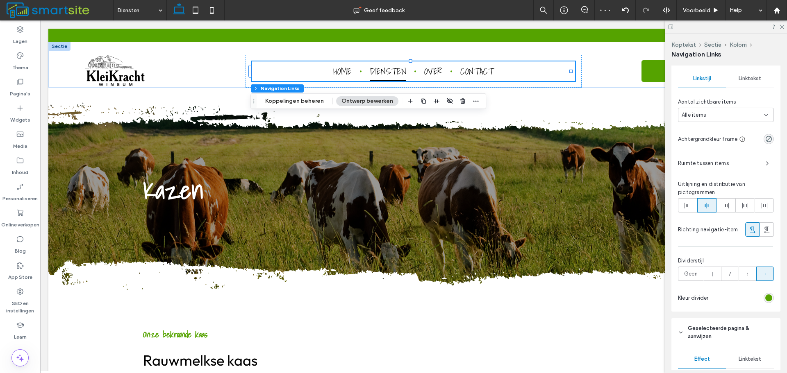
scroll to position [205, 0]
click at [729, 168] on span "Ruimte tussen items" at bounding box center [718, 164] width 81 height 8
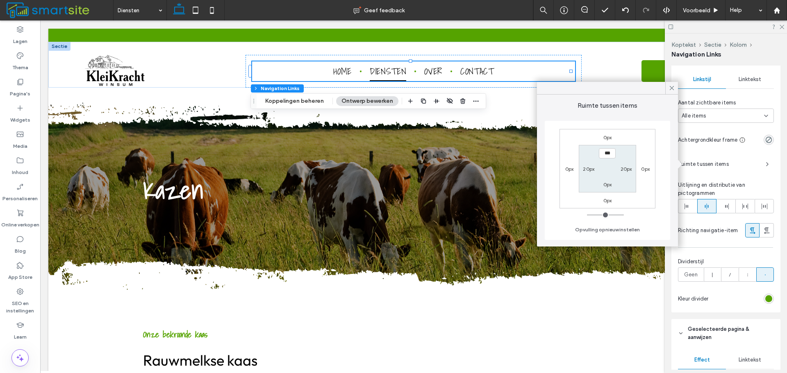
click at [588, 171] on label "20px" at bounding box center [588, 169] width 11 height 6
type input "**"
type input "****"
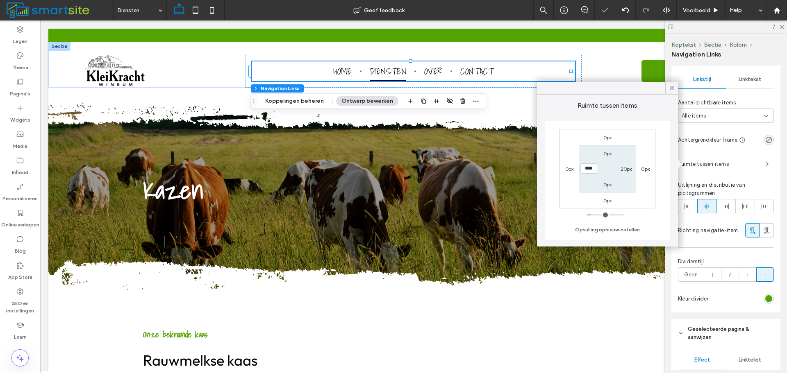
click at [625, 166] on label "20px" at bounding box center [626, 169] width 11 height 6
type input "**"
type input "****"
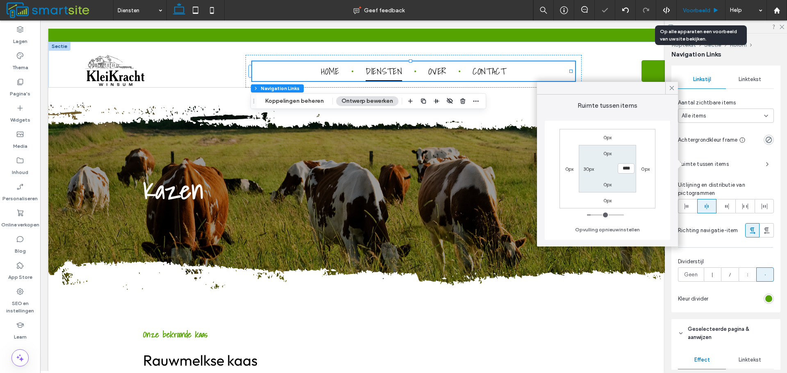
click at [691, 8] on span "Voorbeeld" at bounding box center [696, 10] width 27 height 7
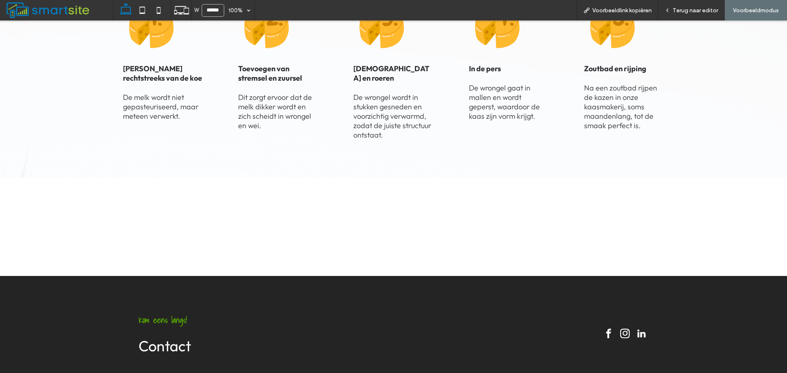
scroll to position [674, 0]
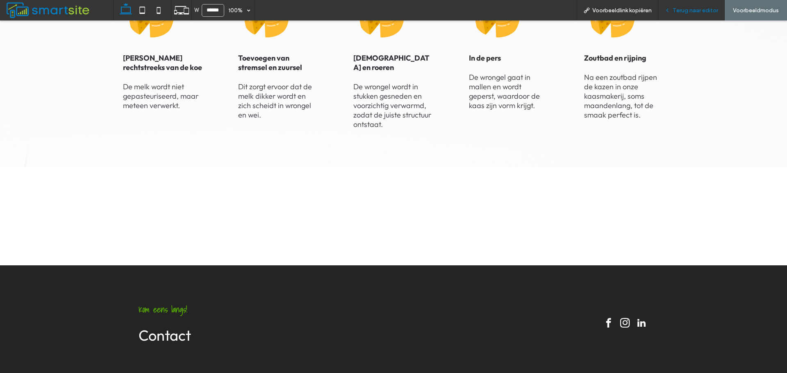
click at [680, 5] on div "Terug naar editor" at bounding box center [691, 10] width 66 height 20
click at [678, 11] on span "Terug naar editor" at bounding box center [695, 10] width 45 height 7
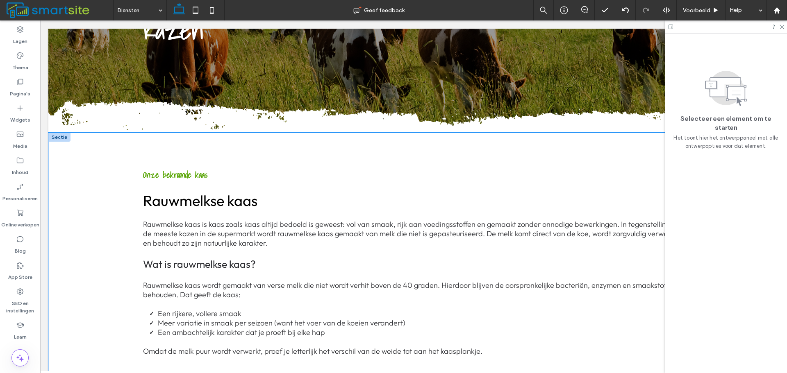
scroll to position [220, 0]
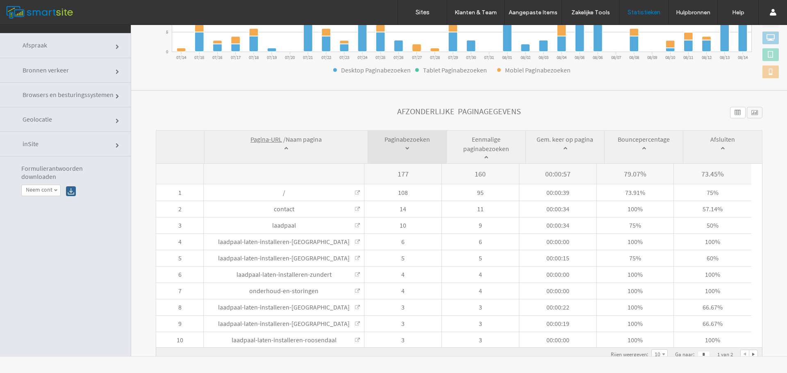
scroll to position [131, 0]
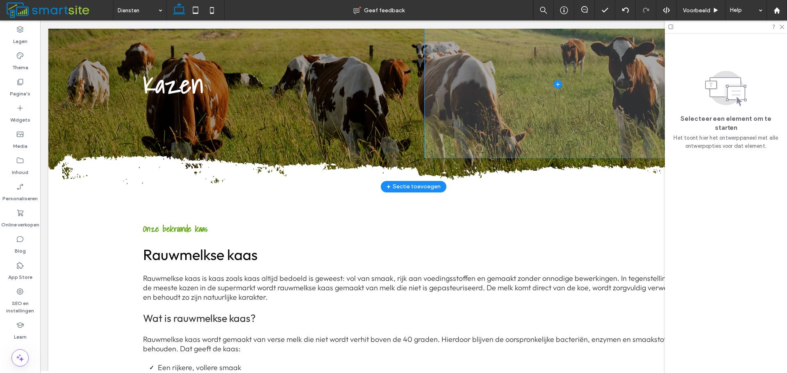
scroll to position [25, 0]
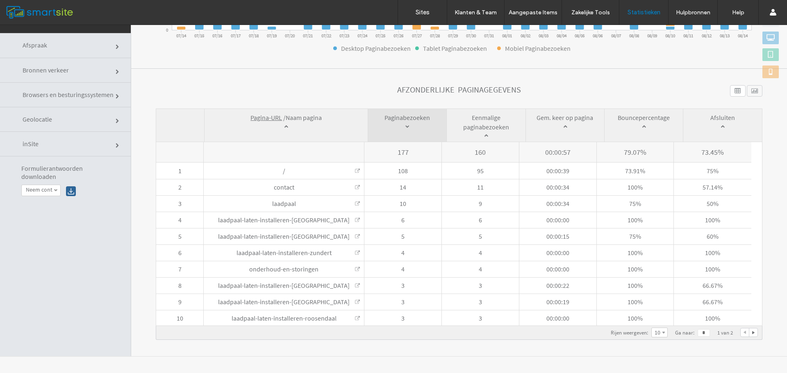
scroll to position [172, 0]
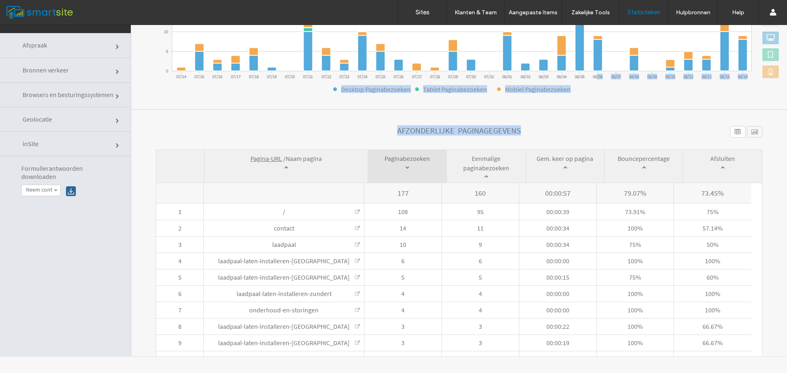
drag, startPoint x: 596, startPoint y: 94, endPoint x: 576, endPoint y: 116, distance: 29.6
click div "Totaal Desktop Tablet Mobiel Gegevens inhoud Een analyse van statistieken voor …"
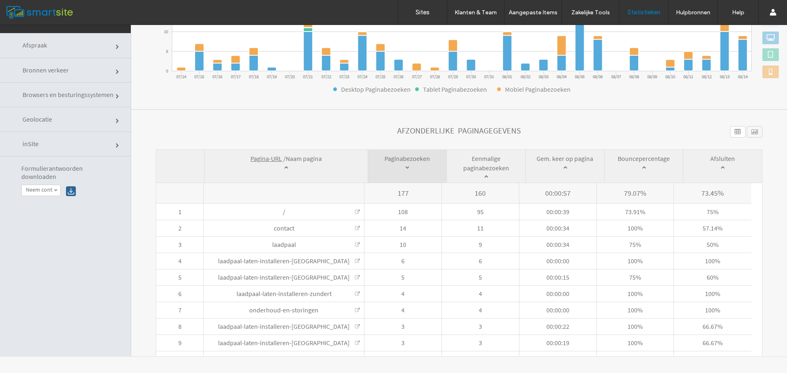
click section "**********"
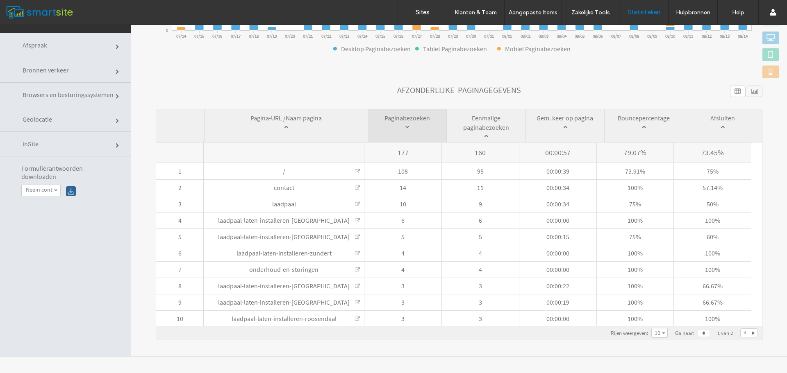
scroll to position [213, 0]
drag, startPoint x: 382, startPoint y: 89, endPoint x: 529, endPoint y: 96, distance: 147.7
click div "Afzonderlijke paginagegevens"
